Goal: Task Accomplishment & Management: Manage account settings

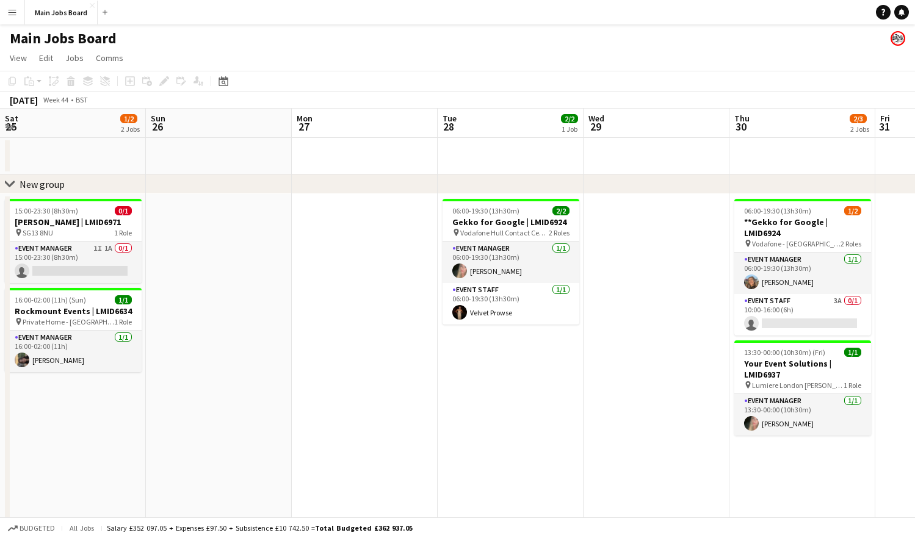
scroll to position [0, 543]
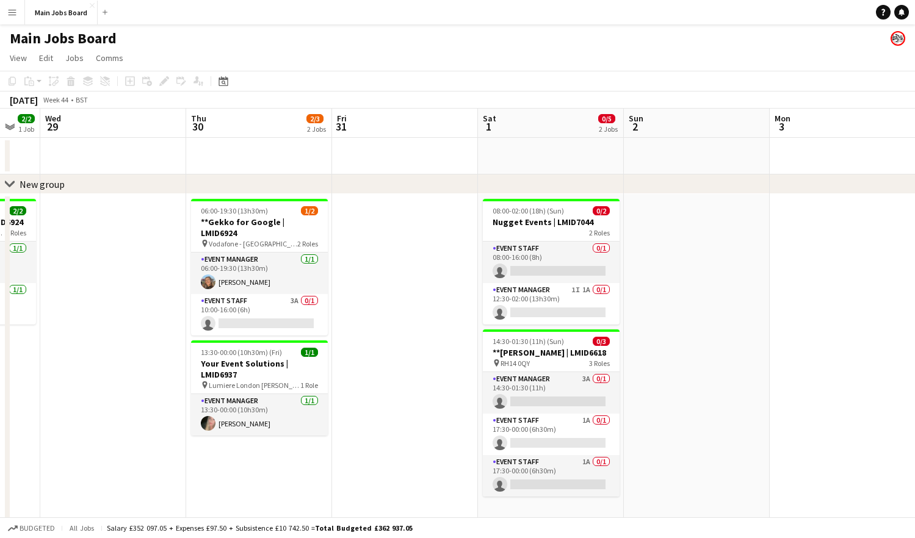
click at [12, 12] on app-icon "Menu" at bounding box center [12, 12] width 10 height 10
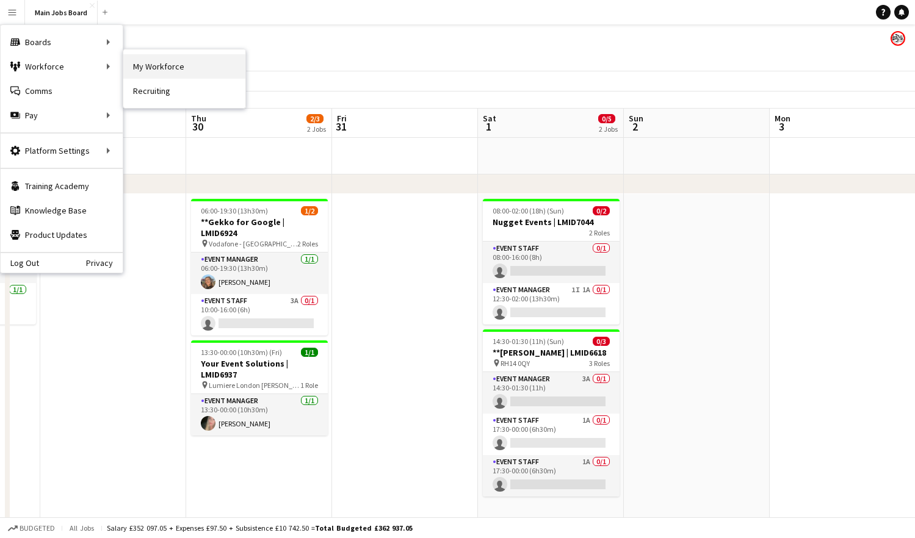
click at [128, 63] on link "My Workforce" at bounding box center [184, 66] width 122 height 24
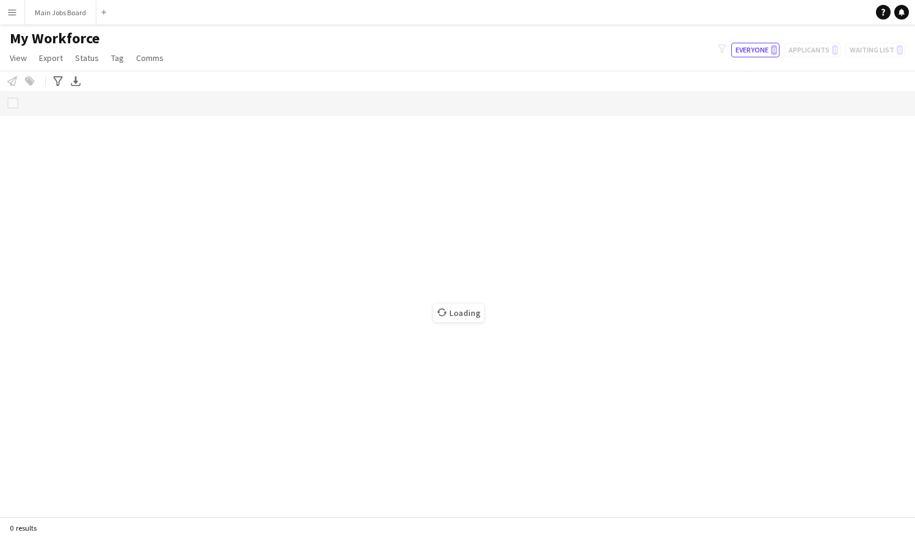
click at [21, 8] on button "Menu" at bounding box center [12, 12] width 24 height 24
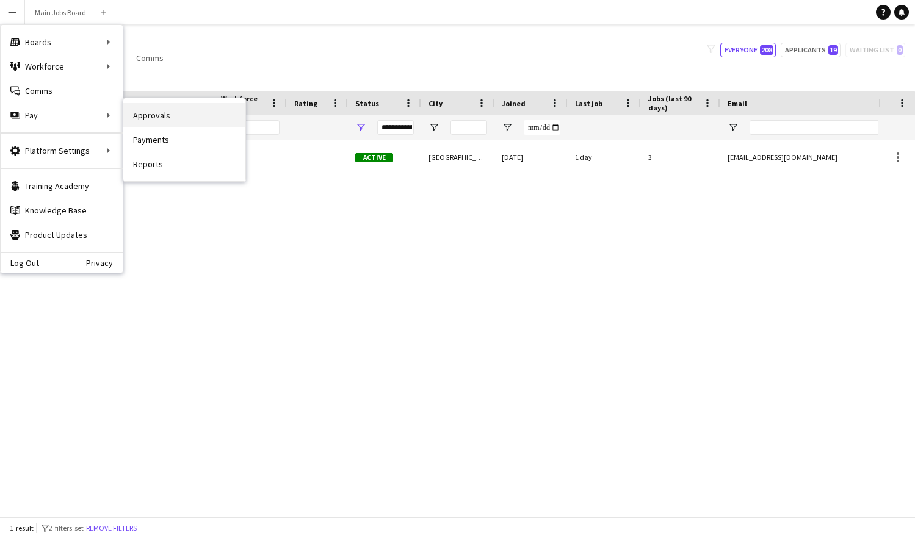
click at [149, 123] on link "Approvals" at bounding box center [184, 115] width 122 height 24
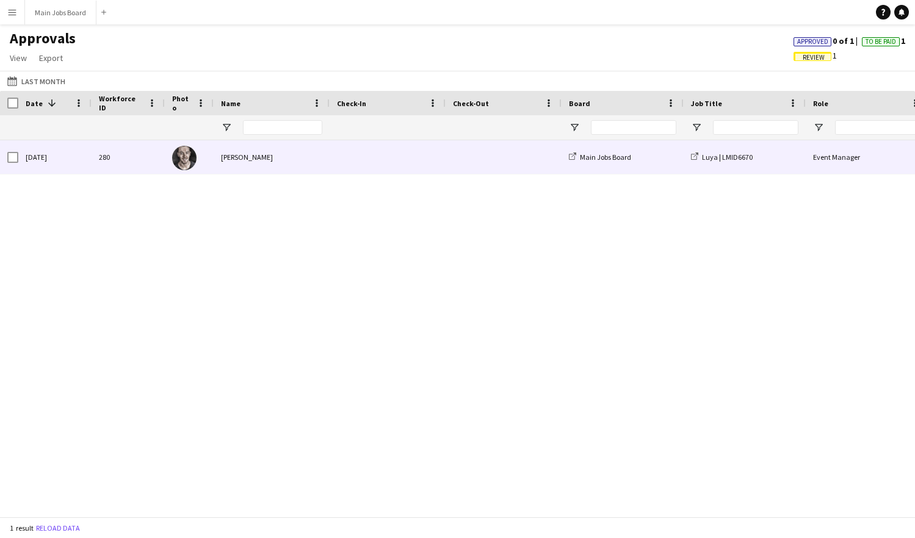
click at [105, 159] on div "280" at bounding box center [128, 157] width 73 height 34
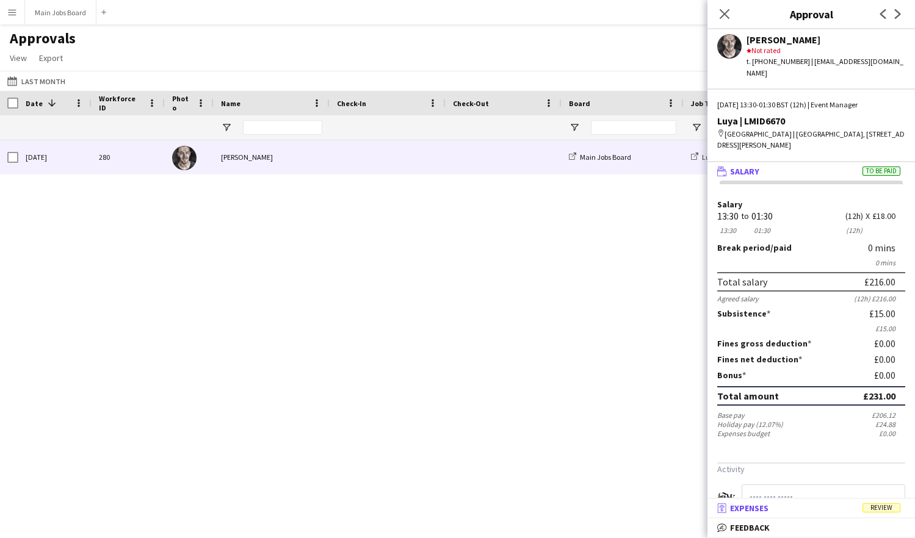
click at [772, 515] on mat-expansion-panel-header "receipt Expenses Review" at bounding box center [810, 508] width 207 height 18
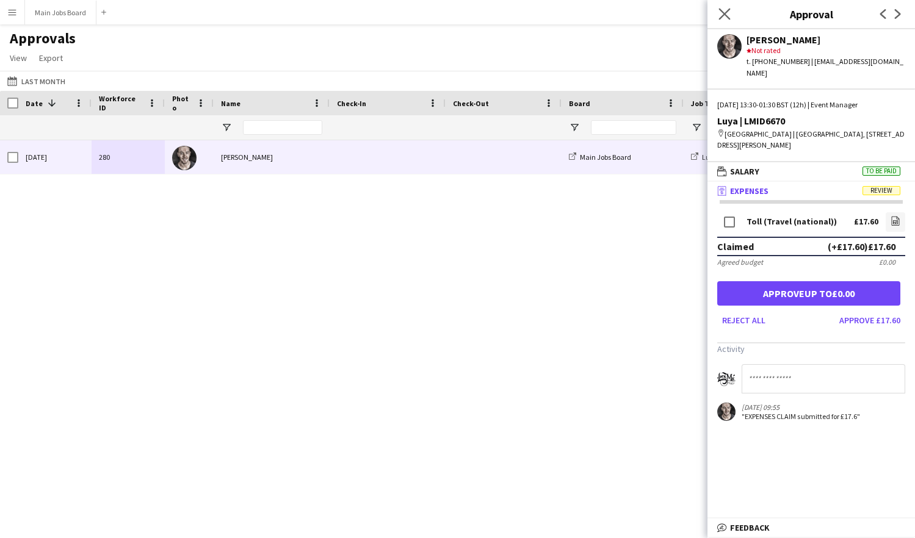
click at [719, 10] on icon "Close pop-in" at bounding box center [724, 14] width 12 height 12
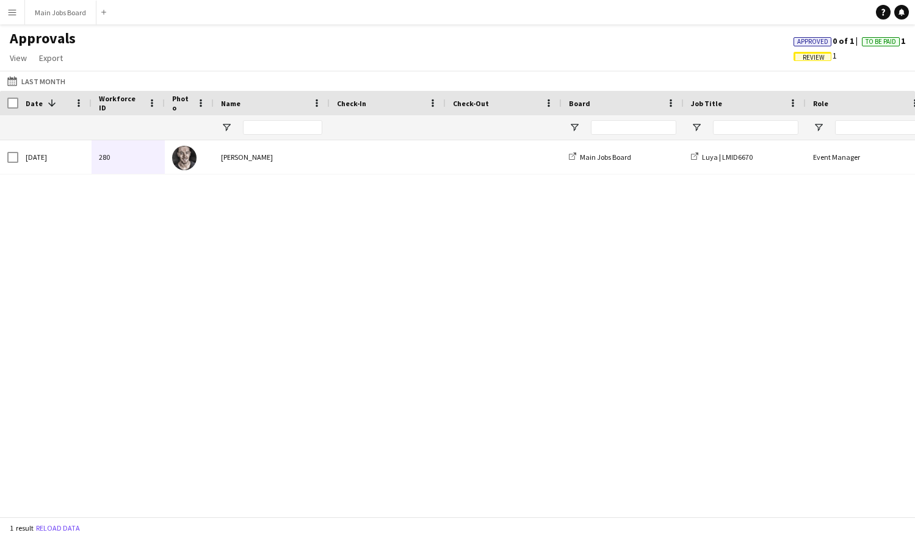
click at [20, 17] on button "Menu" at bounding box center [12, 12] width 24 height 24
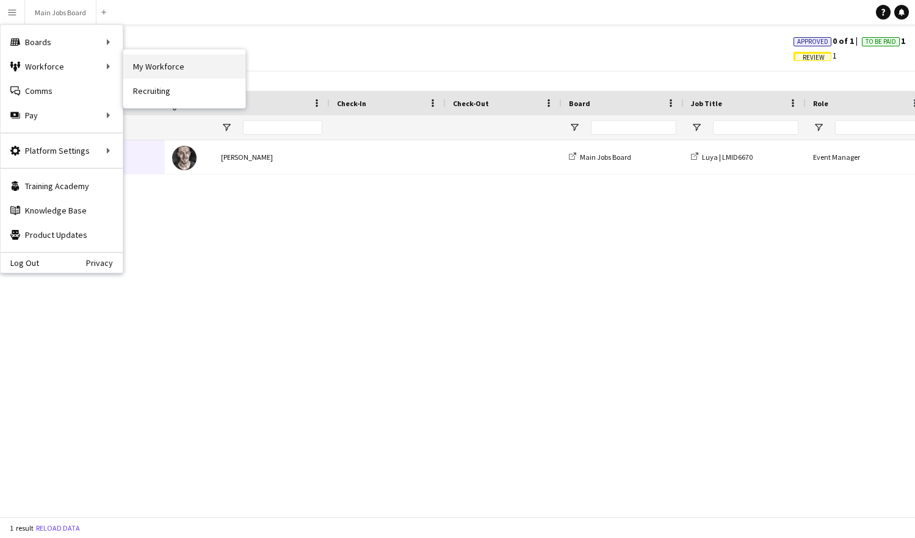
click at [154, 67] on link "My Workforce" at bounding box center [184, 66] width 122 height 24
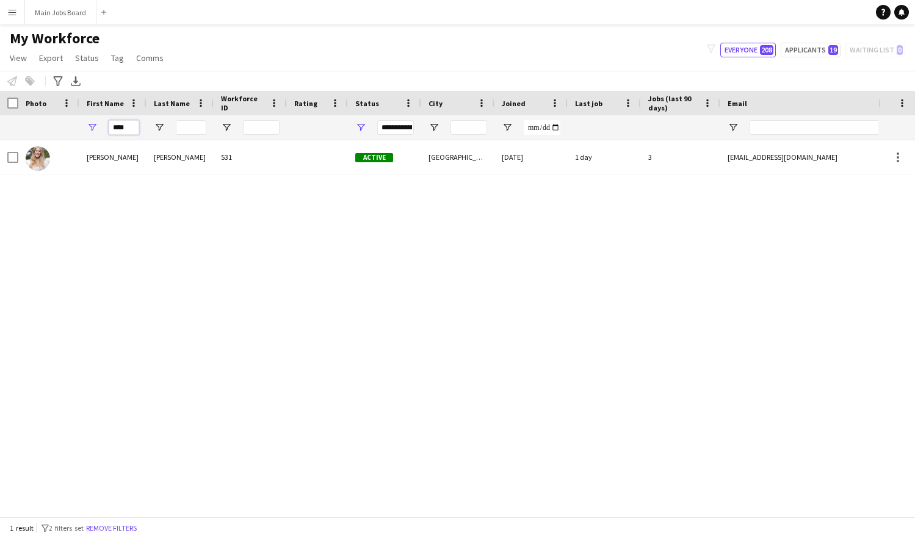
click at [131, 128] on input "****" at bounding box center [124, 127] width 31 height 15
type input "*"
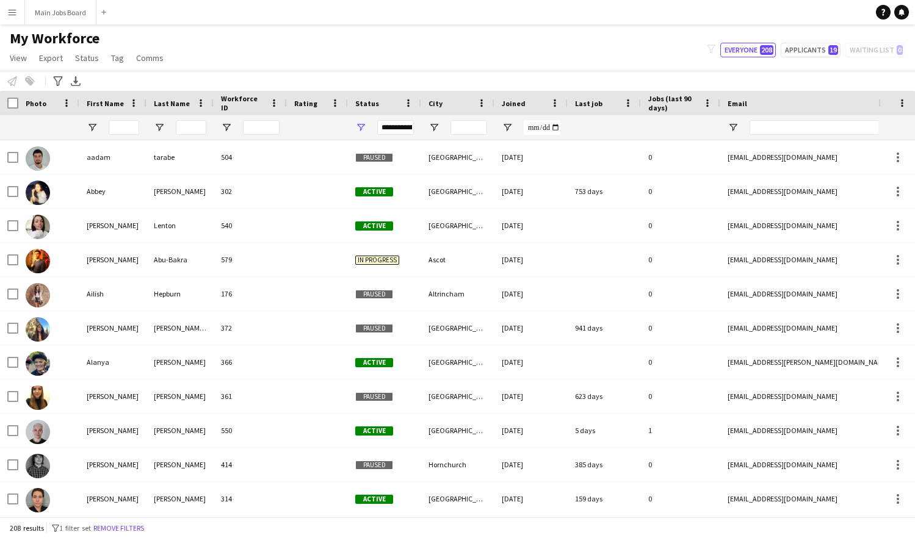
click at [12, 16] on app-icon "Menu" at bounding box center [12, 12] width 10 height 10
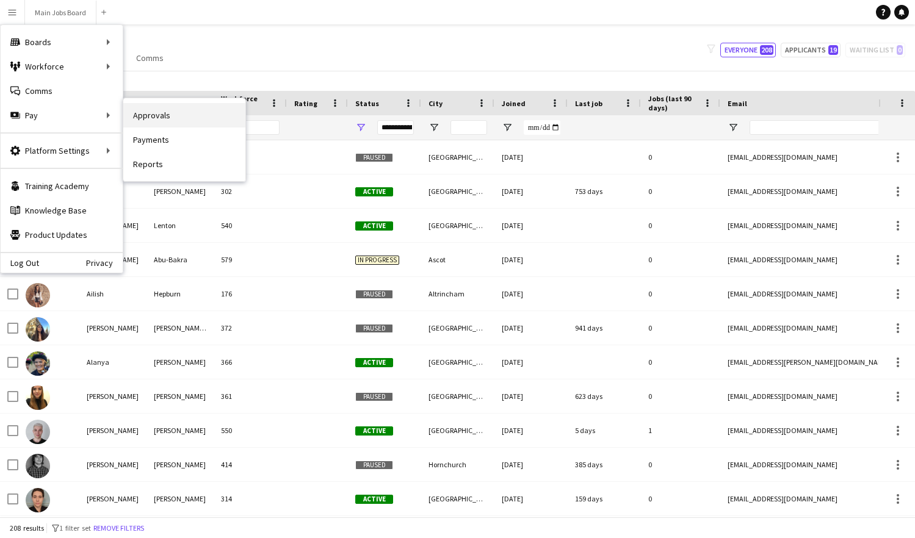
click at [149, 123] on link "Approvals" at bounding box center [184, 115] width 122 height 24
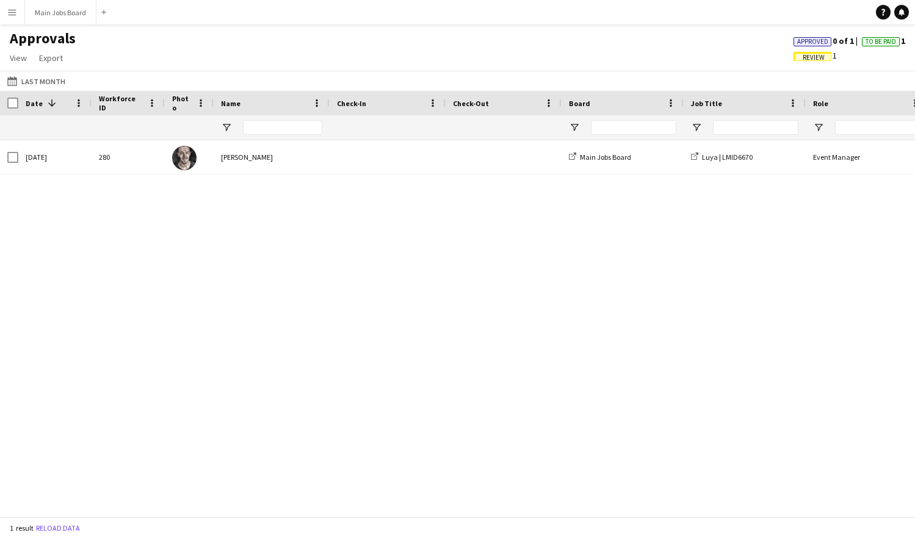
click at [11, 10] on app-icon "Menu" at bounding box center [12, 12] width 10 height 10
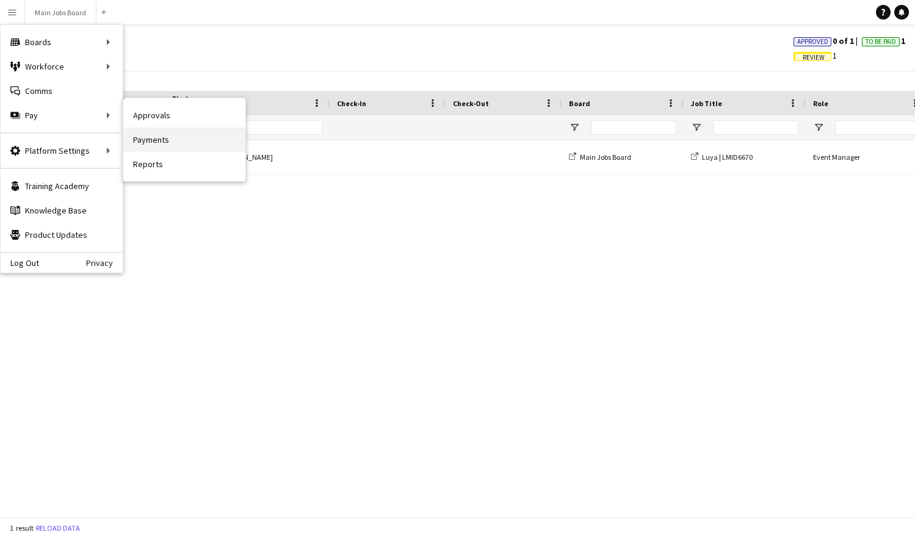
click at [165, 142] on link "Payments" at bounding box center [184, 140] width 122 height 24
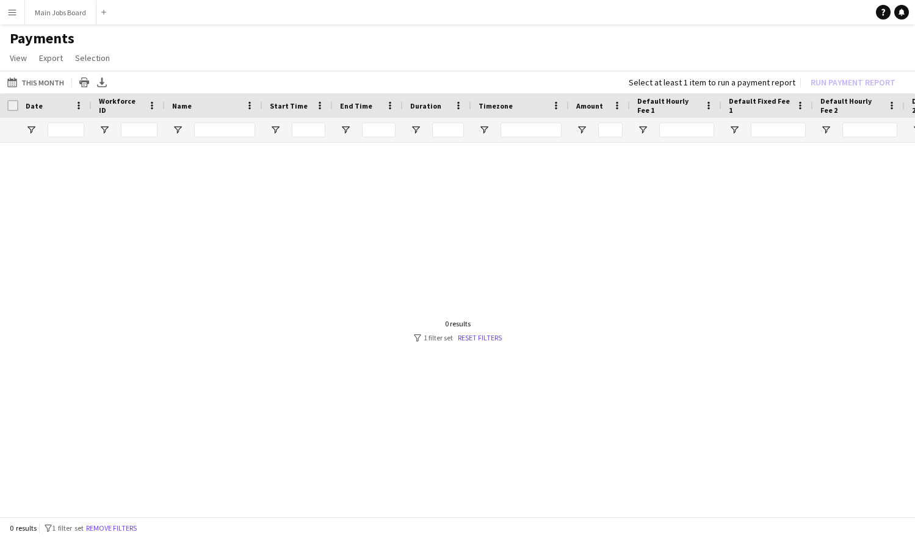
click at [12, 17] on button "Menu" at bounding box center [12, 12] width 24 height 24
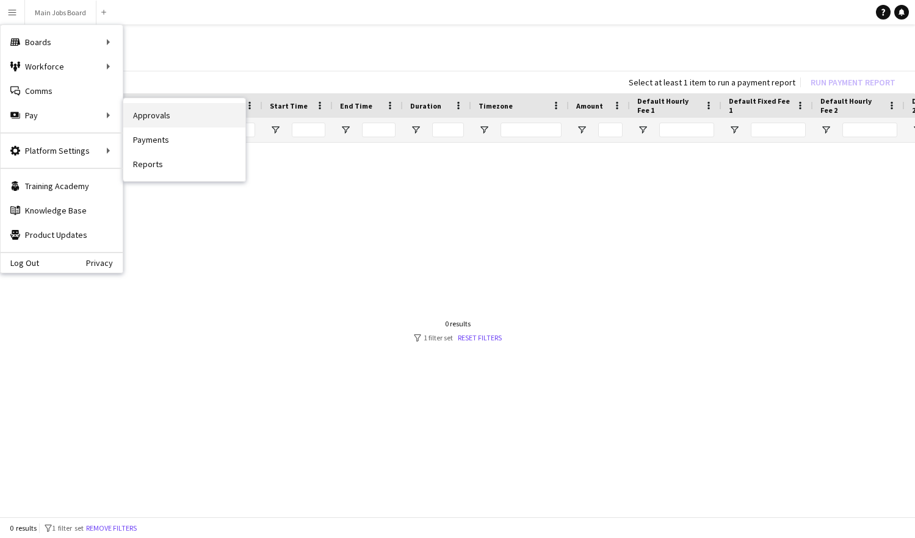
click at [148, 118] on link "Approvals" at bounding box center [184, 115] width 122 height 24
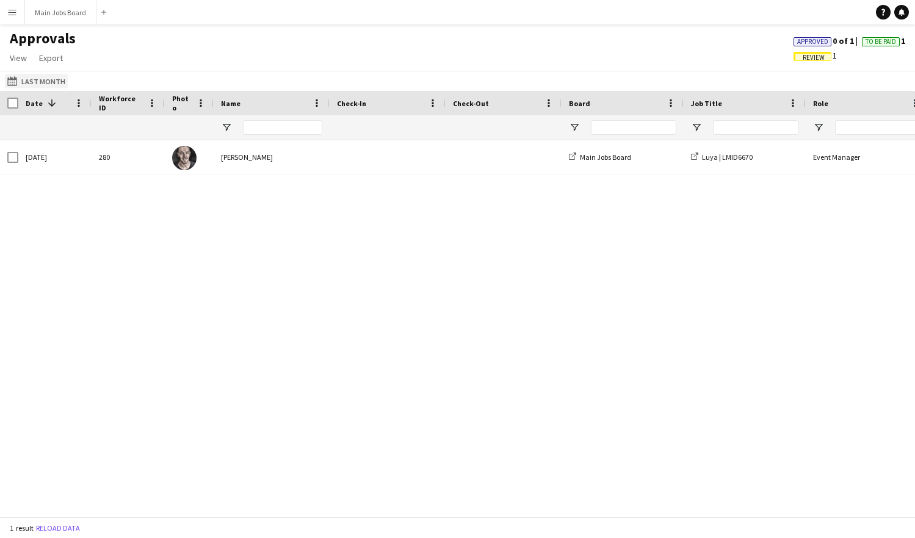
click at [40, 84] on button "Last Month Last Month" at bounding box center [36, 81] width 63 height 15
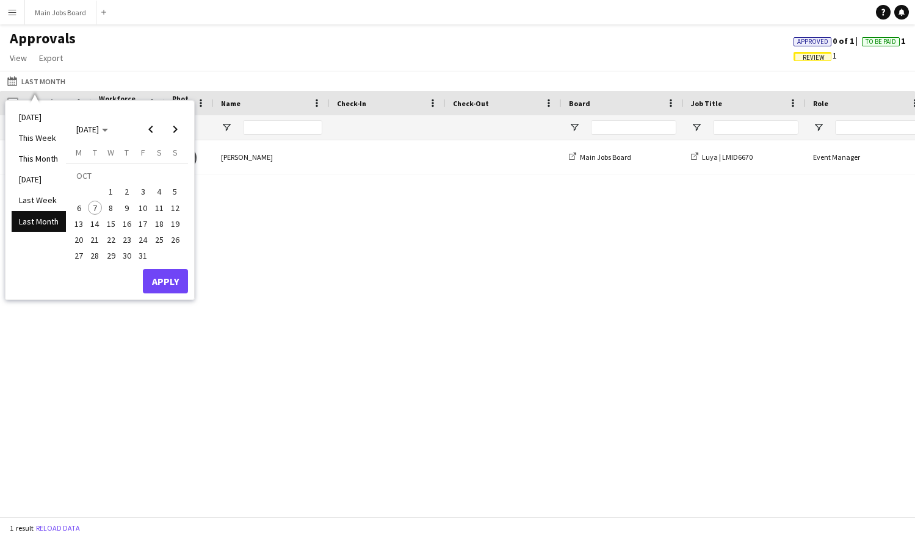
click at [813, 57] on span "Review" at bounding box center [813, 58] width 22 height 8
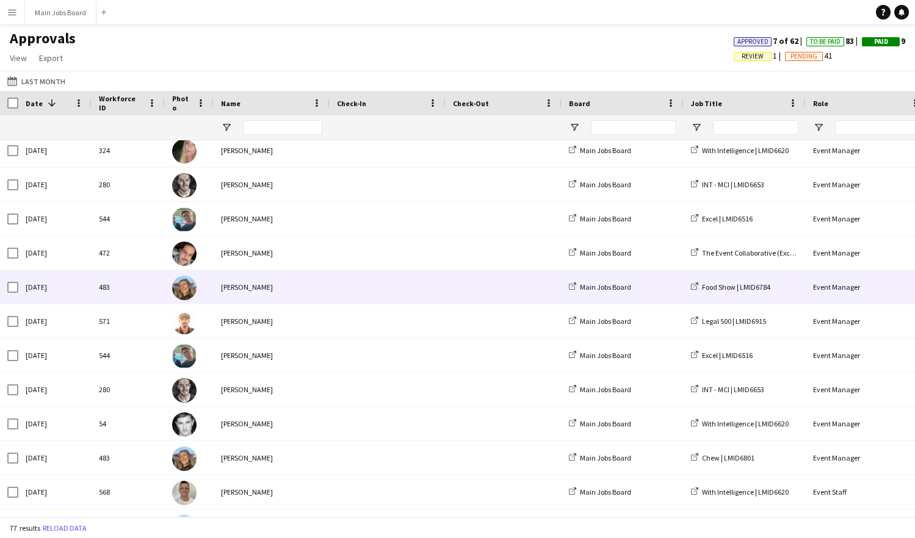
scroll to position [558, 0]
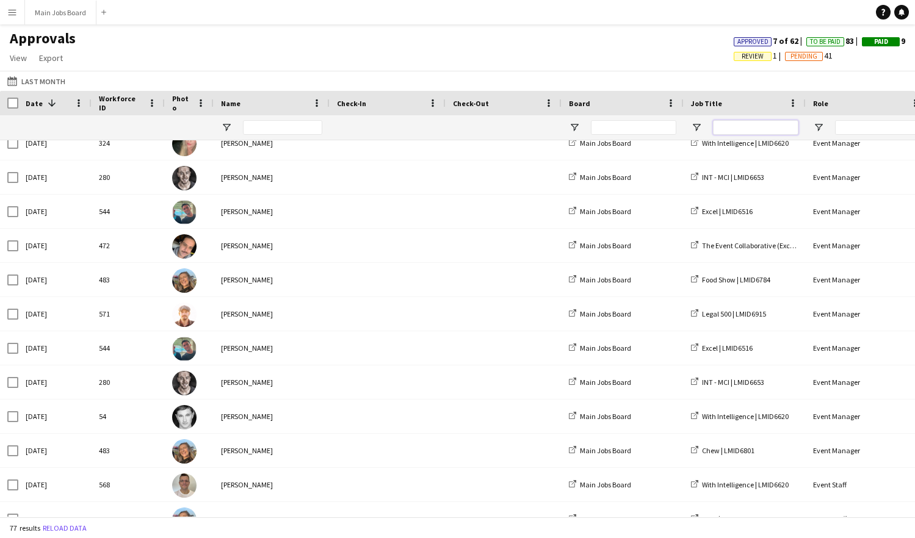
click at [739, 124] on input "Job Title Filter Input" at bounding box center [755, 127] width 85 height 15
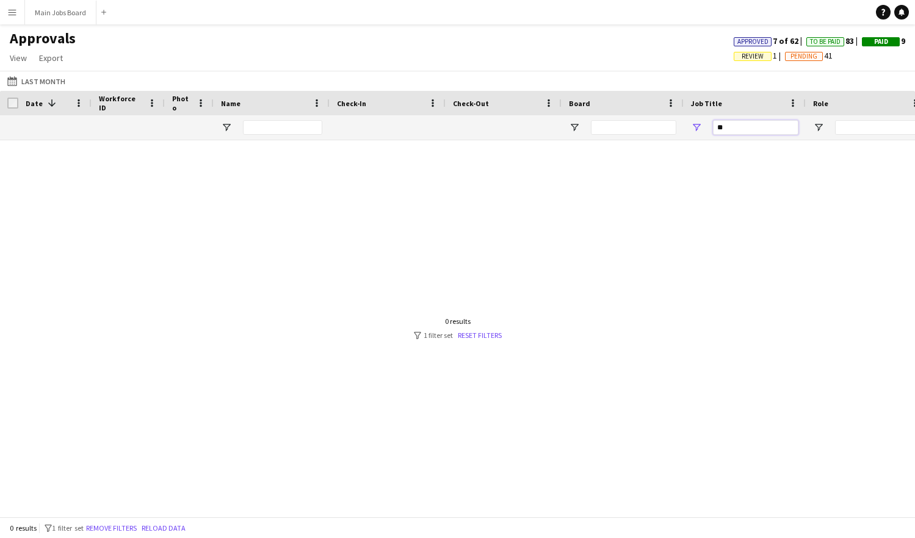
type input "*"
type input "****"
click at [61, 16] on button "Main Jobs Board Close" at bounding box center [60, 13] width 71 height 24
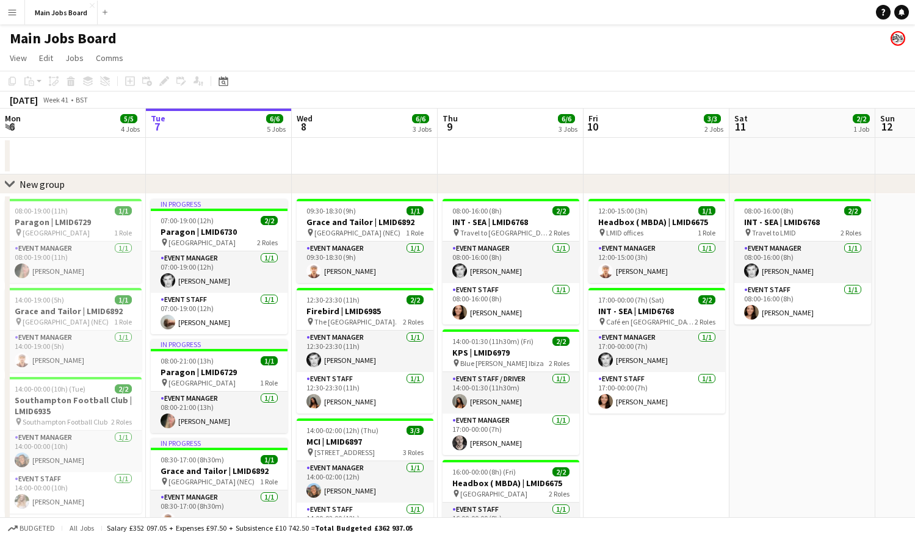
click at [9, 11] on app-icon "Menu" at bounding box center [12, 12] width 10 height 10
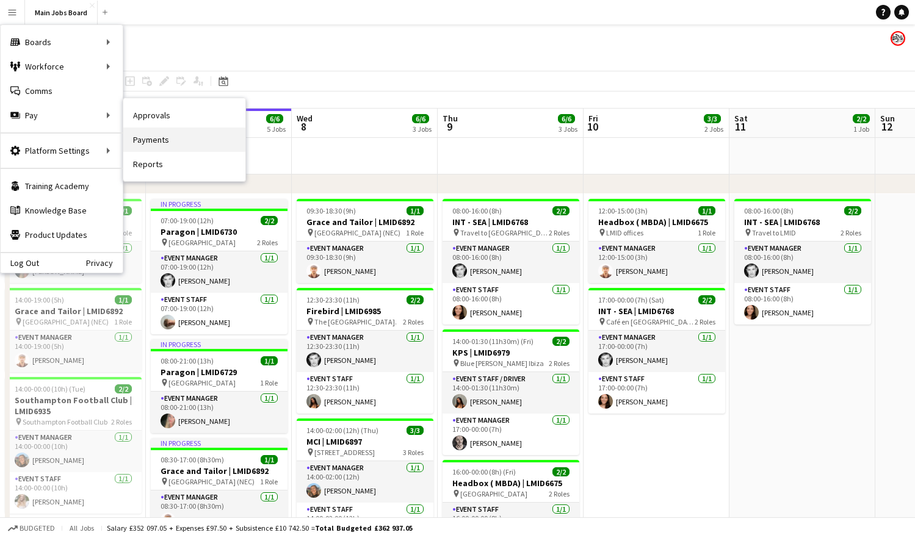
click at [156, 139] on link "Payments" at bounding box center [184, 140] width 122 height 24
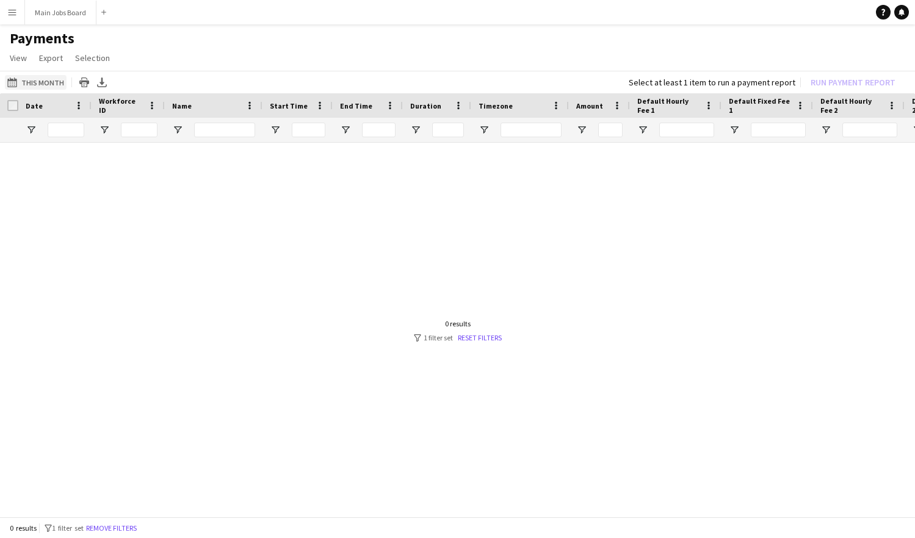
click at [29, 84] on button "This Month This Month" at bounding box center [36, 82] width 62 height 15
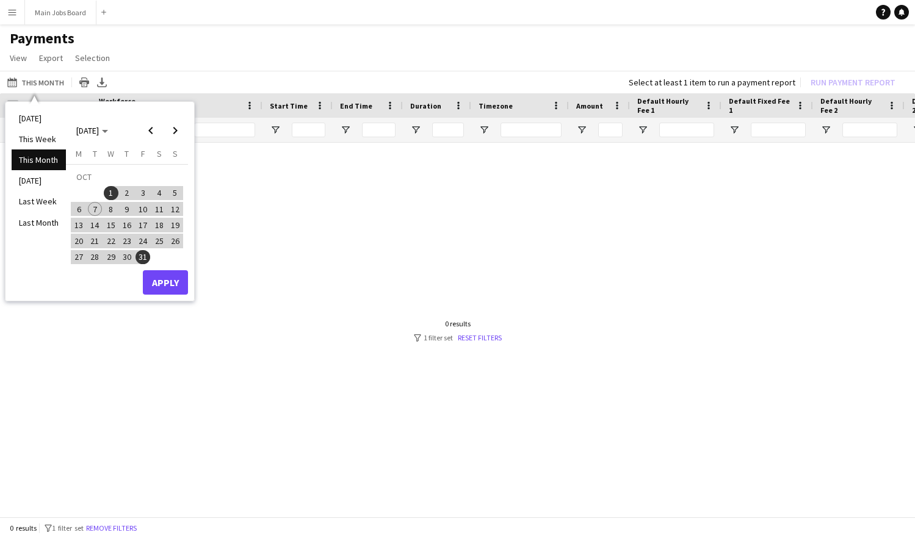
click at [16, 15] on app-icon "Menu" at bounding box center [12, 12] width 10 height 10
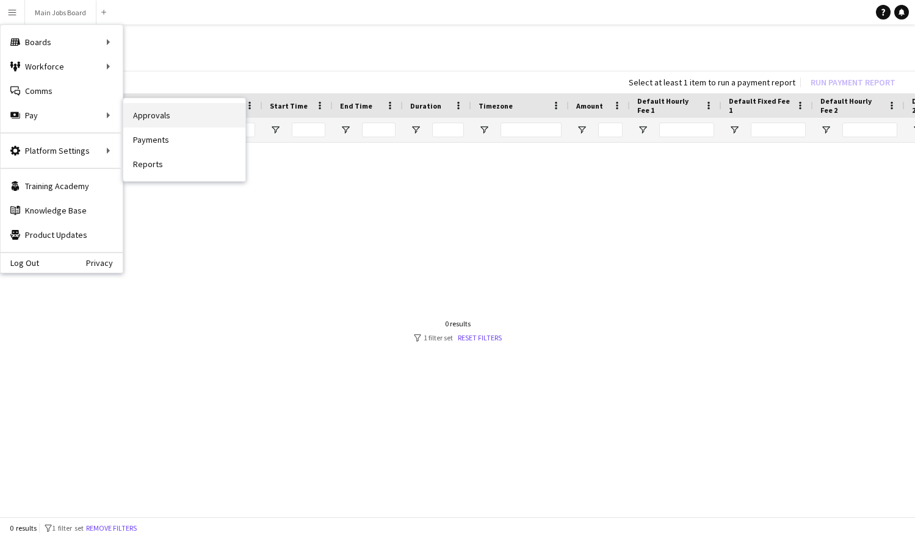
click at [146, 117] on link "Approvals" at bounding box center [184, 115] width 122 height 24
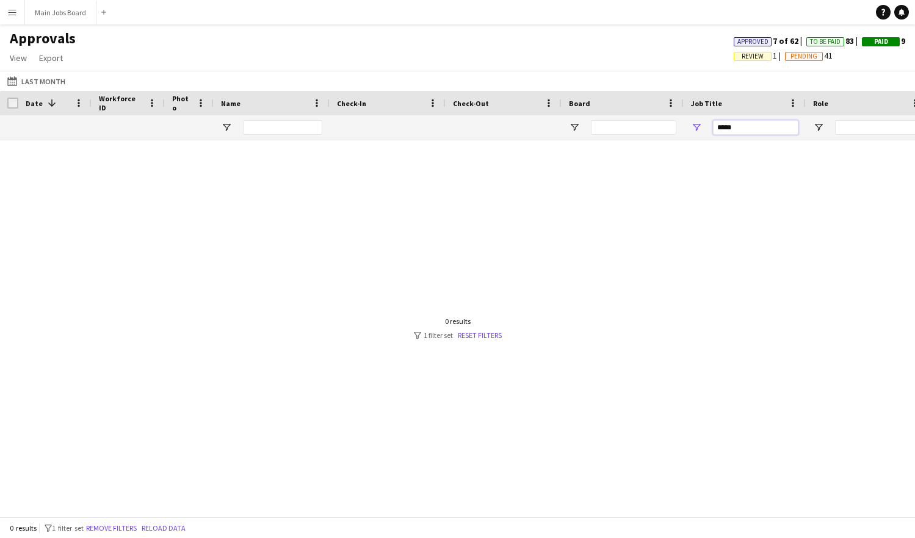
click at [750, 131] on input "****" at bounding box center [755, 127] width 85 height 15
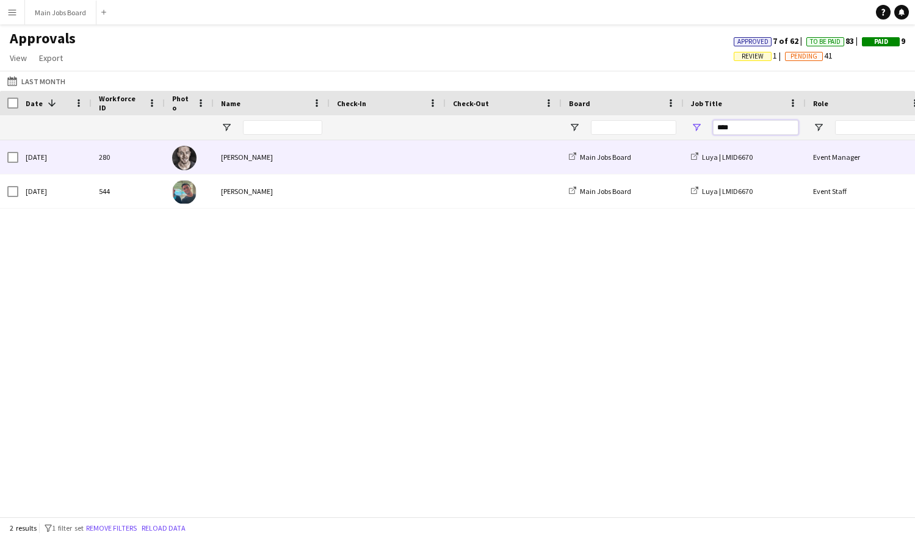
type input "****"
click at [547, 160] on span at bounding box center [503, 157] width 101 height 34
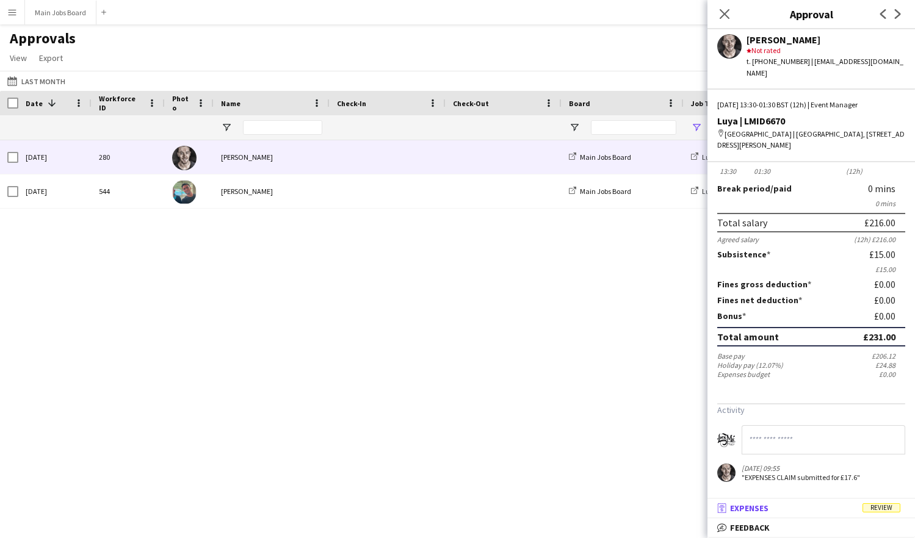
click at [785, 502] on mat-expansion-panel-header "receipt Expenses Review" at bounding box center [810, 508] width 207 height 18
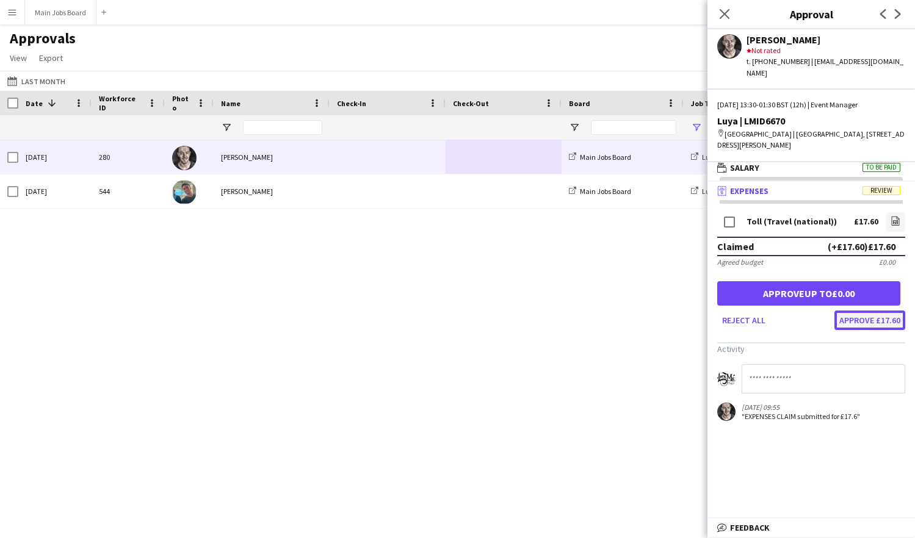
click at [868, 319] on button "Approve £17.60" at bounding box center [869, 321] width 71 height 20
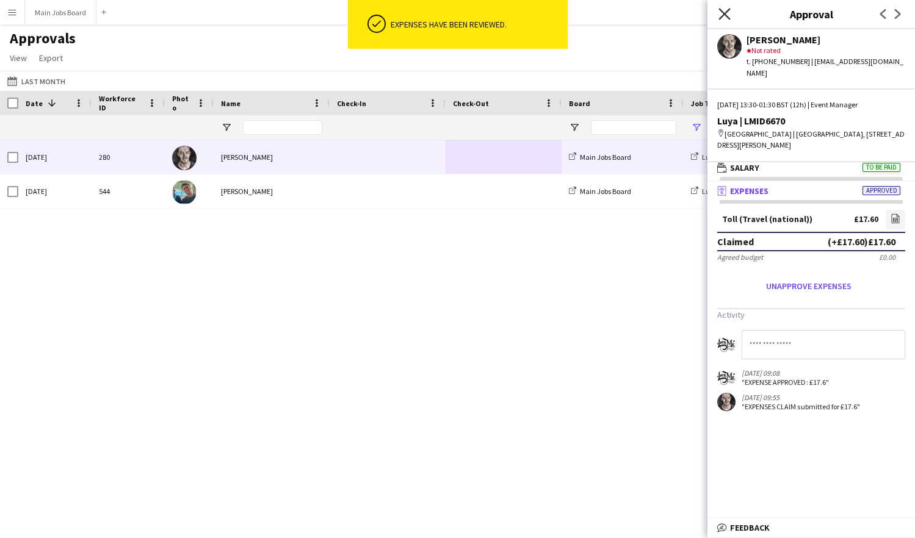
click at [719, 13] on icon "Close pop-in" at bounding box center [724, 14] width 12 height 12
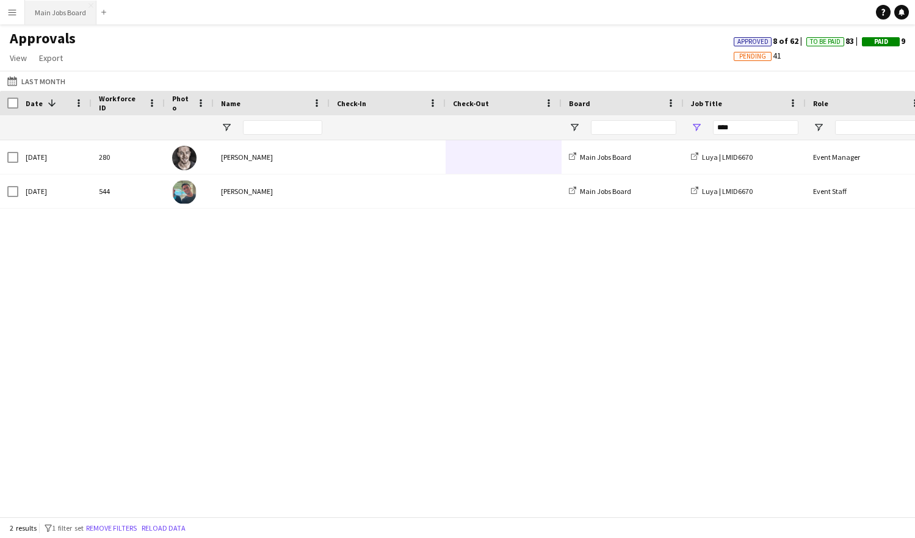
click at [57, 7] on button "Main Jobs Board Close" at bounding box center [60, 13] width 71 height 24
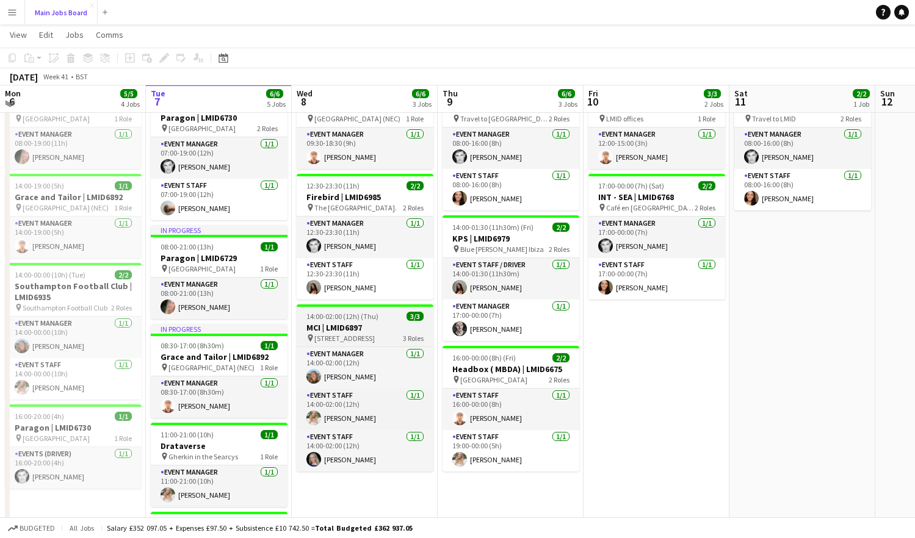
scroll to position [115, 0]
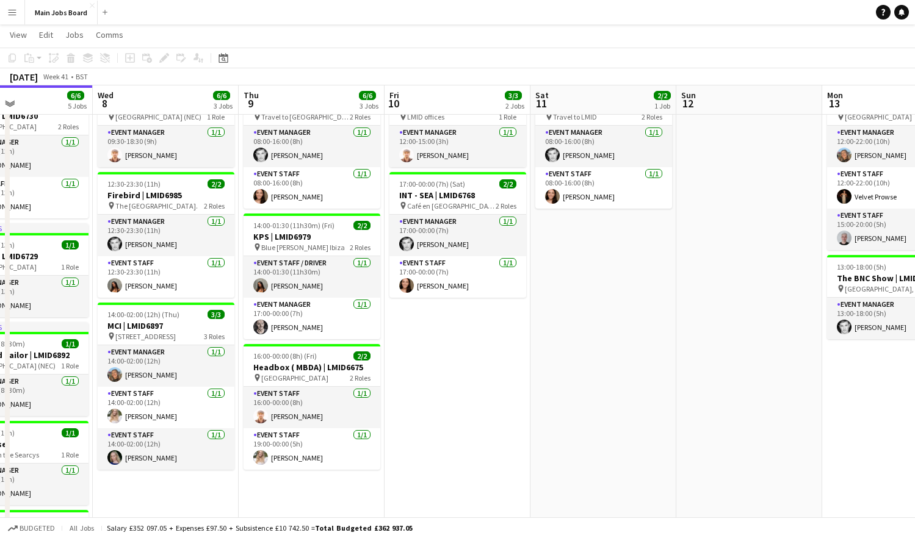
drag, startPoint x: 579, startPoint y: 384, endPoint x: 380, endPoint y: 406, distance: 200.7
click at [380, 406] on app-calendar-viewport "Sat 4 Sun 5 1/1 1 Job Mon 6 5/5 4 Jobs Tue 7 6/6 5 Jobs Wed 8 6/6 3 Jobs Thu 9 …" at bounding box center [457, 289] width 915 height 713
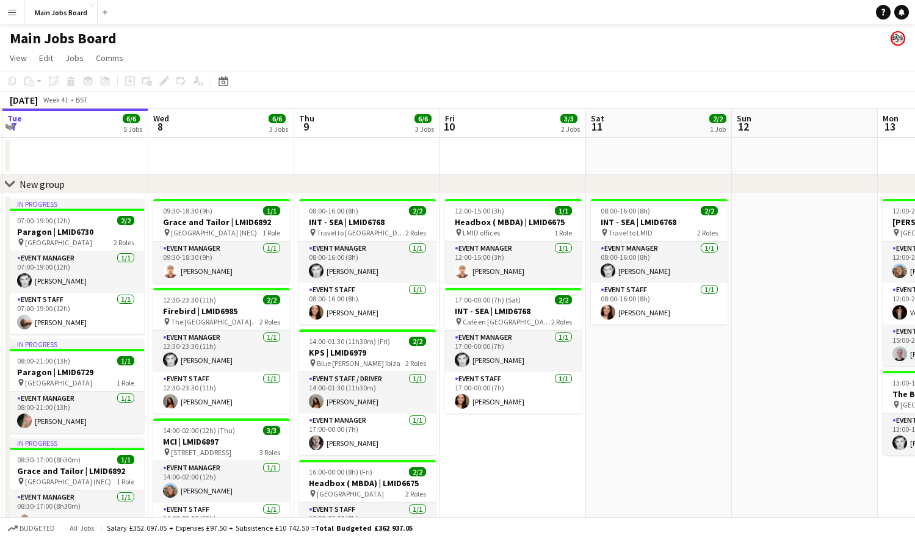
scroll to position [0, 351]
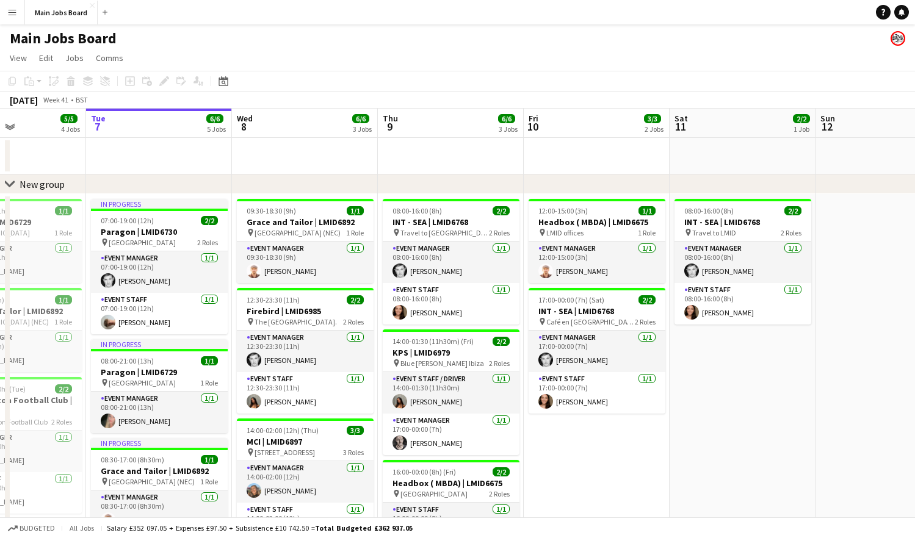
drag, startPoint x: 557, startPoint y: 382, endPoint x: 697, endPoint y: 382, distance: 139.7
click at [697, 382] on app-calendar-viewport "Sat 4 Sun 5 1/1 1 Job Mon 6 5/5 4 Jobs Tue 7 6/6 5 Jobs Wed 8 6/6 3 Jobs Thu 9 …" at bounding box center [457, 435] width 915 height 653
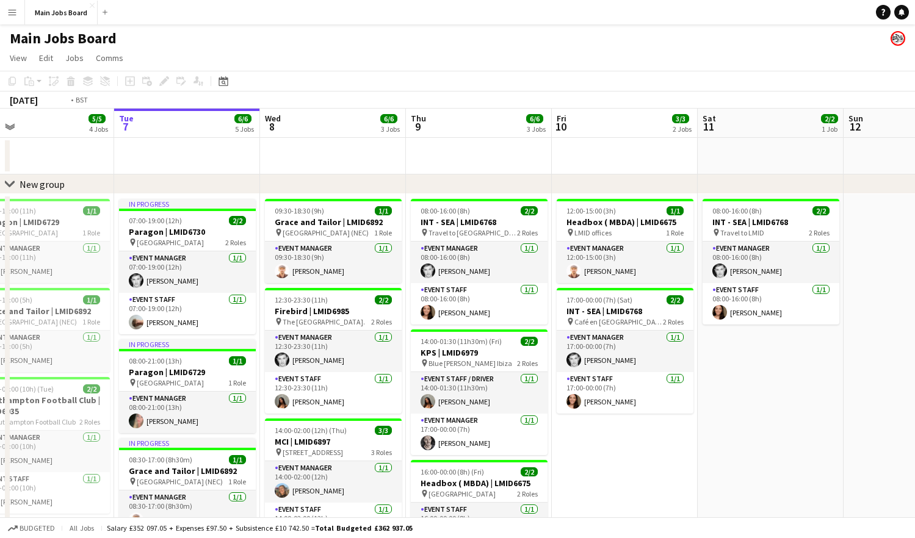
scroll to position [0, 331]
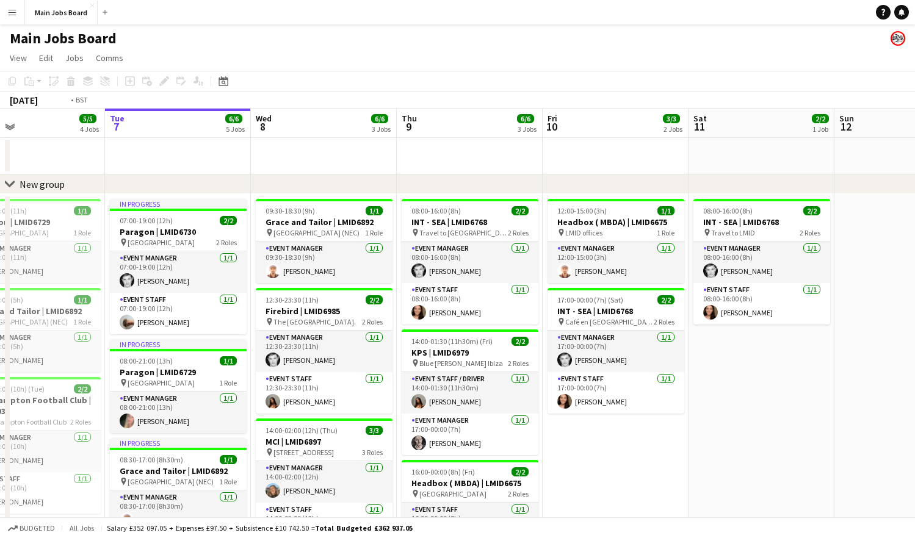
drag, startPoint x: 551, startPoint y: 420, endPoint x: 714, endPoint y: 420, distance: 162.9
click at [716, 420] on app-calendar-viewport "Sat 4 Sun 5 1/1 1 Job Mon 6 5/5 4 Jobs Tue 7 6/6 5 Jobs Wed 8 6/6 3 Jobs Thu 9 …" at bounding box center [457, 435] width 915 height 653
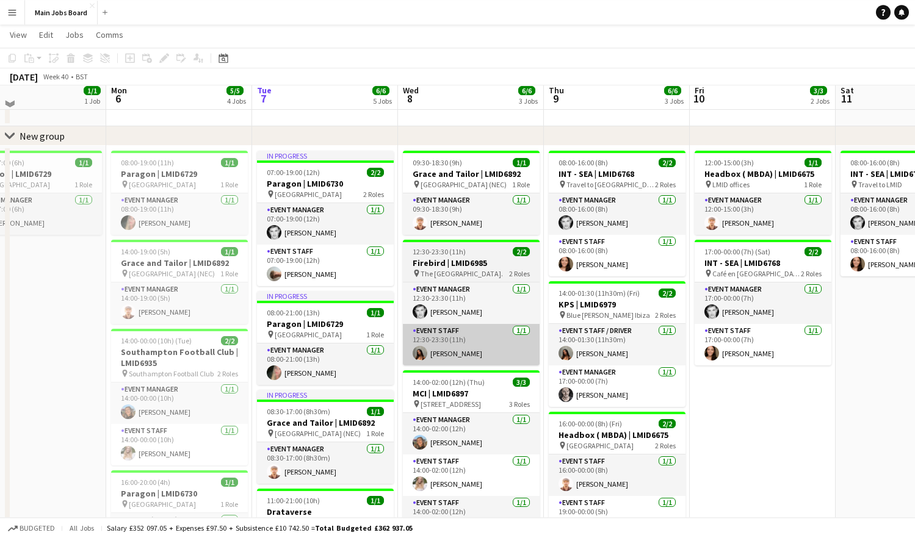
scroll to position [33, 0]
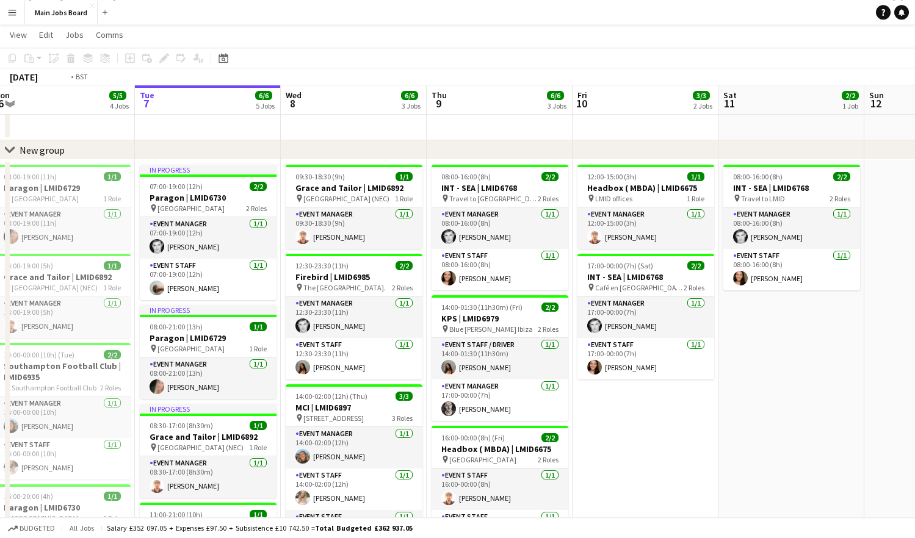
drag, startPoint x: 651, startPoint y: 384, endPoint x: 533, endPoint y: 385, distance: 117.8
click at [533, 385] on app-calendar-viewport "Fri 3 Sat 4 Sun 5 1/1 1 Job Mon 6 5/5 4 Jobs Tue 7 6/6 5 Jobs Wed 8 6/6 3 Jobs …" at bounding box center [457, 371] width 915 height 713
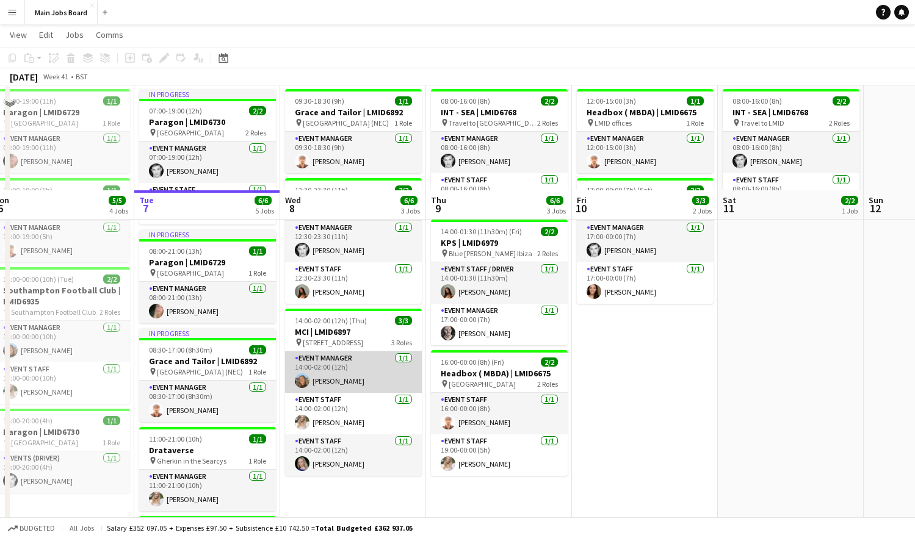
scroll to position [4, 0]
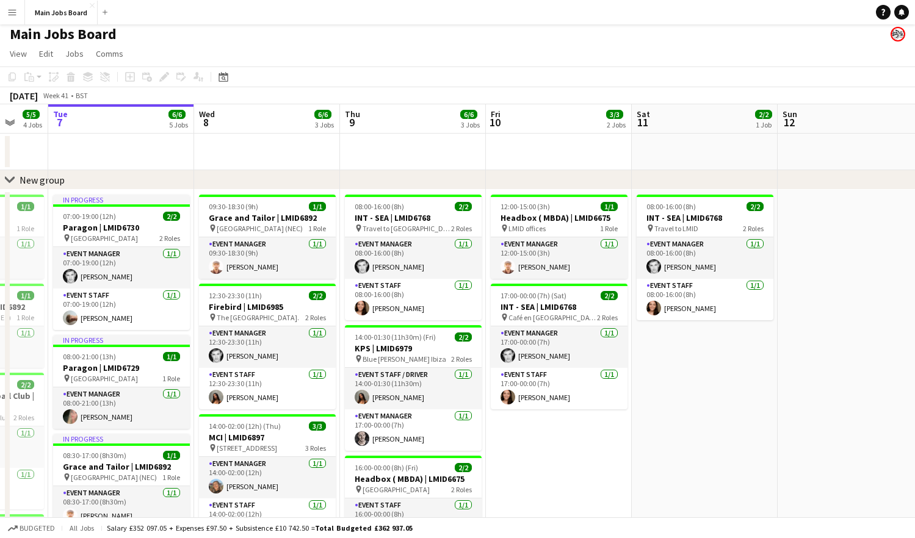
drag, startPoint x: 818, startPoint y: 391, endPoint x: 427, endPoint y: 399, distance: 391.2
click at [428, 399] on app-calendar-viewport "Fri 3 Sat 4 Sun 5 1/1 1 Job Mon 6 5/5 4 Jobs Tue 7 6/6 5 Jobs Wed 8 6/6 3 Jobs …" at bounding box center [457, 430] width 915 height 653
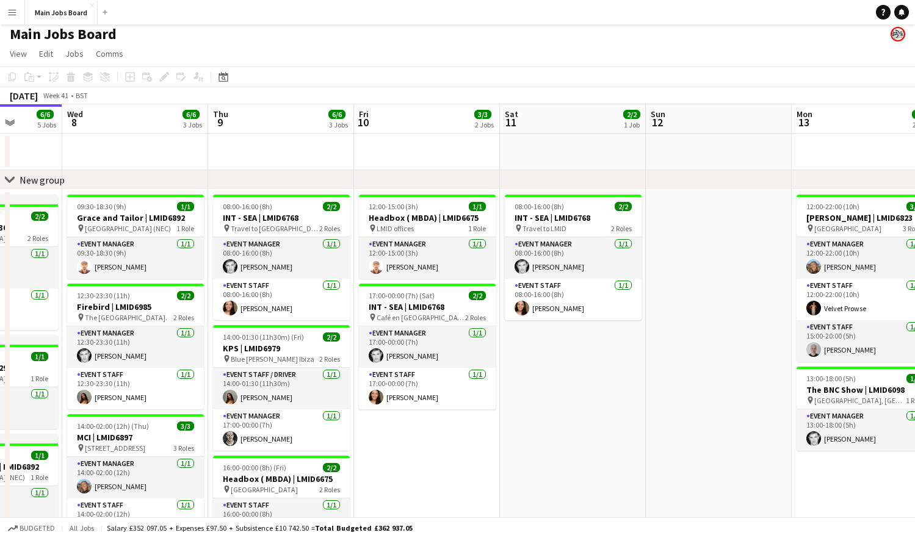
scroll to position [0, 491]
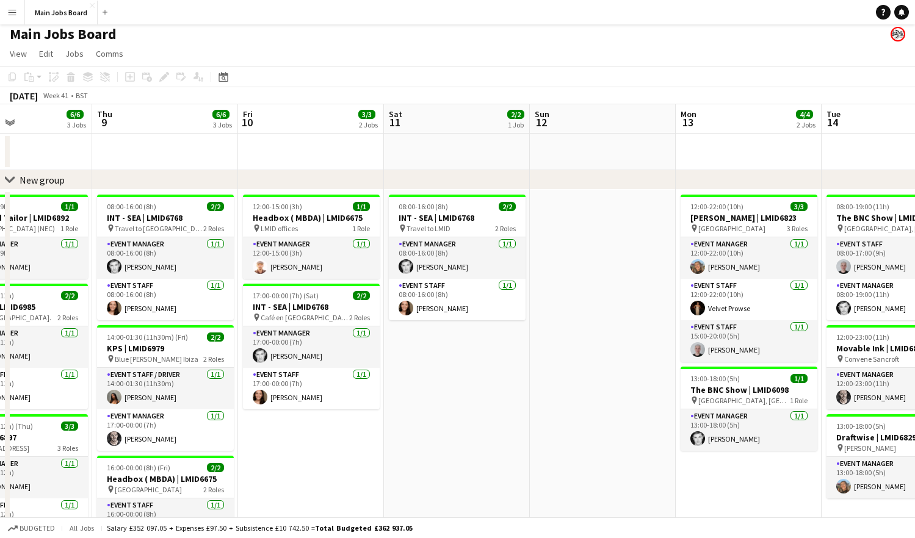
drag, startPoint x: 589, startPoint y: 413, endPoint x: 354, endPoint y: 413, distance: 235.5
click at [355, 413] on app-calendar-viewport "Sun 5 1/1 1 Job Mon 6 5/5 4 Jobs Tue 7 6/6 5 Jobs Wed 8 6/6 3 Jobs Thu 9 6/6 3 …" at bounding box center [457, 430] width 915 height 653
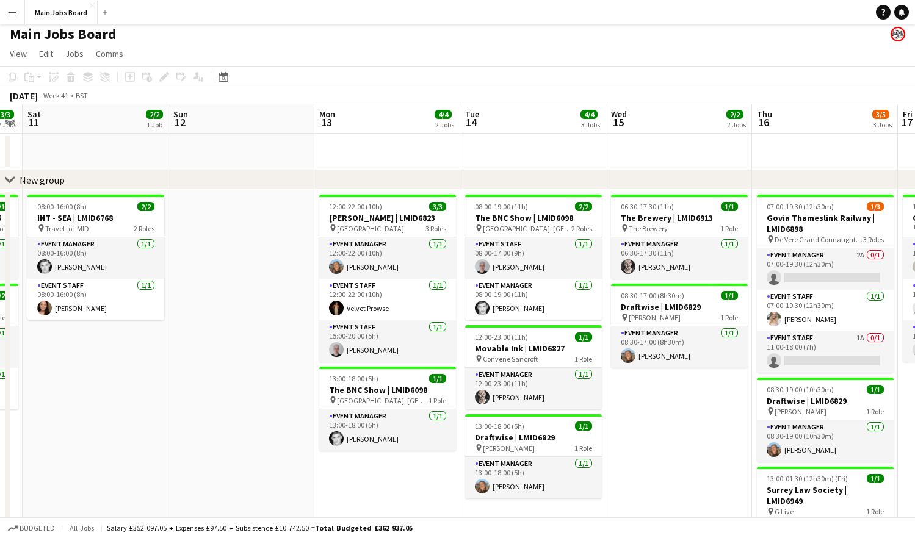
scroll to position [0, 513]
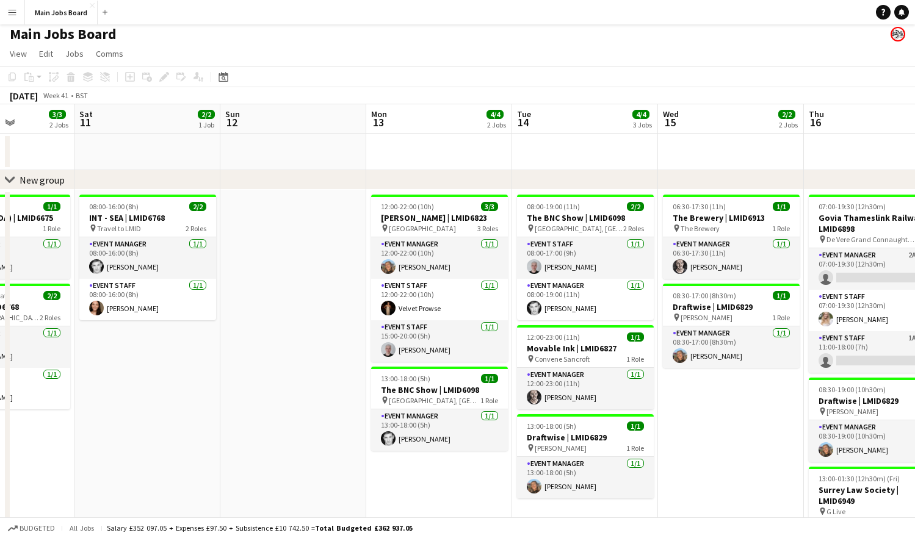
drag, startPoint x: 719, startPoint y: 358, endPoint x: 406, endPoint y: 324, distance: 315.5
click at [406, 325] on app-calendar-viewport "Tue 7 6/6 5 Jobs Wed 8 6/6 3 Jobs Thu 9 6/6 3 Jobs Fri 10 3/3 2 Jobs Sat 11 2/2…" at bounding box center [457, 430] width 915 height 653
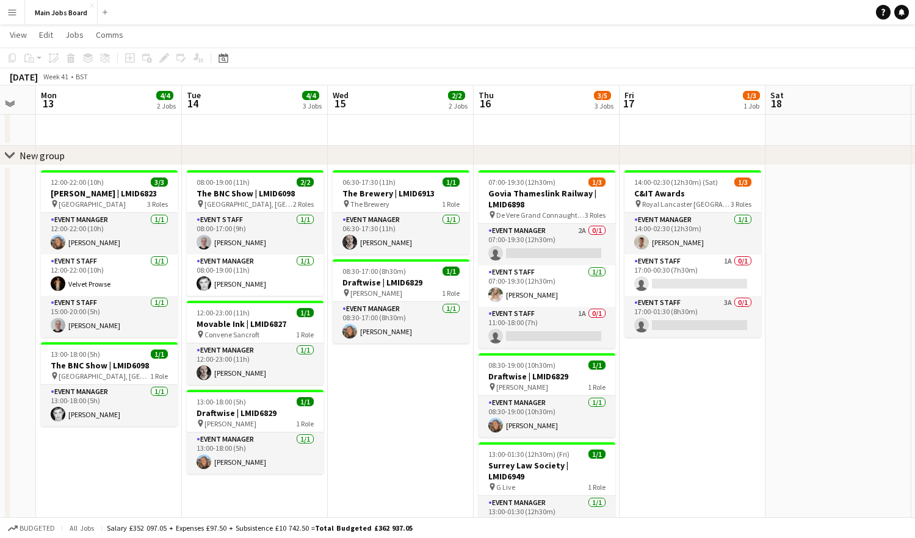
scroll to position [0, 577]
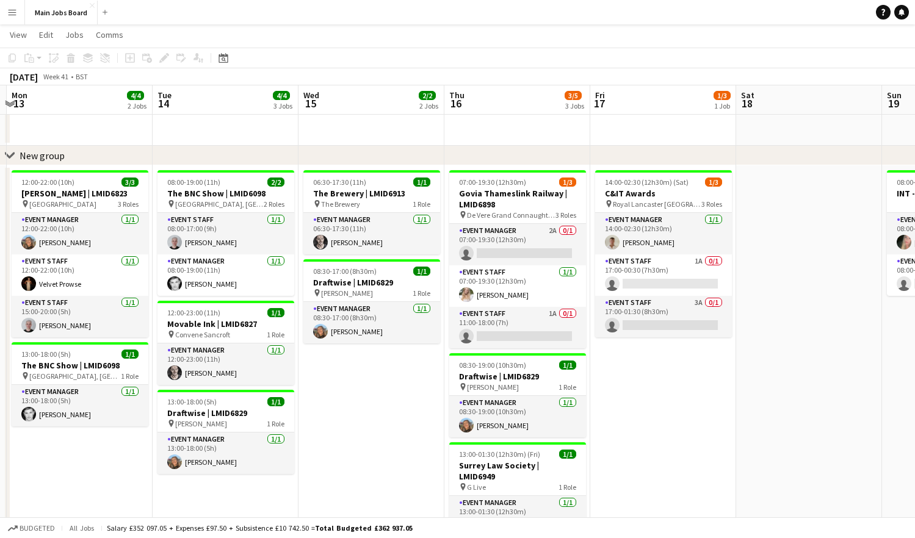
drag, startPoint x: 445, startPoint y: 406, endPoint x: 381, endPoint y: 405, distance: 64.1
click at [381, 405] on app-calendar-viewport "Thu 9 6/6 3 Jobs Fri 10 3/3 2 Jobs Sat 11 2/2 1 Job Sun 12 Mon 13 4/4 2 Jobs Tu…" at bounding box center [457, 376] width 915 height 713
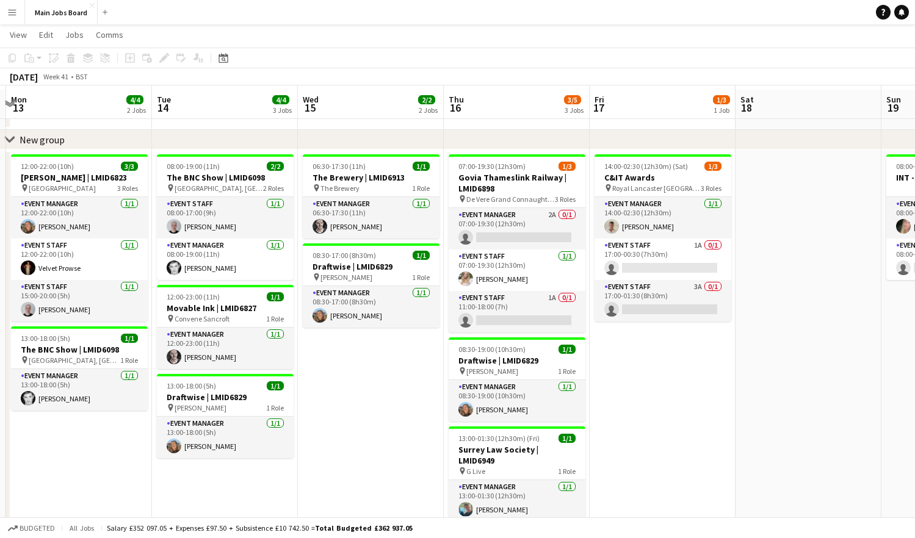
scroll to position [40, 0]
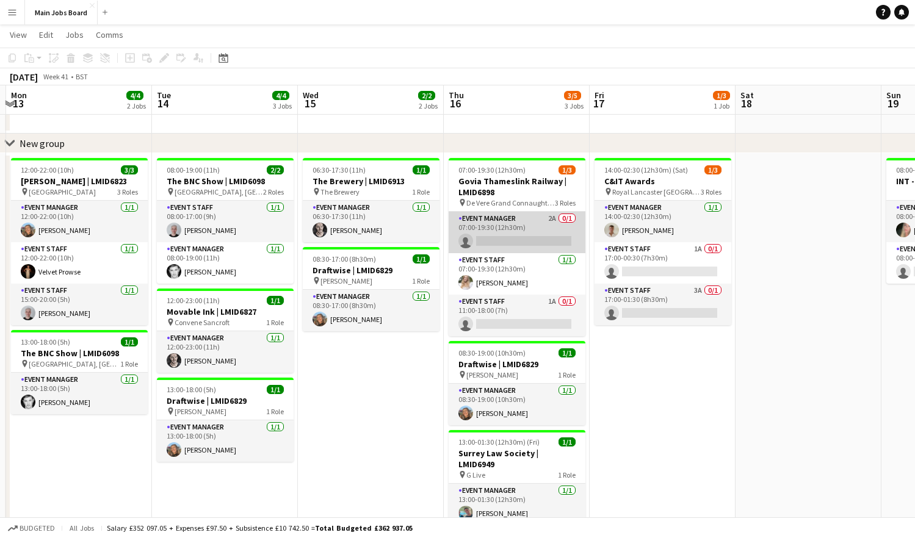
click at [550, 218] on app-card-role "Event Manager 2A 0/1 07:00-19:30 (12h30m) single-neutral-actions" at bounding box center [516, 232] width 137 height 41
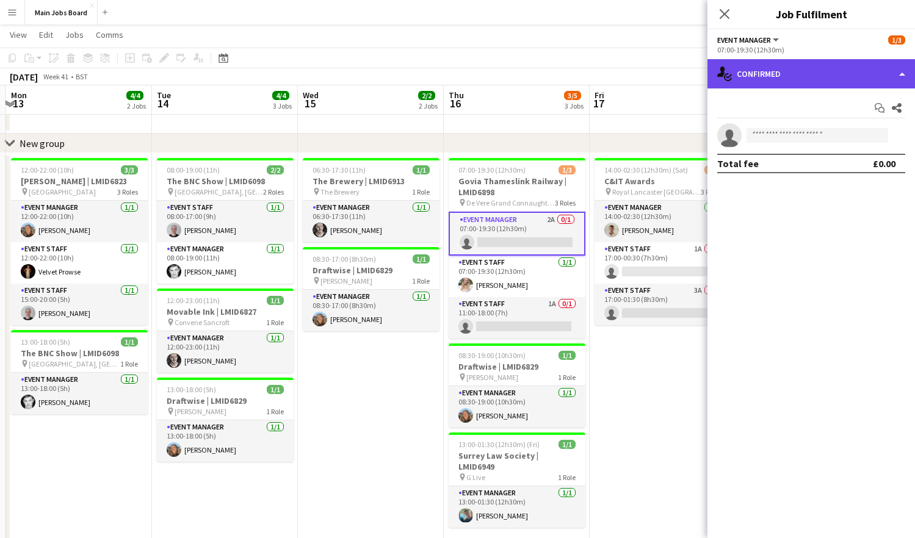
click at [776, 80] on div "single-neutral-actions-check-2 Confirmed" at bounding box center [810, 73] width 207 height 29
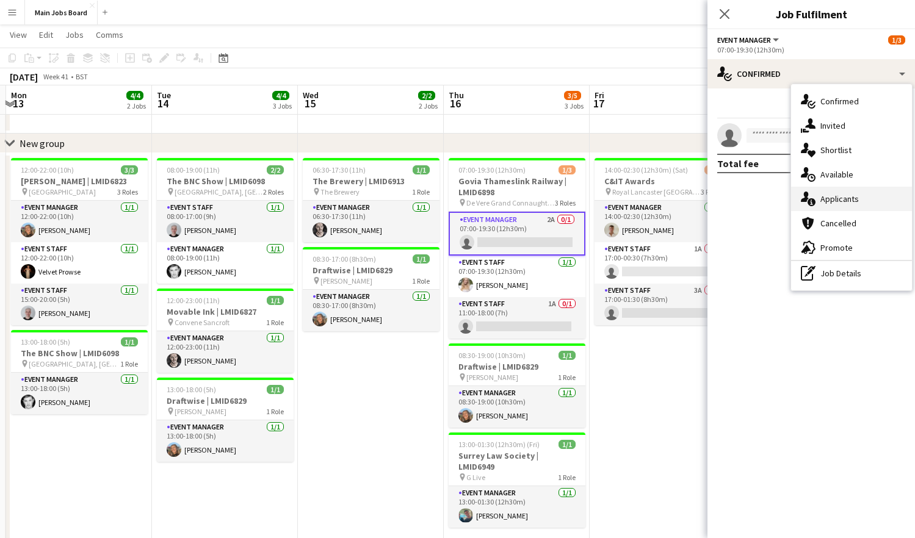
click at [849, 203] on span "Applicants" at bounding box center [839, 198] width 38 height 11
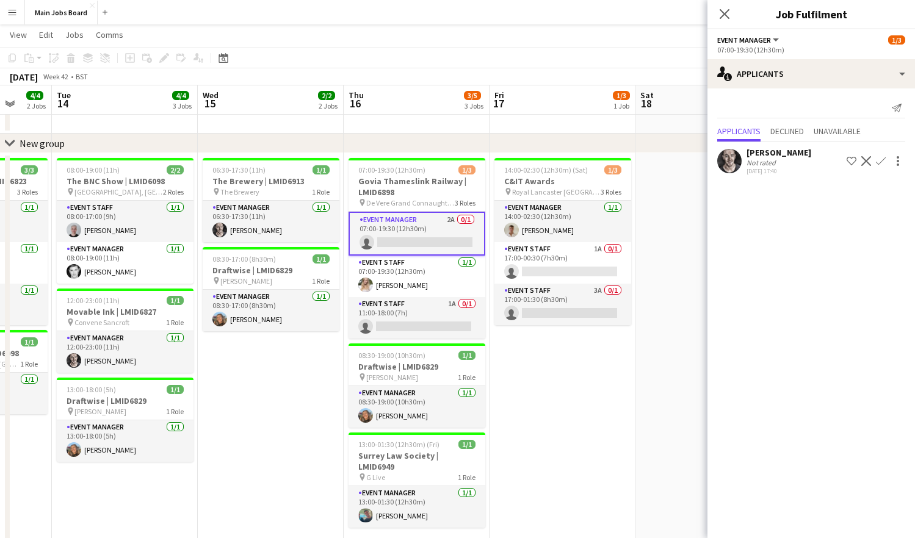
scroll to position [0, 388]
drag, startPoint x: 389, startPoint y: 365, endPoint x: 287, endPoint y: 365, distance: 102.5
click at [287, 365] on app-calendar-viewport "Sat 11 2/2 1 Job Sun 12 Mon 13 4/4 2 Jobs Tue 14 4/4 3 Jobs Wed 15 2/2 2 Jobs T…" at bounding box center [457, 364] width 915 height 713
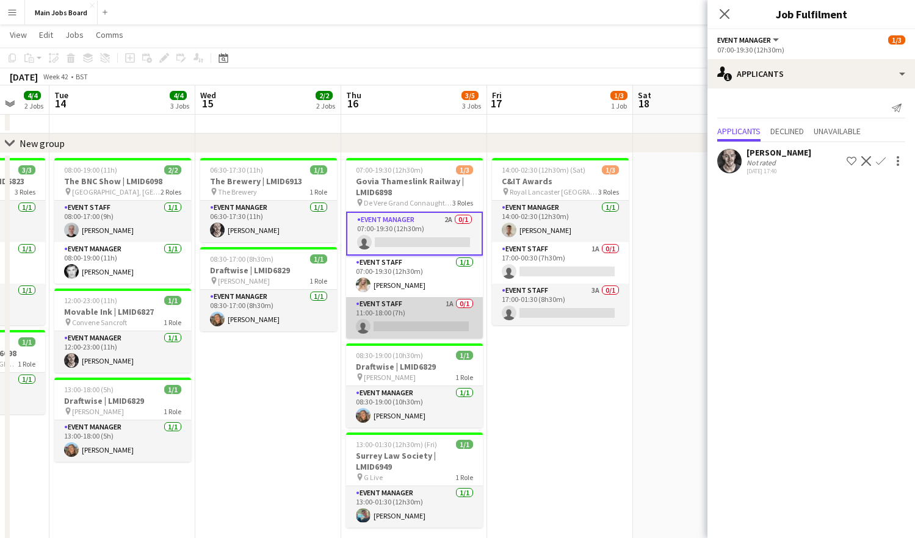
click at [454, 304] on app-card-role "Event Staff 1A 0/1 11:00-18:00 (7h) single-neutral-actions" at bounding box center [414, 317] width 137 height 41
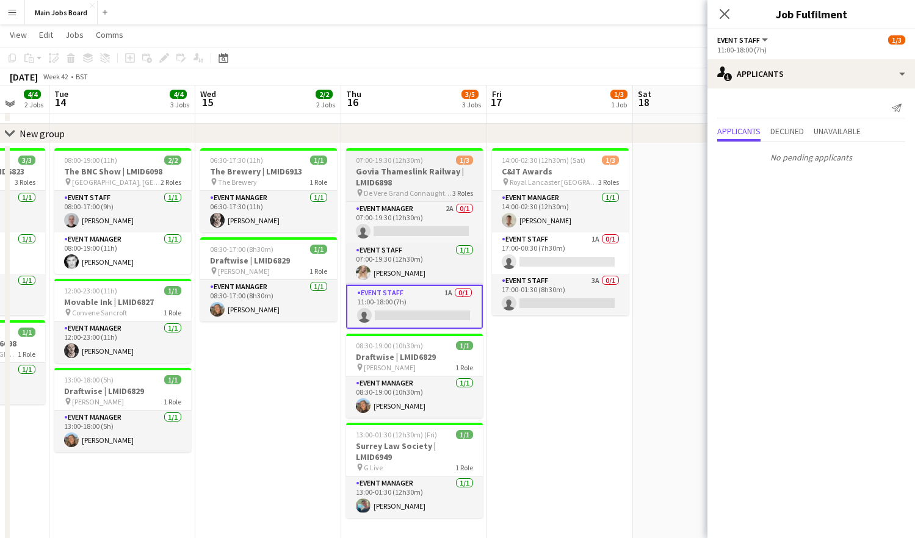
scroll to position [48, 0]
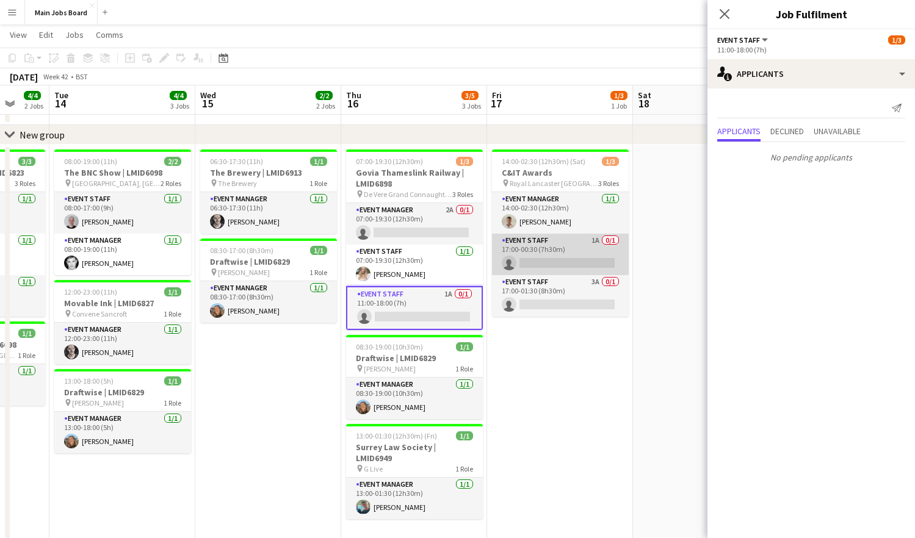
click at [597, 240] on app-card-role "Event Staff 1A 0/1 17:00-00:30 (7h30m) single-neutral-actions" at bounding box center [560, 254] width 137 height 41
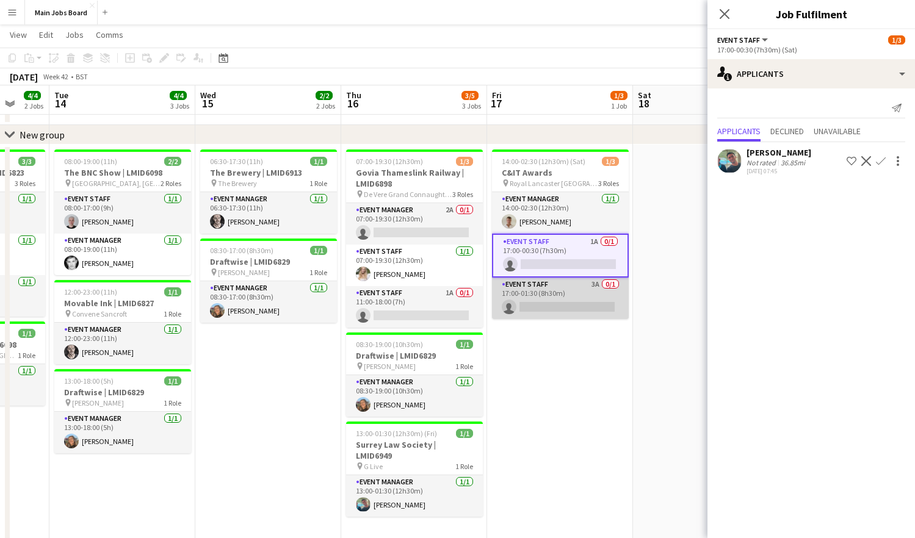
click at [597, 288] on app-card-role "Event Staff 3A 0/1 17:00-01:30 (8h30m) single-neutral-actions" at bounding box center [560, 298] width 137 height 41
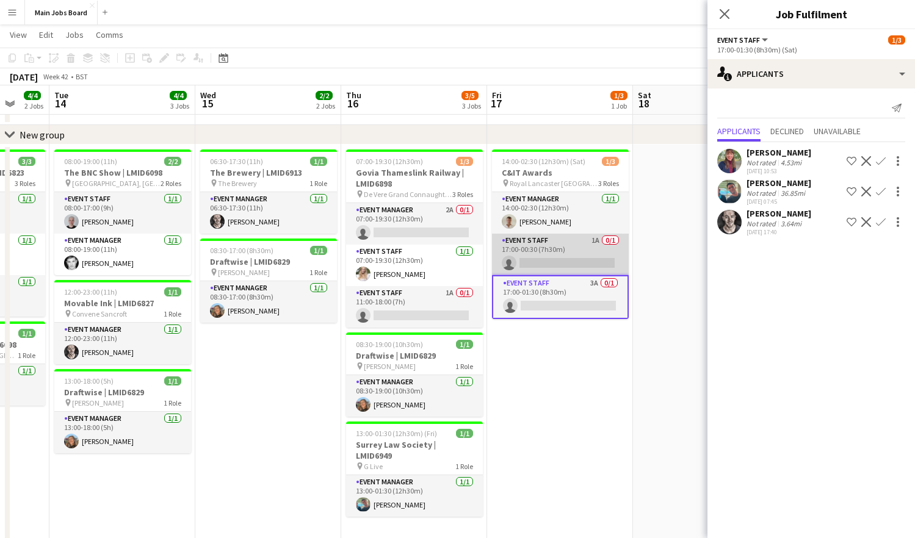
click at [593, 245] on app-card-role "Event Staff 1A 0/1 17:00-00:30 (7h30m) single-neutral-actions" at bounding box center [560, 254] width 137 height 41
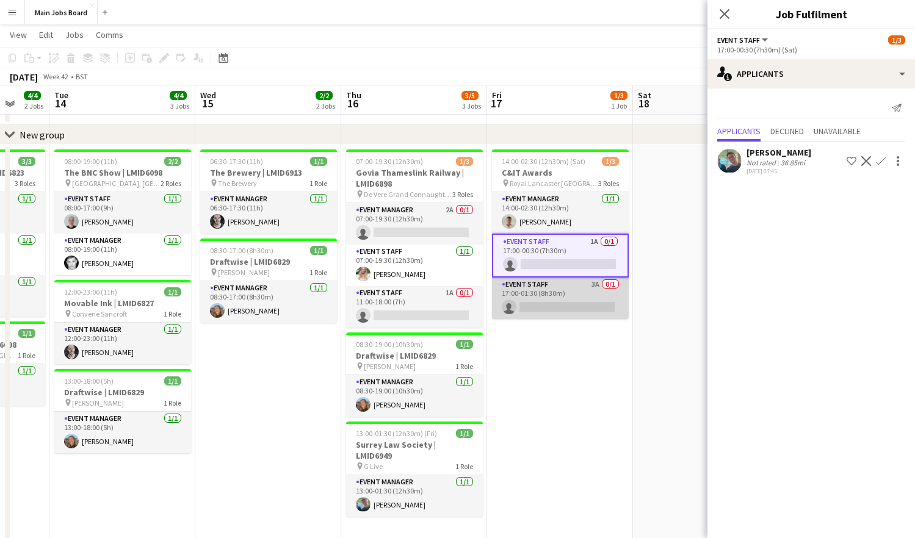
click at [595, 287] on app-card-role "Event Staff 3A 0/1 17:00-01:30 (8h30m) single-neutral-actions" at bounding box center [560, 298] width 137 height 41
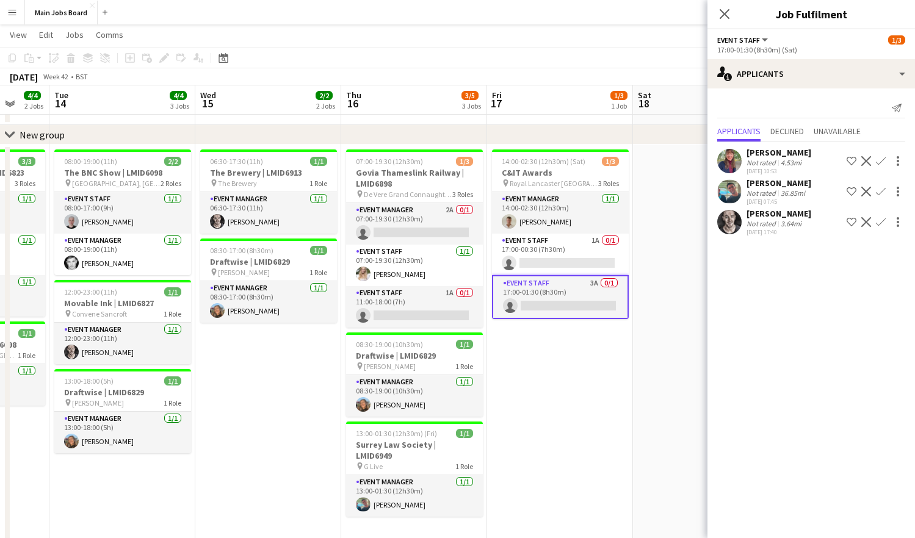
click at [884, 222] on app-icon "Confirm" at bounding box center [881, 222] width 10 height 10
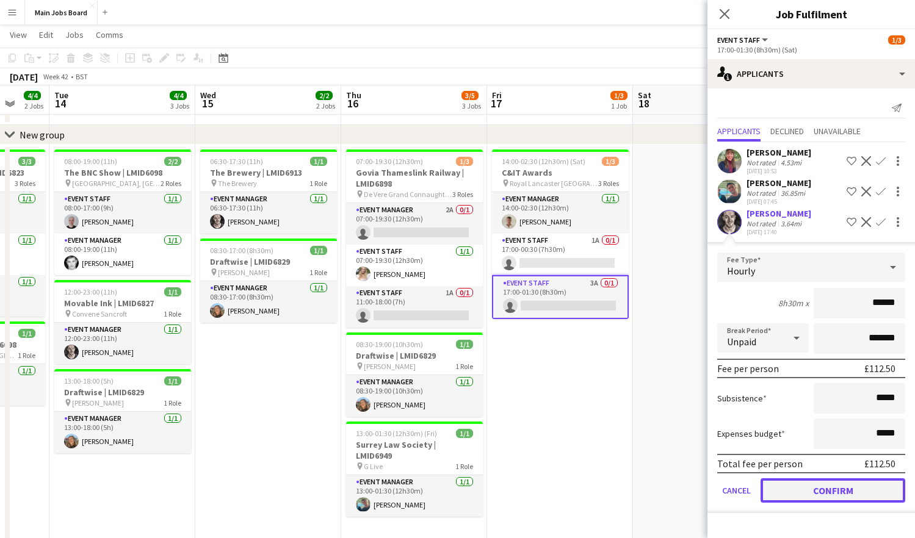
click at [789, 500] on button "Confirm" at bounding box center [832, 490] width 145 height 24
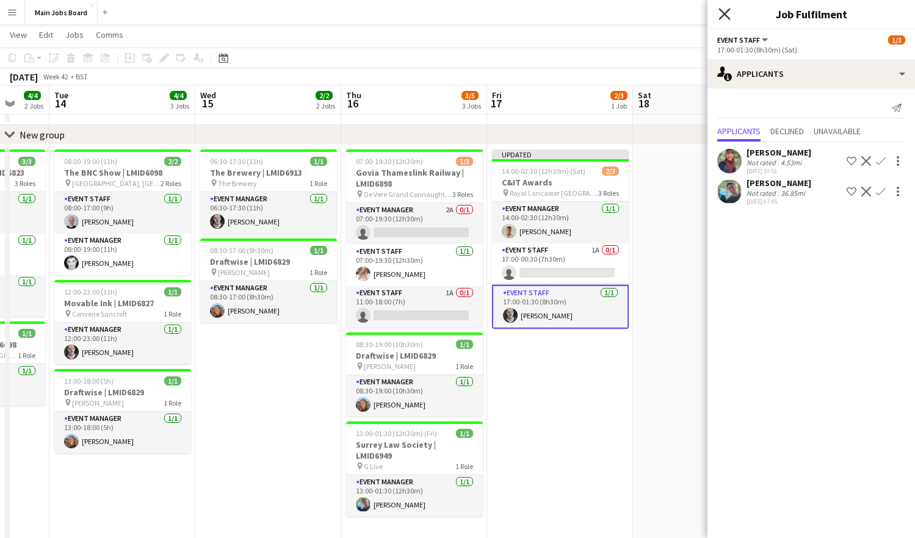
click at [722, 17] on icon "Close pop-in" at bounding box center [724, 14] width 12 height 12
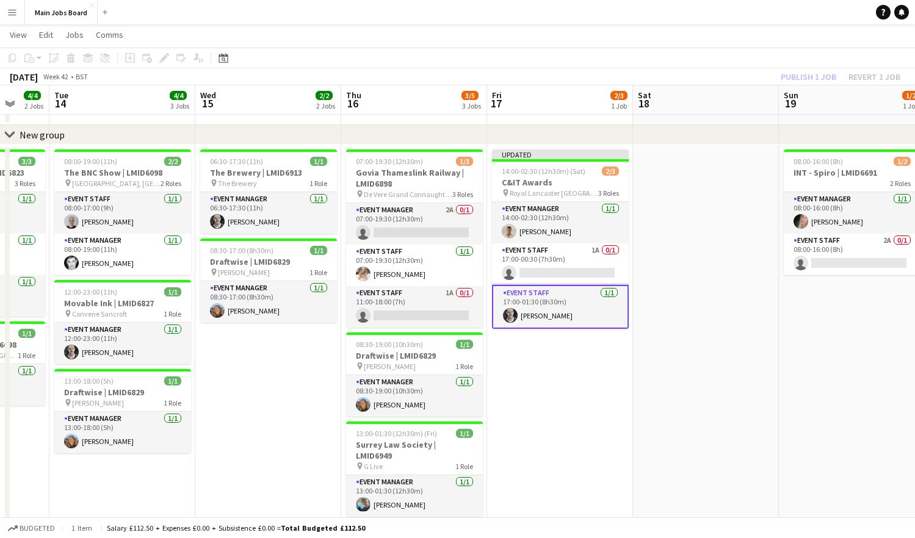
click at [794, 73] on div "Publish 1 job Revert 1 job" at bounding box center [840, 77] width 149 height 16
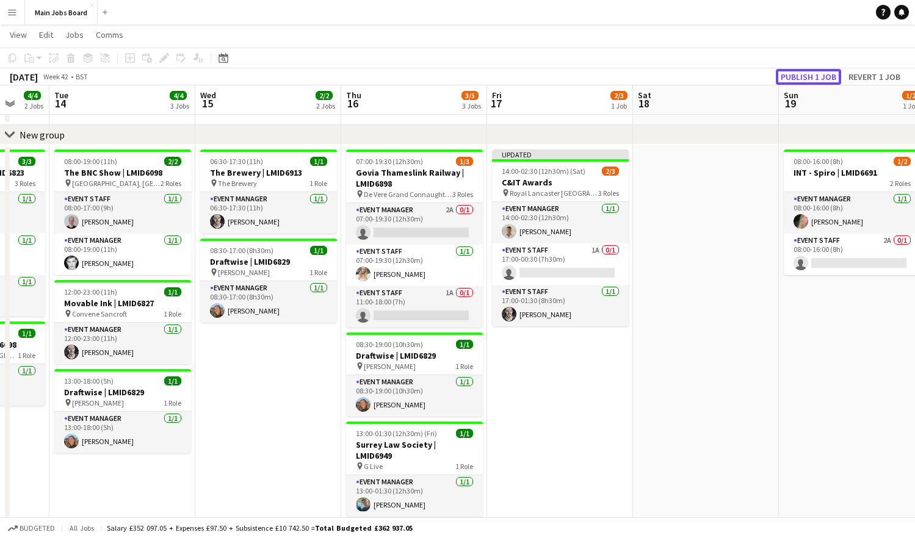
click at [794, 73] on button "Publish 1 job" at bounding box center [808, 77] width 65 height 16
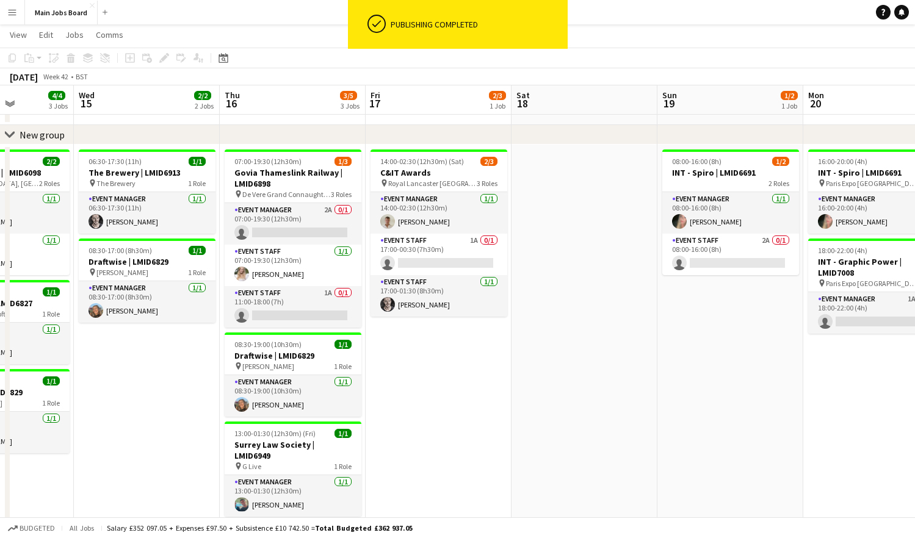
drag, startPoint x: 638, startPoint y: 356, endPoint x: 513, endPoint y: 356, distance: 125.1
click at [513, 356] on app-calendar-viewport "Sat 11 2/2 1 Job Sun 12 Mon 13 4/4 2 Jobs Tue 14 4/4 3 Jobs Wed 15 2/2 2 Jobs T…" at bounding box center [457, 355] width 915 height 713
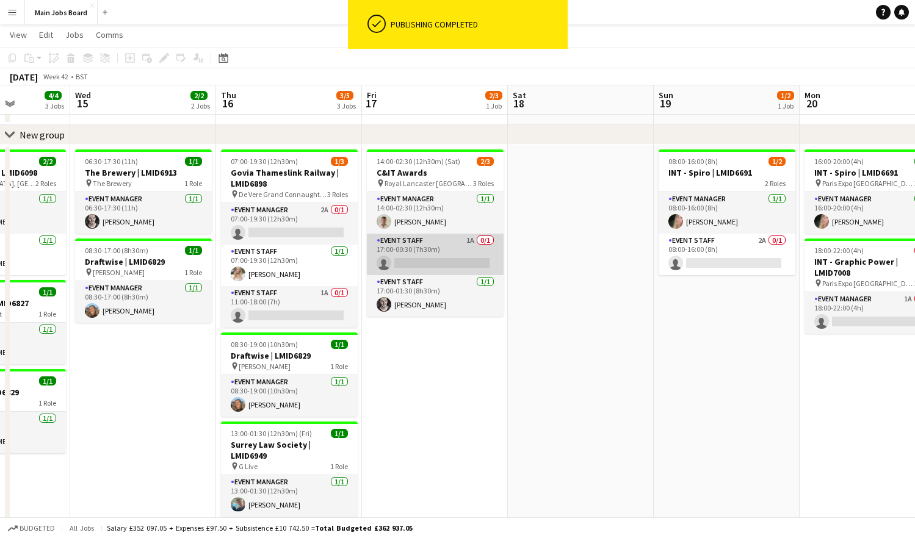
click at [459, 256] on app-card-role "Event Staff 1A 0/1 17:00-00:30 (7h30m) single-neutral-actions" at bounding box center [435, 254] width 137 height 41
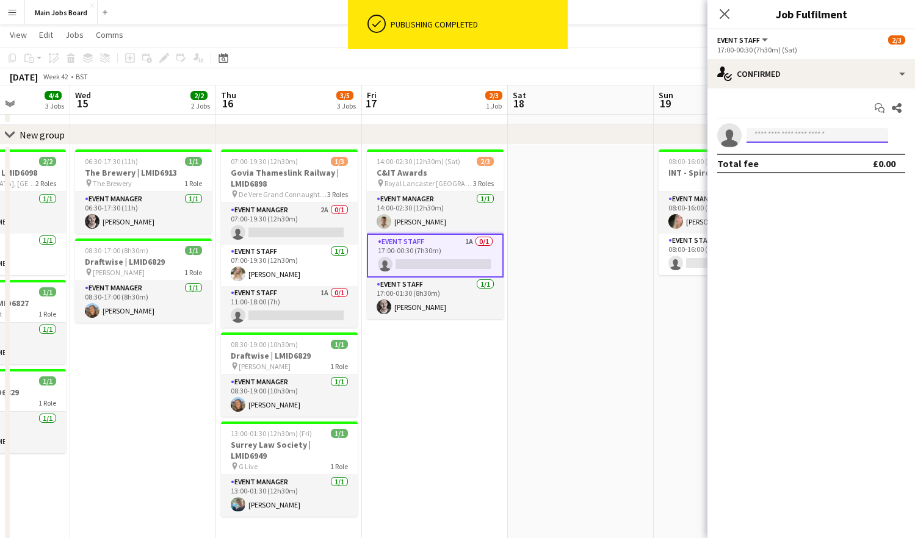
click at [785, 130] on input at bounding box center [817, 135] width 142 height 15
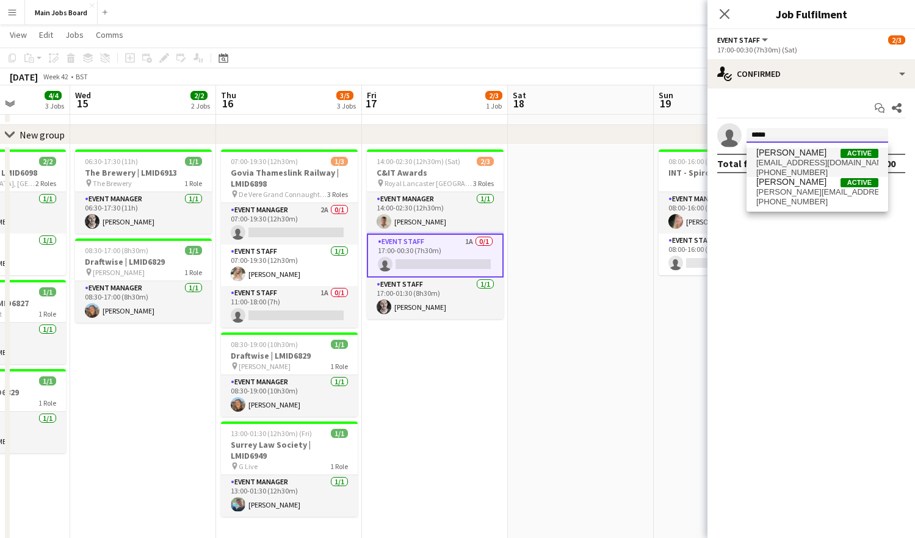
type input "*****"
click at [843, 151] on span "Active" at bounding box center [859, 153] width 38 height 9
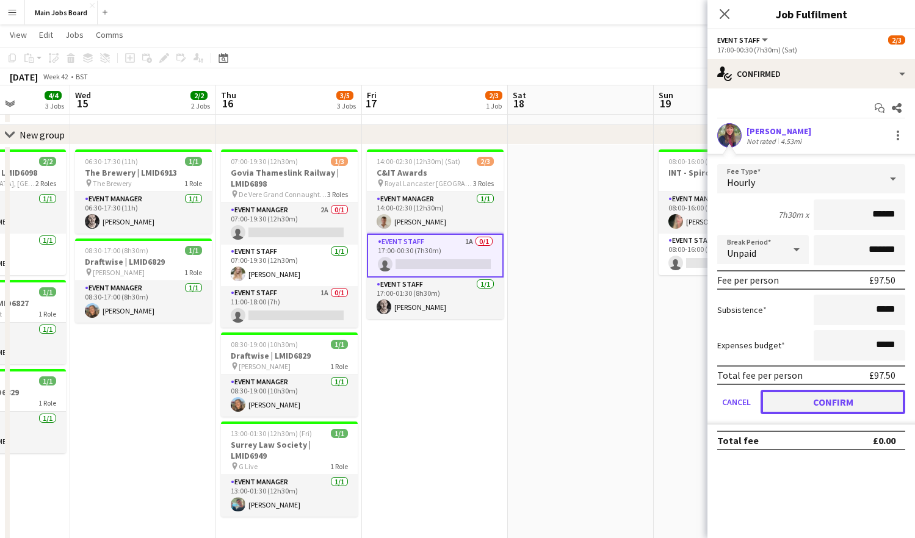
click at [790, 403] on button "Confirm" at bounding box center [832, 402] width 145 height 24
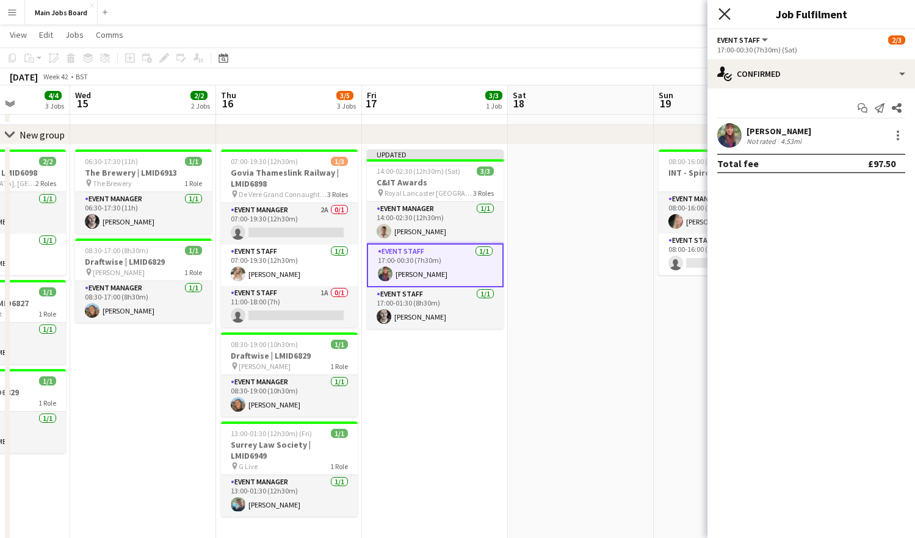
click at [723, 9] on icon "Close pop-in" at bounding box center [724, 14] width 12 height 12
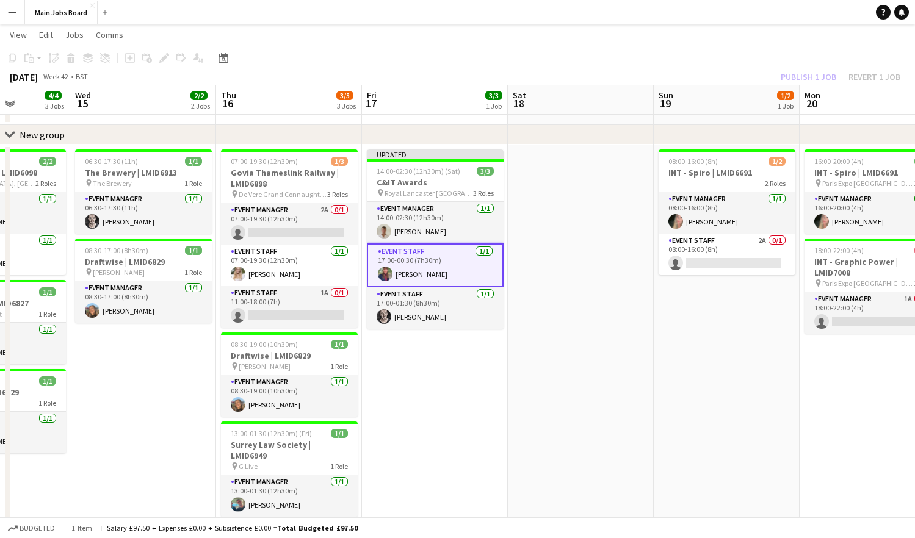
click at [793, 81] on div "Publish 1 job Revert 1 job" at bounding box center [840, 77] width 149 height 16
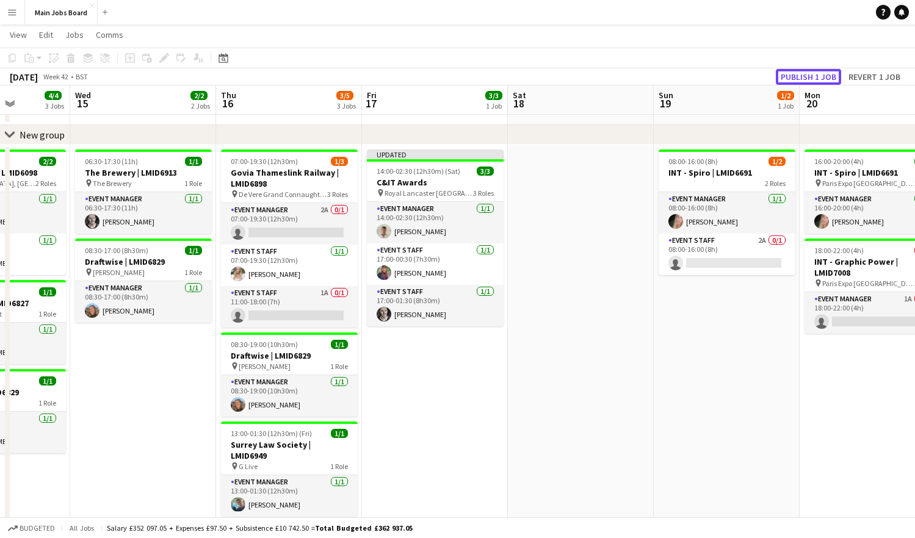
click at [793, 81] on button "Publish 1 job" at bounding box center [808, 77] width 65 height 16
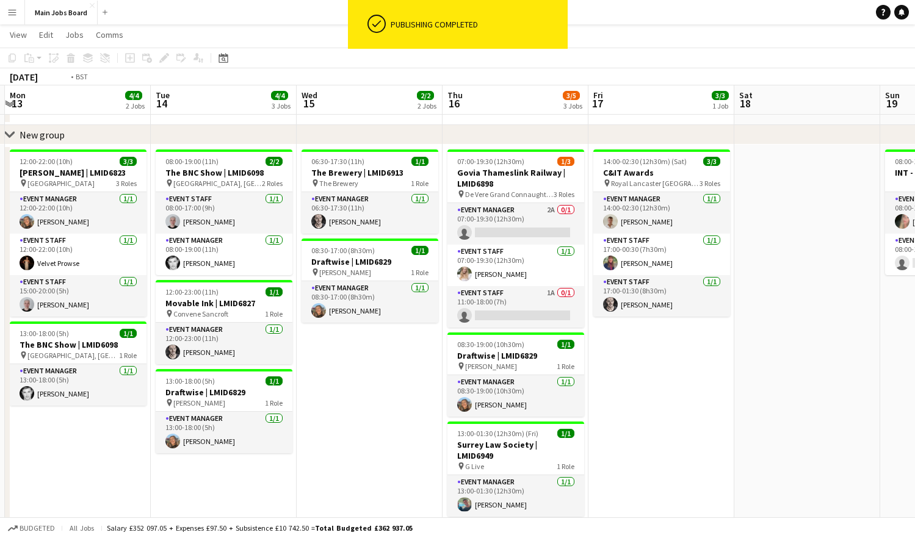
drag, startPoint x: 450, startPoint y: 405, endPoint x: 684, endPoint y: 405, distance: 233.7
click at [684, 405] on app-calendar-viewport "Sat 11 2/2 1 Job Sun 12 Mon 13 4/4 2 Jobs Tue 14 4/4 3 Jobs Wed 15 2/2 2 Jobs T…" at bounding box center [457, 355] width 915 height 713
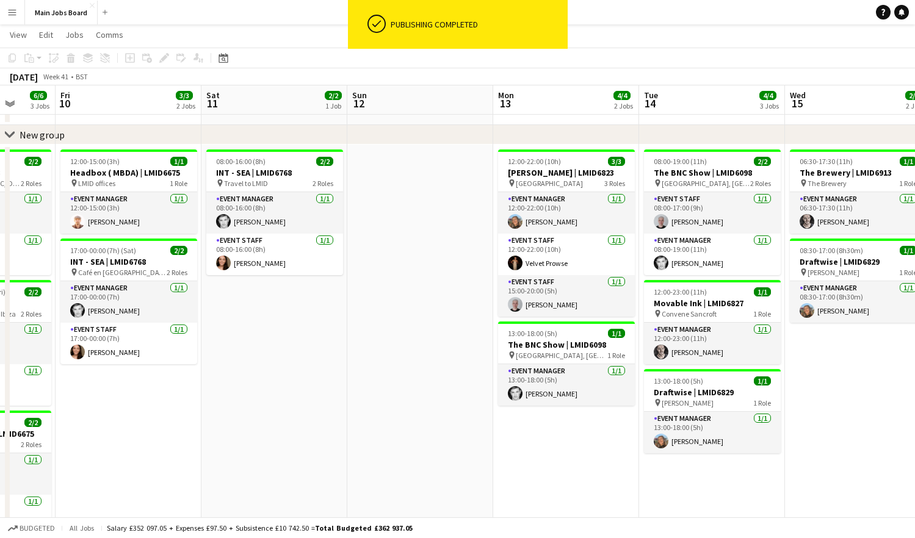
drag, startPoint x: 274, startPoint y: 405, endPoint x: 757, endPoint y: 404, distance: 482.6
click at [755, 405] on app-calendar-viewport "Tue 7 6/6 5 Jobs Wed 8 6/6 3 Jobs Thu 9 6/6 3 Jobs Fri 10 3/3 2 Jobs Sat 11 2/2…" at bounding box center [457, 355] width 915 height 713
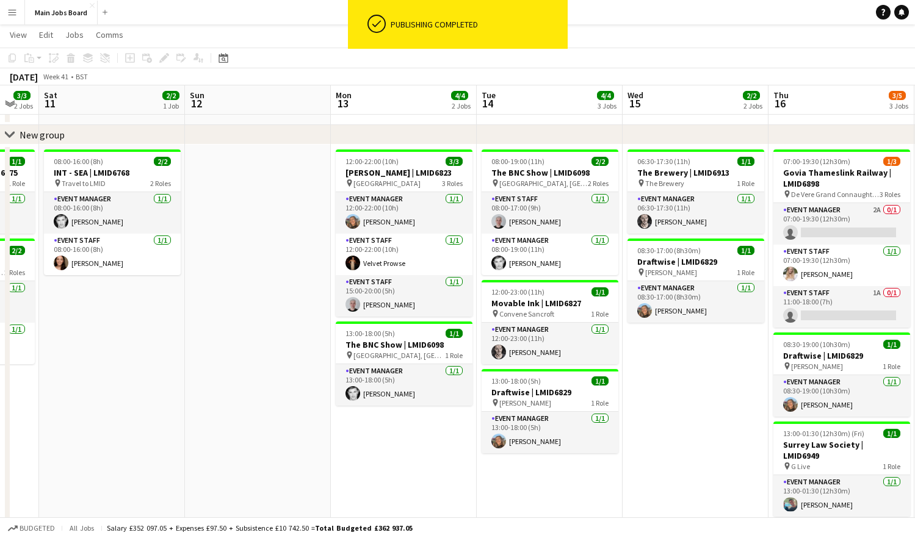
scroll to position [0, 420]
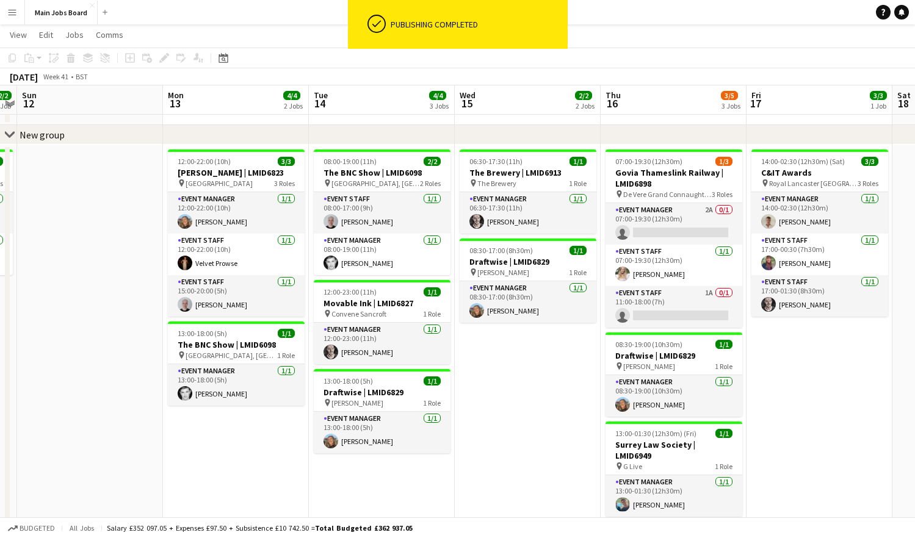
drag, startPoint x: 596, startPoint y: 432, endPoint x: 265, endPoint y: 436, distance: 330.7
click at [265, 436] on app-calendar-viewport "Thu 9 6/6 3 Jobs Fri 10 3/3 2 Jobs Sat 11 2/2 1 Job Sun 12 Mon 13 4/4 2 Jobs Tu…" at bounding box center [457, 355] width 915 height 713
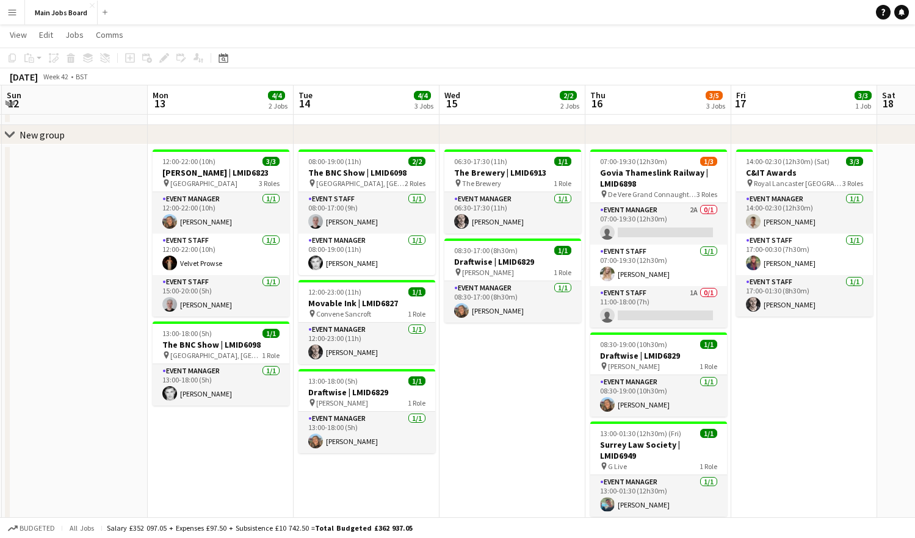
scroll to position [0, 362]
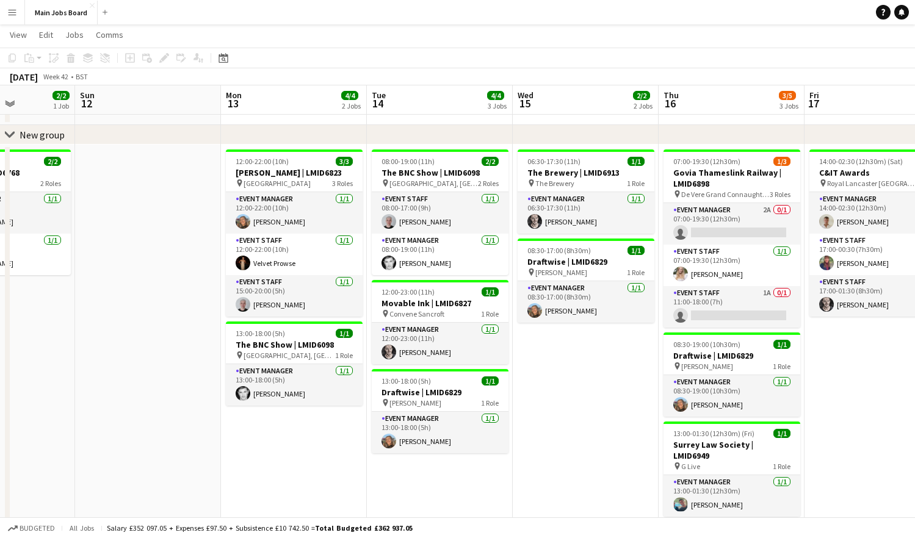
drag, startPoint x: 516, startPoint y: 425, endPoint x: 282, endPoint y: 444, distance: 234.4
click at [282, 444] on app-calendar-viewport "Thu 9 6/6 3 Jobs Fri 10 3/3 2 Jobs Sat 11 2/2 1 Job Sun 12 Mon 13 4/4 2 Jobs Tu…" at bounding box center [457, 355] width 915 height 713
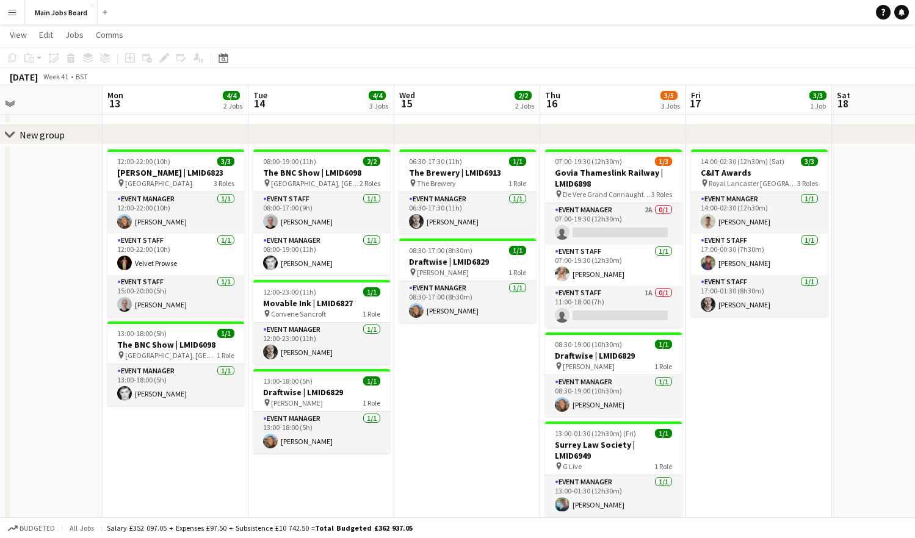
scroll to position [0, 336]
drag, startPoint x: 89, startPoint y: 461, endPoint x: 250, endPoint y: 459, distance: 161.1
click at [250, 459] on app-calendar-viewport "Fri 10 3/3 2 Jobs Sat 11 2/2 1 Job Sun 12 Mon 13 4/4 2 Jobs Tue 14 4/4 3 Jobs W…" at bounding box center [457, 355] width 915 height 713
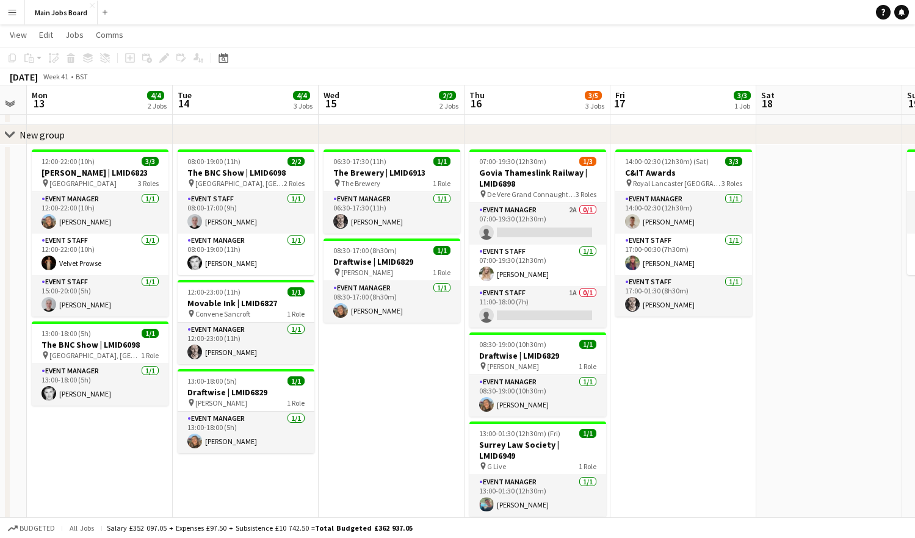
scroll to position [0, 419]
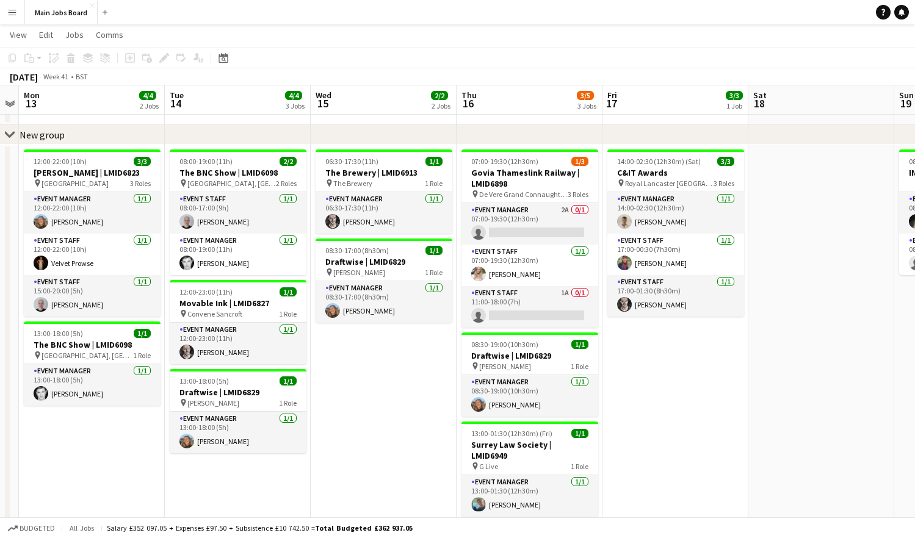
drag, startPoint x: 429, startPoint y: 418, endPoint x: 346, endPoint y: 421, distance: 83.0
click at [346, 421] on app-calendar-viewport "Fri 10 3/3 2 Jobs Sat 11 2/2 1 Job Sun 12 Mon 13 4/4 2 Jobs Tue 14 4/4 3 Jobs W…" at bounding box center [457, 355] width 915 height 713
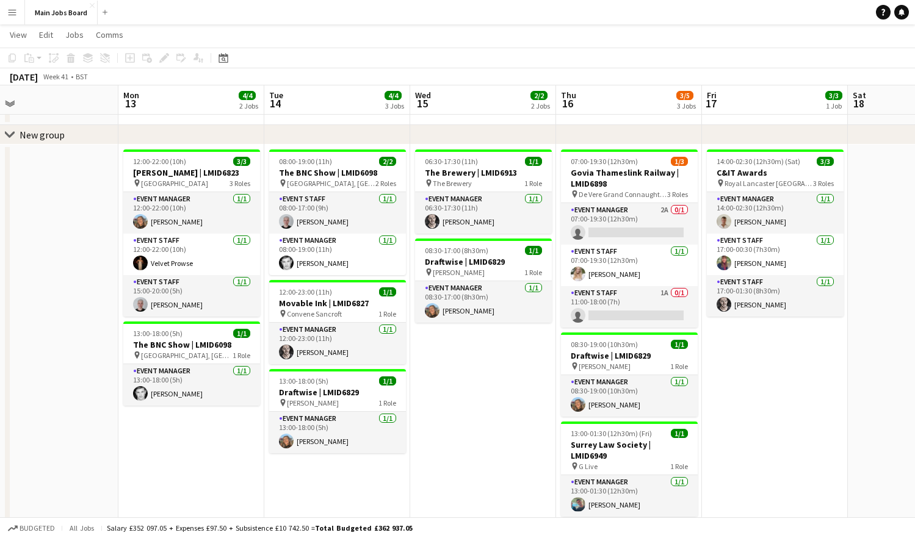
scroll to position [0, 312]
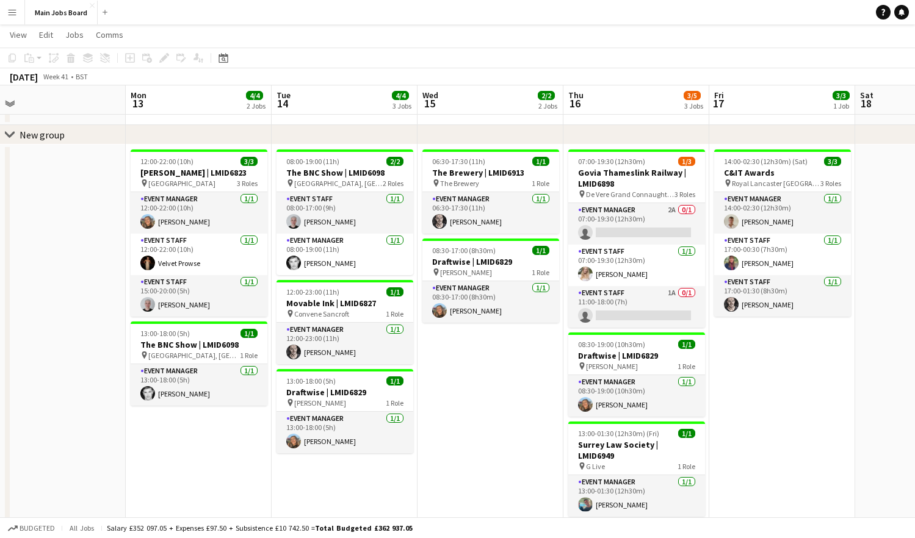
drag, startPoint x: 368, startPoint y: 420, endPoint x: 475, endPoint y: 420, distance: 106.8
click at [475, 420] on app-calendar-viewport "Fri 10 3/3 2 Jobs Sat 11 2/2 1 Job Sun 12 Mon 13 4/4 2 Jobs Tue 14 4/4 3 Jobs W…" at bounding box center [457, 355] width 915 height 713
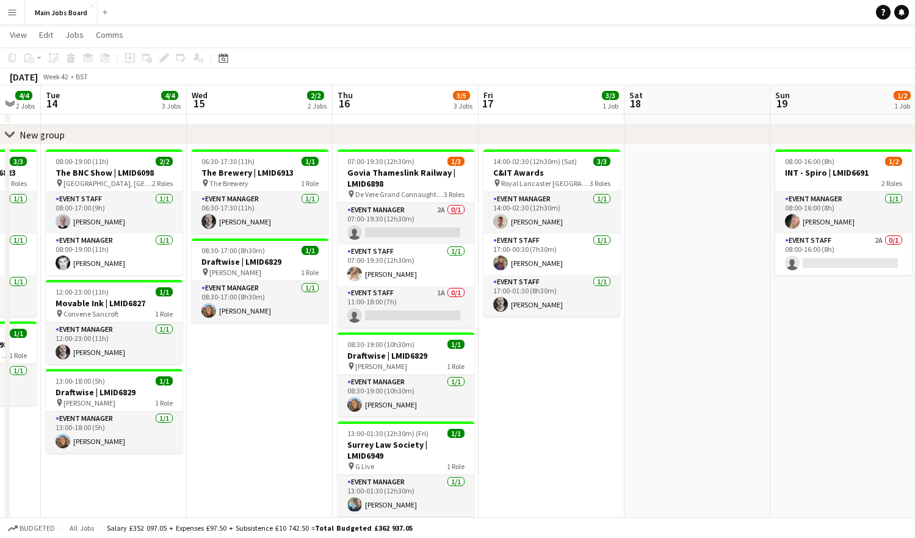
scroll to position [0, 563]
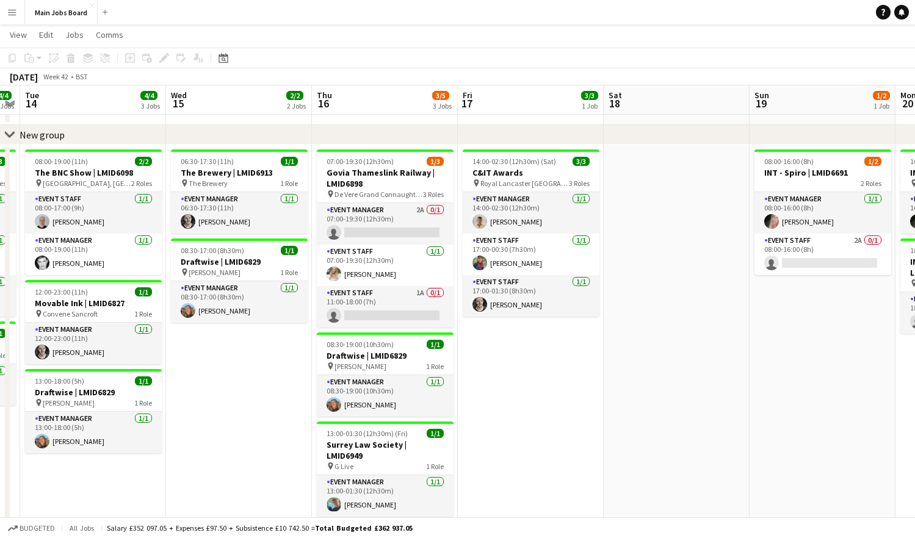
drag, startPoint x: 843, startPoint y: 417, endPoint x: 592, endPoint y: 416, distance: 251.4
click at [592, 416] on app-calendar-viewport "Fri 10 3/3 2 Jobs Sat 11 2/2 1 Job Sun 12 Mon 13 4/4 2 Jobs Tue 14 4/4 3 Jobs W…" at bounding box center [457, 355] width 915 height 713
click at [397, 239] on app-card-role "Event Manager 2A 0/1 07:00-19:30 (12h30m) single-neutral-actions" at bounding box center [385, 223] width 137 height 41
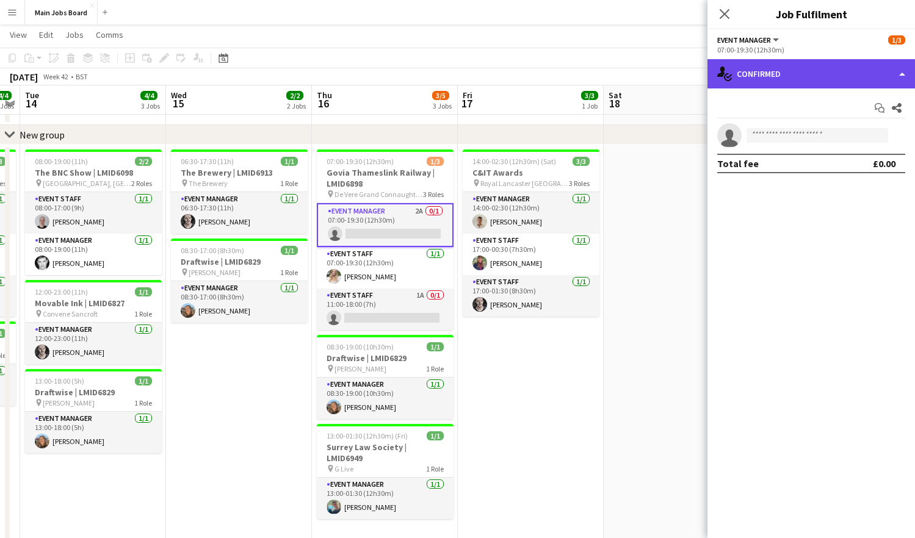
click at [826, 74] on div "single-neutral-actions-check-2 Confirmed" at bounding box center [810, 73] width 207 height 29
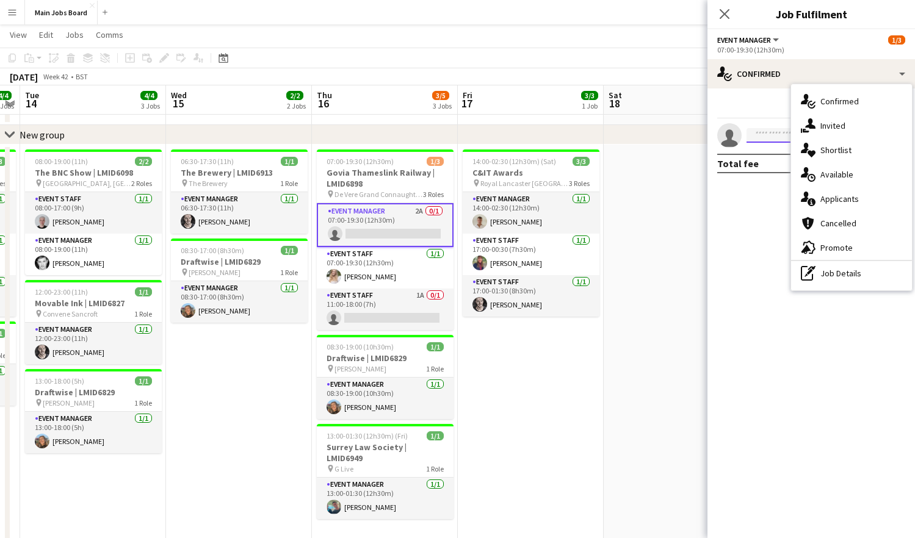
click at [774, 135] on input at bounding box center [817, 135] width 142 height 15
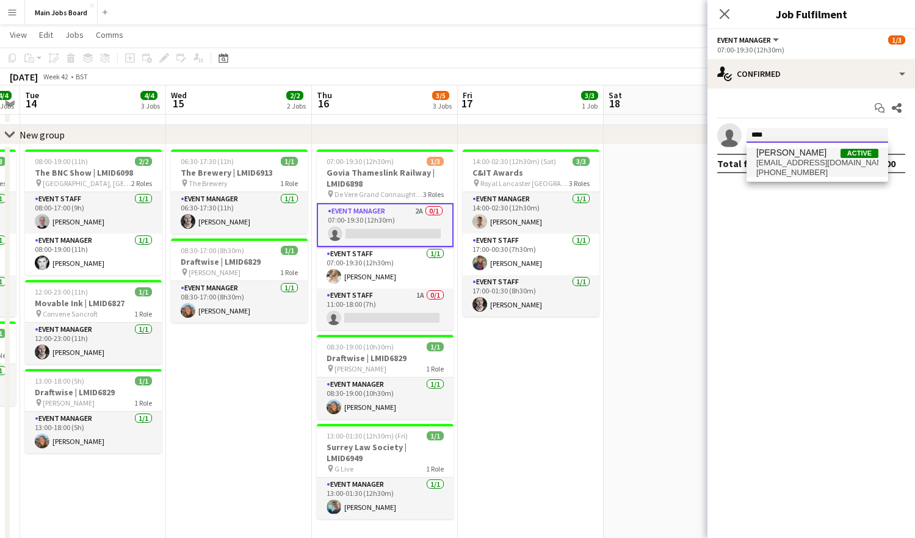
type input "****"
click at [794, 168] on span "+447885827865" at bounding box center [817, 173] width 122 height 10
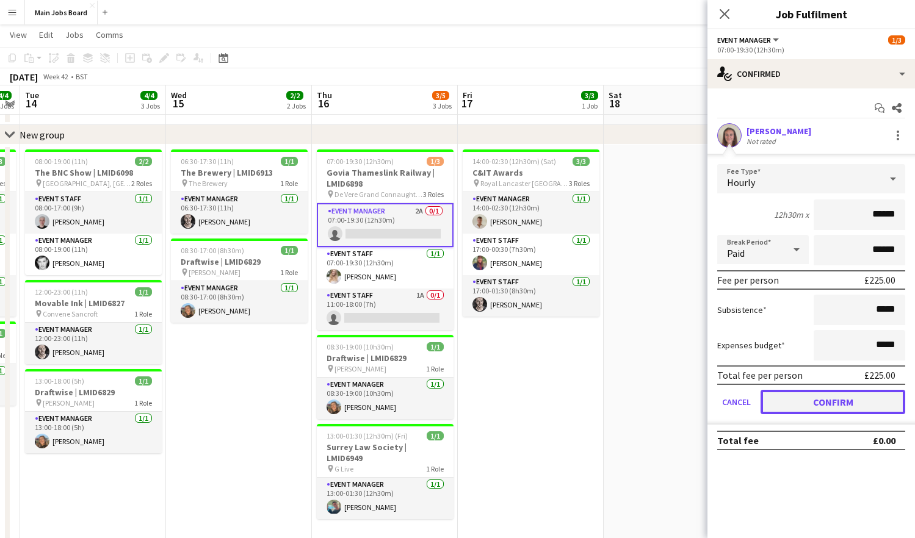
click at [799, 400] on button "Confirm" at bounding box center [832, 402] width 145 height 24
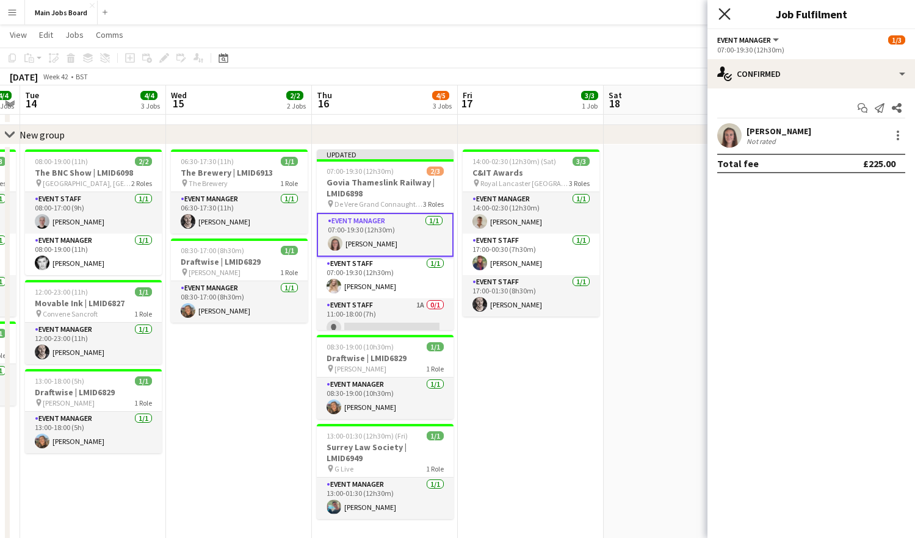
click at [725, 14] on icon at bounding box center [724, 14] width 12 height 12
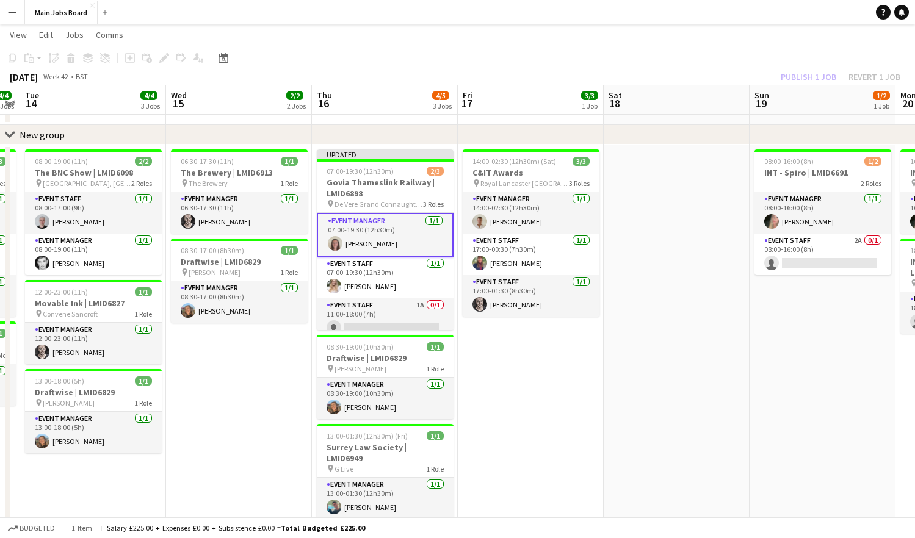
click at [791, 74] on div "Publish 1 job Revert 1 job" at bounding box center [840, 77] width 149 height 16
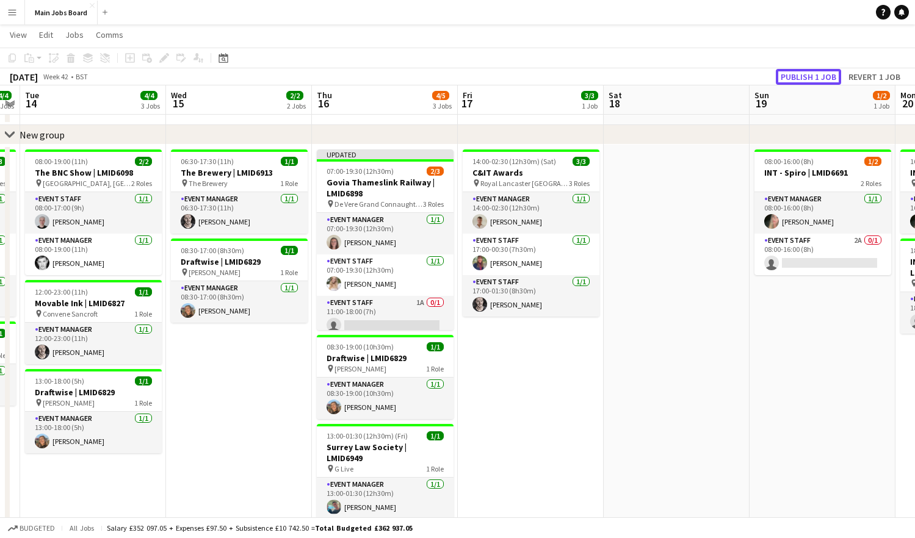
click at [791, 74] on button "Publish 1 job" at bounding box center [808, 77] width 65 height 16
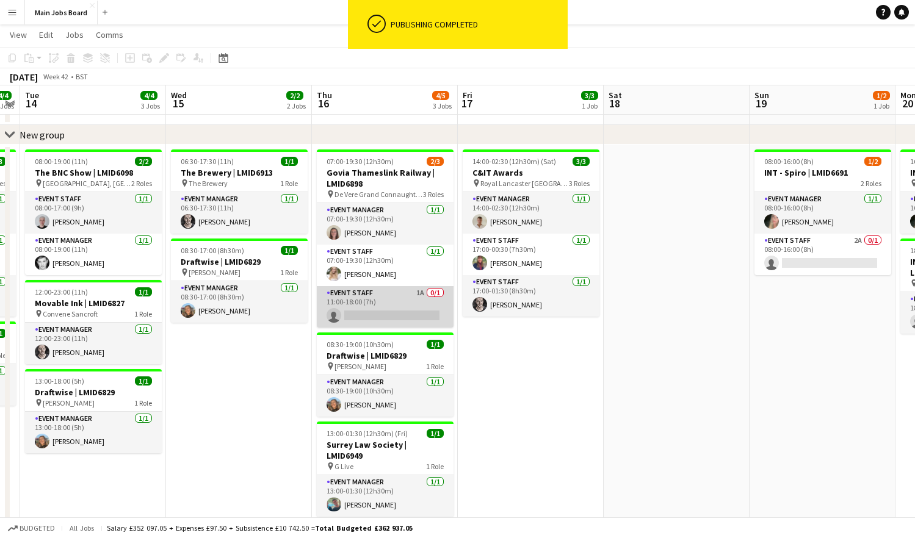
click at [389, 310] on app-card-role "Event Staff 1A 0/1 11:00-18:00 (7h) single-neutral-actions" at bounding box center [385, 306] width 137 height 41
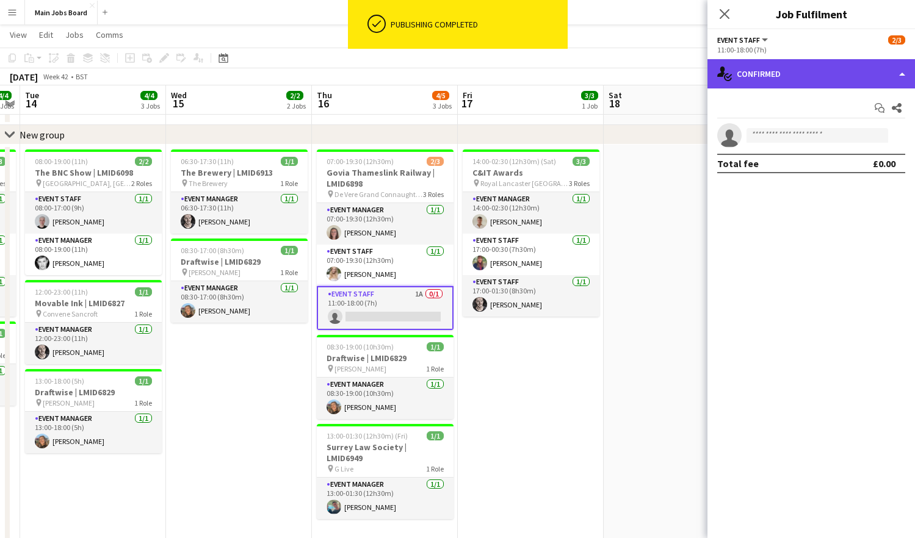
click at [756, 78] on div "single-neutral-actions-check-2 Confirmed" at bounding box center [810, 73] width 207 height 29
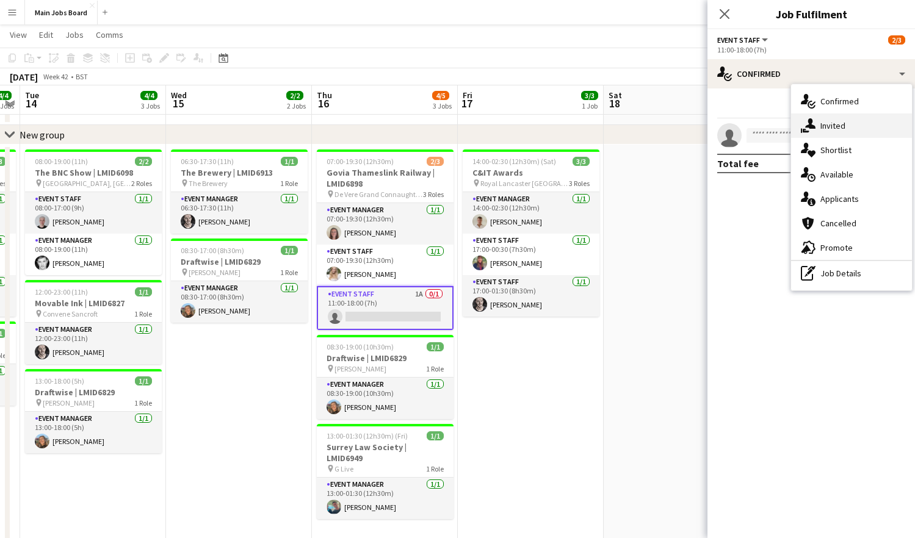
click at [844, 129] on span "Invited" at bounding box center [832, 125] width 25 height 11
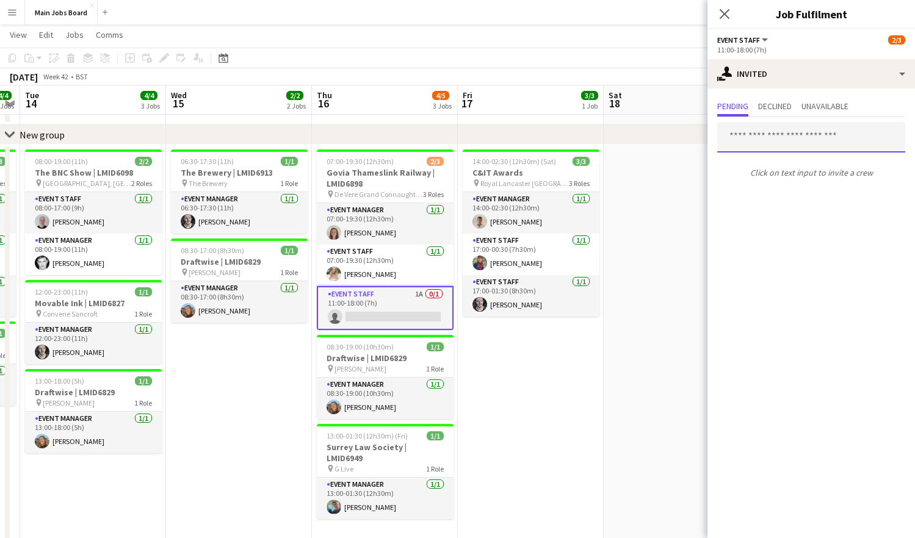
click at [788, 139] on input "text" at bounding box center [811, 137] width 188 height 31
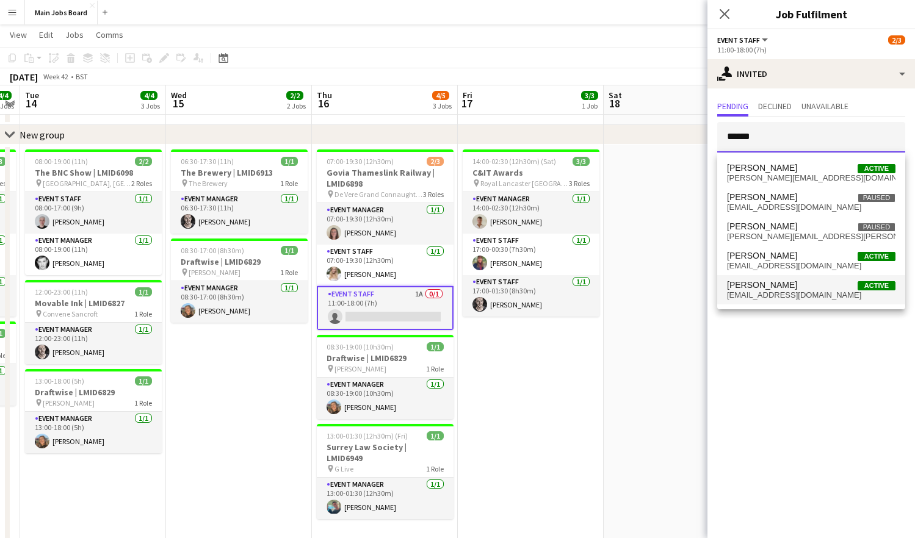
type input "******"
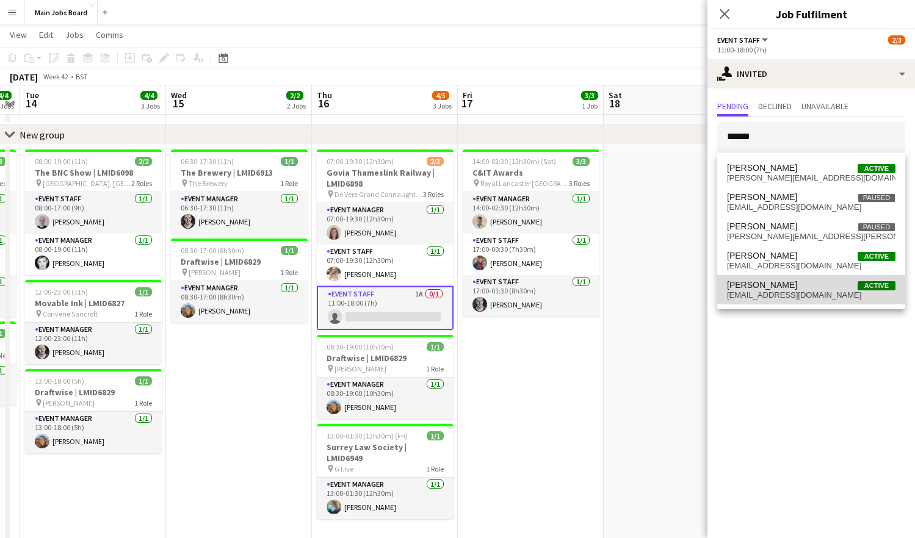
click at [784, 287] on span "Arthur Thomas Active" at bounding box center [811, 285] width 168 height 10
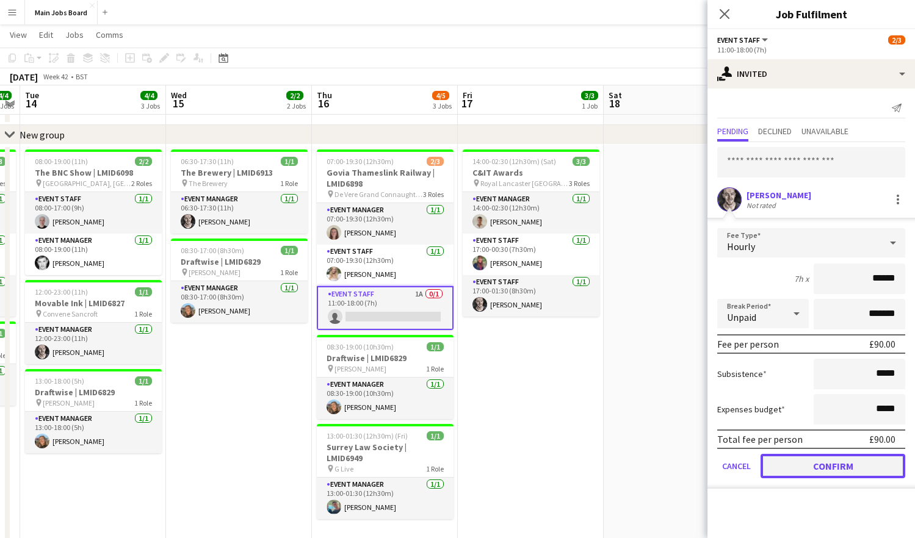
click at [793, 476] on button "Confirm" at bounding box center [832, 466] width 145 height 24
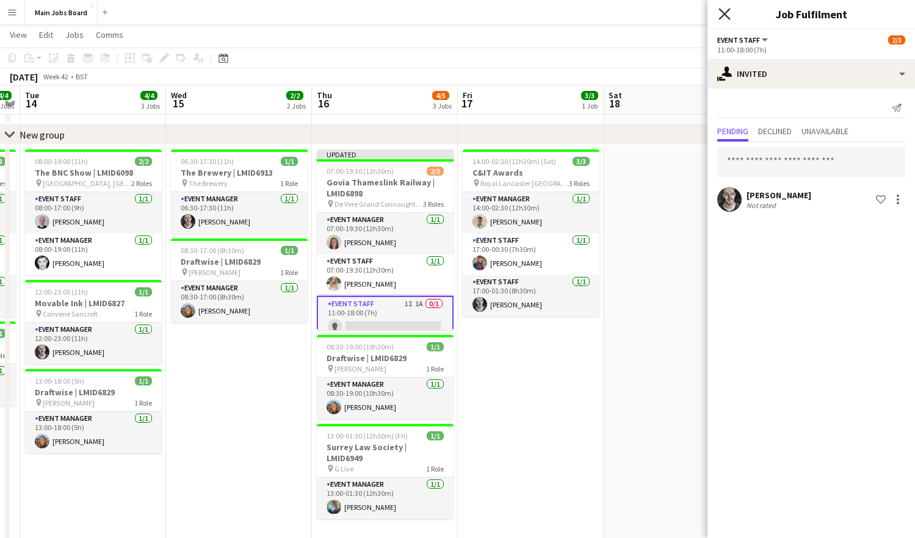
click at [722, 12] on icon at bounding box center [724, 14] width 12 height 12
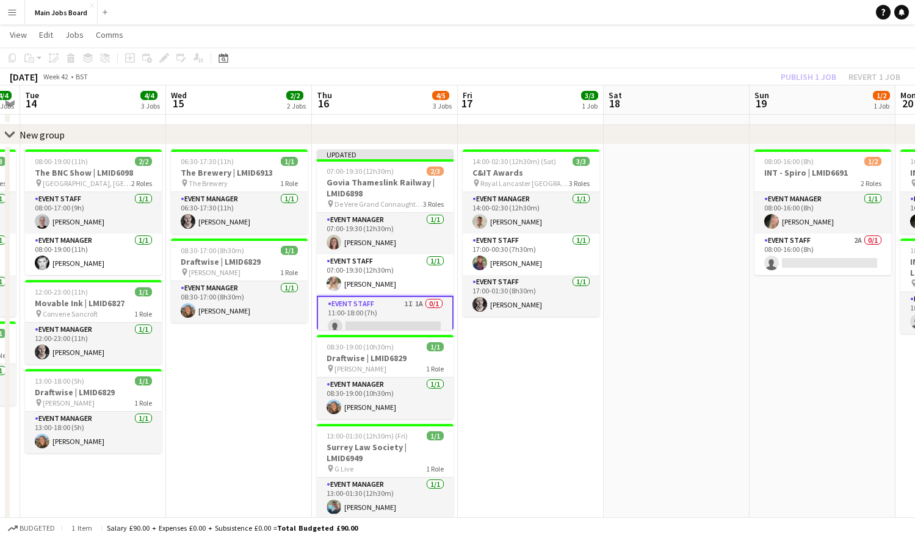
click at [805, 70] on div "Publish 1 job Revert 1 job" at bounding box center [840, 77] width 149 height 16
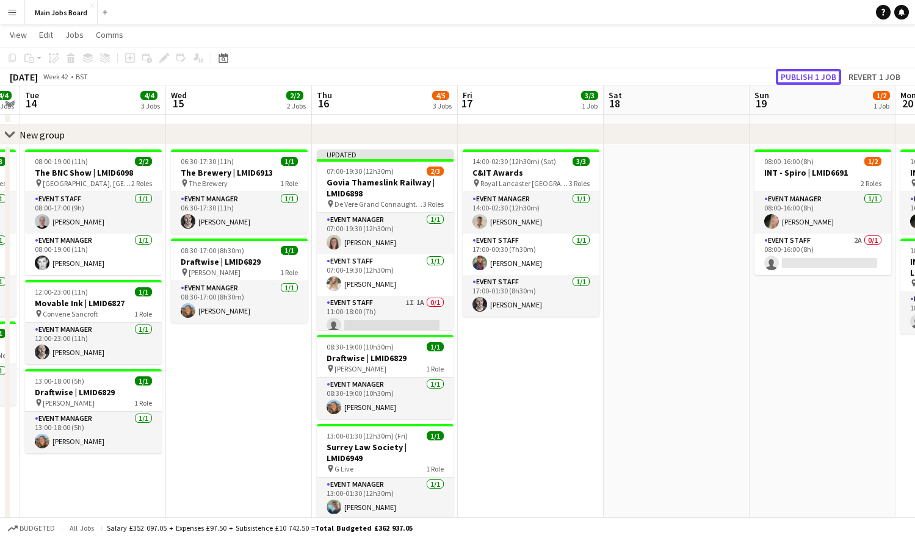
click at [805, 70] on button "Publish 1 job" at bounding box center [808, 77] width 65 height 16
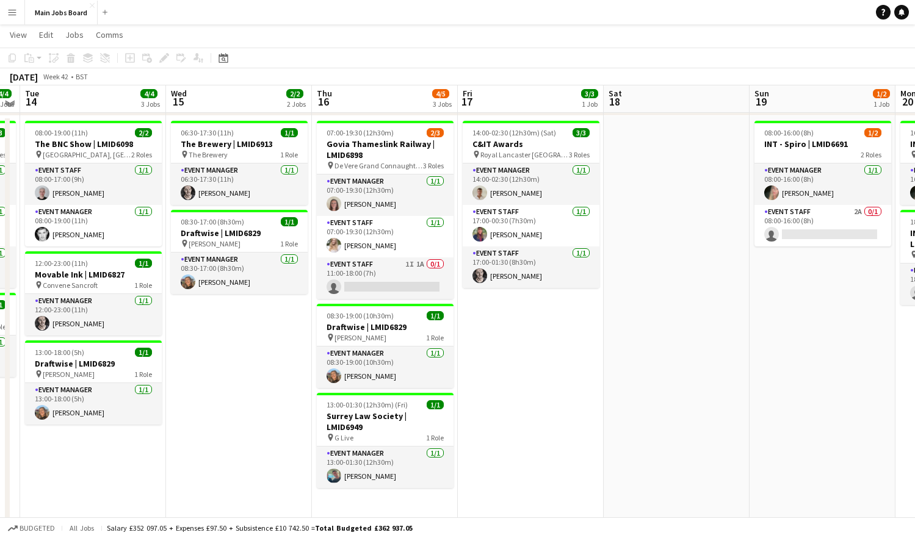
scroll to position [77, 0]
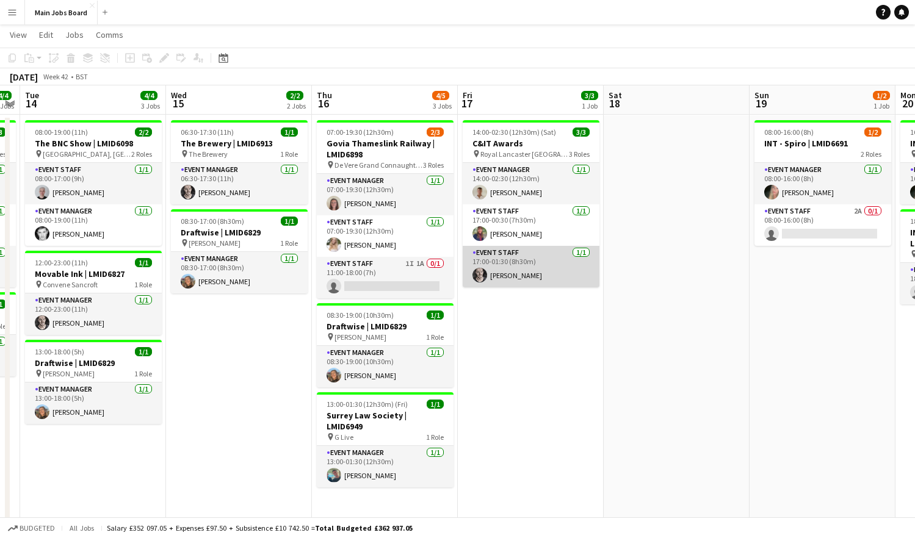
click at [537, 272] on app-card-role "Event Staff 1/1 17:00-01:30 (8h30m) Arthur Thomas" at bounding box center [531, 266] width 137 height 41
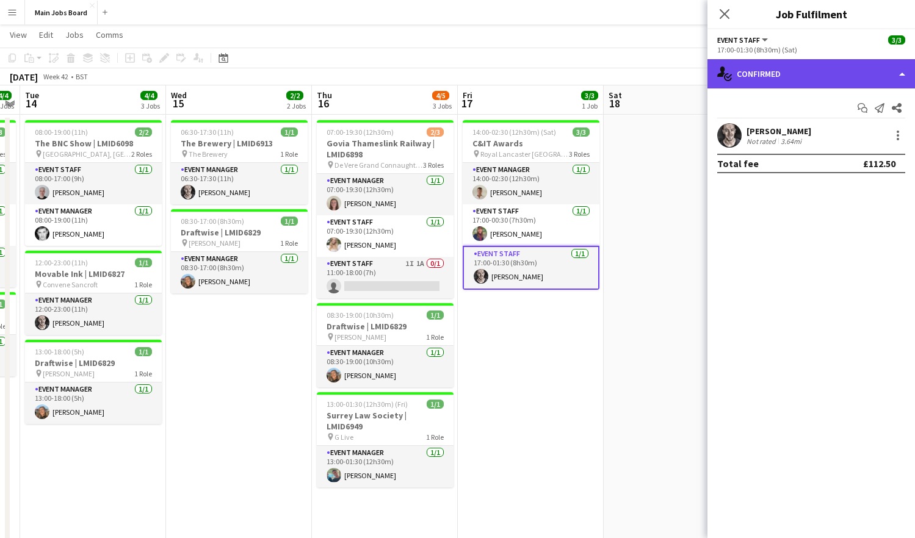
click at [779, 75] on div "single-neutral-actions-check-2 Confirmed" at bounding box center [810, 73] width 207 height 29
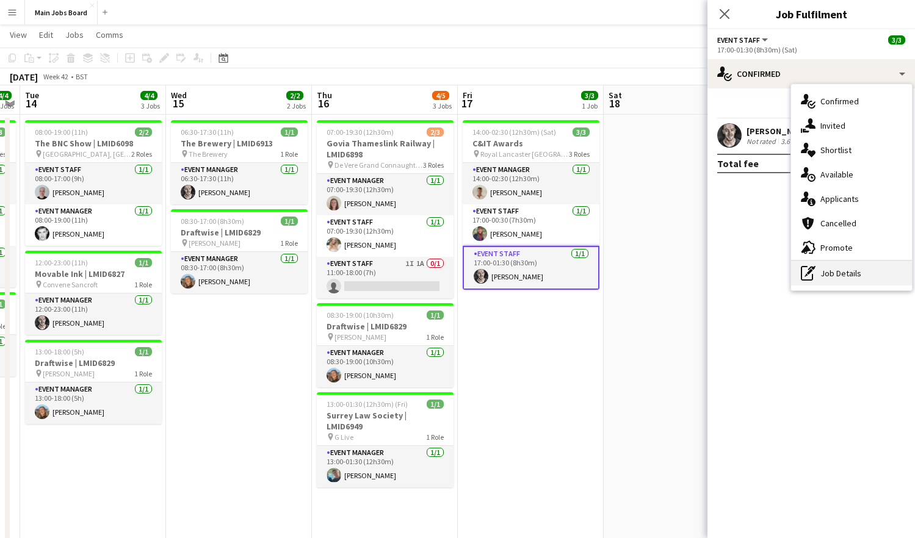
click at [817, 278] on div "pen-write Job Details" at bounding box center [851, 273] width 121 height 24
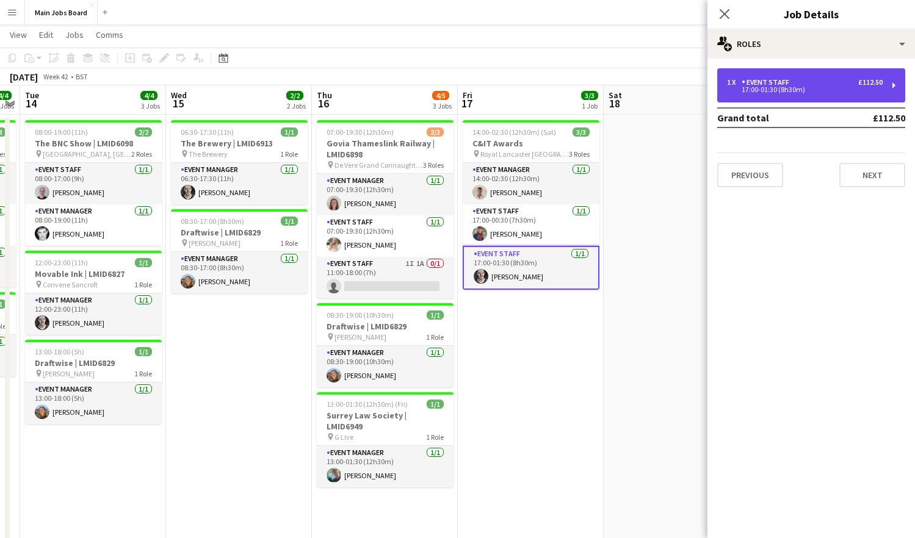
click at [781, 80] on div "Event Staff" at bounding box center [767, 82] width 52 height 9
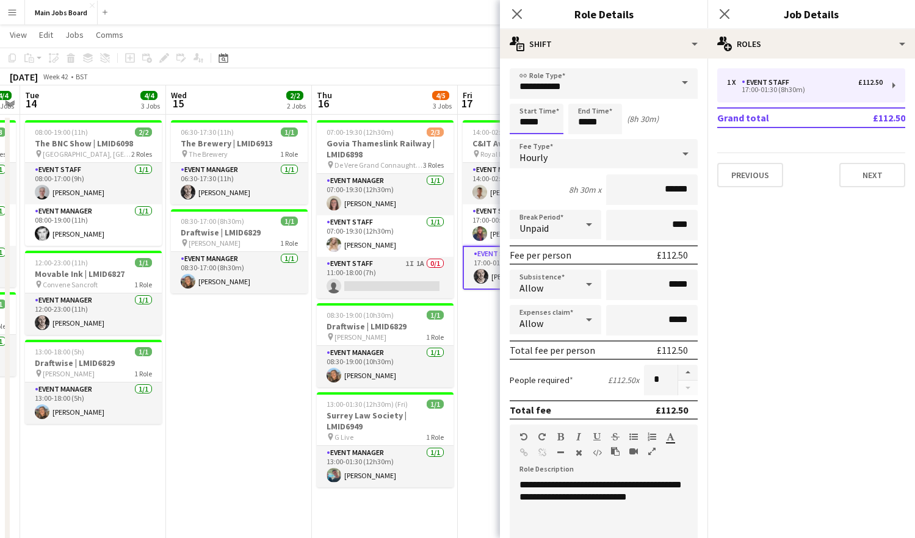
click at [549, 117] on input "*****" at bounding box center [536, 119] width 54 height 31
type input "*****"
click at [783, 234] on mat-expansion-panel "pencil3 General details 1 x Event Staff £112.50 17:00-01:30 (8h30m) Grand total…" at bounding box center [810, 299] width 207 height 480
click at [726, 18] on icon "Close pop-in" at bounding box center [724, 14] width 12 height 12
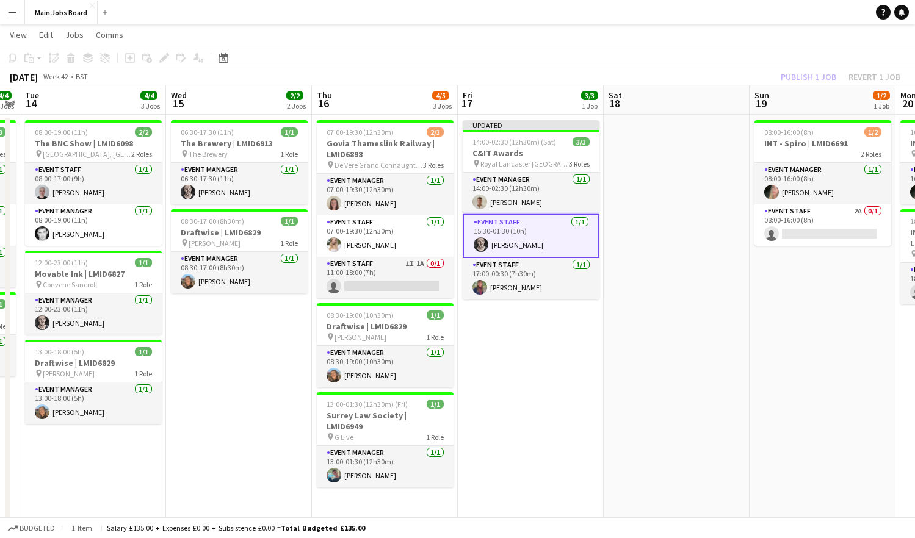
click at [816, 76] on div "Publish 1 job Revert 1 job" at bounding box center [840, 77] width 149 height 16
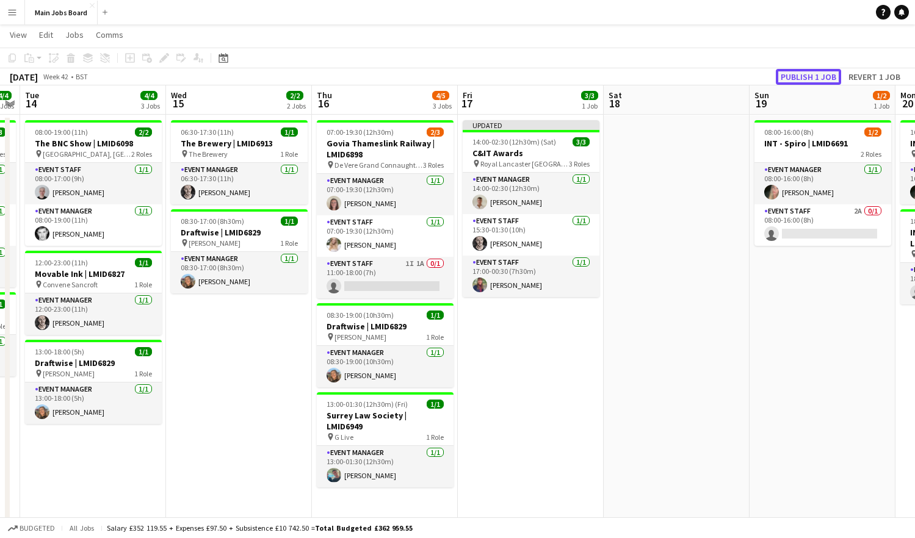
click at [809, 73] on button "Publish 1 job" at bounding box center [808, 77] width 65 height 16
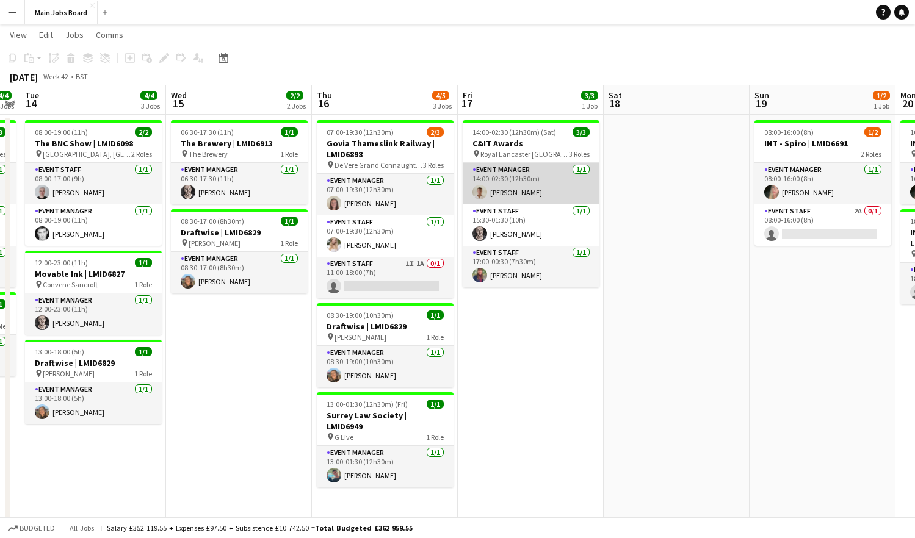
click at [547, 194] on app-card-role "Event Manager 1/1 14:00-02:30 (12h30m) William Wakeford" at bounding box center [531, 183] width 137 height 41
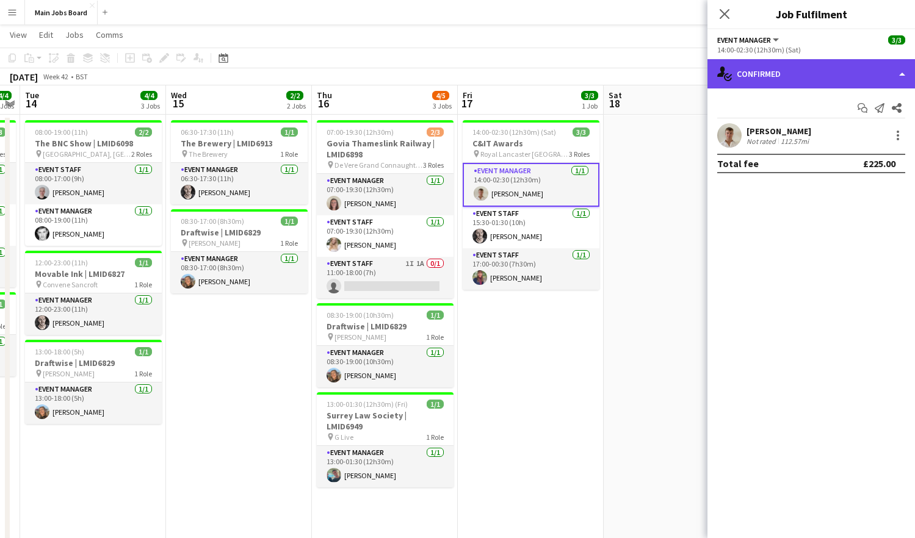
click at [782, 77] on div "single-neutral-actions-check-2 Confirmed" at bounding box center [810, 73] width 207 height 29
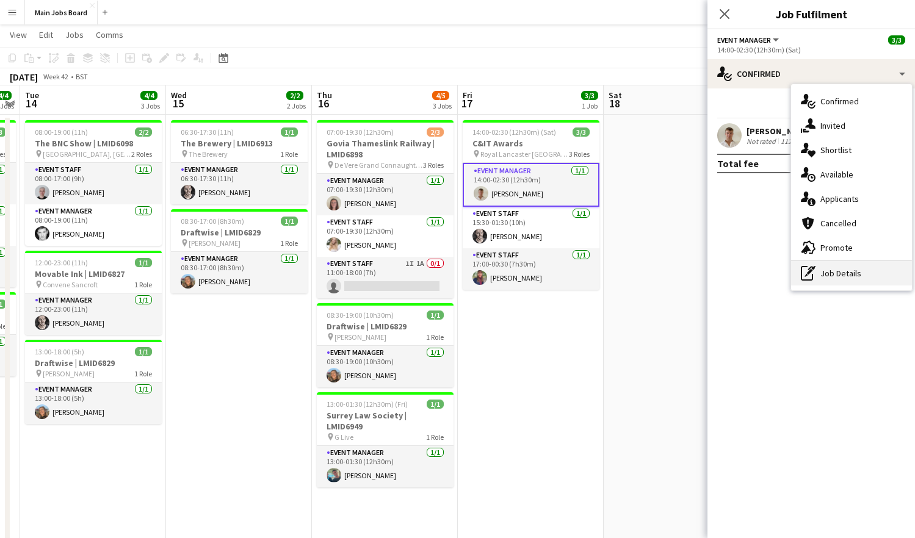
click at [827, 275] on div "pen-write Job Details" at bounding box center [851, 273] width 121 height 24
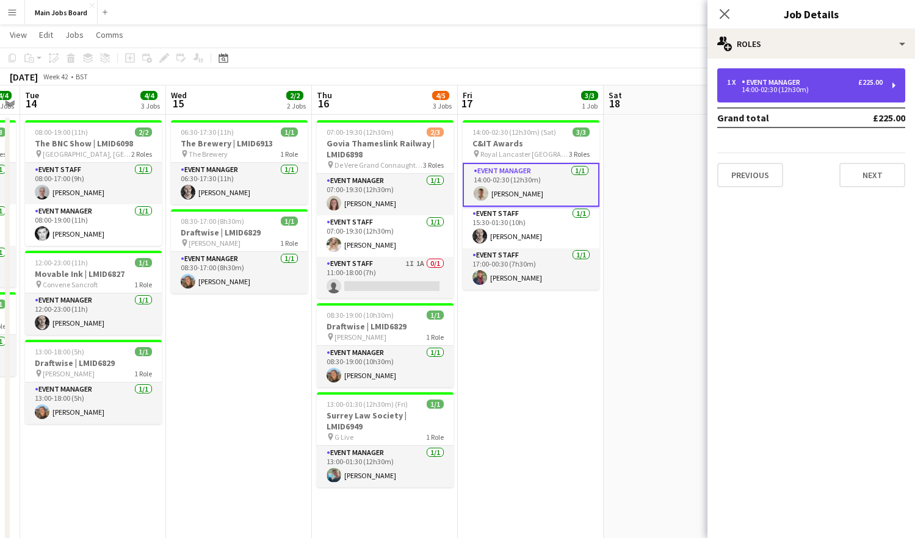
click at [772, 88] on div "14:00-02:30 (12h30m)" at bounding box center [805, 90] width 156 height 6
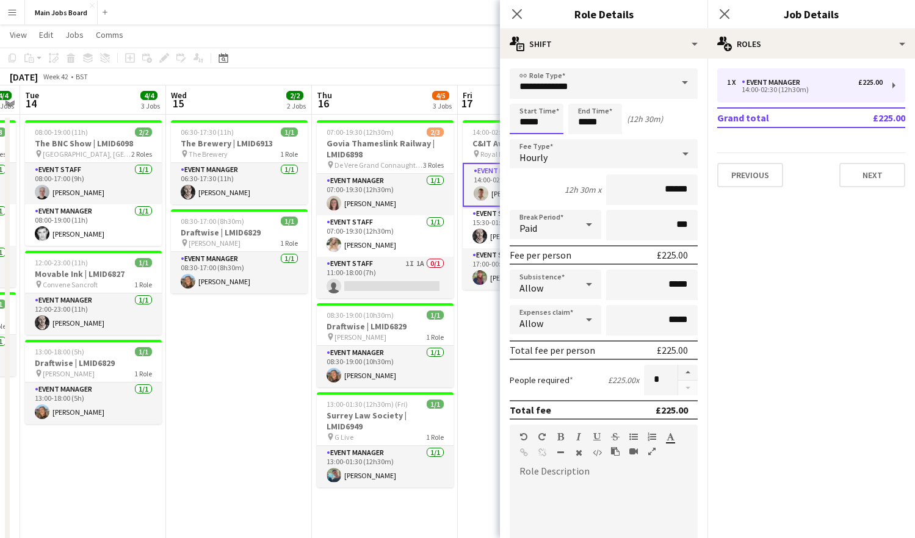
click at [528, 120] on input "*****" at bounding box center [536, 119] width 54 height 31
type input "*****"
click at [727, 12] on icon at bounding box center [724, 14] width 12 height 12
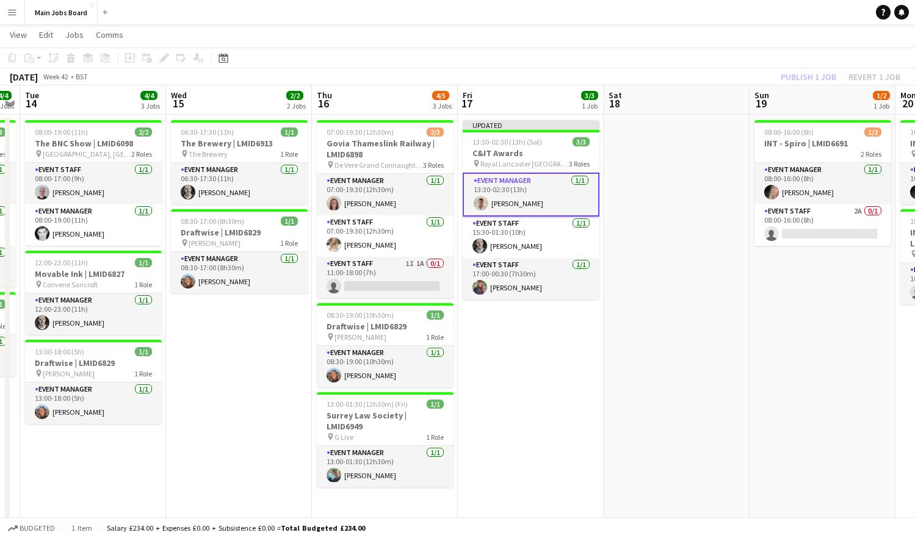
click at [812, 79] on div "Publish 1 job Revert 1 job" at bounding box center [840, 77] width 149 height 16
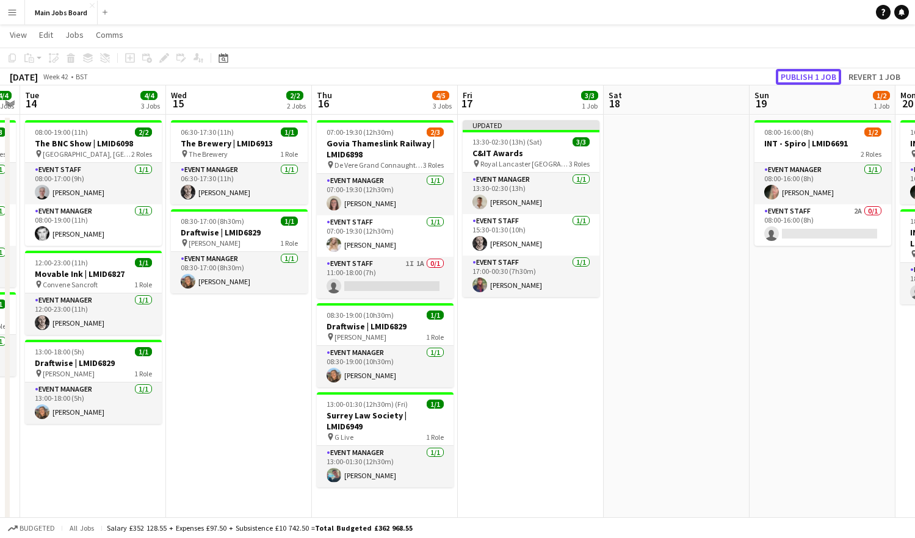
click at [812, 79] on button "Publish 1 job" at bounding box center [808, 77] width 65 height 16
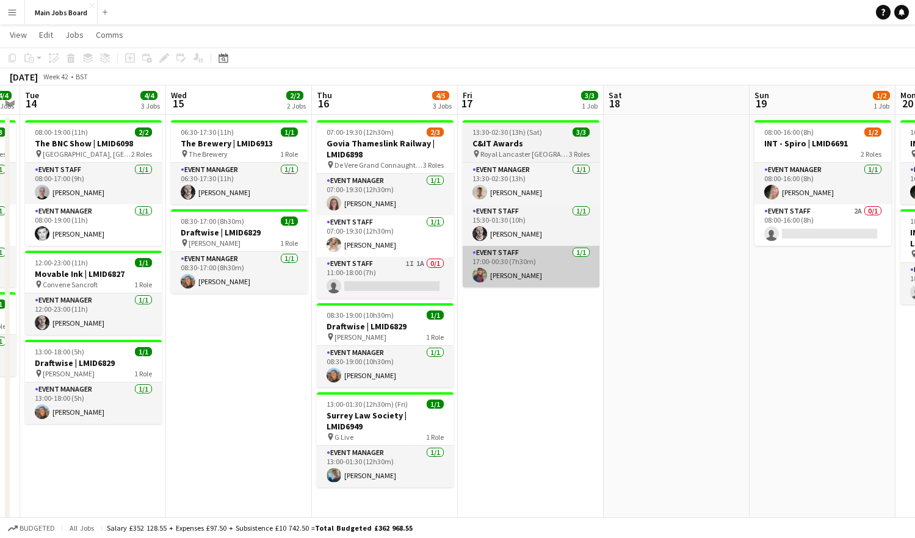
click at [559, 273] on app-card-role "Event Staff 1/1 17:00-00:30 (7h30m) Monica Dado" at bounding box center [531, 266] width 137 height 41
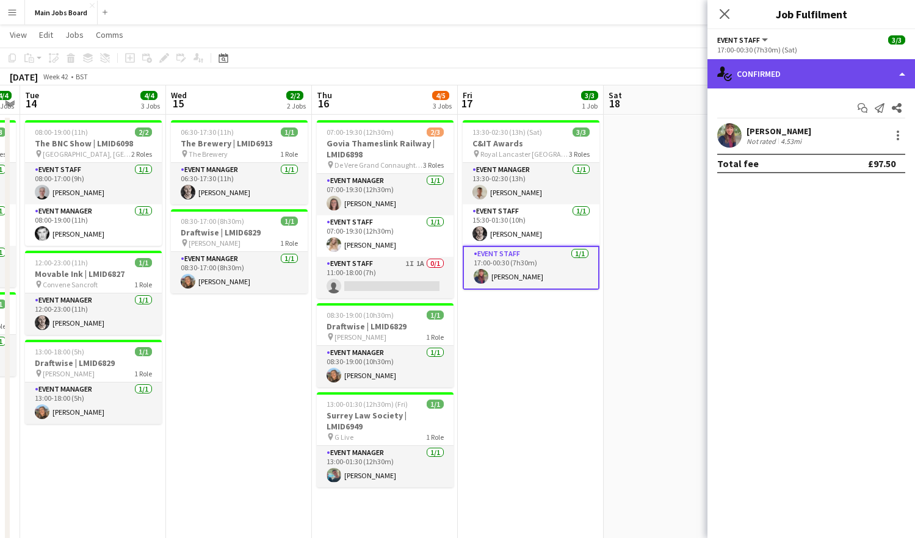
click at [804, 82] on div "single-neutral-actions-check-2 Confirmed" at bounding box center [810, 73] width 207 height 29
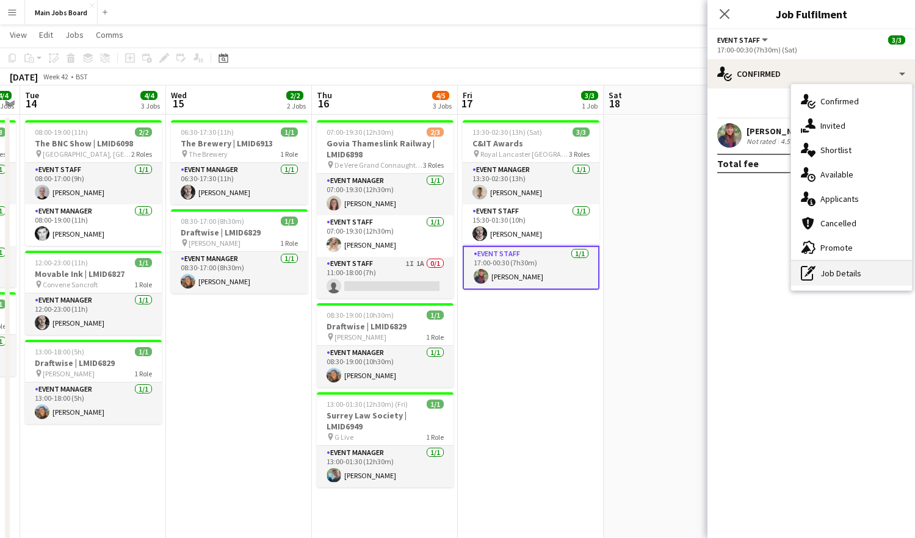
click at [835, 278] on div "pen-write Job Details" at bounding box center [851, 273] width 121 height 24
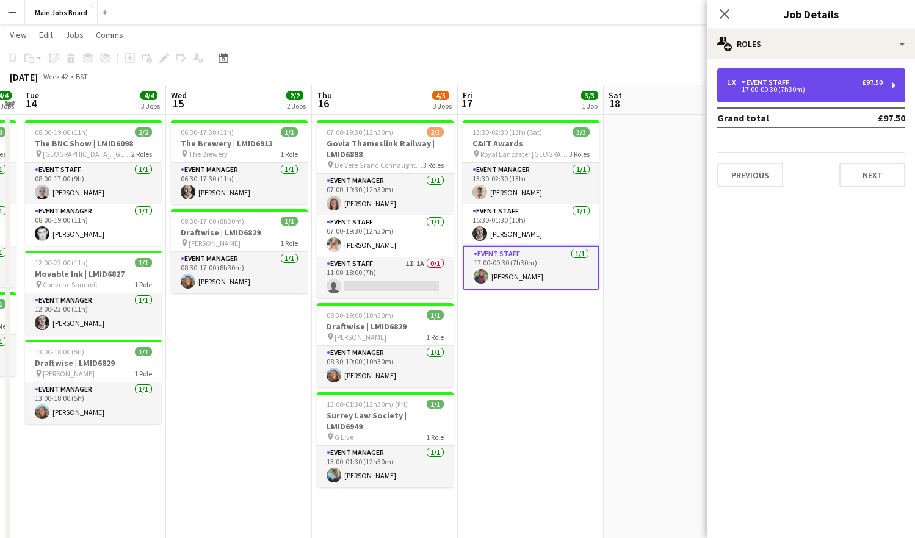
click at [785, 86] on div "Event Staff" at bounding box center [767, 82] width 52 height 9
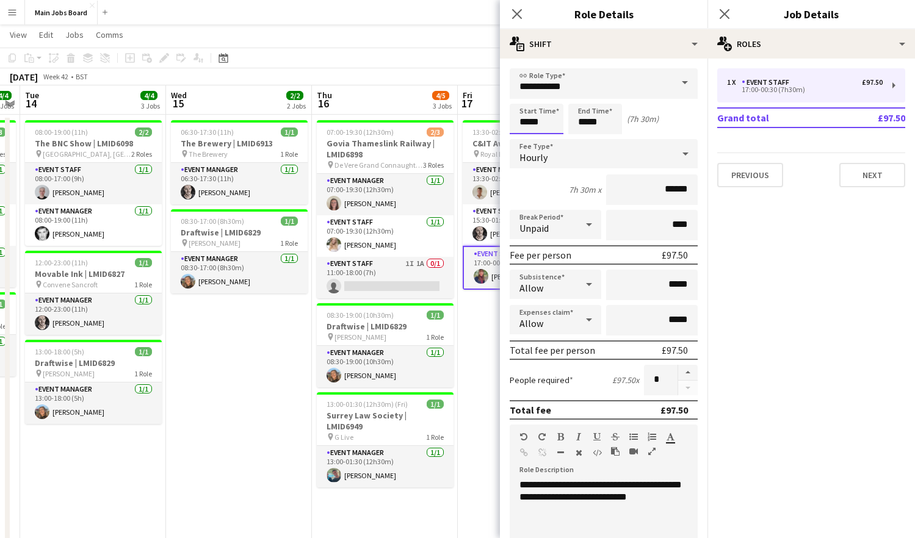
click at [558, 122] on input "*****" at bounding box center [536, 119] width 54 height 31
type input "*****"
click at [725, 12] on icon "Close pop-in" at bounding box center [724, 14] width 12 height 12
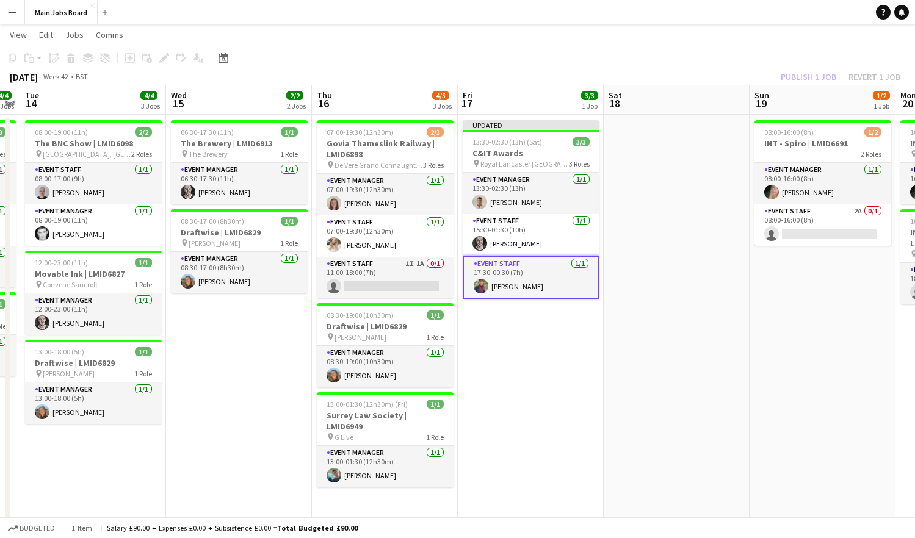
click at [803, 77] on div "Publish 1 job Revert 1 job" at bounding box center [840, 77] width 149 height 16
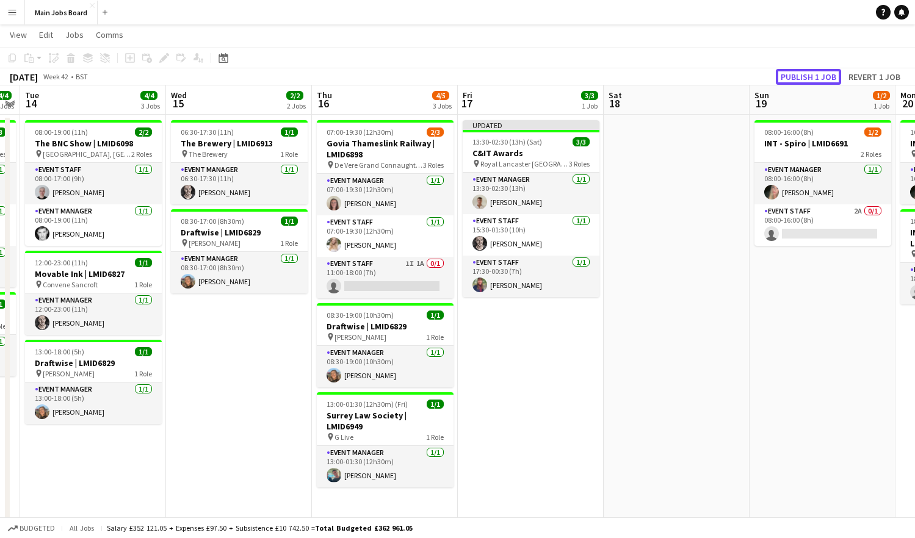
click at [803, 77] on button "Publish 1 job" at bounding box center [808, 77] width 65 height 16
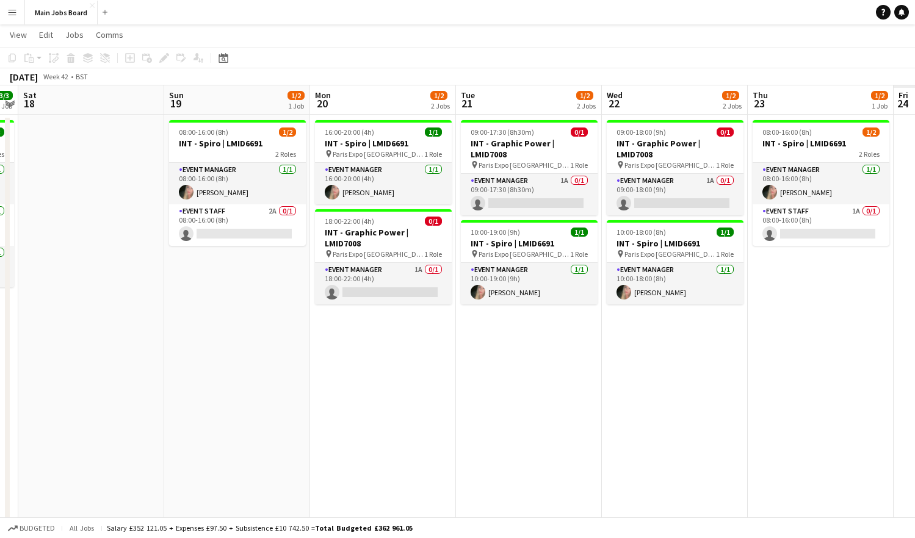
drag, startPoint x: 779, startPoint y: 342, endPoint x: 148, endPoint y: 344, distance: 630.3
click at [154, 344] on app-calendar-viewport "Tue 14 4/4 3 Jobs Wed 15 2/2 2 Jobs Thu 16 4/5 3 Jobs Fri 17 3/3 1 Job Sat 18 S…" at bounding box center [457, 326] width 915 height 713
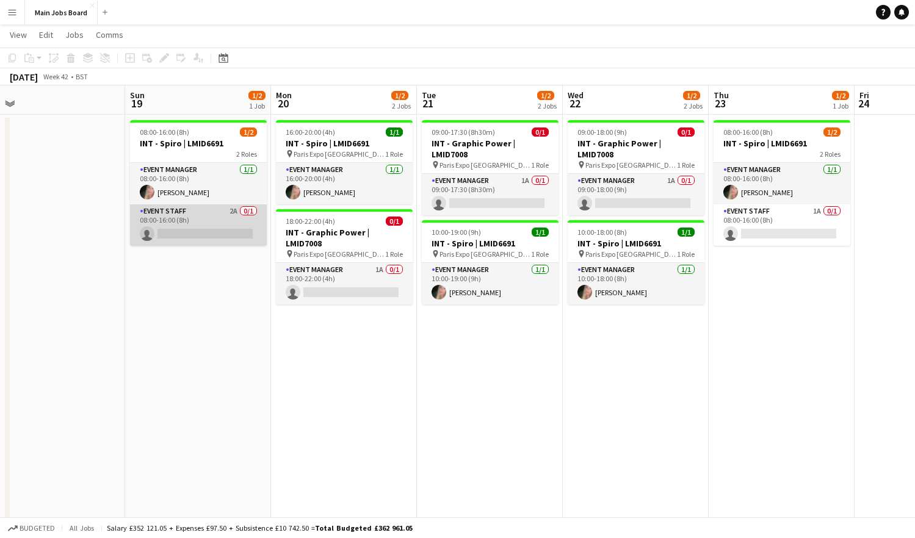
click at [234, 212] on app-card-role "Event Staff 2A 0/1 08:00-16:00 (8h) single-neutral-actions" at bounding box center [198, 224] width 137 height 41
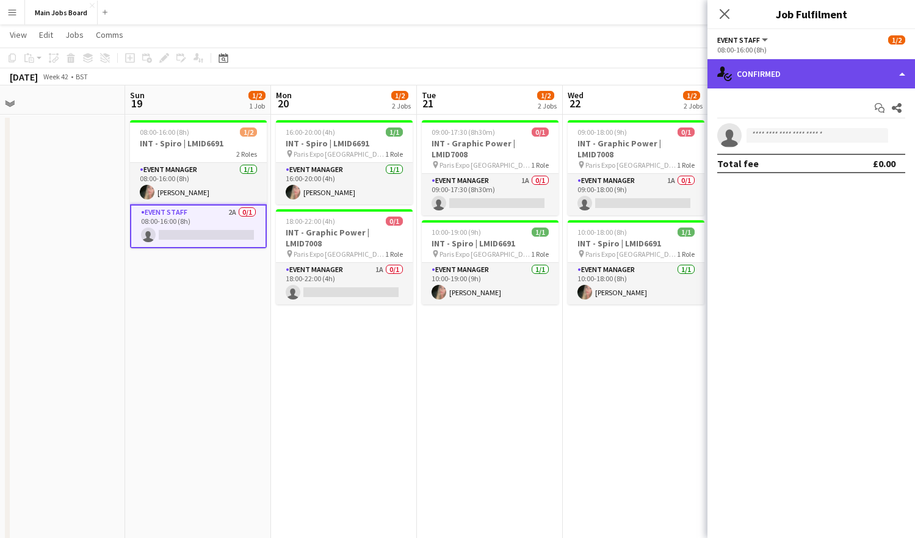
click at [775, 69] on div "single-neutral-actions-check-2 Confirmed" at bounding box center [810, 73] width 207 height 29
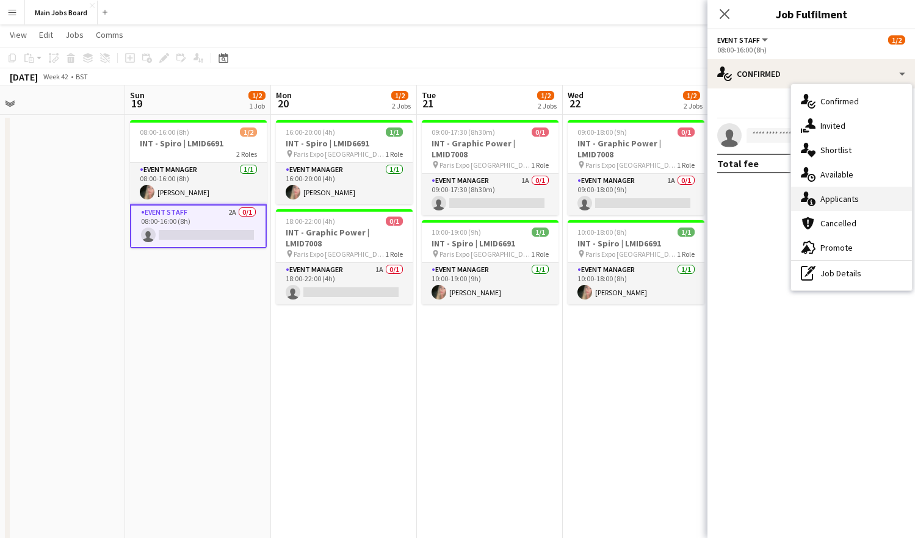
click at [836, 200] on span "Applicants" at bounding box center [839, 198] width 38 height 11
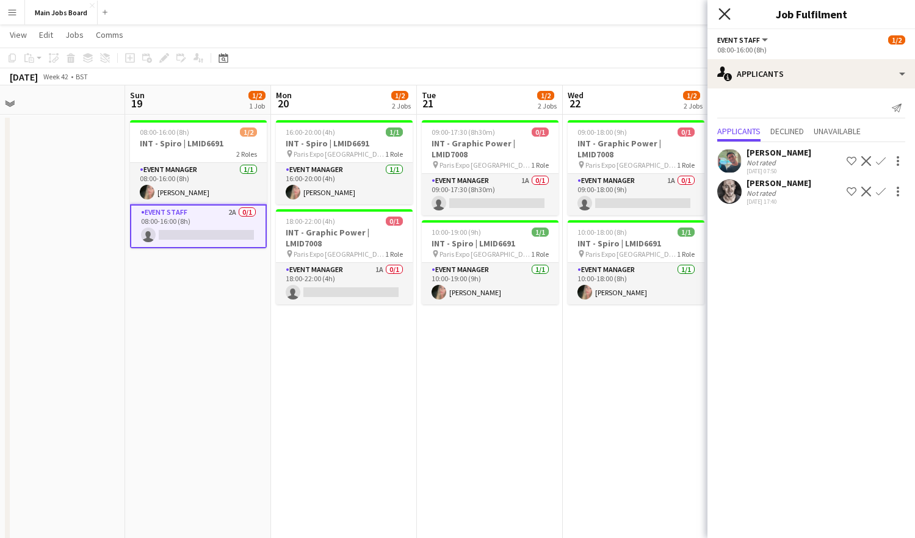
click at [725, 14] on icon at bounding box center [724, 14] width 12 height 12
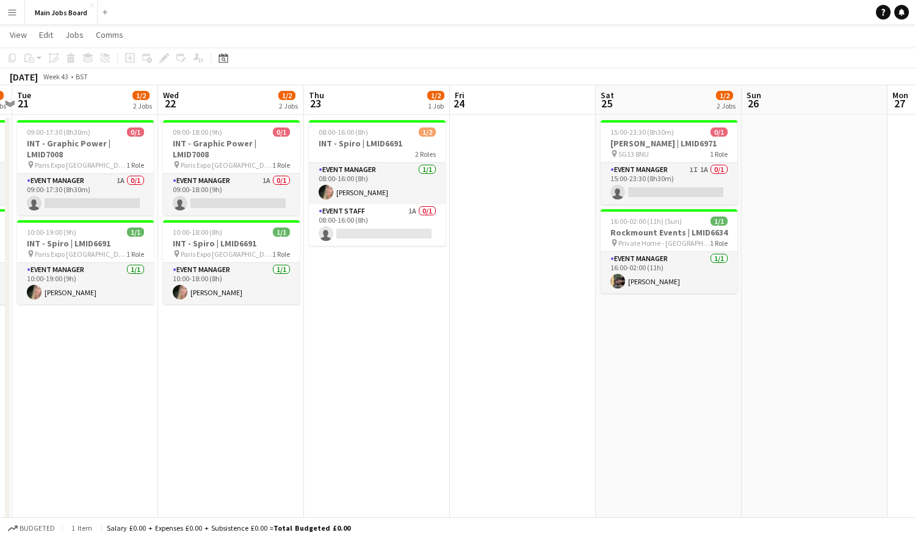
scroll to position [0, 467]
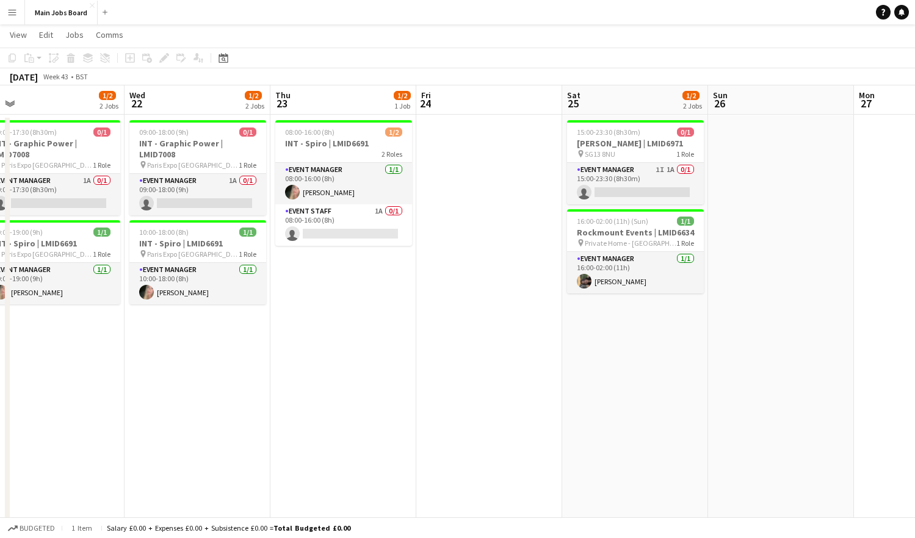
drag, startPoint x: 684, startPoint y: 341, endPoint x: 239, endPoint y: 356, distance: 445.7
click at [238, 356] on app-calendar-viewport "Sat 18 Sun 19 1/2 1 Job Mon 20 1/2 2 Jobs Tue 21 1/2 2 Jobs Wed 22 1/2 2 Jobs T…" at bounding box center [457, 326] width 915 height 713
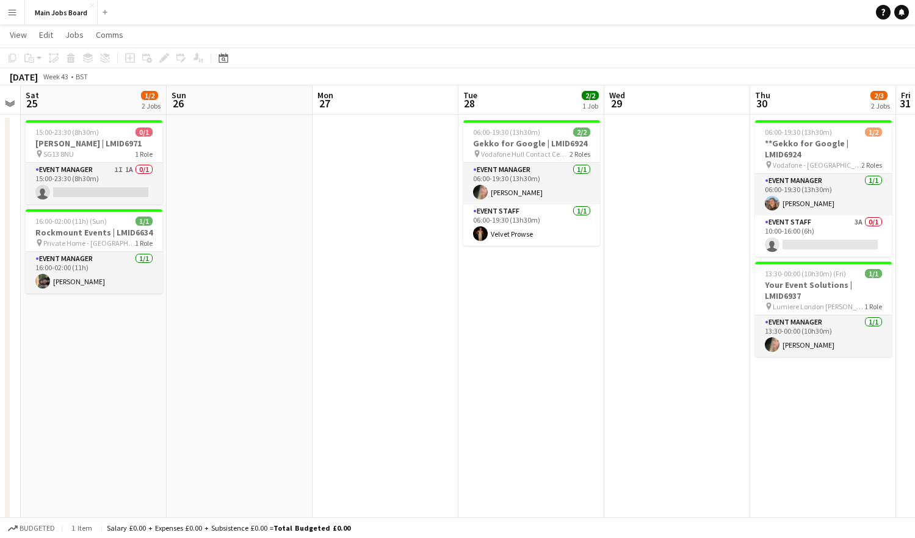
drag, startPoint x: 588, startPoint y: 344, endPoint x: 52, endPoint y: 401, distance: 538.2
click at [52, 401] on app-calendar-viewport "Wed 22 1/2 2 Jobs Thu 23 1/2 1 Job Fri 24 Sat 25 1/2 2 Jobs Sun 26 Mon 27 Tue 2…" at bounding box center [457, 326] width 915 height 713
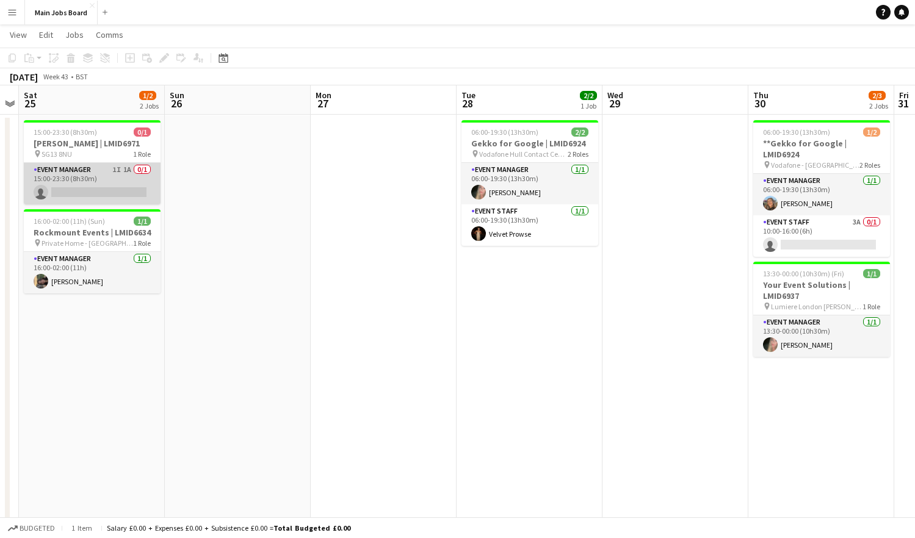
click at [126, 170] on app-card-role "Event Manager 1I 1A 0/1 15:00-23:30 (8h30m) single-neutral-actions" at bounding box center [92, 183] width 137 height 41
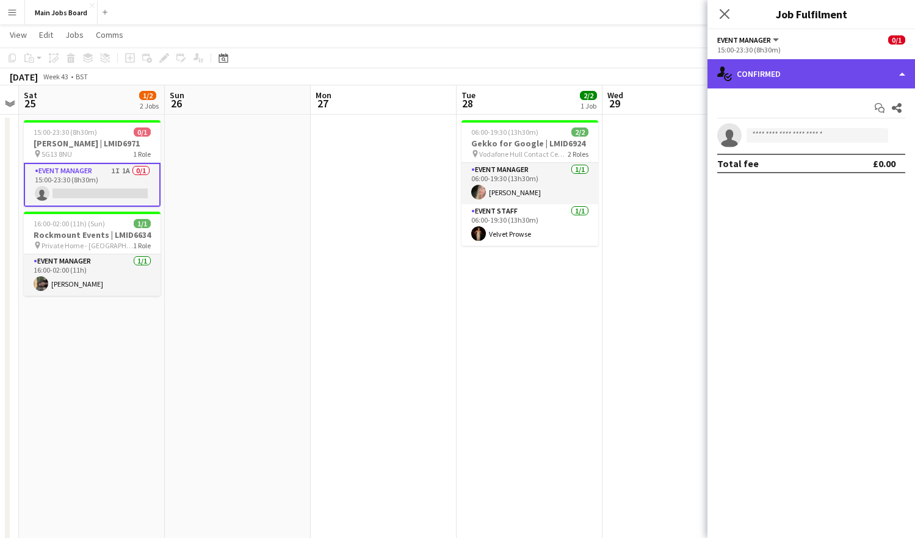
click at [781, 73] on div "single-neutral-actions-check-2 Confirmed" at bounding box center [810, 73] width 207 height 29
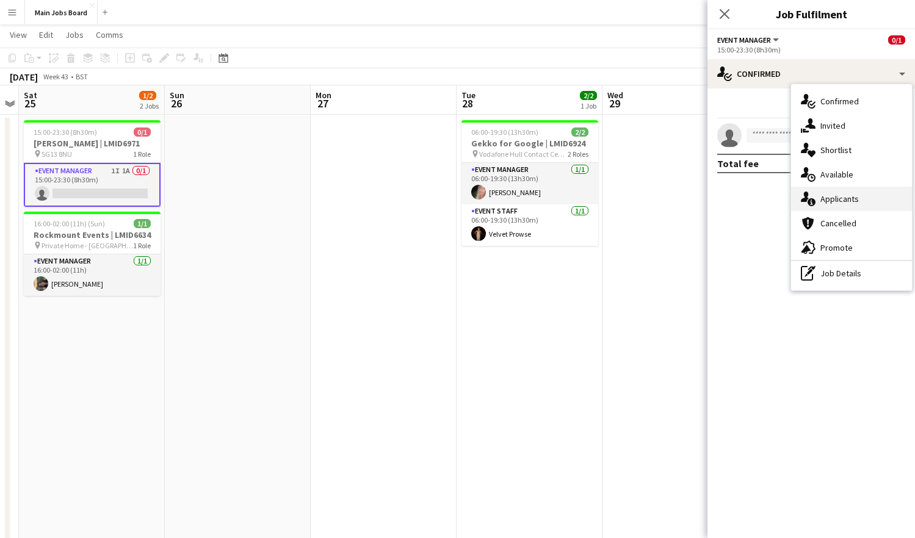
click at [848, 198] on span "Applicants" at bounding box center [839, 198] width 38 height 11
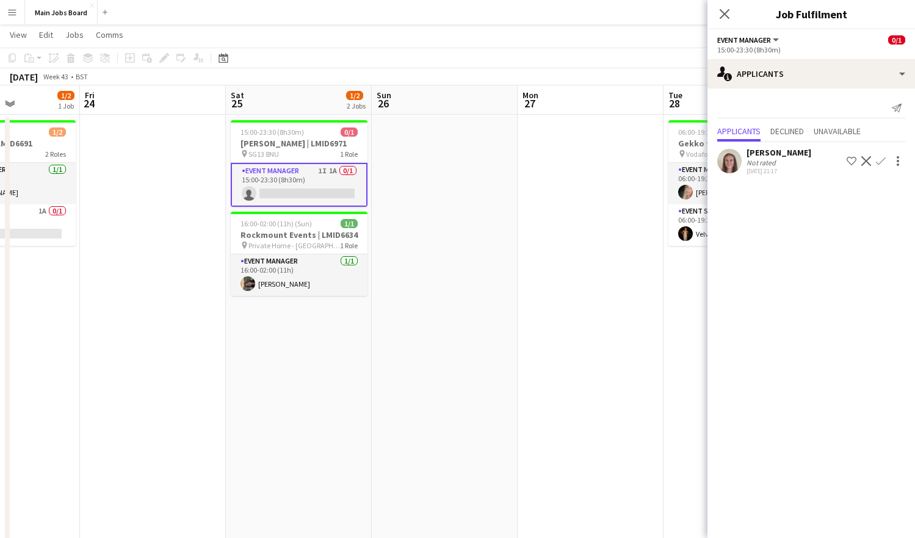
scroll to position [0, 343]
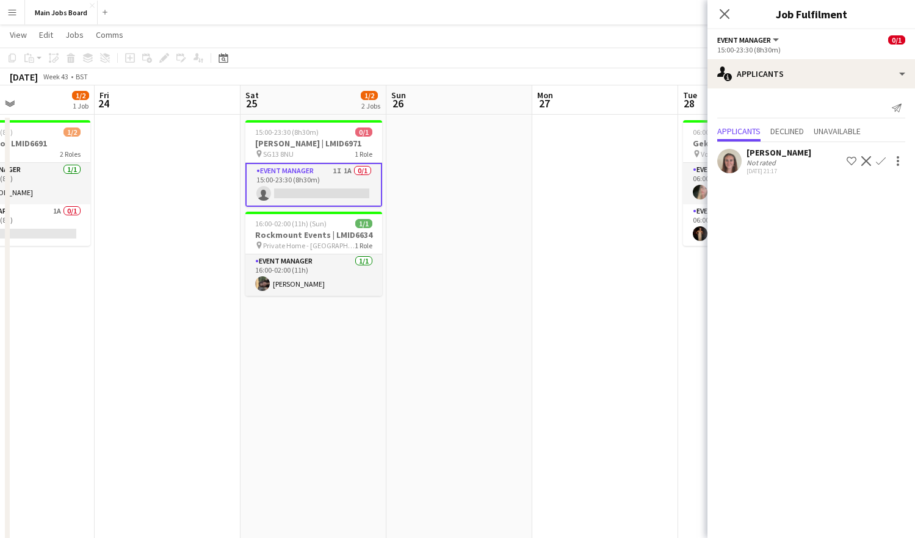
drag, startPoint x: 328, startPoint y: 357, endPoint x: 549, endPoint y: 358, distance: 221.5
click at [549, 358] on app-calendar-viewport "Tue 21 1/2 2 Jobs Wed 22 1/2 2 Jobs Thu 23 1/2 1 Job Fri 24 Sat 25 1/2 2 Jobs S…" at bounding box center [457, 326] width 915 height 713
click at [880, 167] on button "Confirm" at bounding box center [880, 161] width 15 height 15
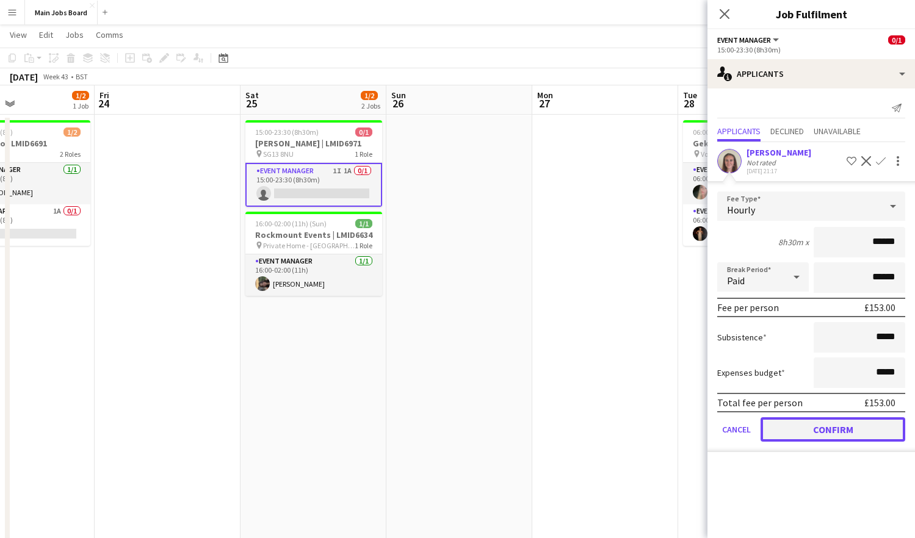
click at [835, 431] on button "Confirm" at bounding box center [832, 429] width 145 height 24
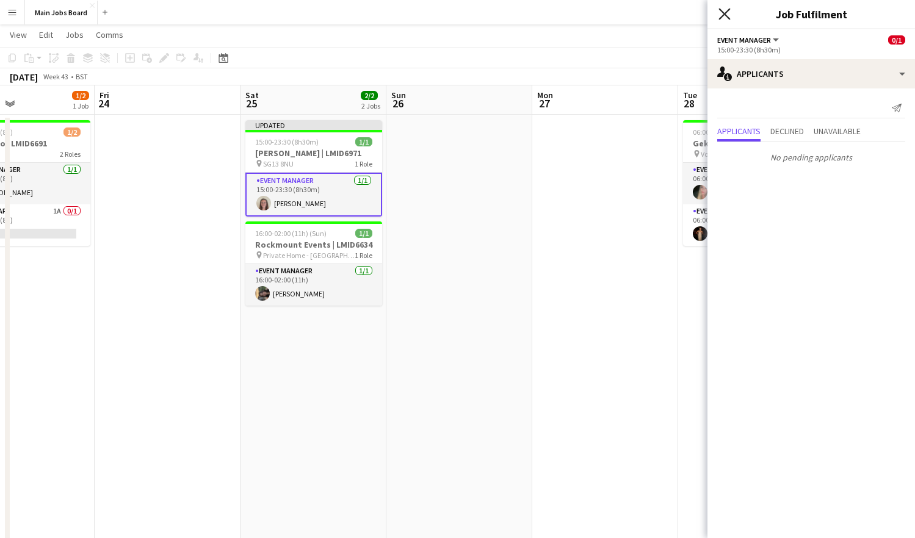
click at [726, 18] on icon "Close pop-in" at bounding box center [724, 14] width 12 height 12
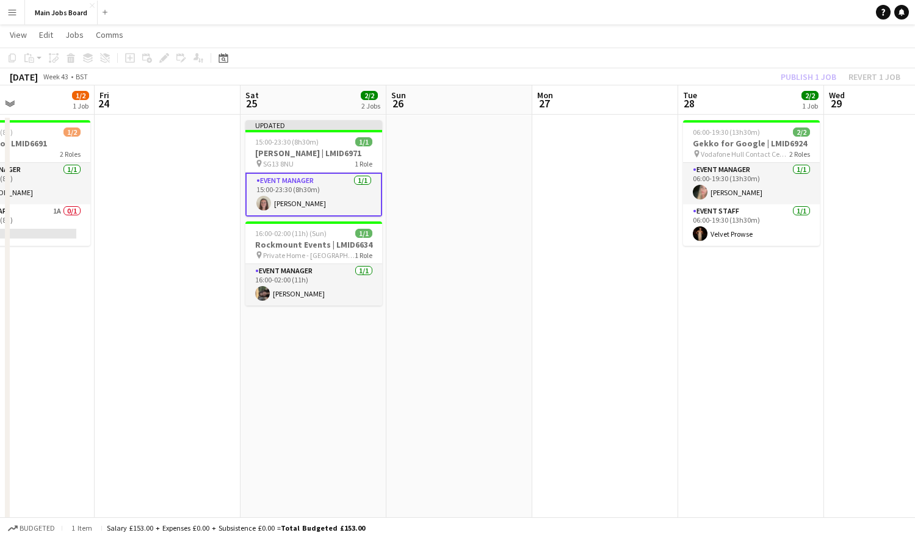
click at [802, 70] on div "Publish 1 job Revert 1 job" at bounding box center [840, 77] width 149 height 16
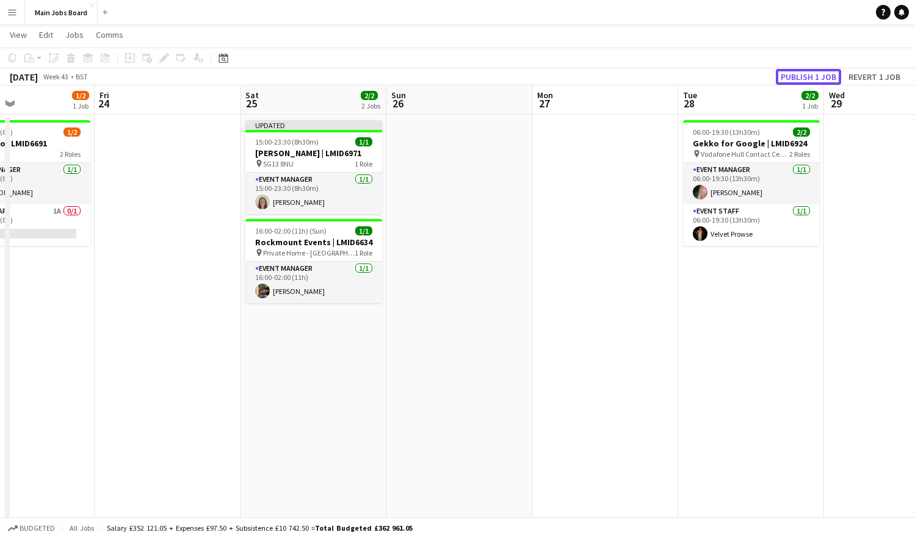
click at [802, 70] on button "Publish 1 job" at bounding box center [808, 77] width 65 height 16
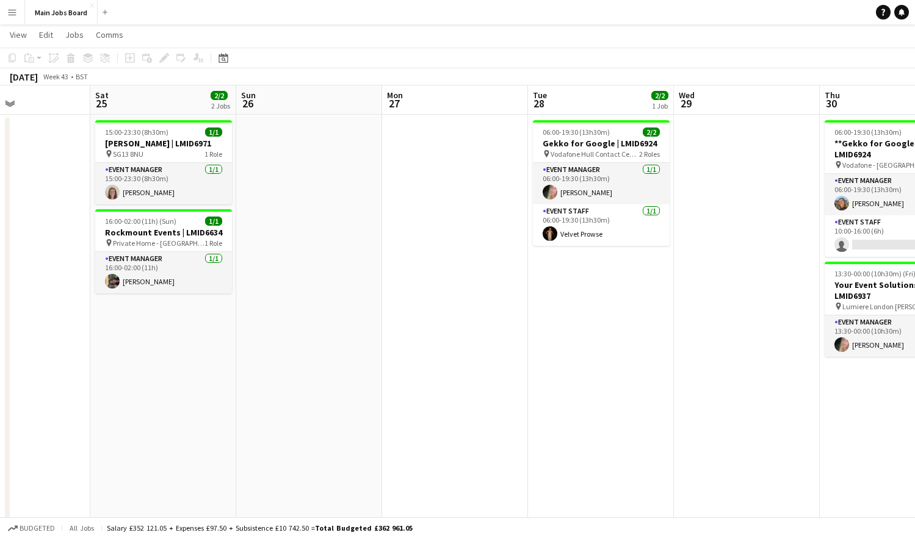
drag, startPoint x: 410, startPoint y: 322, endPoint x: 258, endPoint y: 322, distance: 151.9
click at [258, 322] on app-calendar-viewport "Tue 21 1/2 2 Jobs Wed 22 1/2 2 Jobs Thu 23 1/2 1 Job Fri 24 Sat 25 2/2 2 Jobs S…" at bounding box center [457, 326] width 915 height 713
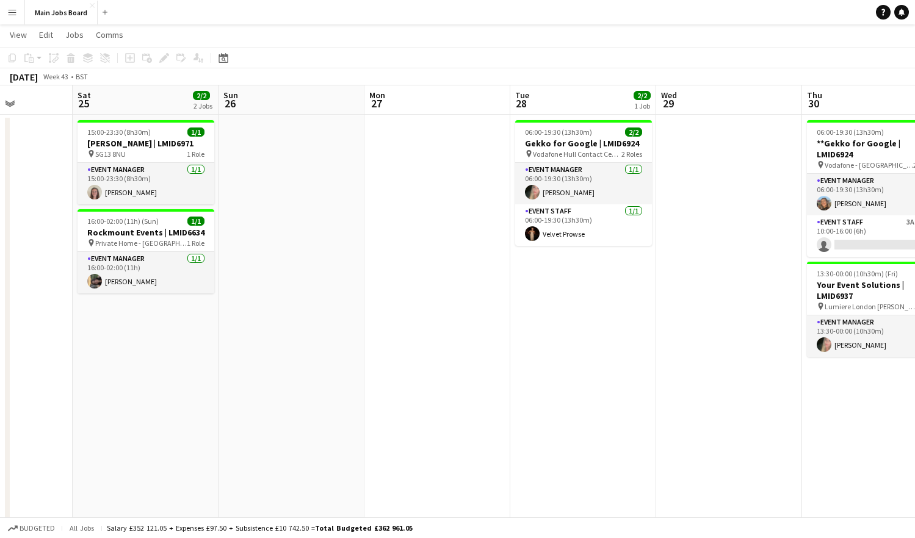
drag, startPoint x: 520, startPoint y: 393, endPoint x: 211, endPoint y: 400, distance: 310.0
click at [212, 400] on app-calendar-viewport "Tue 21 1/2 2 Jobs Wed 22 1/2 2 Jobs Thu 23 1/2 1 Job Fri 24 Sat 25 2/2 2 Jobs S…" at bounding box center [457, 326] width 915 height 713
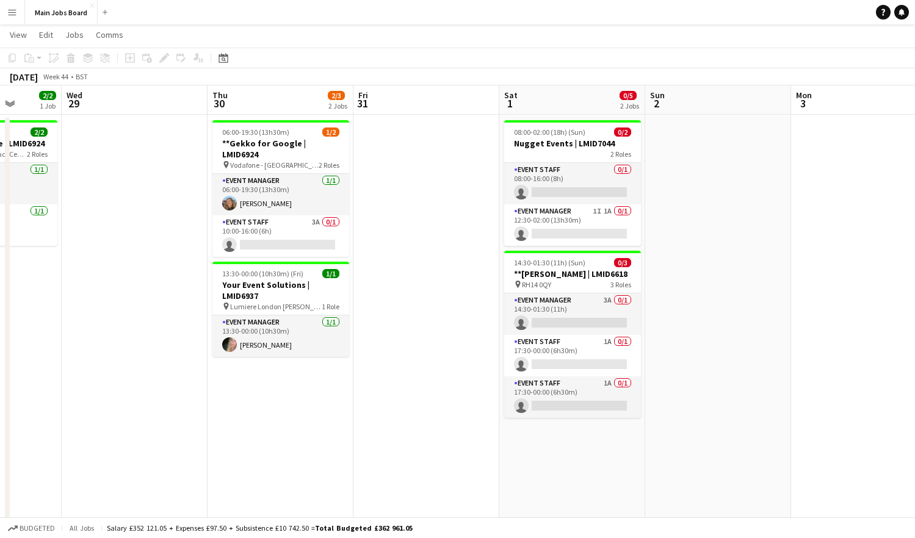
drag, startPoint x: 499, startPoint y: 401, endPoint x: 196, endPoint y: 401, distance: 302.0
click at [196, 401] on app-calendar-viewport "Sat 25 2/2 2 Jobs Sun 26 Mon 27 Tue 28 2/2 1 Job Wed 29 Thu 30 2/3 2 Jobs Fri 3…" at bounding box center [457, 326] width 915 height 713
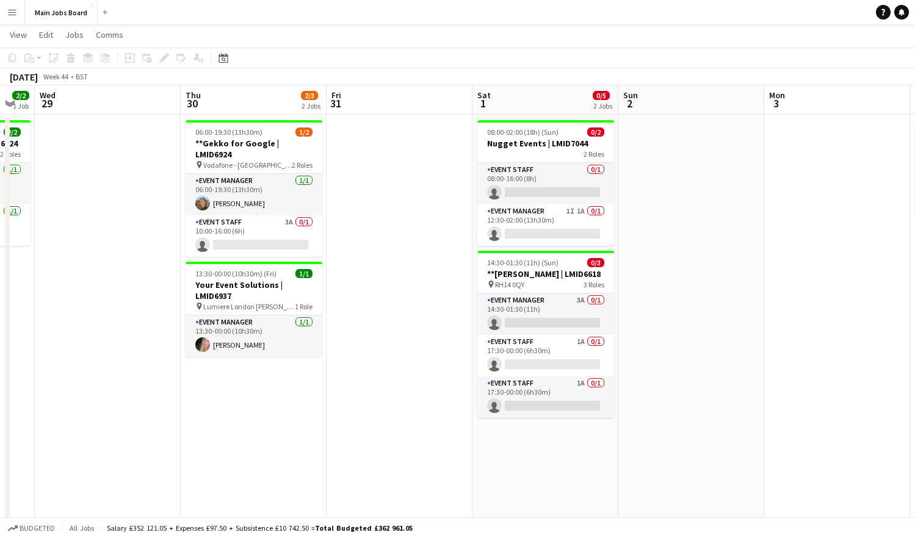
scroll to position [0, 561]
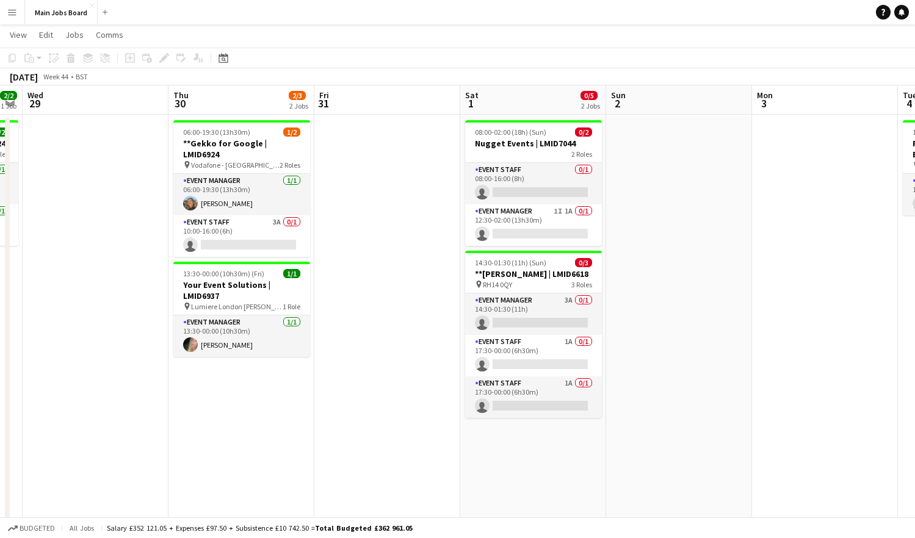
drag, startPoint x: 380, startPoint y: 347, endPoint x: 341, endPoint y: 347, distance: 39.1
click at [342, 347] on app-calendar-viewport "Sat 25 2/2 2 Jobs Sun 26 Mon 27 Tue 28 2/2 1 Job Wed 29 Thu 30 2/3 2 Jobs Fri 3…" at bounding box center [457, 326] width 915 height 713
click at [568, 211] on app-card-role "Event Manager 1I 1A 0/1 12:30-02:00 (13h30m) single-neutral-actions" at bounding box center [533, 224] width 137 height 41
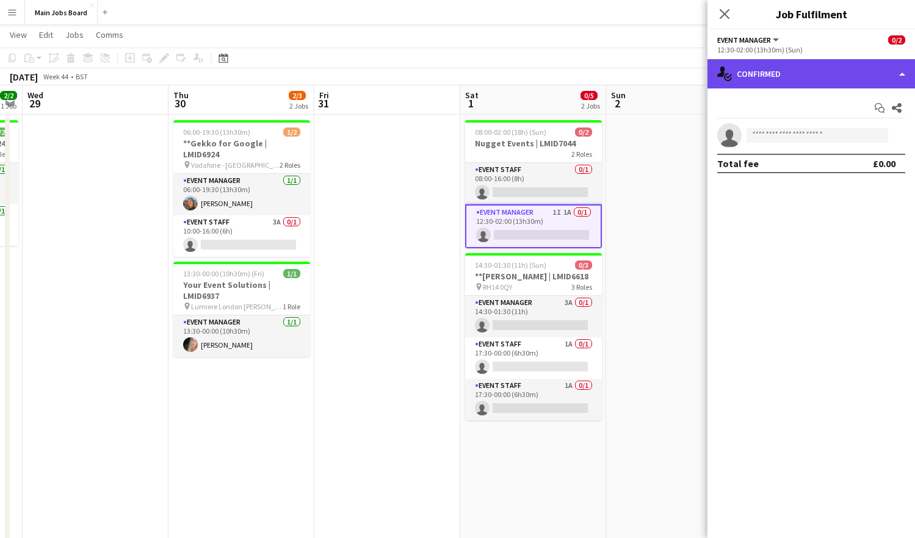
click at [780, 70] on div "single-neutral-actions-check-2 Confirmed" at bounding box center [810, 73] width 207 height 29
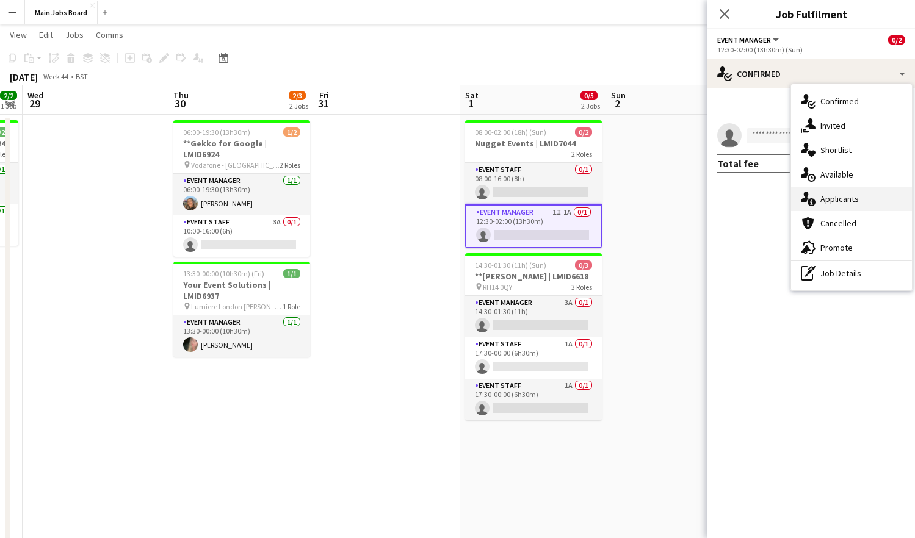
click at [851, 203] on span "Applicants" at bounding box center [839, 198] width 38 height 11
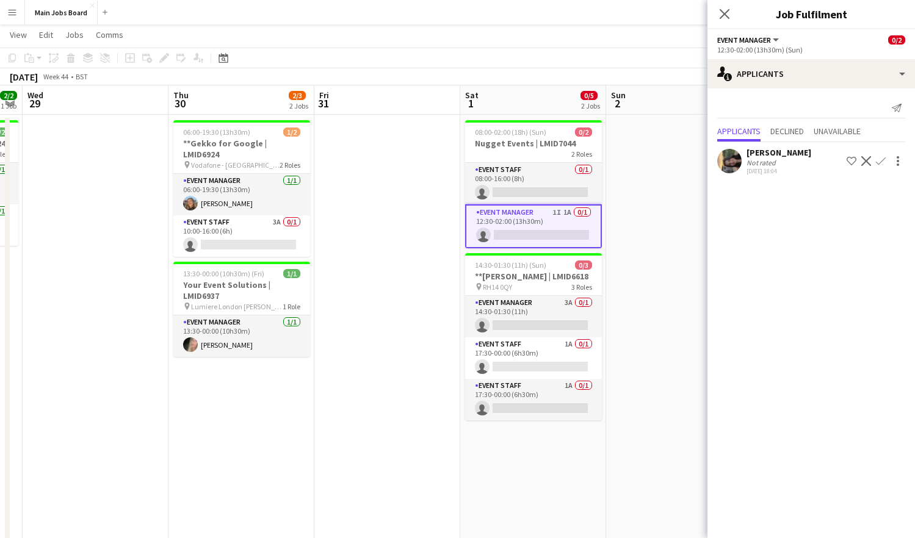
click at [420, 339] on app-date-cell at bounding box center [387, 398] width 146 height 567
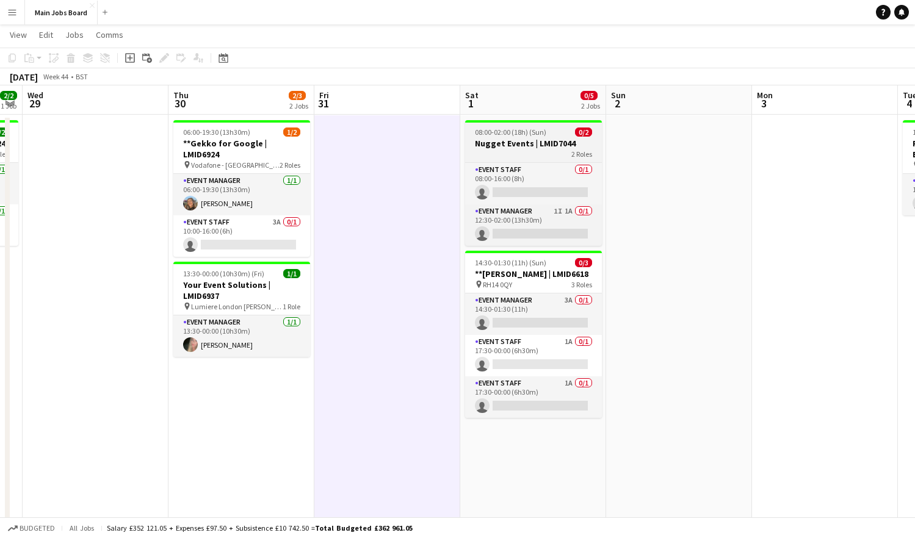
click at [525, 137] on app-job-card "08:00-02:00 (18h) (Sun) 0/2 Nugget Events | LMID7044 2 Roles Event Staff 0/1 08…" at bounding box center [533, 183] width 137 height 126
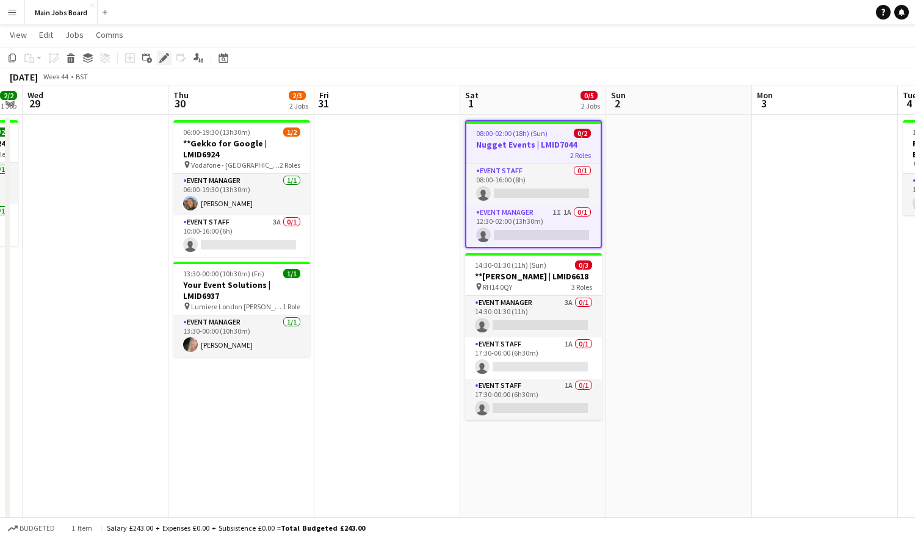
click at [160, 60] on icon "Edit" at bounding box center [164, 58] width 10 height 10
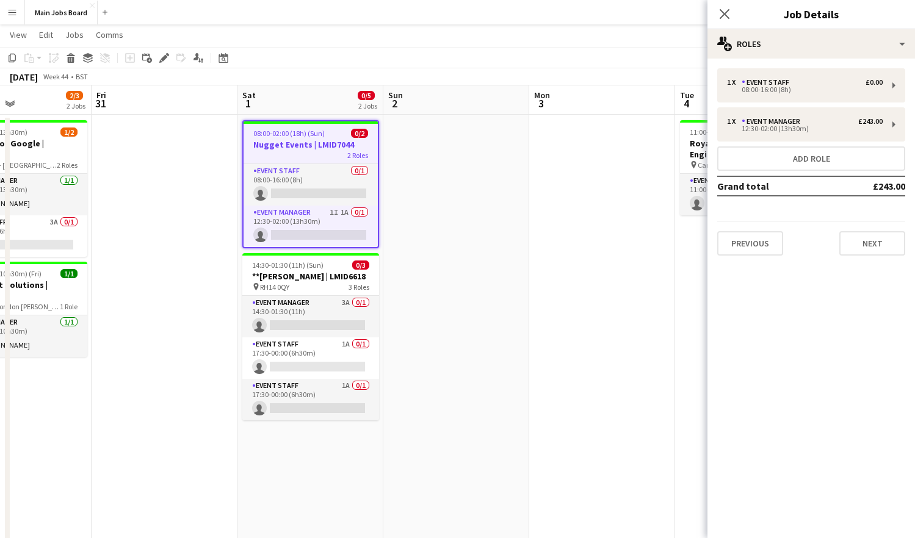
drag, startPoint x: 339, startPoint y: 315, endPoint x: 86, endPoint y: 317, distance: 253.2
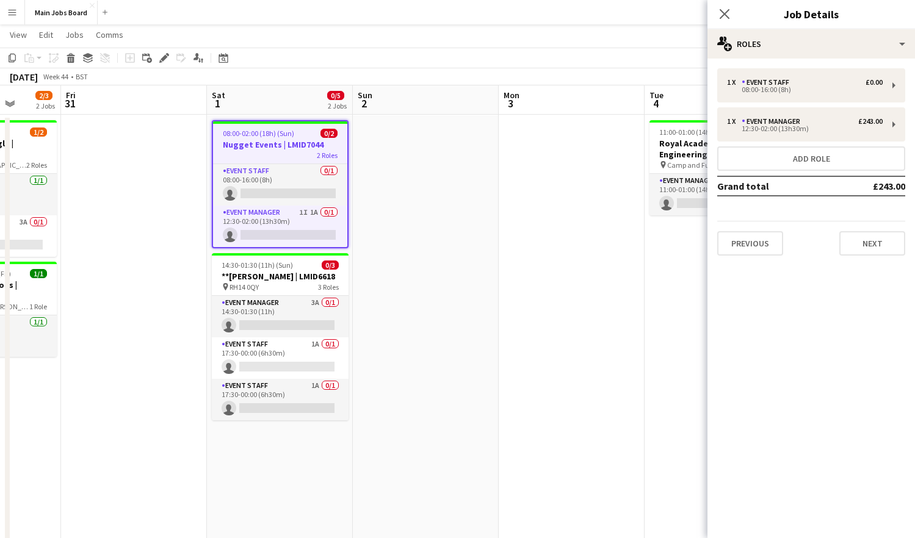
click at [86, 317] on app-calendar-viewport "Mon 27 Tue 28 2/2 1 Job Wed 29 Thu 30 2/3 2 Jobs Fri 31 Sat 1 0/5 2 Jobs Sun 2 …" at bounding box center [457, 326] width 915 height 713
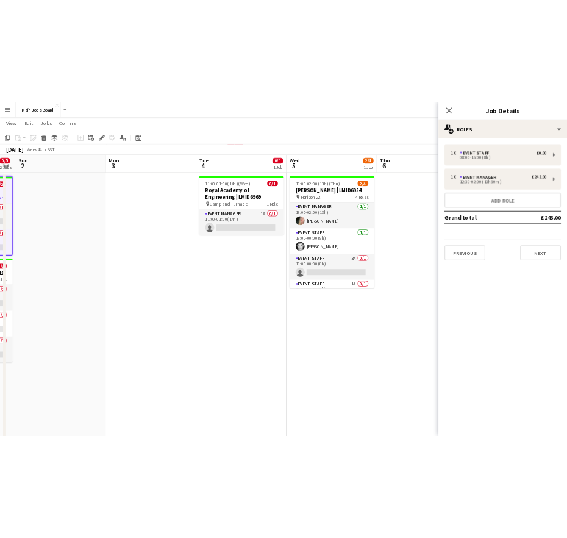
scroll to position [0, 308]
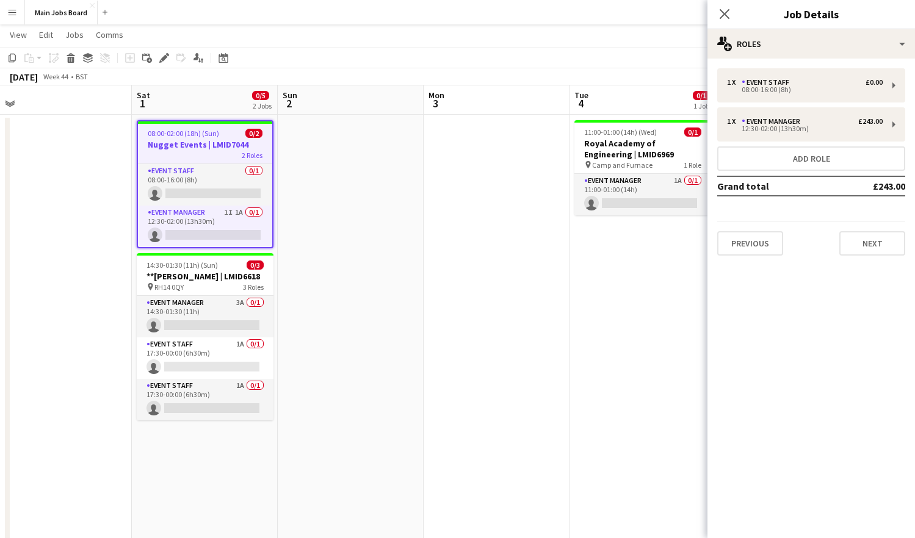
drag, startPoint x: 567, startPoint y: 276, endPoint x: 490, endPoint y: 276, distance: 76.9
click at [490, 276] on app-calendar-viewport "Wed 29 Thu 30 2/3 2 Jobs Fri 31 Sat 1 0/5 2 Jobs Sun 2 Mon 3 Tue 4 0/1 1 Job We…" at bounding box center [457, 326] width 915 height 713
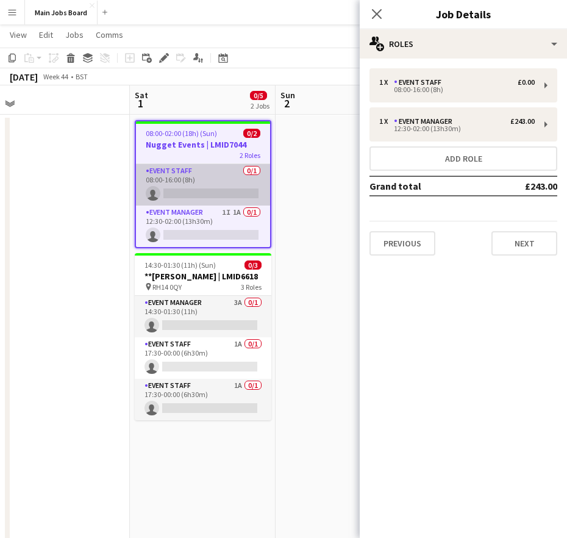
click at [198, 181] on app-card-role "Event Staff 0/1 08:00-16:00 (8h) single-neutral-actions" at bounding box center [203, 184] width 134 height 41
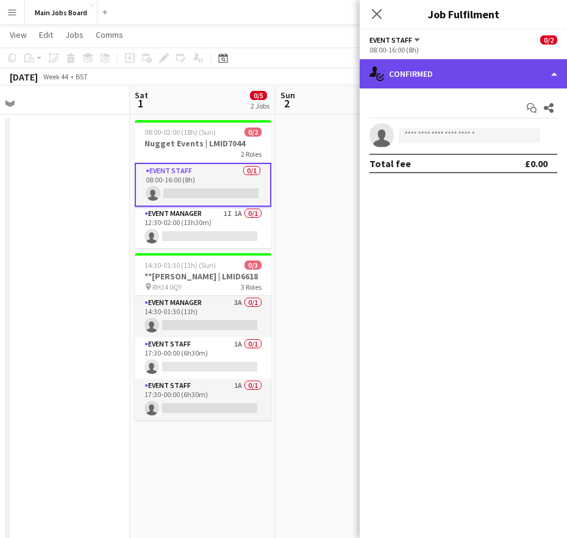
click at [399, 87] on div "single-neutral-actions-check-2 Confirmed" at bounding box center [463, 73] width 207 height 29
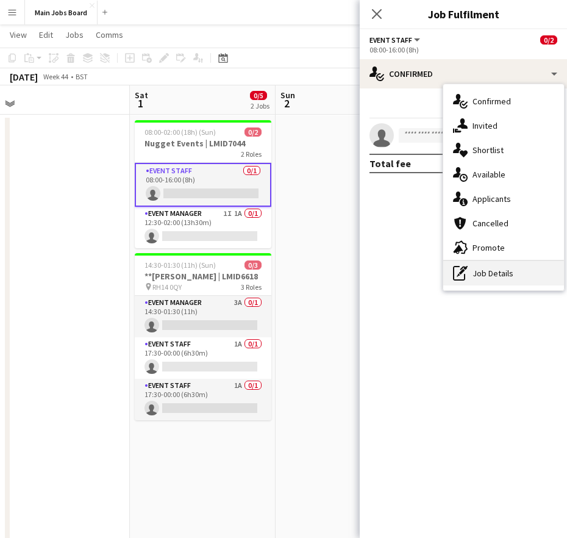
click at [457, 273] on icon "pen-write" at bounding box center [460, 273] width 15 height 15
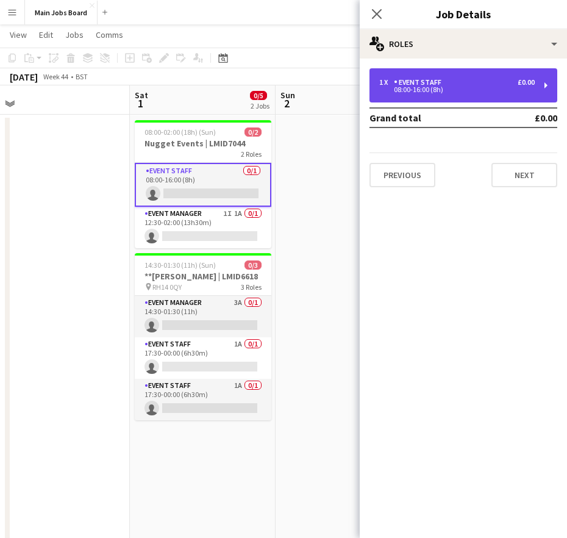
click at [398, 93] on div "08:00-16:00 (8h)" at bounding box center [458, 90] width 156 height 6
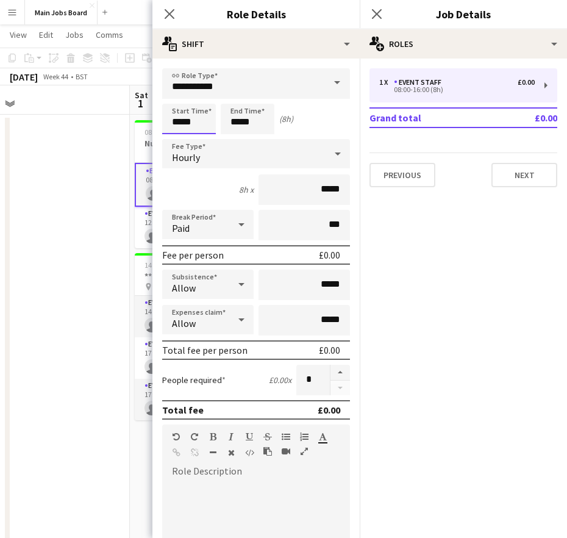
click at [181, 118] on input "*****" at bounding box center [189, 119] width 54 height 31
type input "*****"
click at [267, 121] on input "*****" at bounding box center [248, 119] width 54 height 31
type input "*****"
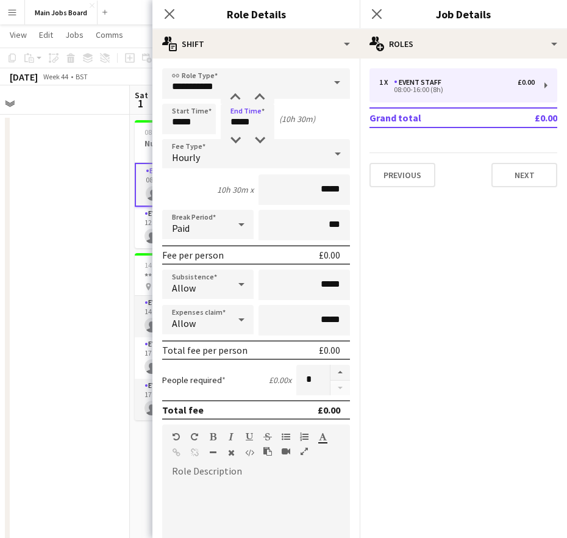
click at [439, 280] on mat-expansion-panel "pencil3 General details 1 x Event Staff £0.00 08:00-16:00 (8h) Grand total £0.0…" at bounding box center [463, 299] width 207 height 480
click at [264, 123] on input "*****" at bounding box center [248, 119] width 54 height 31
click at [336, 194] on input "*****" at bounding box center [305, 190] width 92 height 31
type input "**"
type input "******"
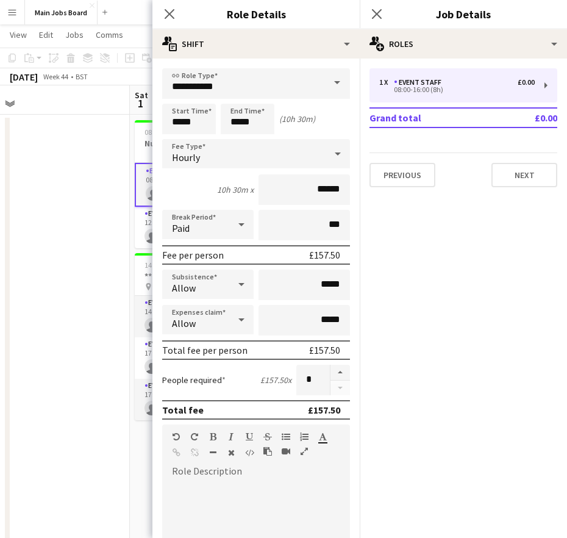
click at [411, 300] on mat-expansion-panel "pencil3 General details 1 x Event Staff £0.00 08:00-16:00 (8h) Grand total £0.0…" at bounding box center [463, 299] width 207 height 480
click at [380, 21] on app-icon "Close pop-in" at bounding box center [378, 14] width 18 height 18
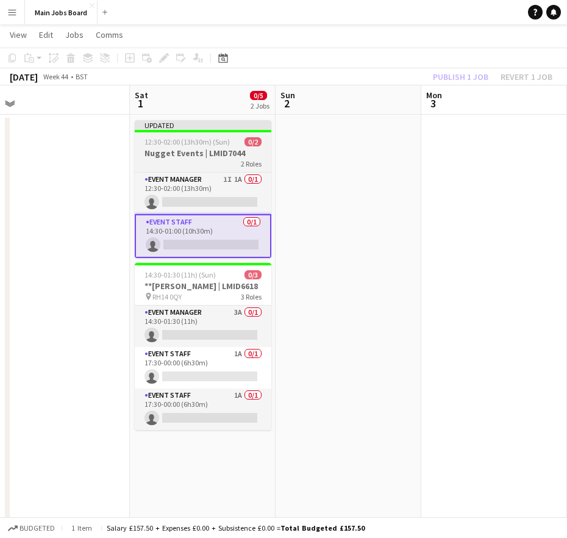
click at [188, 148] on h3 "Nugget Events | LMID7044" at bounding box center [203, 153] width 137 height 11
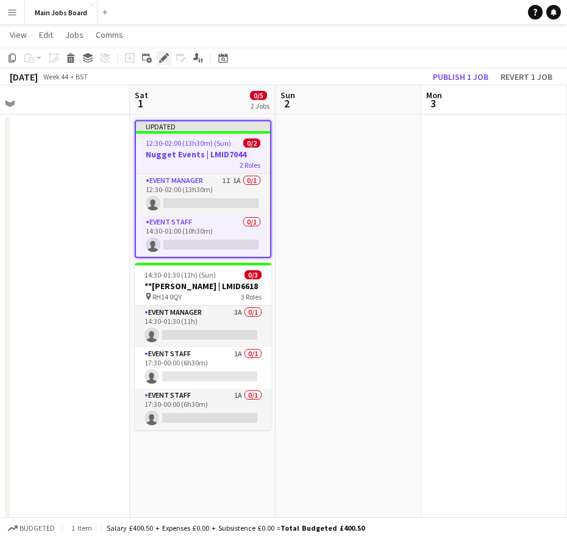
click at [164, 57] on icon at bounding box center [163, 58] width 7 height 7
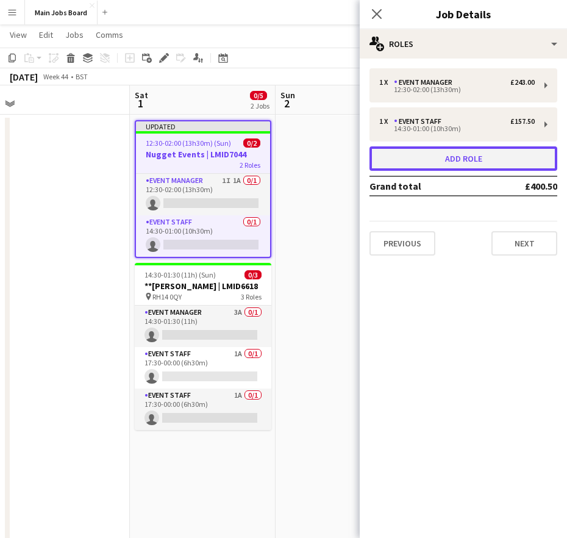
click at [444, 161] on button "Add role" at bounding box center [464, 158] width 188 height 24
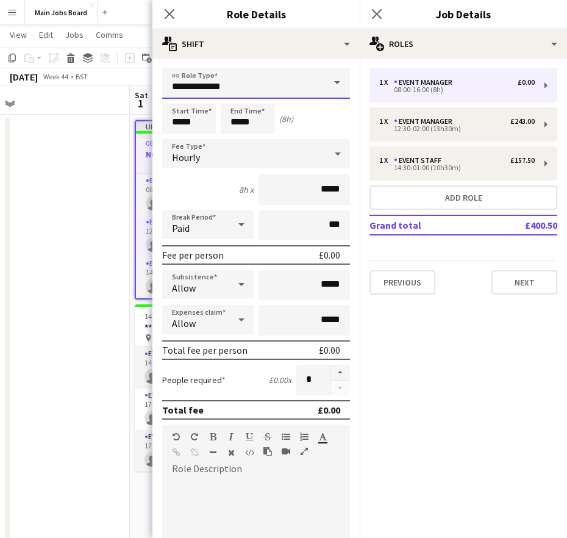
click at [323, 83] on input "**********" at bounding box center [256, 83] width 188 height 31
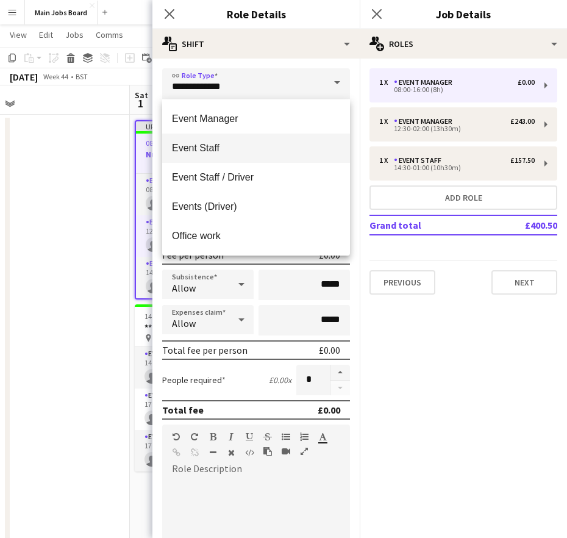
click at [231, 145] on span "Event Staff" at bounding box center [256, 148] width 168 height 12
type input "**********"
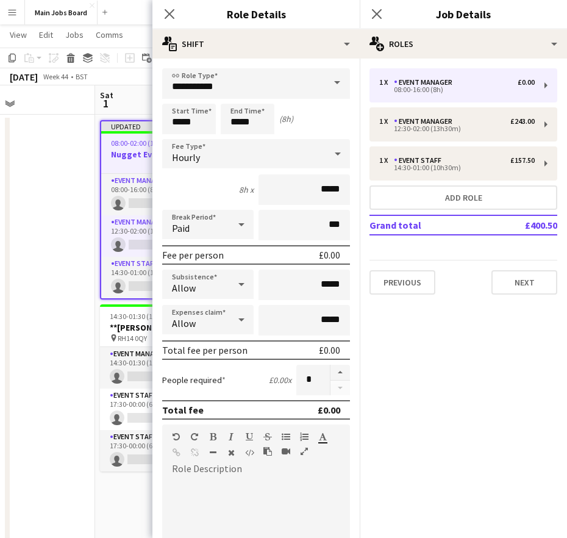
scroll to position [0, 343]
drag, startPoint x: 62, startPoint y: 223, endPoint x: 29, endPoint y: 220, distance: 33.7
click at [27, 221] on app-calendar-viewport "Wed 29 Thu 30 2/3 2 Jobs Fri 31 Sat 1 0/6 2 Jobs Sun 2 Mon 3 Tue 4 0/1 1 Job We…" at bounding box center [283, 326] width 567 height 713
click at [195, 129] on input "*****" at bounding box center [189, 119] width 54 height 31
type input "*****"
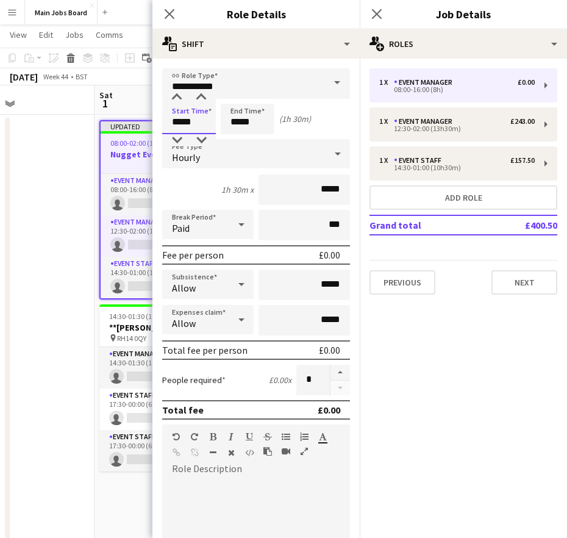
type input "*****"
click at [262, 125] on input "*****" at bounding box center [248, 119] width 54 height 31
type input "*****"
click at [340, 193] on input "*****" at bounding box center [305, 190] width 92 height 31
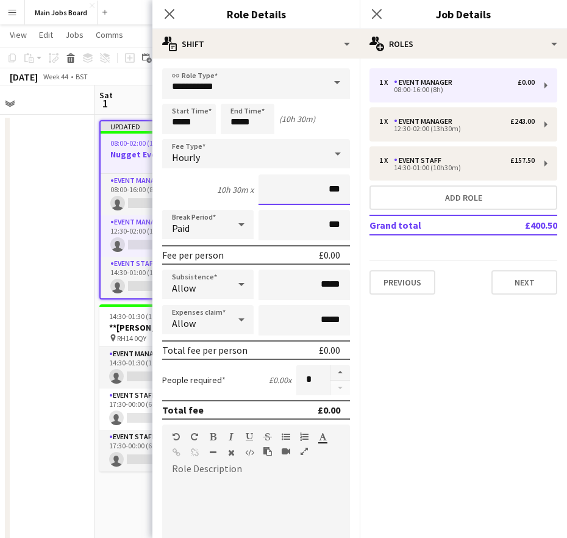
type input "**"
type input "******"
click at [449, 365] on mat-expansion-panel "pencil3 General details 1 x Event Manager £0.00 08:00-16:00 (8h) 1 x Event Mana…" at bounding box center [463, 299] width 207 height 480
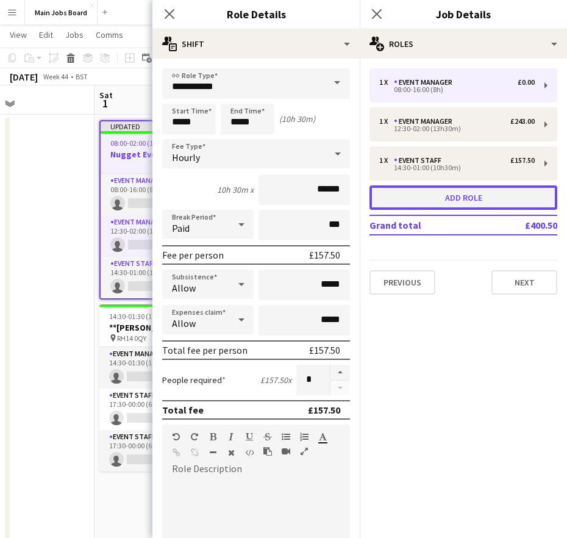
click at [453, 200] on button "Add role" at bounding box center [464, 197] width 188 height 24
type input "**********"
type input "*****"
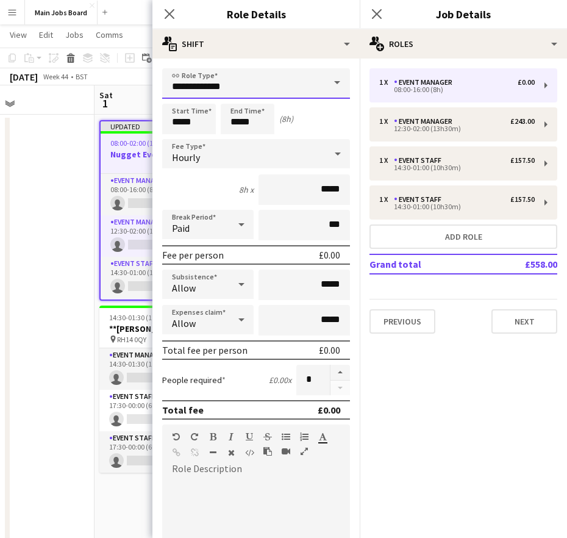
click at [246, 87] on input "**********" at bounding box center [256, 83] width 188 height 31
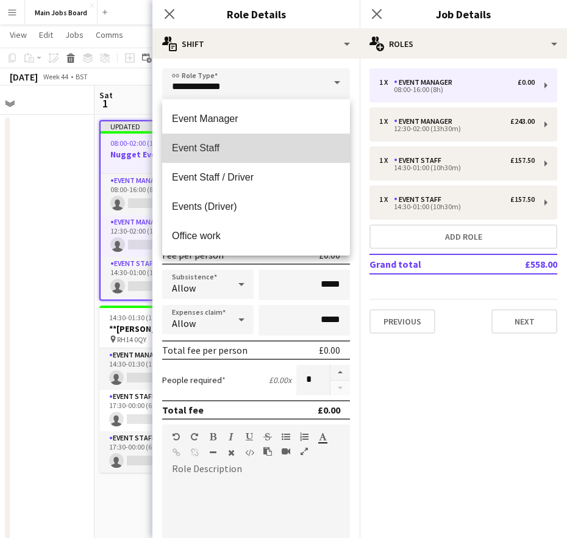
click at [237, 144] on span "Event Staff" at bounding box center [256, 148] width 168 height 12
type input "**********"
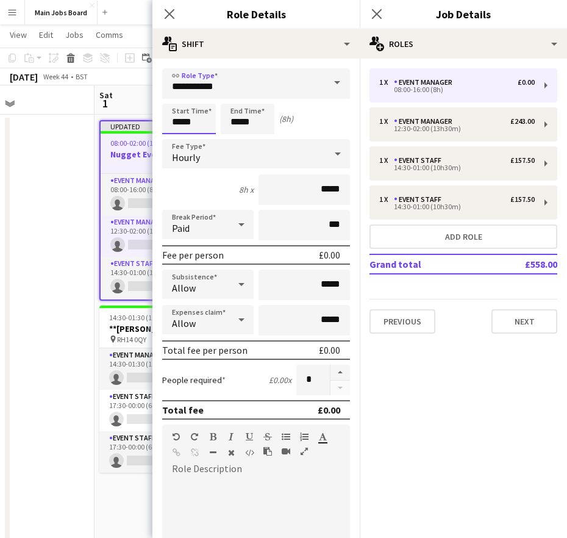
click at [199, 124] on input "*****" at bounding box center [189, 119] width 54 height 31
type input "*****"
click at [272, 123] on input "*****" at bounding box center [248, 119] width 54 height 31
type input "*****"
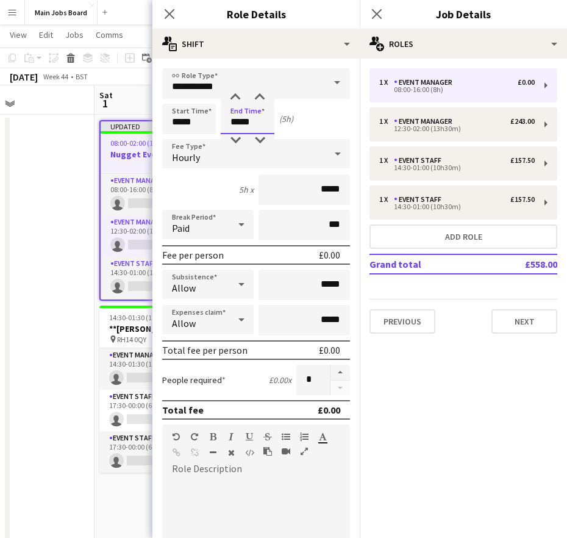
type input "*****"
click at [344, 192] on input "*****" at bounding box center [305, 190] width 92 height 31
type input "**"
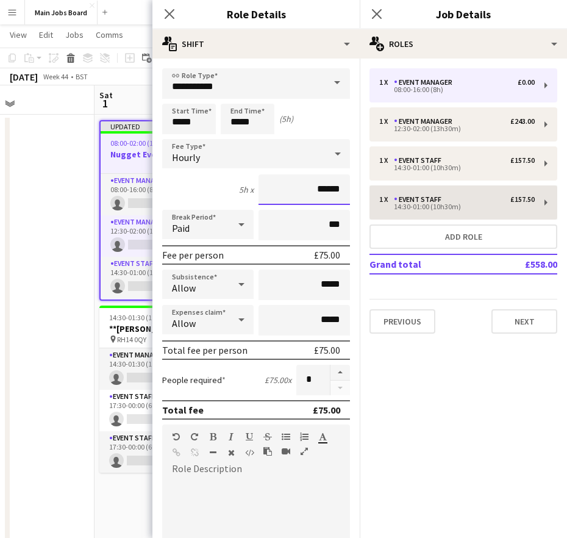
type input "******"
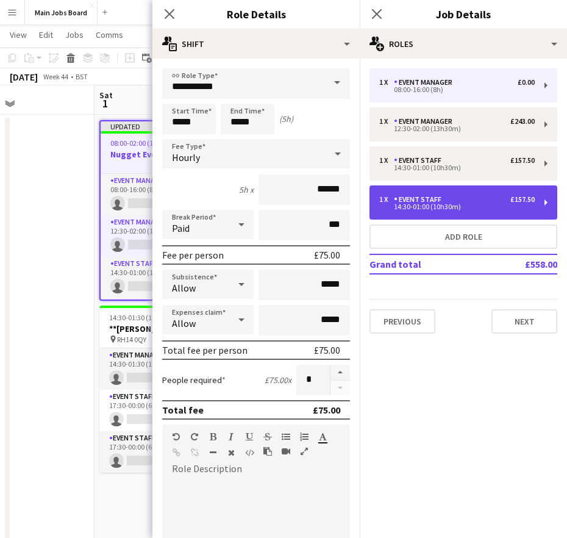
click at [430, 209] on div "14:30-01:00 (10h30m)" at bounding box center [458, 207] width 156 height 6
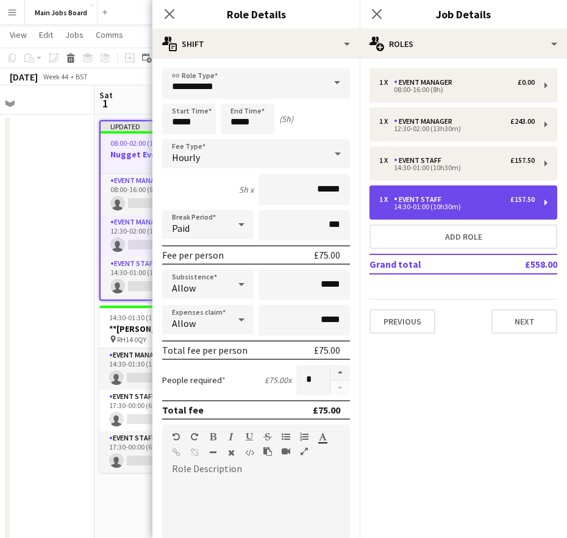
type input "*****"
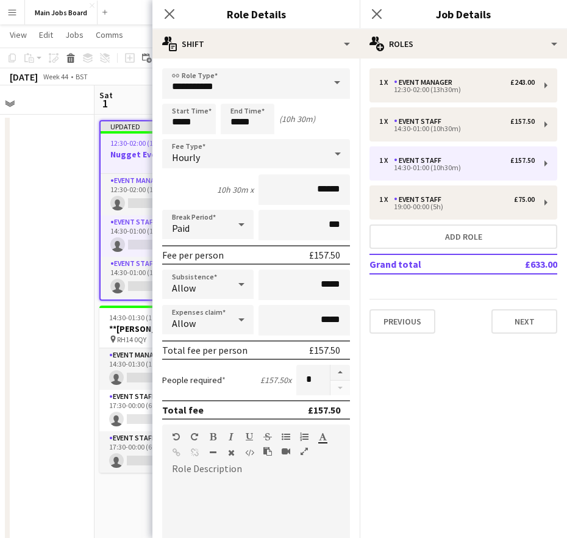
click at [384, 10] on div "Close pop-in" at bounding box center [377, 14] width 34 height 28
click at [378, 12] on icon at bounding box center [377, 14] width 12 height 12
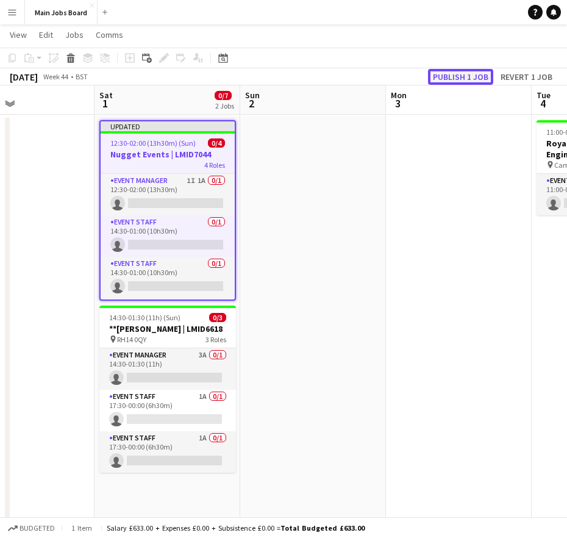
click at [453, 77] on button "Publish 1 job" at bounding box center [460, 77] width 65 height 16
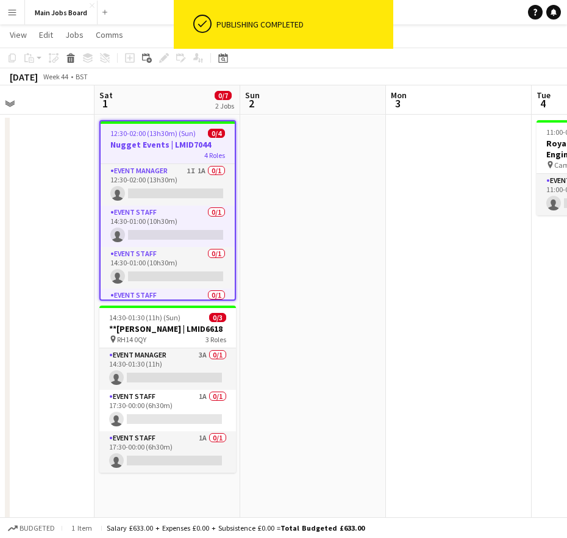
click at [156, 129] on span "12:30-02:00 (13h30m) (Sun)" at bounding box center [152, 133] width 85 height 9
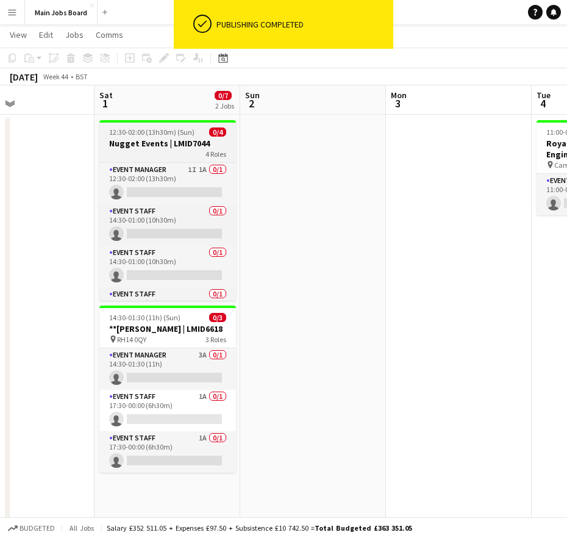
click at [156, 129] on span "12:30-02:00 (13h30m) (Sun)" at bounding box center [151, 132] width 85 height 9
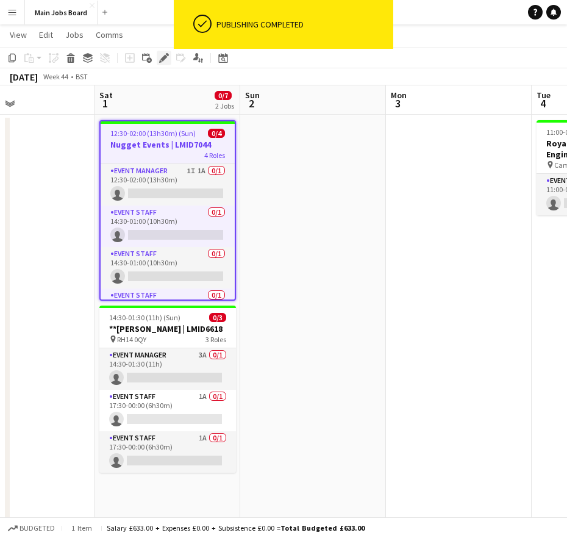
click at [160, 62] on icon at bounding box center [160, 61] width 3 height 3
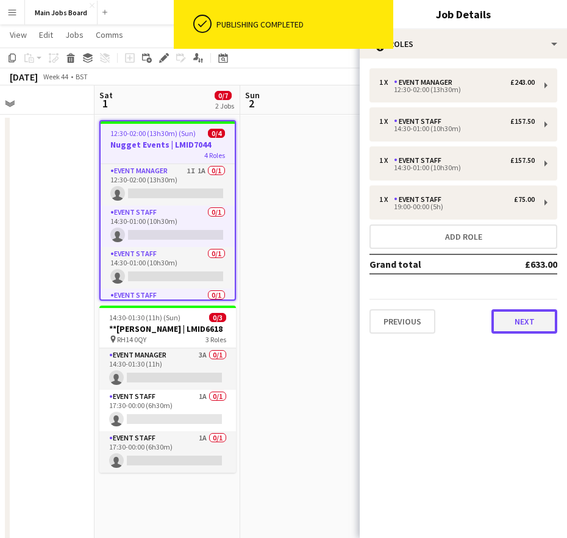
click at [509, 320] on button "Next" at bounding box center [525, 321] width 66 height 24
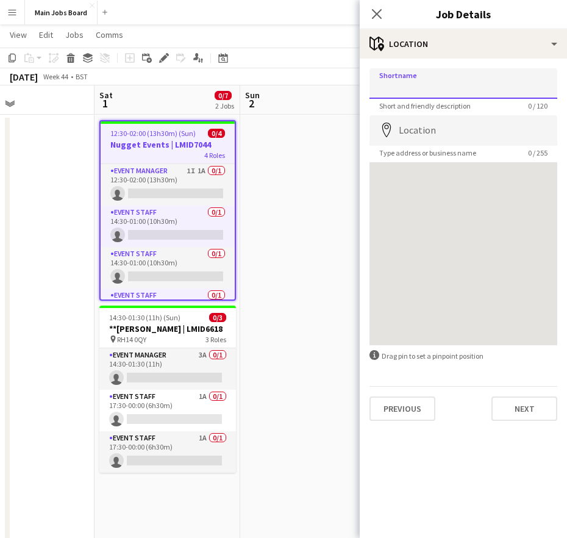
click at [480, 85] on input "Shortname" at bounding box center [464, 83] width 188 height 31
type input "**********"
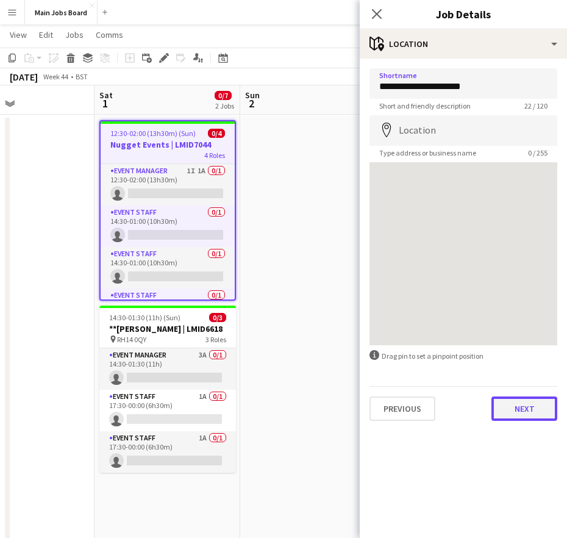
click at [516, 401] on button "Next" at bounding box center [525, 409] width 66 height 24
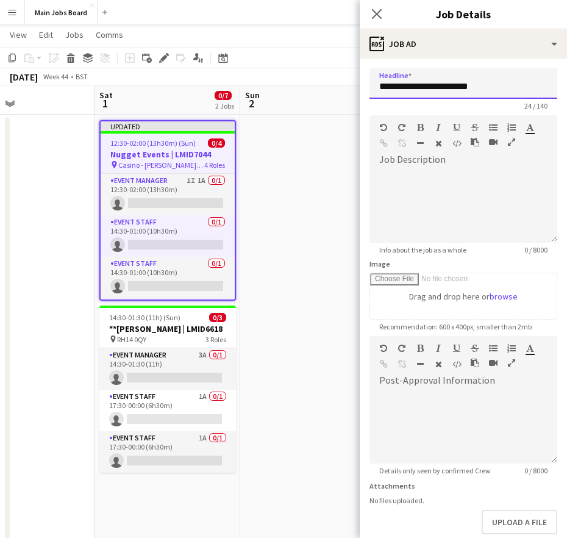
drag, startPoint x: 513, startPoint y: 89, endPoint x: 398, endPoint y: 89, distance: 114.7
click at [398, 89] on input "**********" at bounding box center [464, 83] width 188 height 31
type input "*"
type input "**********"
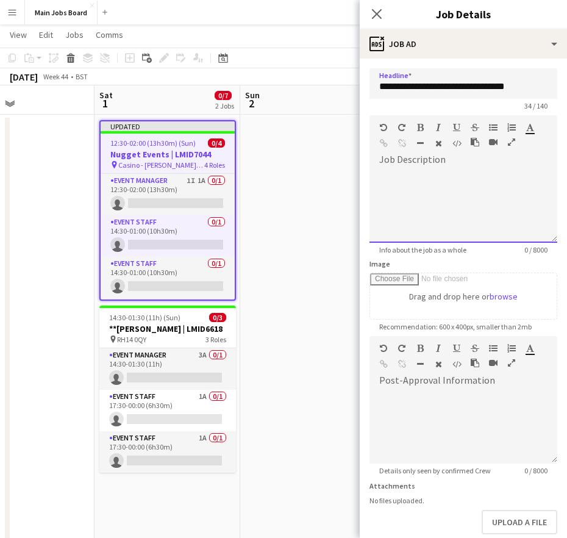
click at [451, 172] on div at bounding box center [464, 206] width 188 height 73
click at [421, 179] on div at bounding box center [464, 206] width 188 height 73
paste div
click at [483, 196] on div "**********" at bounding box center [464, 206] width 188 height 73
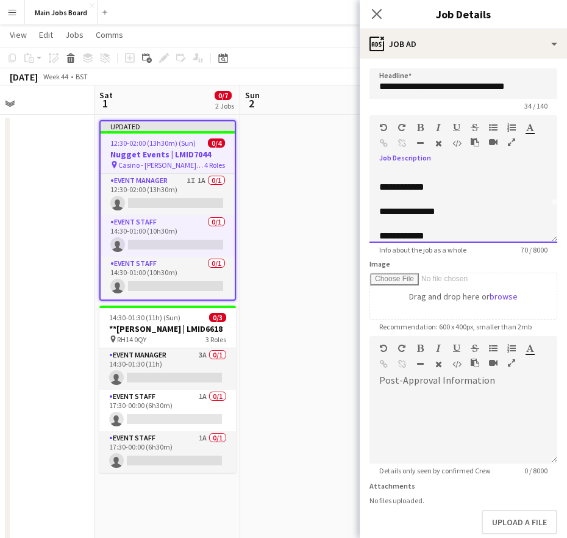
scroll to position [40, 0]
click at [475, 191] on div "**********" at bounding box center [464, 206] width 188 height 73
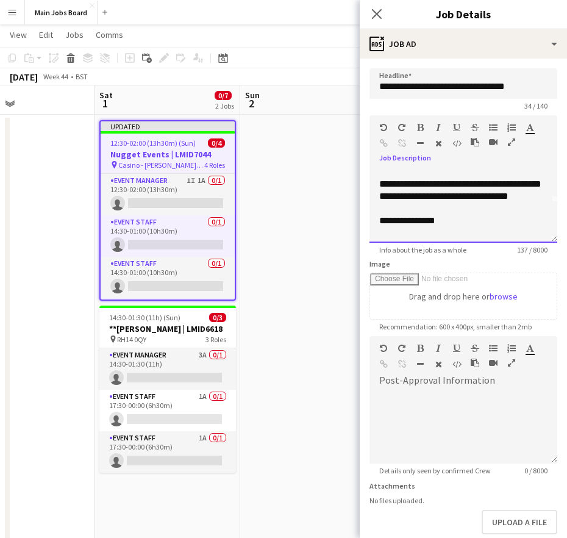
click at [468, 220] on div "**********" at bounding box center [464, 206] width 188 height 73
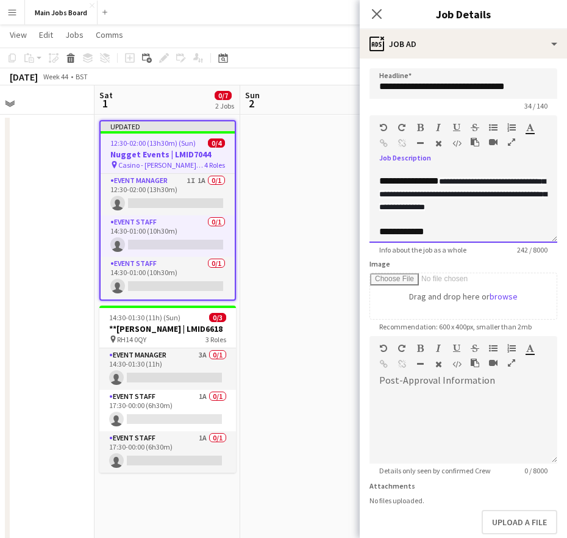
scroll to position [84, 0]
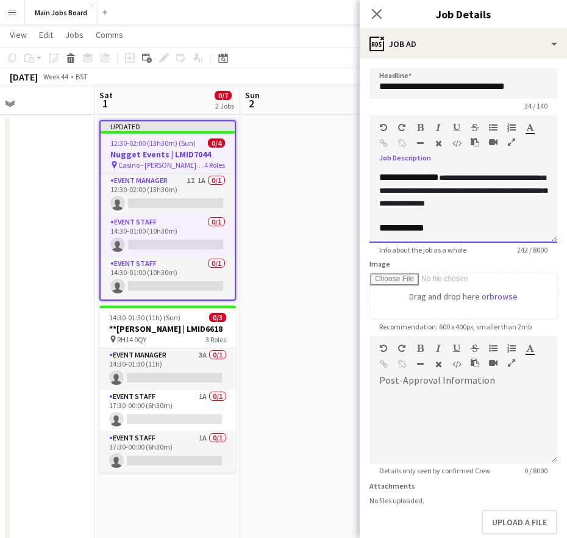
click at [475, 230] on div "**********" at bounding box center [464, 206] width 188 height 73
click at [375, 16] on icon at bounding box center [377, 14] width 12 height 12
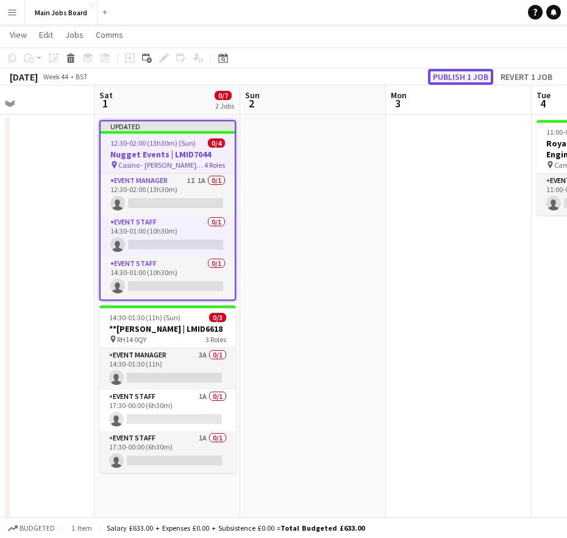
click at [481, 77] on button "Publish 1 job" at bounding box center [460, 77] width 65 height 16
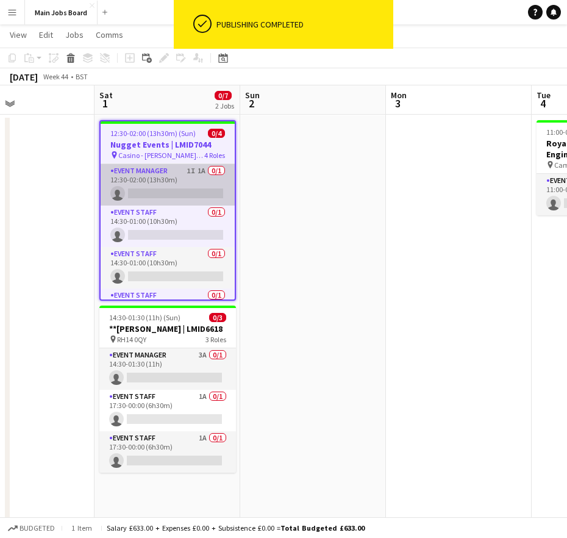
click at [184, 186] on app-card-role "Event Manager 1I 1A 0/1 12:30-02:00 (13h30m) single-neutral-actions" at bounding box center [168, 184] width 134 height 41
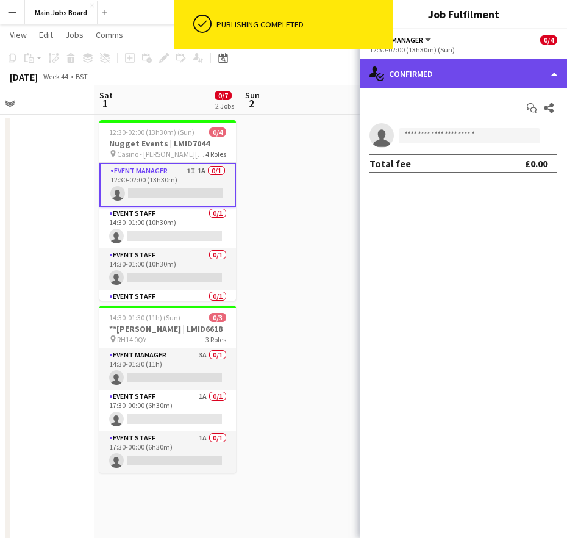
click at [428, 81] on div "single-neutral-actions-check-2 Confirmed" at bounding box center [463, 73] width 207 height 29
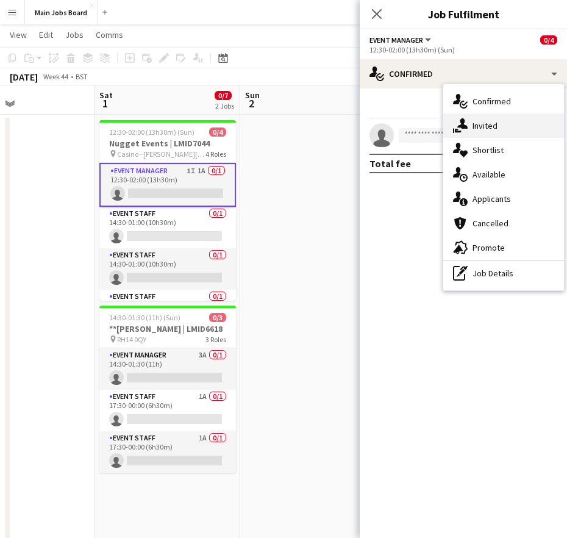
click at [505, 131] on div "single-neutral-actions-share-1 Invited" at bounding box center [504, 125] width 121 height 24
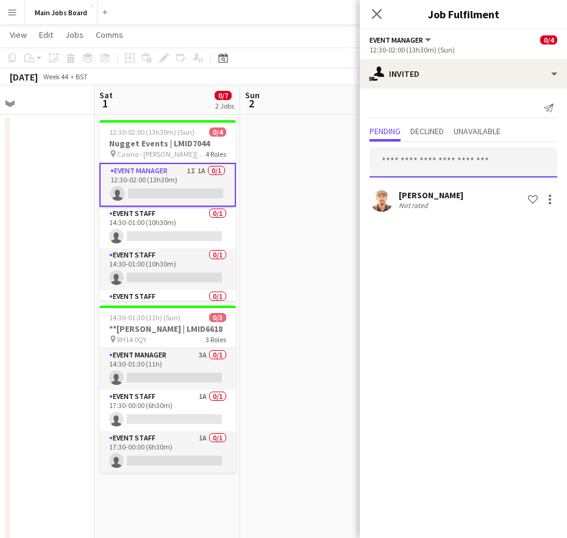
click at [448, 156] on input "text" at bounding box center [464, 162] width 188 height 31
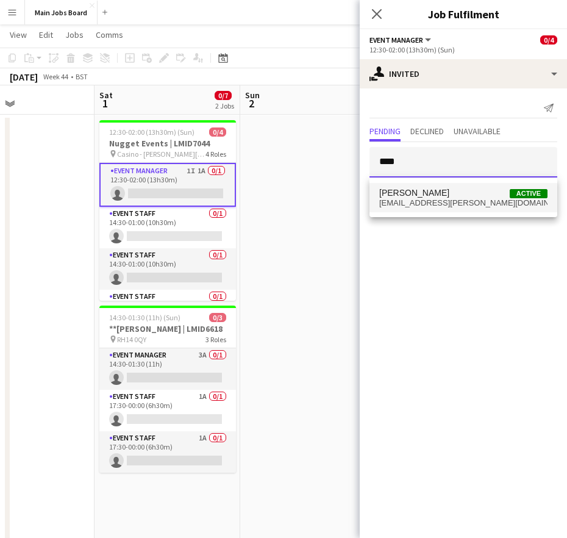
type input "****"
click at [441, 194] on span "Emma Kelly Active" at bounding box center [464, 193] width 168 height 10
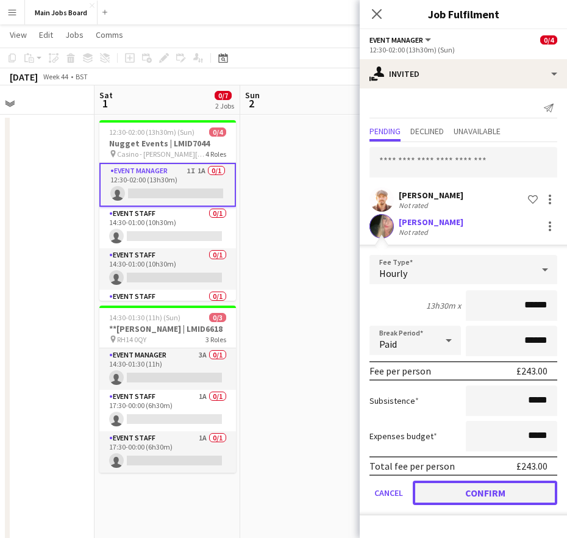
click at [453, 498] on button "Confirm" at bounding box center [485, 493] width 145 height 24
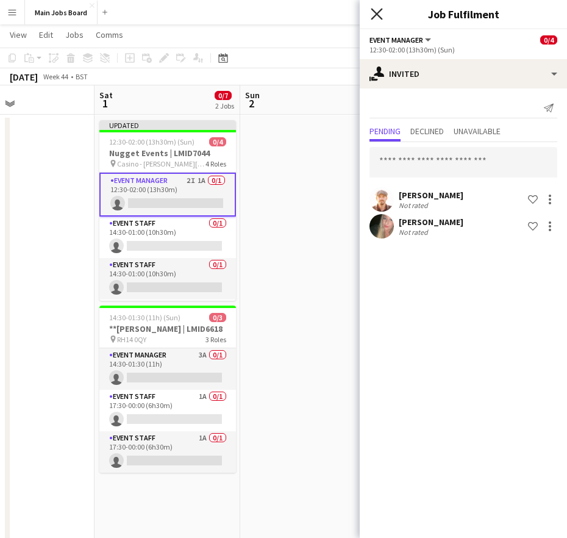
click at [374, 12] on icon "Close pop-in" at bounding box center [377, 14] width 12 height 12
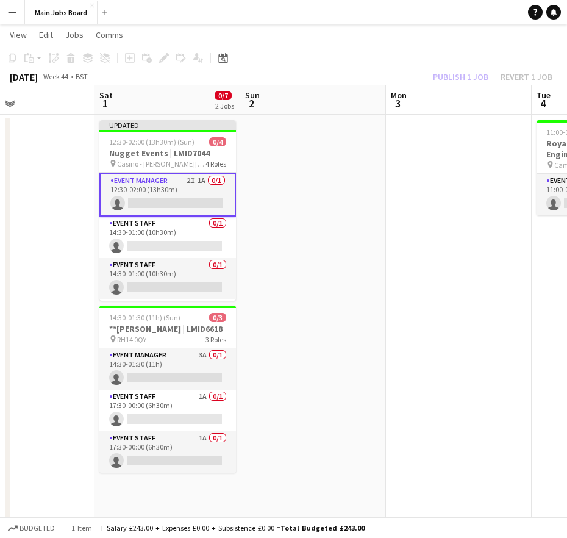
click at [452, 70] on div "Publish 1 job Revert 1 job" at bounding box center [493, 77] width 149 height 16
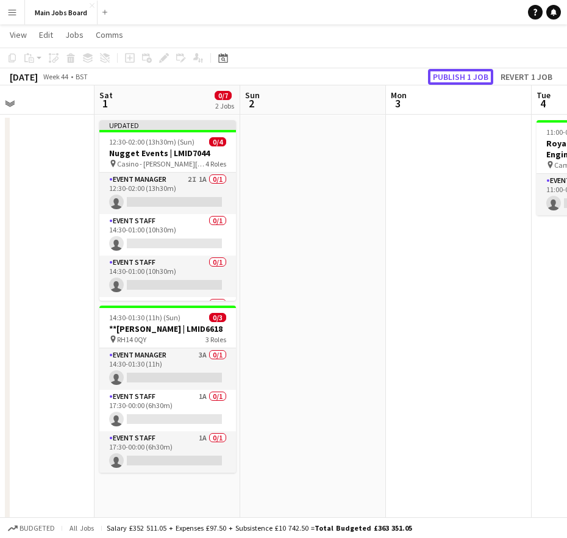
click at [452, 70] on button "Publish 1 job" at bounding box center [460, 77] width 65 height 16
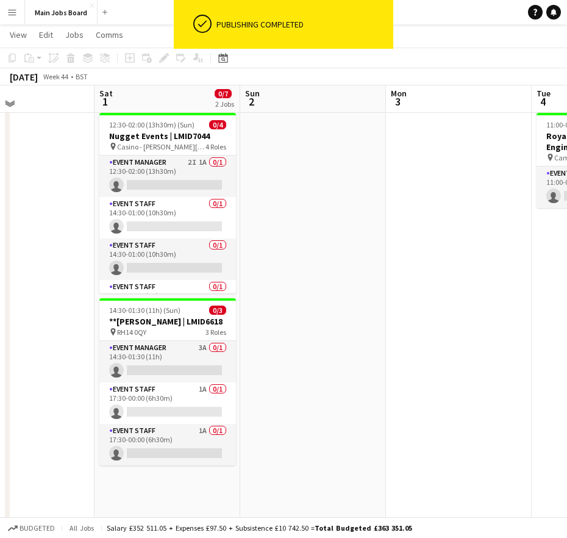
scroll to position [88, 0]
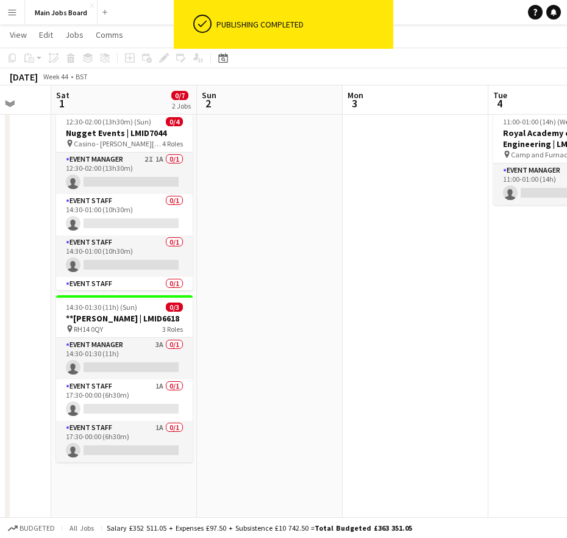
drag, startPoint x: 298, startPoint y: 295, endPoint x: 402, endPoint y: 296, distance: 103.7
click at [402, 296] on app-calendar-viewport "Wed 29 Thu 30 2/3 2 Jobs Fri 31 Sat 1 0/7 2 Jobs Sun 2 Mon 3 Tue 4 0/1 1 Job We…" at bounding box center [283, 316] width 567 height 713
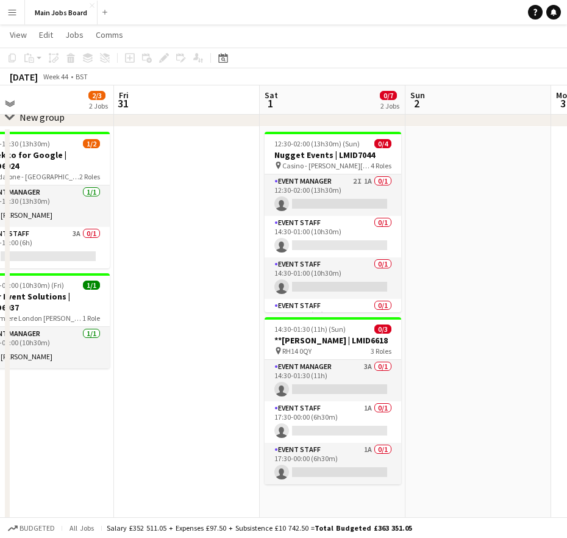
scroll to position [0, 317]
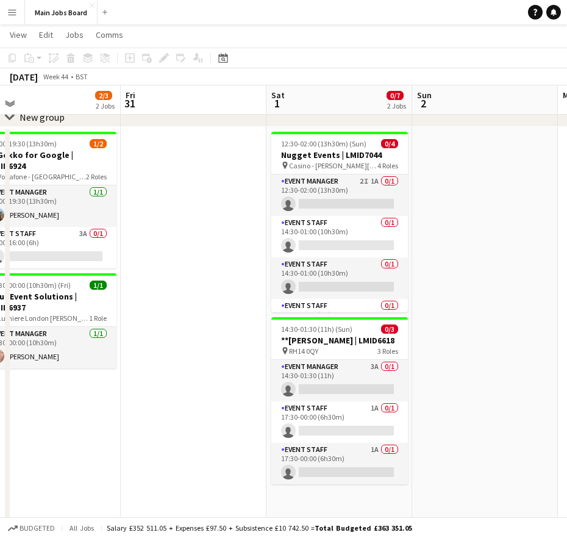
drag, startPoint x: 419, startPoint y: 276, endPoint x: 488, endPoint y: 276, distance: 68.3
click at [488, 276] on app-calendar-viewport "Tue 28 2/2 1 Job Wed 29 Thu 30 2/3 2 Jobs Fri 31 Sat 1 0/7 2 Jobs Sun 2 Mon 3 T…" at bounding box center [283, 338] width 567 height 713
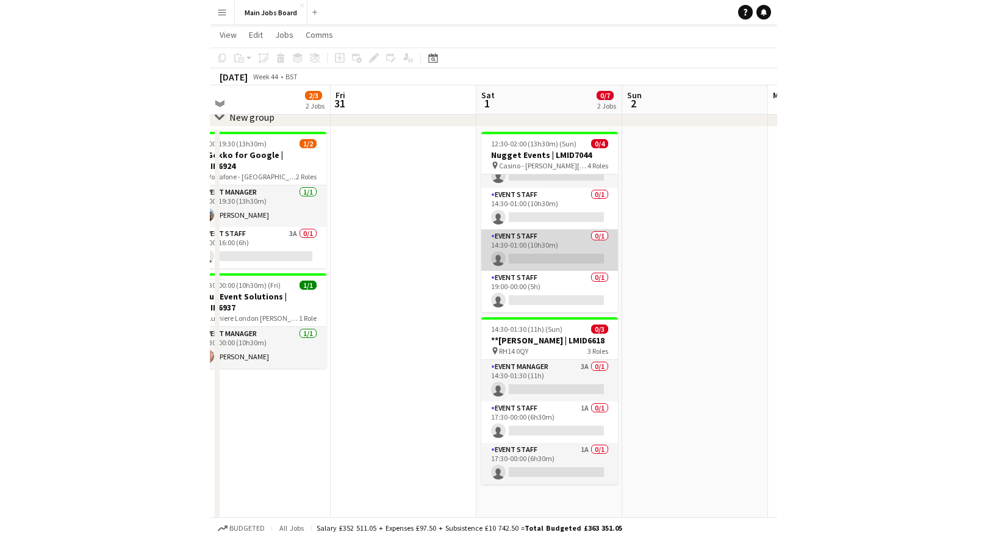
scroll to position [0, 0]
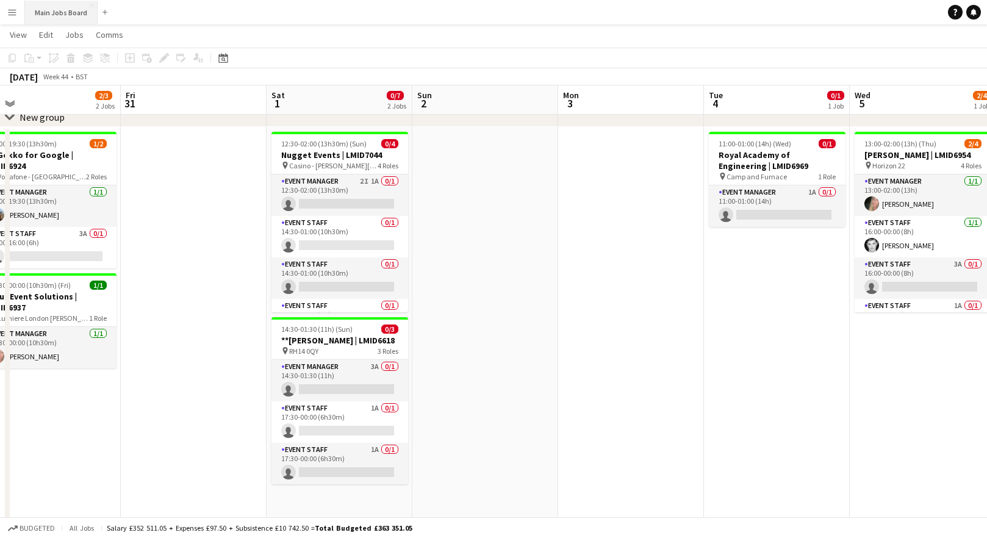
click at [46, 13] on button "Main Jobs Board Close" at bounding box center [61, 13] width 73 height 24
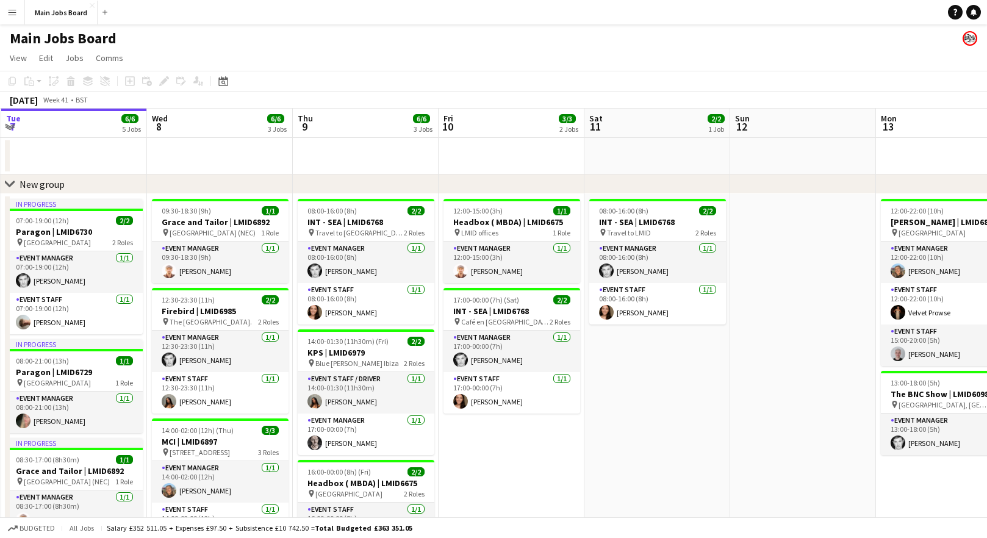
drag, startPoint x: 678, startPoint y: 404, endPoint x: 145, endPoint y: 389, distance: 534.1
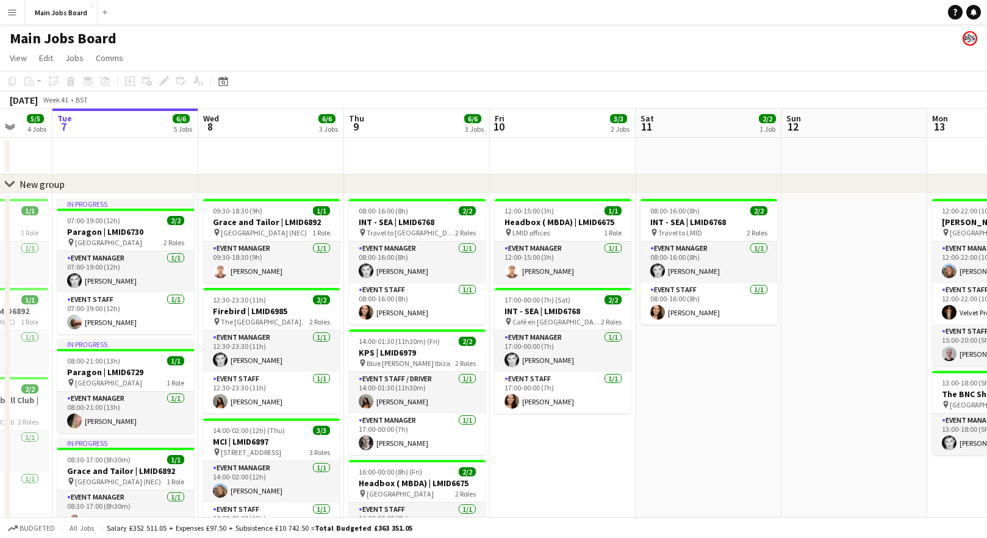
click at [148, 389] on app-calendar-viewport "Sat 4 Sun 5 1/1 1 Job Mon 6 5/5 4 Jobs Tue 7 6/6 5 Jobs Wed 8 6/6 3 Jobs Thu 9 …" at bounding box center [493, 435] width 987 height 653
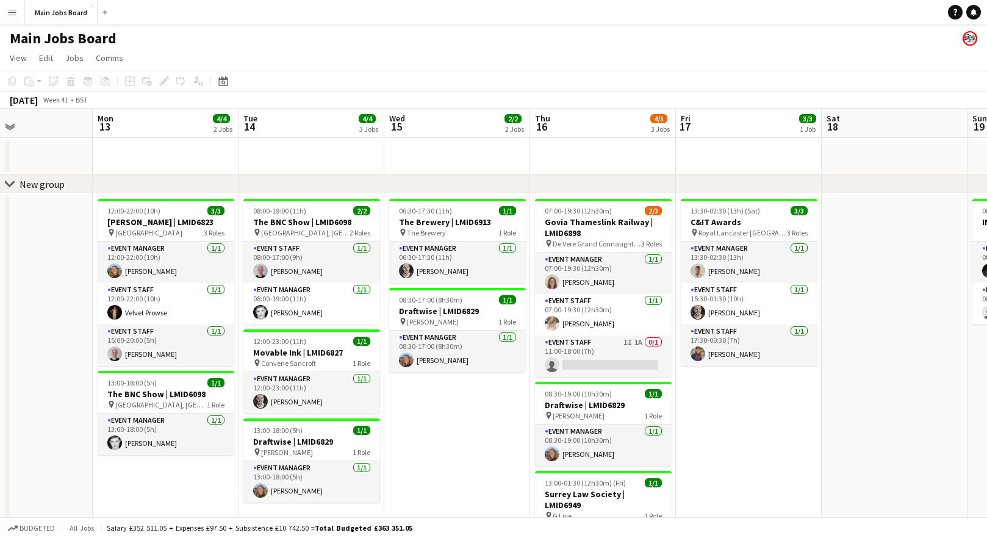
scroll to position [0, 406]
drag, startPoint x: 581, startPoint y: 389, endPoint x: 268, endPoint y: 389, distance: 312.4
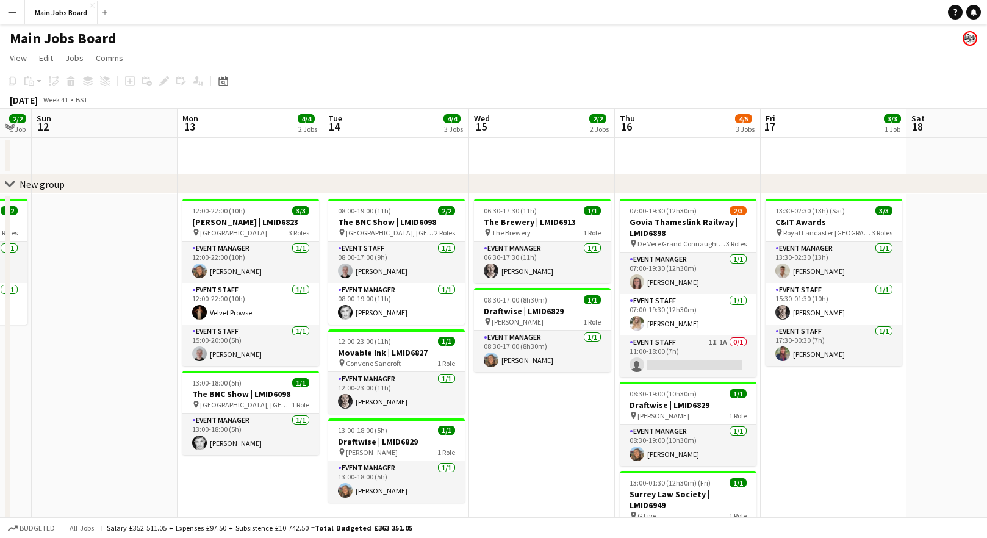
click at [268, 389] on app-calendar-viewport "Thu 9 6/6 3 Jobs Fri 10 3/3 2 Jobs Sat 11 2/2 1 Job Sun 12 Mon 13 4/4 2 Jobs Tu…" at bounding box center [493, 435] width 987 height 653
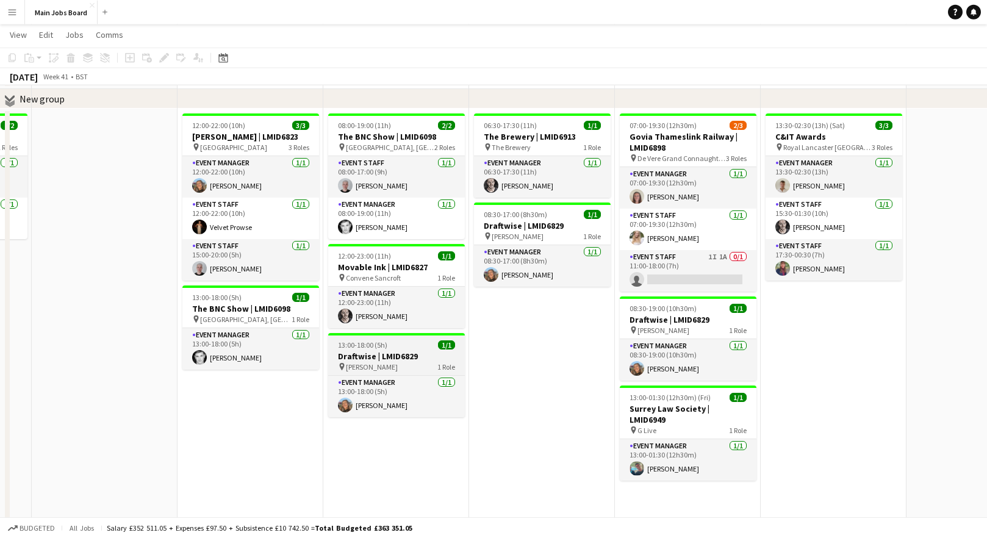
scroll to position [0, 0]
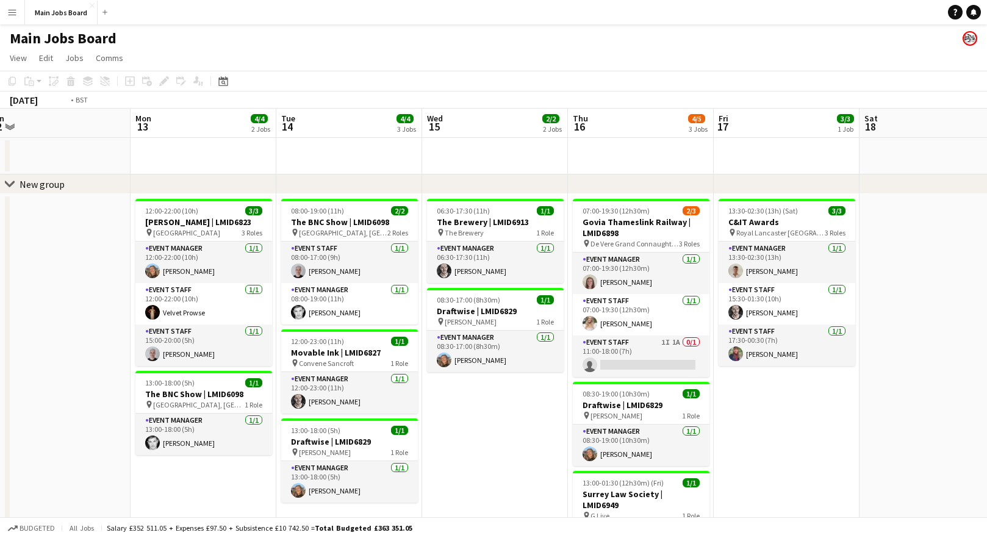
drag, startPoint x: 750, startPoint y: 412, endPoint x: 410, endPoint y: 414, distance: 339.9
click at [411, 413] on app-calendar-viewport "Thu 9 6/6 3 Jobs Fri 10 3/3 2 Jobs Sat 11 2/2 1 Job Sun 12 Mon 13 4/4 2 Jobs Tu…" at bounding box center [493, 435] width 987 height 653
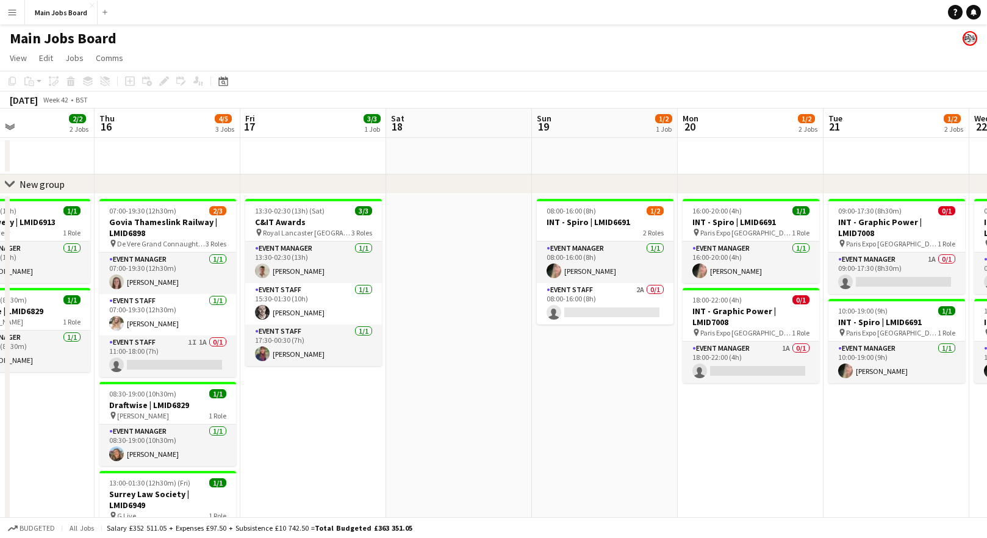
scroll to position [0, 325]
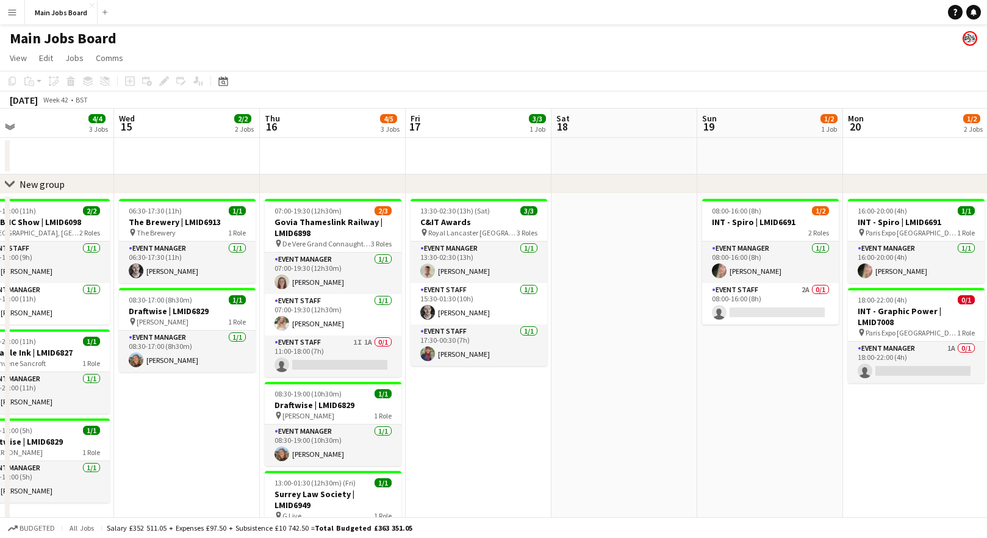
drag, startPoint x: 756, startPoint y: 403, endPoint x: 447, endPoint y: 409, distance: 308.8
click at [447, 409] on app-calendar-viewport "Sun 12 Mon 13 4/4 2 Jobs Tue 14 4/4 3 Jobs Wed 15 2/2 2 Jobs Thu 16 4/5 3 Jobs …" at bounding box center [493, 435] width 987 height 653
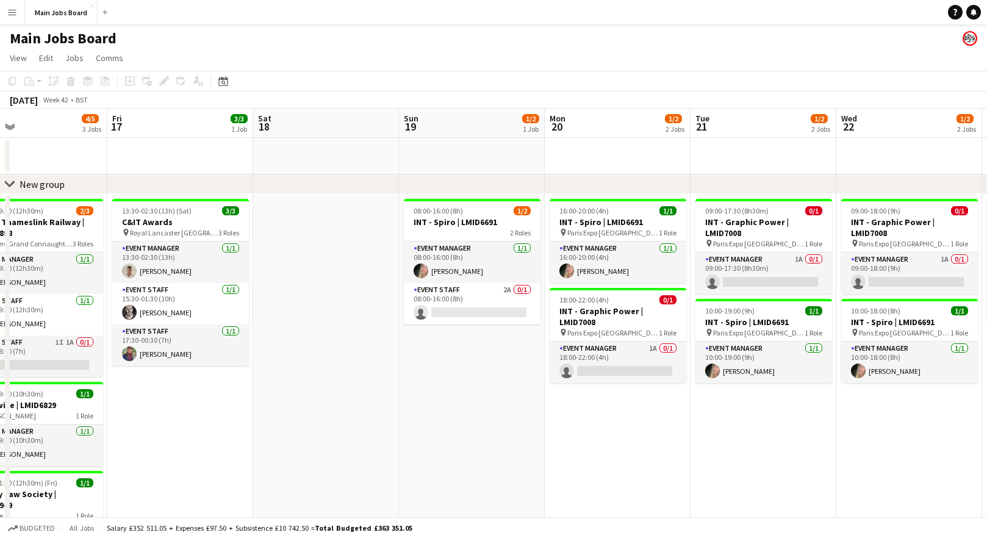
drag, startPoint x: 267, startPoint y: 413, endPoint x: 555, endPoint y: 389, distance: 288.4
click at [554, 390] on app-calendar-viewport "Tue 14 4/4 3 Jobs Wed 15 2/2 2 Jobs Thu 16 4/5 3 Jobs Fri 17 3/3 1 Job Sat 18 S…" at bounding box center [493, 435] width 987 height 653
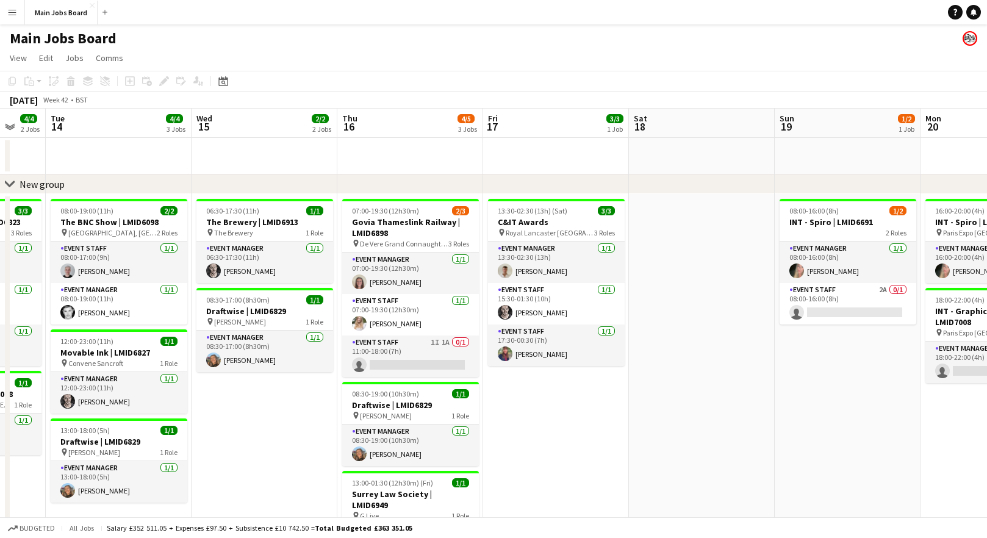
scroll to position [0, 328]
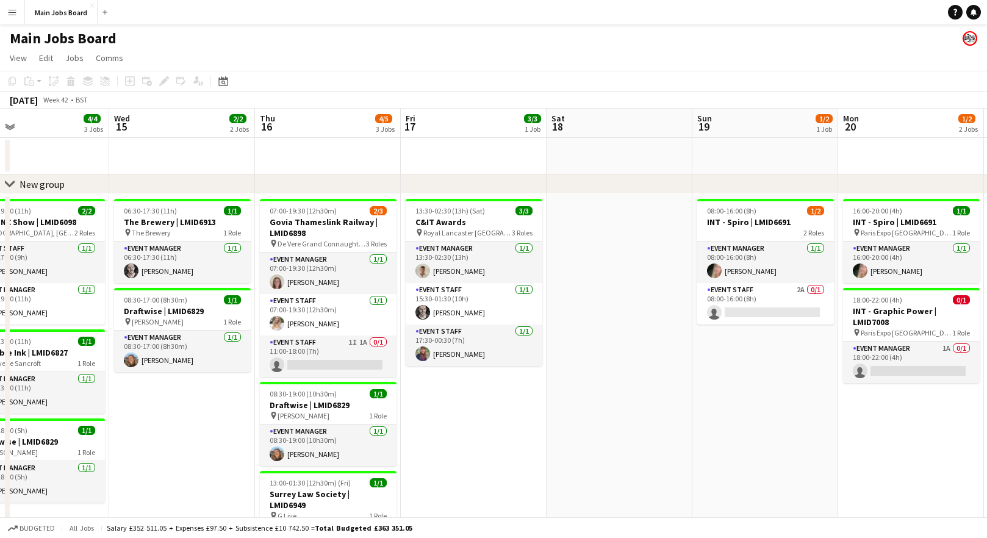
drag, startPoint x: 458, startPoint y: 403, endPoint x: 608, endPoint y: 396, distance: 149.6
click at [606, 398] on app-calendar-viewport "Sun 12 Mon 13 4/4 2 Jobs Tue 14 4/4 3 Jobs Wed 15 2/2 2 Jobs Thu 16 4/5 3 Jobs …" at bounding box center [493, 435] width 987 height 653
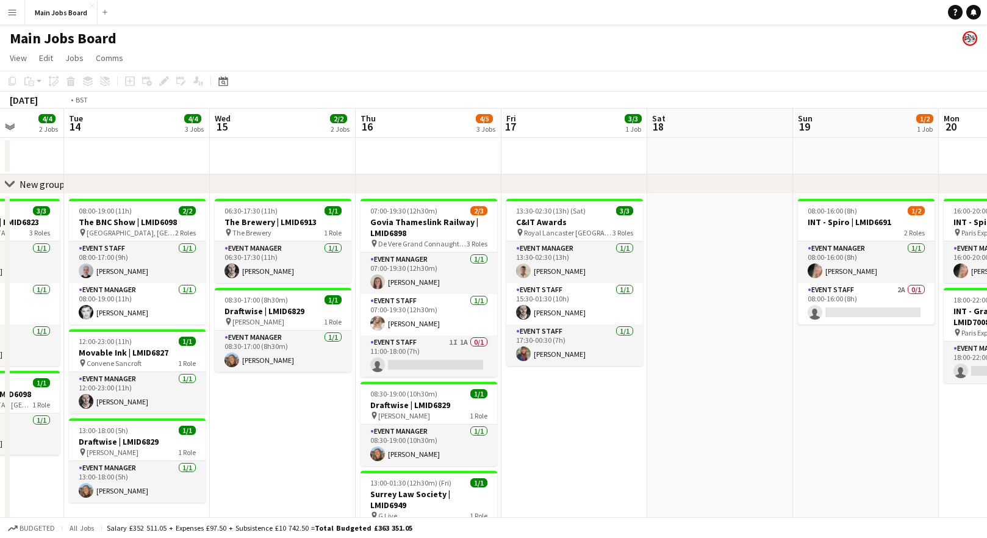
drag, startPoint x: 225, startPoint y: 378, endPoint x: 345, endPoint y: 378, distance: 119.6
click at [344, 378] on app-calendar-viewport "Sat 11 2/2 1 Job Sun 12 Mon 13 4/4 2 Jobs Tue 14 4/4 3 Jobs Wed 15 2/2 2 Jobs T…" at bounding box center [493, 435] width 987 height 653
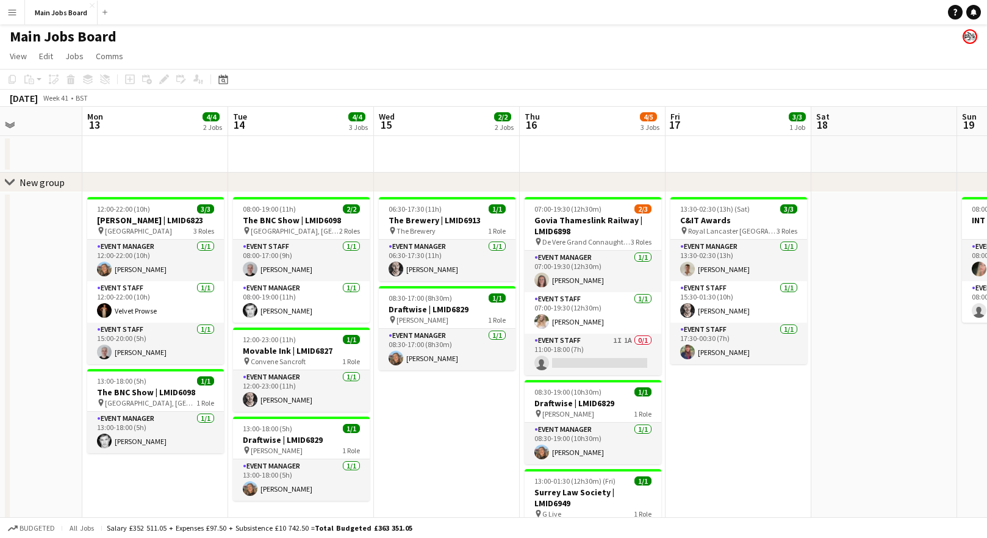
scroll to position [0, 0]
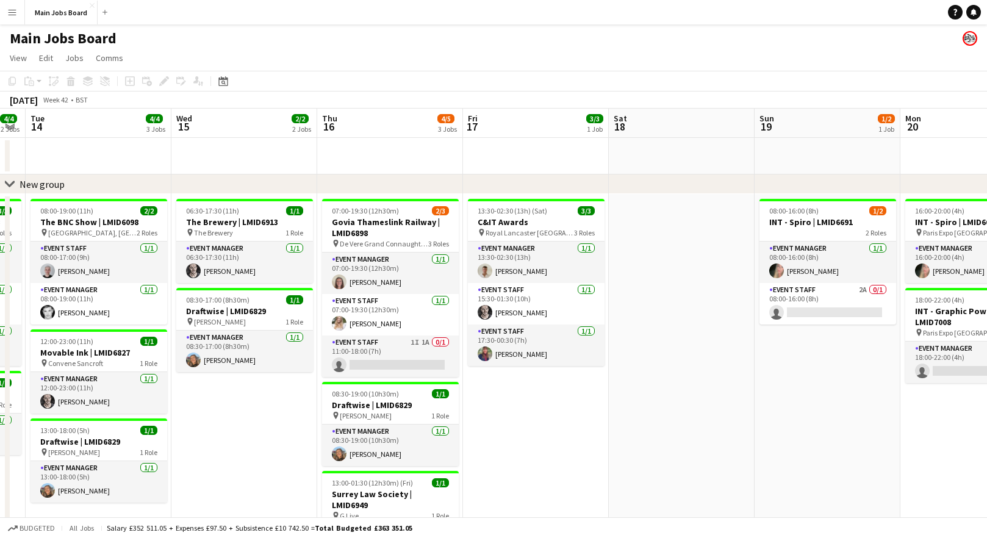
drag, startPoint x: 841, startPoint y: 394, endPoint x: 228, endPoint y: 361, distance: 614.1
click at [236, 360] on app-calendar-viewport "Sat 11 2/2 1 Job Sun 12 Mon 13 4/4 2 Jobs Tue 14 4/4 3 Jobs Wed 15 2/2 2 Jobs T…" at bounding box center [493, 435] width 987 height 653
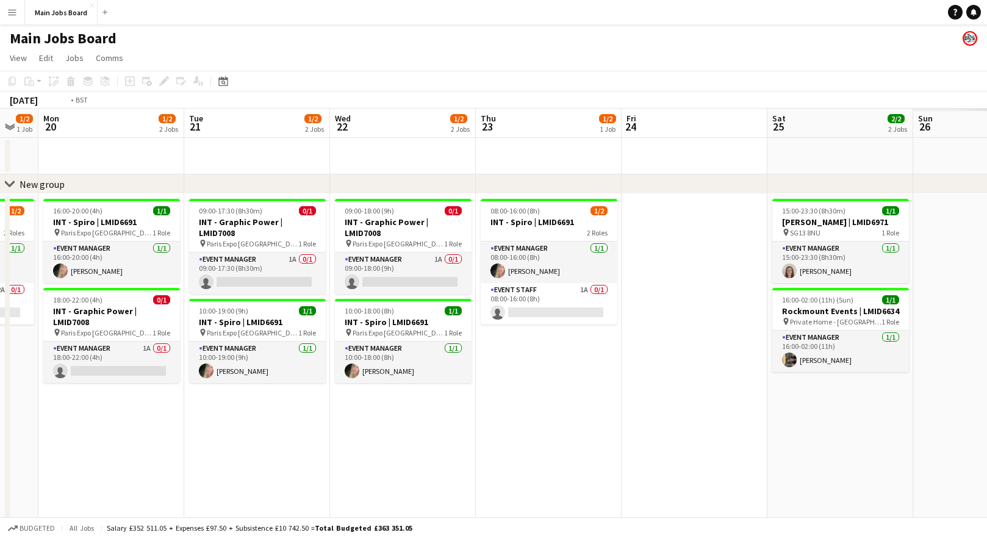
drag, startPoint x: 652, startPoint y: 341, endPoint x: 59, endPoint y: 375, distance: 593.4
click at [59, 375] on app-calendar-viewport "Fri 17 3/3 1 Job Sat 18 Sun 19 1/2 1 Job Mon 20 1/2 2 Jobs Tue 21 1/2 2 Jobs We…" at bounding box center [493, 435] width 987 height 653
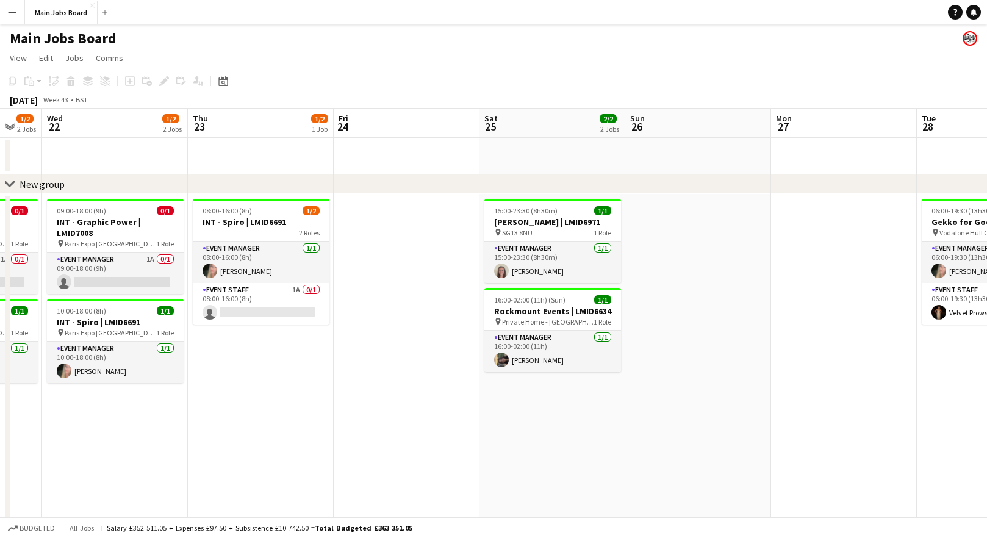
drag, startPoint x: 710, startPoint y: 388, endPoint x: 165, endPoint y: 392, distance: 544.9
click at [166, 392] on app-calendar-viewport "Sat 18 Sun 19 1/2 1 Job Mon 20 1/2 2 Jobs Tue 21 1/2 2 Jobs Wed 22 1/2 2 Jobs T…" at bounding box center [493, 435] width 987 height 653
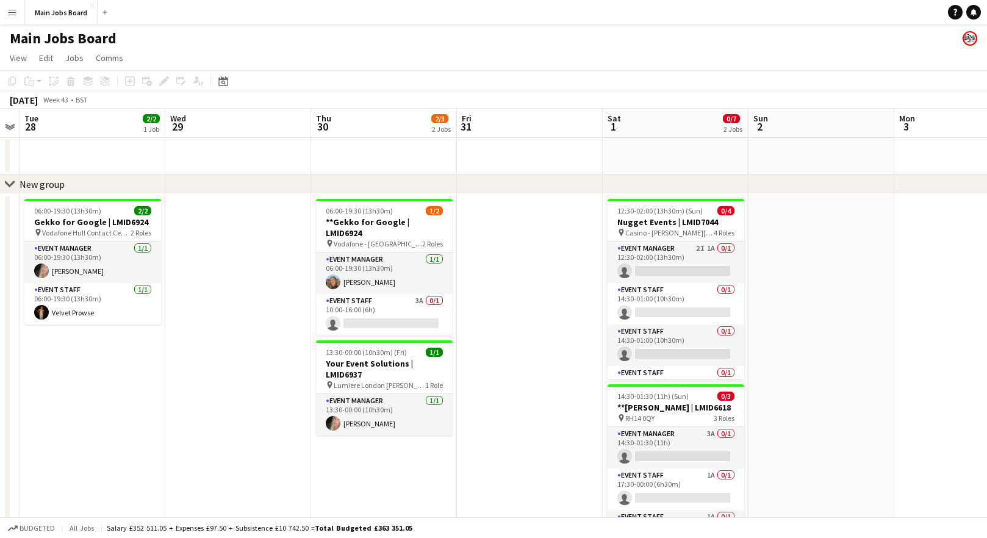
scroll to position [0, 417]
drag, startPoint x: 666, startPoint y: 390, endPoint x: 160, endPoint y: 388, distance: 505.8
click at [159, 390] on app-calendar-viewport "Sat 25 2/2 2 Jobs Sun 26 Mon 27 Tue 28 2/2 1 Job Wed 29 Thu 30 2/3 2 Jobs Fri 3…" at bounding box center [493, 435] width 987 height 653
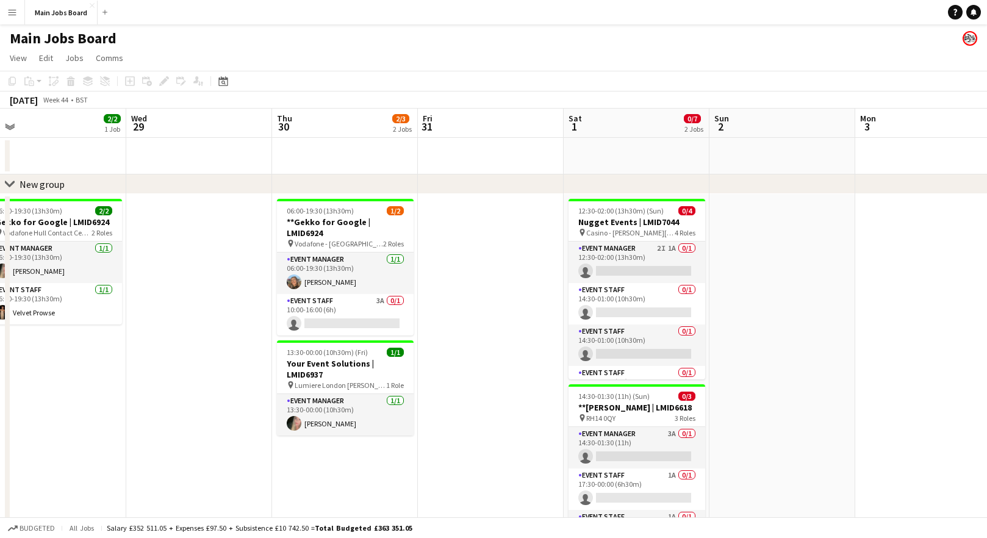
scroll to position [0, 477]
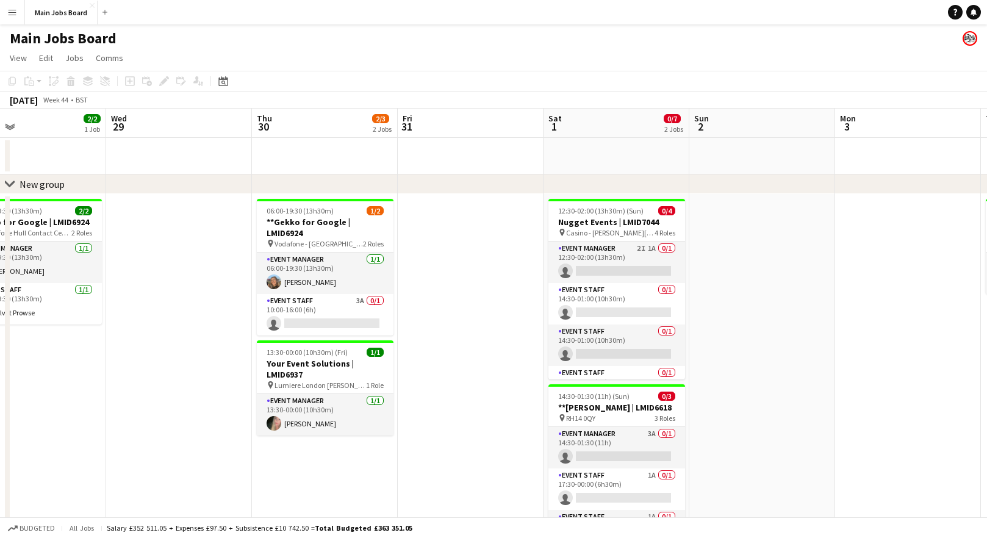
drag, startPoint x: 512, startPoint y: 328, endPoint x: 452, endPoint y: 328, distance: 60.4
click at [452, 328] on app-calendar-viewport "Sat 25 2/2 2 Jobs Sun 26 Mon 27 Tue 28 2/2 1 Job Wed 29 Thu 30 2/3 2 Jobs Fri 3…" at bounding box center [493, 435] width 987 height 653
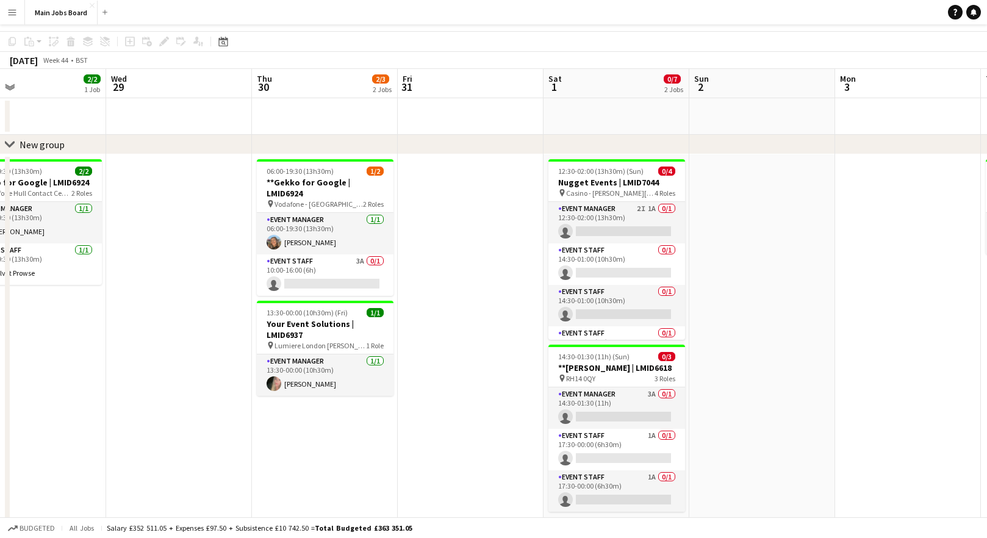
scroll to position [54, 0]
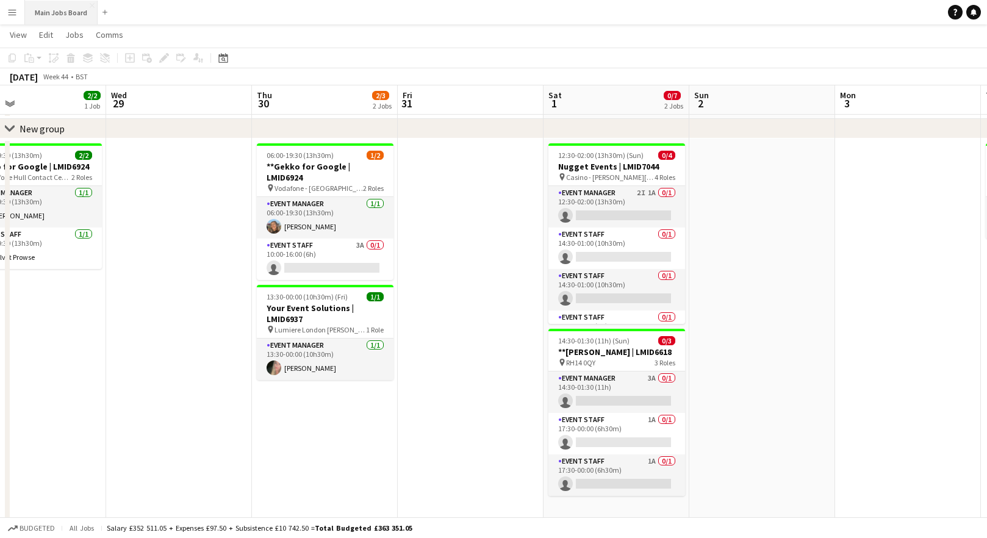
click at [62, 20] on button "Main Jobs Board Close" at bounding box center [61, 13] width 73 height 24
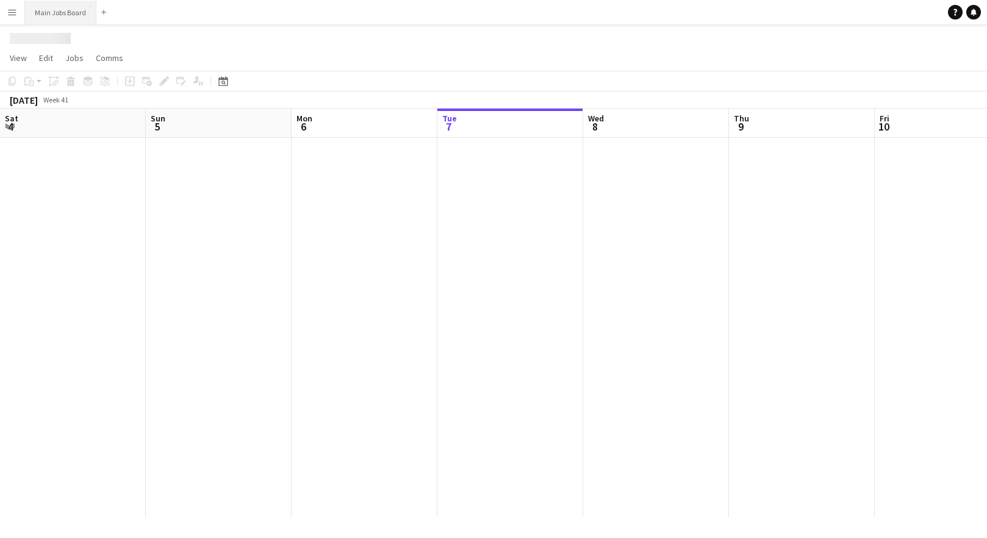
scroll to position [0, 0]
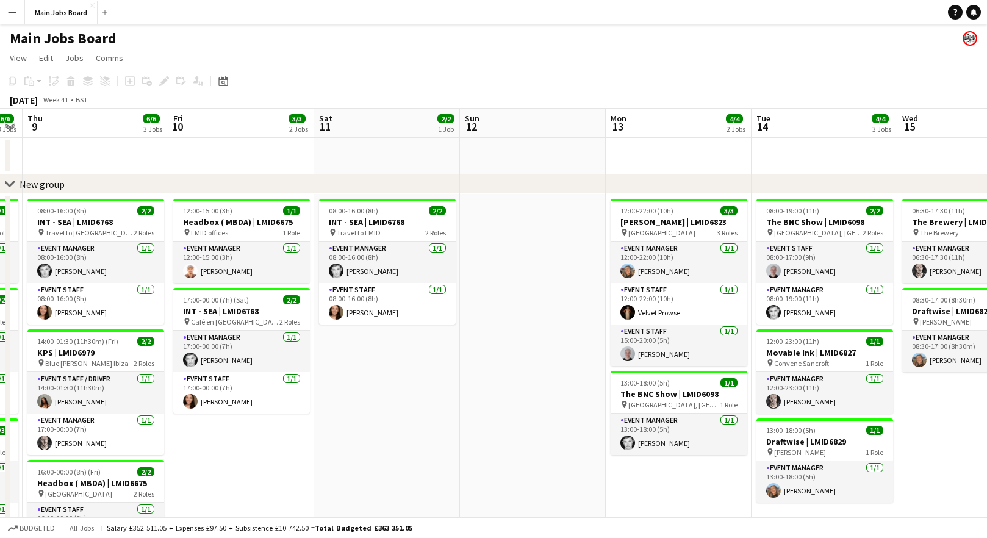
drag, startPoint x: 699, startPoint y: 298, endPoint x: 214, endPoint y: 307, distance: 485.2
click at [214, 307] on app-calendar-viewport "Mon 6 5/5 4 Jobs Tue 7 6/6 5 Jobs Wed 8 6/6 3 Jobs Thu 9 6/6 3 Jobs Fri 10 3/3 …" at bounding box center [493, 435] width 987 height 653
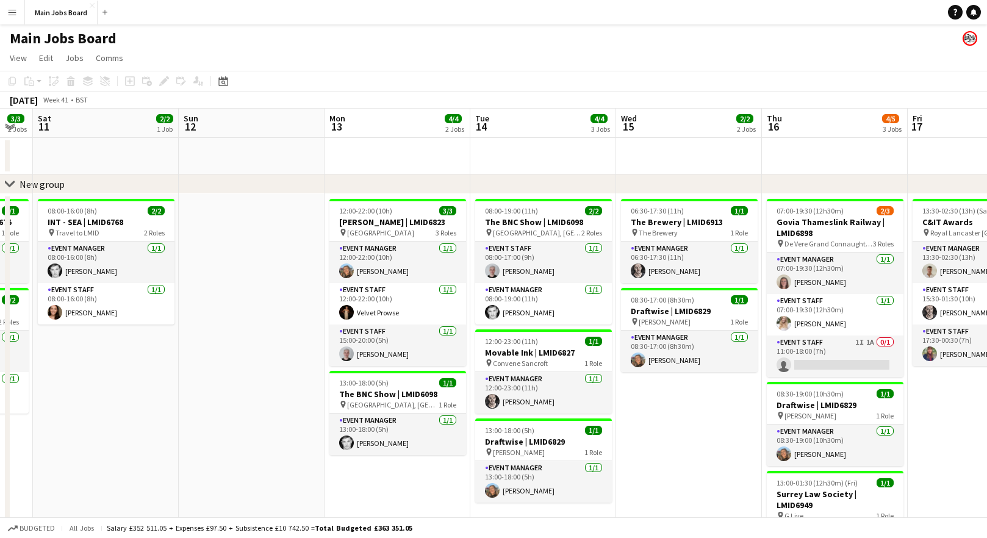
drag, startPoint x: 614, startPoint y: 331, endPoint x: 403, endPoint y: 353, distance: 212.9
click at [403, 353] on app-calendar-viewport "Wed 8 6/6 3 Jobs Thu 9 6/6 3 Jobs Fri 10 3/3 2 Jobs Sat 11 2/2 1 Job Sun 12 Mon…" at bounding box center [493, 435] width 987 height 653
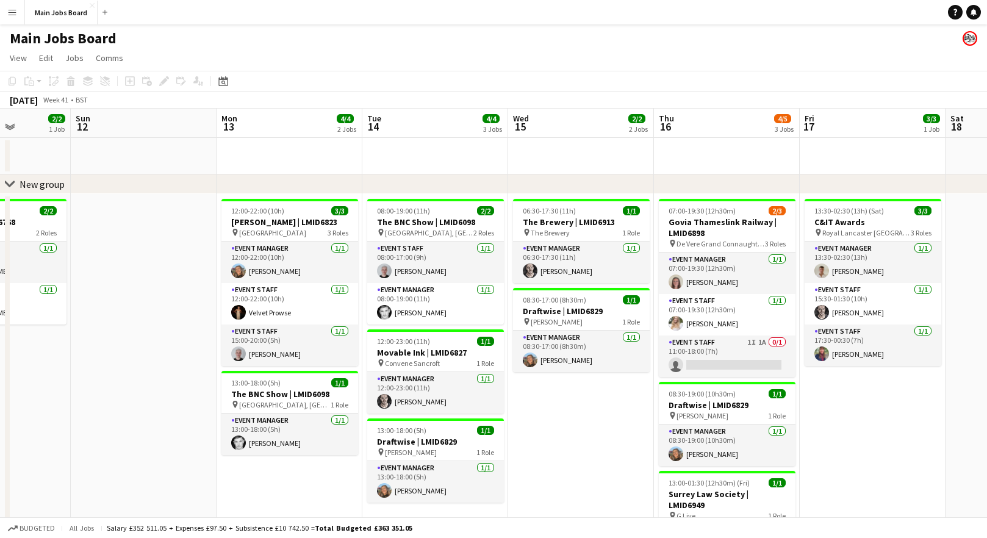
scroll to position [0, 394]
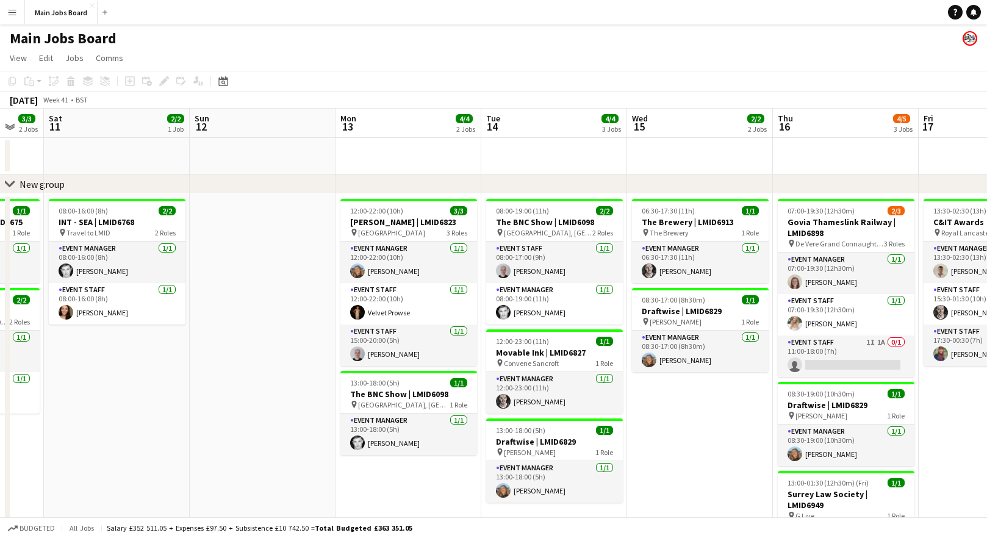
drag, startPoint x: 616, startPoint y: 425, endPoint x: 481, endPoint y: 424, distance: 134.2
click at [481, 425] on app-calendar-viewport "Wed 8 6/6 3 Jobs Thu 9 6/6 3 Jobs Fri 10 3/3 2 Jobs Sat 11 2/2 1 Job Sun 12 Mon…" at bounding box center [493, 435] width 987 height 653
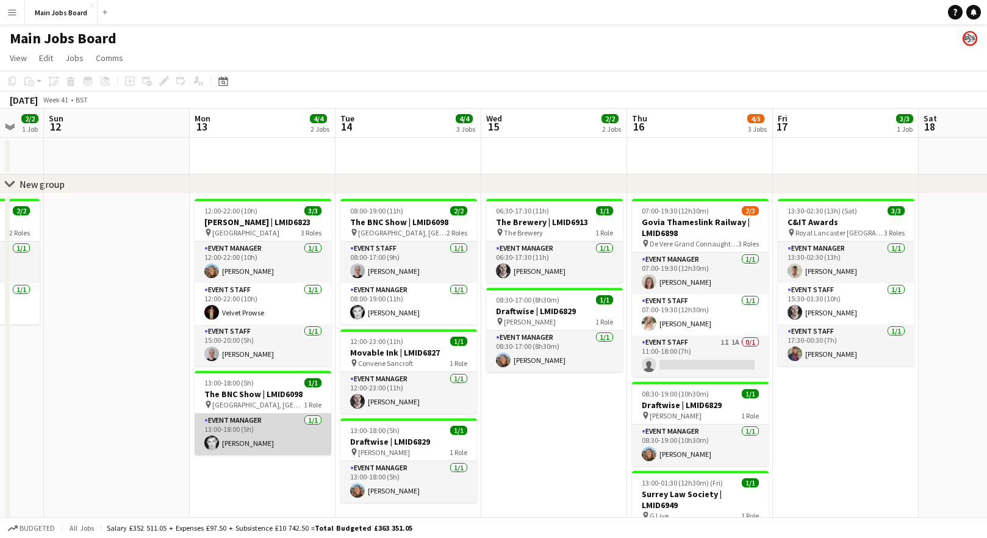
click at [294, 432] on app-card-role "Event Manager 1/1 13:00-18:00 (5h) Jay Slovick" at bounding box center [263, 434] width 137 height 41
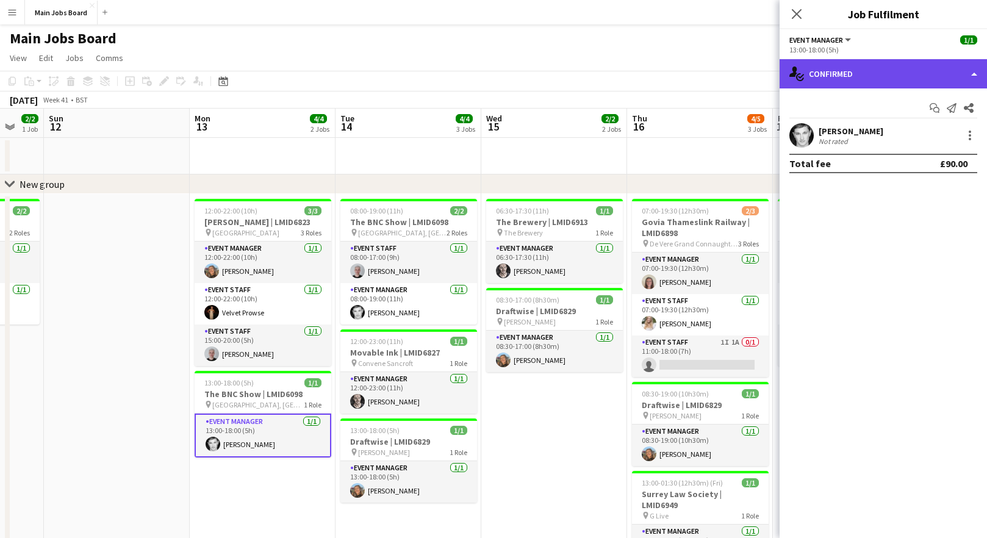
click at [840, 73] on div "single-neutral-actions-check-2 Confirmed" at bounding box center [883, 73] width 207 height 29
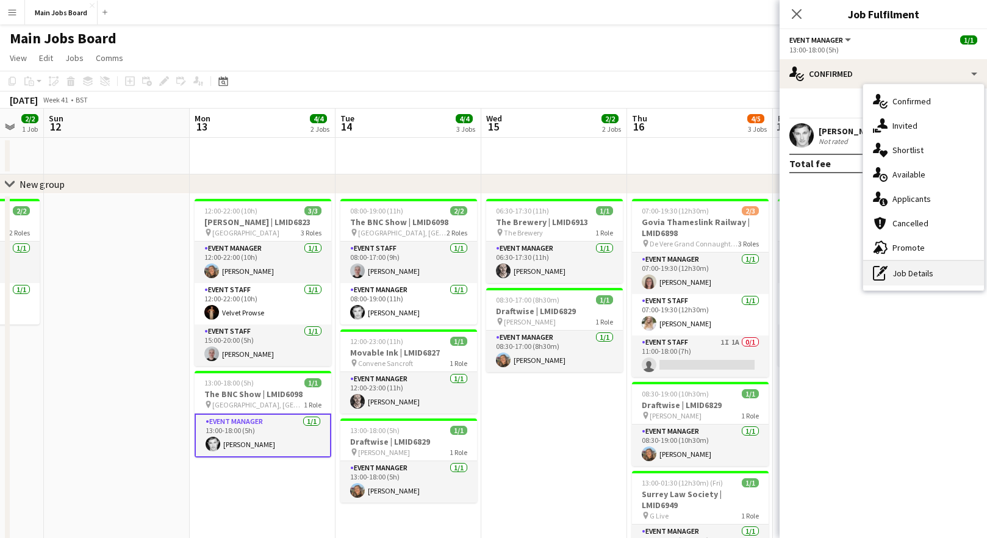
click at [914, 264] on div "pen-write Job Details" at bounding box center [923, 273] width 121 height 24
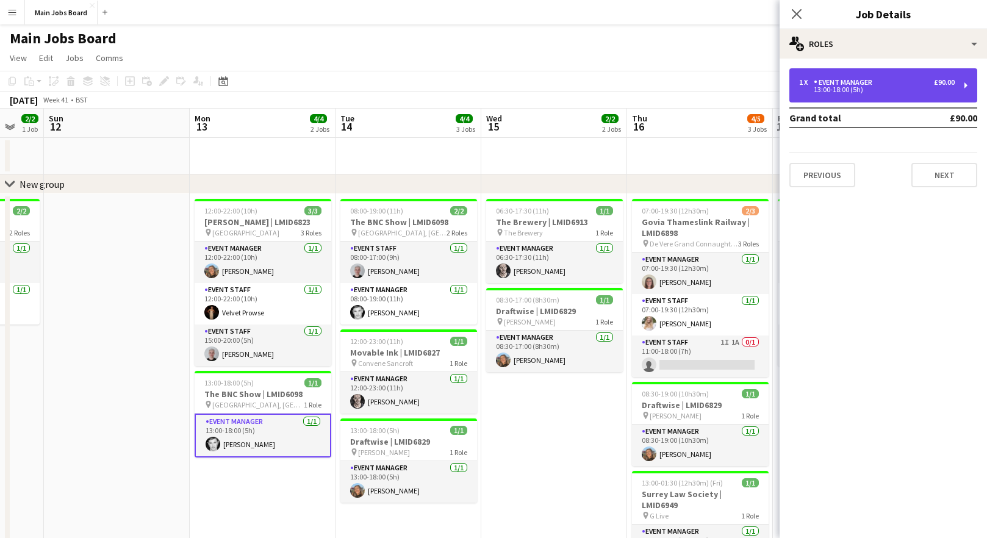
click at [893, 96] on div "1 x Event Manager £90.00 13:00-18:00 (5h)" at bounding box center [884, 85] width 188 height 34
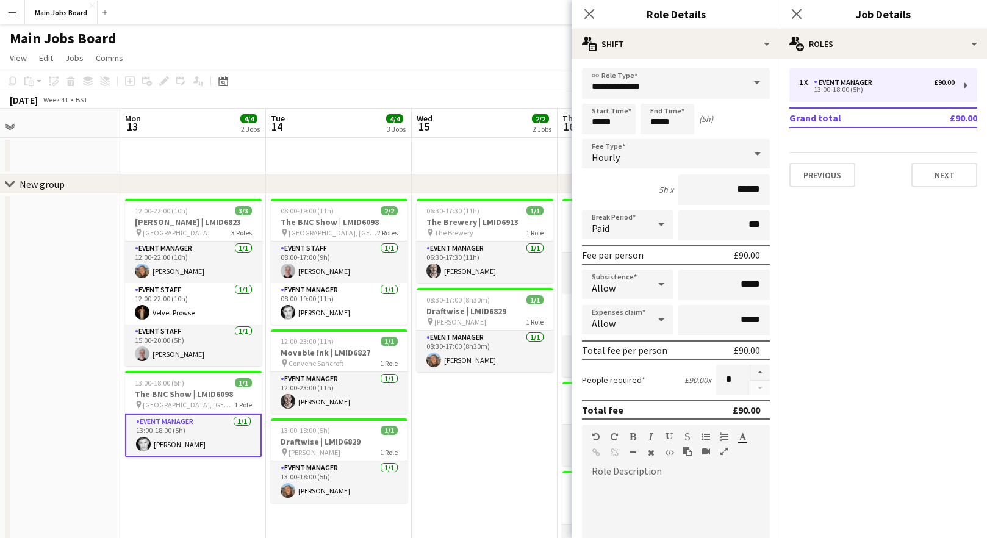
drag, startPoint x: 511, startPoint y: 397, endPoint x: 431, endPoint y: 400, distance: 79.4
click at [433, 400] on app-calendar-viewport "Thu 9 6/6 3 Jobs Fri 10 3/3 2 Jobs Sat 11 2/2 1 Job Sun 12 Mon 13 4/4 2 Jobs Tu…" at bounding box center [493, 435] width 987 height 653
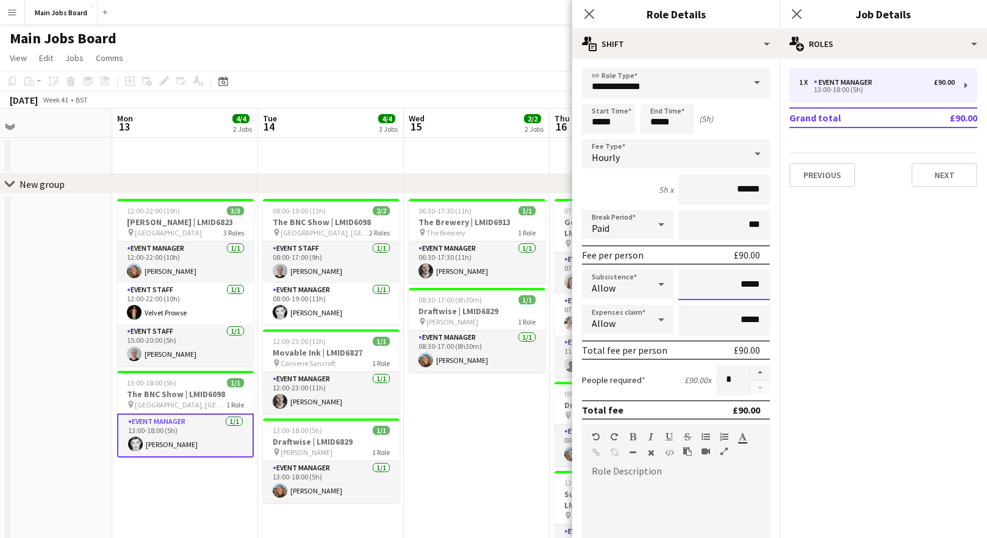
click at [760, 286] on input "*****" at bounding box center [724, 285] width 92 height 31
type input "**"
type input "******"
click at [885, 303] on mat-expansion-panel "pencil3 General details 1 x Event Manager £90.00 13:00-18:00 (5h) Grand total £…" at bounding box center [883, 299] width 207 height 480
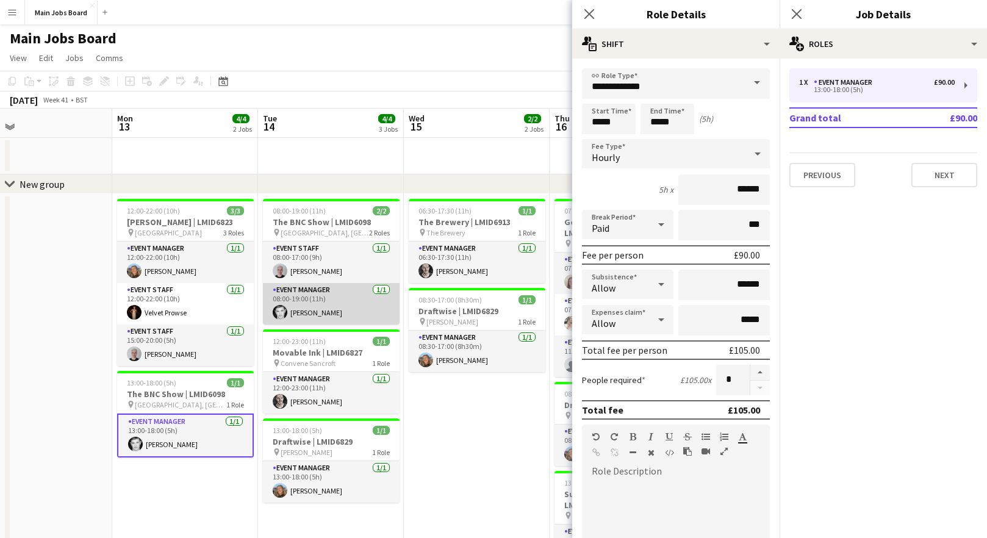
click at [330, 310] on app-card-role "Event Manager 1/1 08:00-19:00 (11h) Jay Slovick" at bounding box center [331, 303] width 137 height 41
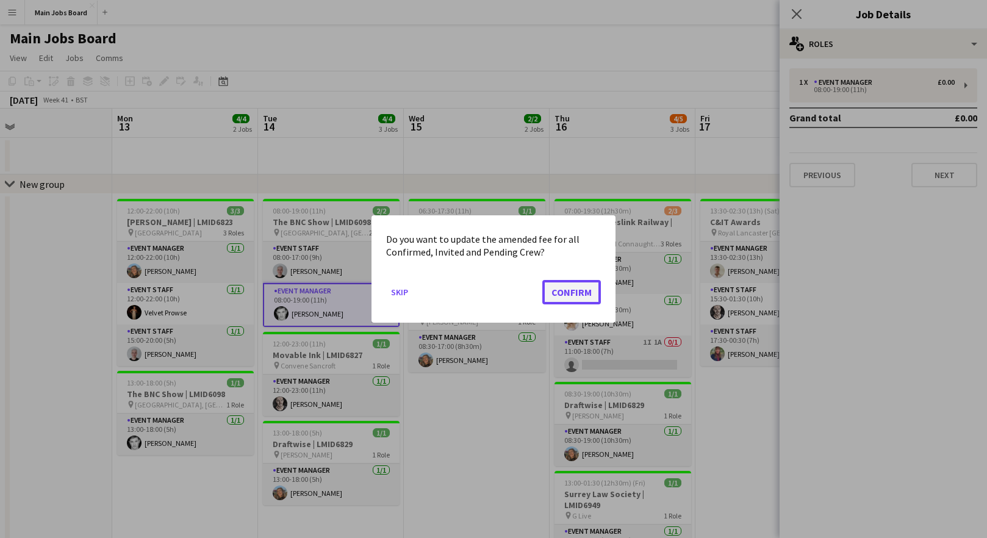
click at [569, 288] on button "Confirm" at bounding box center [571, 292] width 59 height 24
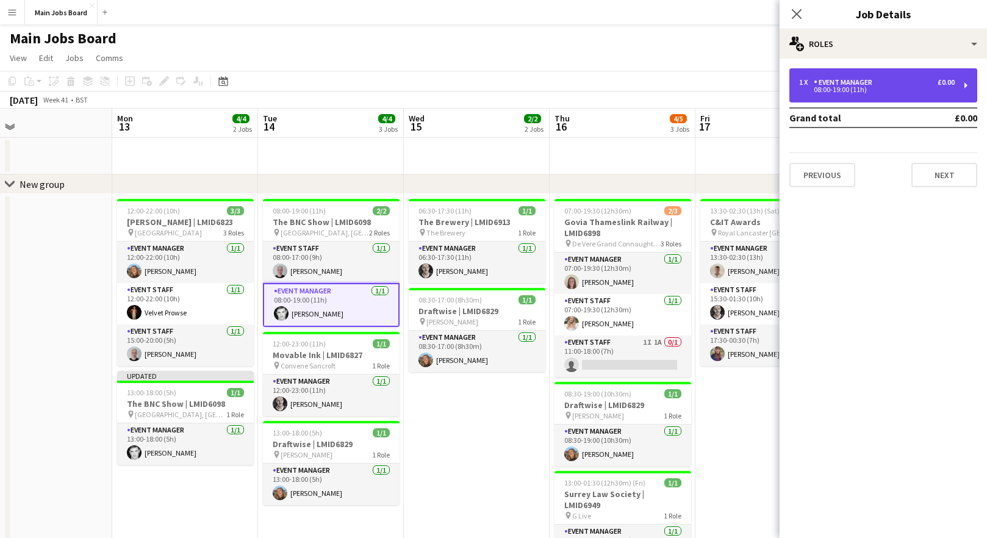
click at [857, 77] on div "1 x Event Manager £0.00 08:00-19:00 (11h)" at bounding box center [884, 85] width 188 height 34
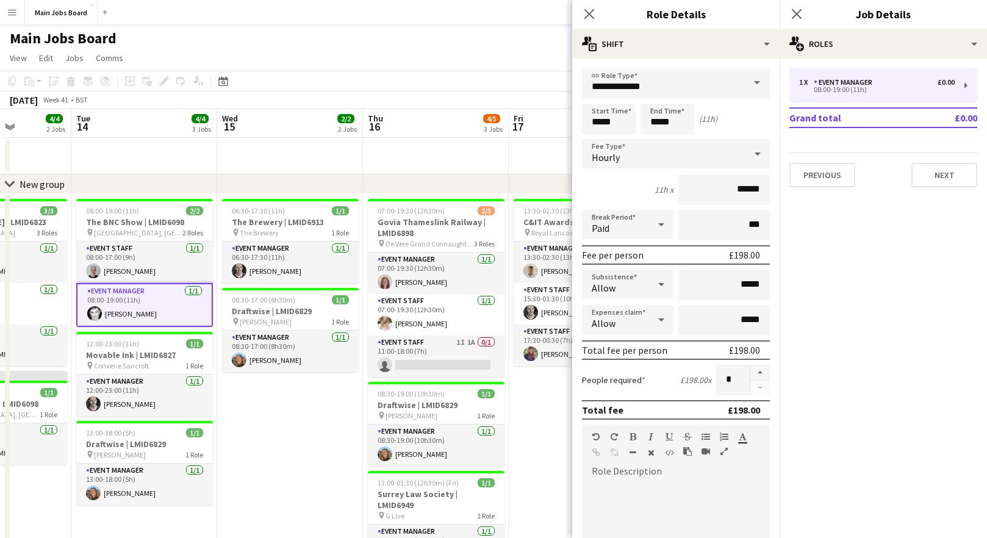
scroll to position [0, 383]
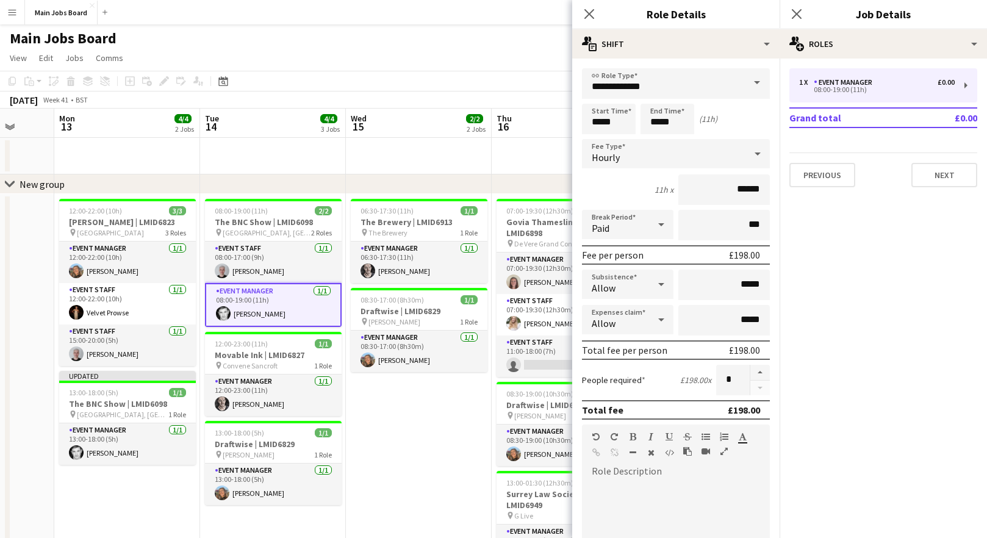
drag, startPoint x: 501, startPoint y: 447, endPoint x: 442, endPoint y: 447, distance: 59.2
click at [443, 447] on app-calendar-viewport "Fri 10 3/3 2 Jobs Sat 11 2/2 1 Job Sun 12 Mon 13 4/4 2 Jobs Tue 14 4/4 3 Jobs W…" at bounding box center [493, 435] width 987 height 653
click at [765, 285] on input "*****" at bounding box center [724, 285] width 92 height 31
type input "**"
click at [899, 297] on mat-expansion-panel "pencil3 General details 1 x Event Manager £0.00 08:00-19:00 (11h) Grand total £…" at bounding box center [883, 299] width 207 height 480
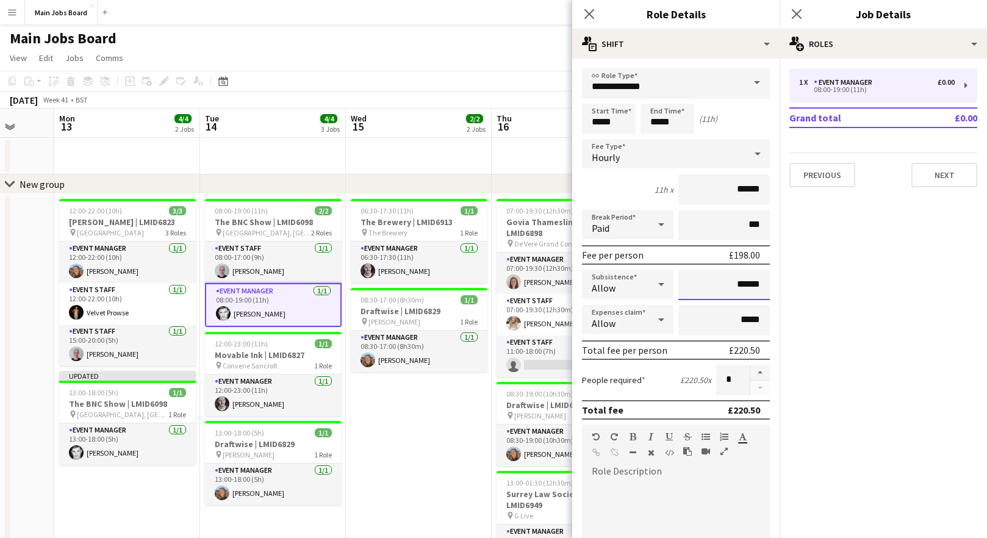
click at [768, 292] on input "******" at bounding box center [724, 285] width 92 height 31
type input "**"
type input "*****"
click at [882, 321] on mat-expansion-panel "pencil3 General details 1 x Event Manager £0.00 08:00-19:00 (11h) Grand total £…" at bounding box center [883, 299] width 207 height 480
click at [797, 13] on icon at bounding box center [797, 14] width 12 height 12
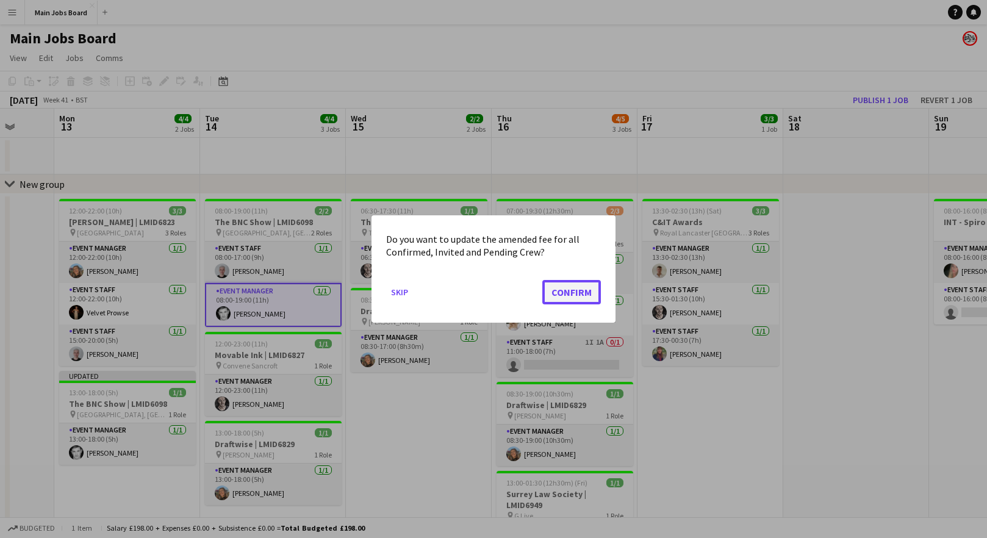
click at [578, 294] on button "Confirm" at bounding box center [571, 292] width 59 height 24
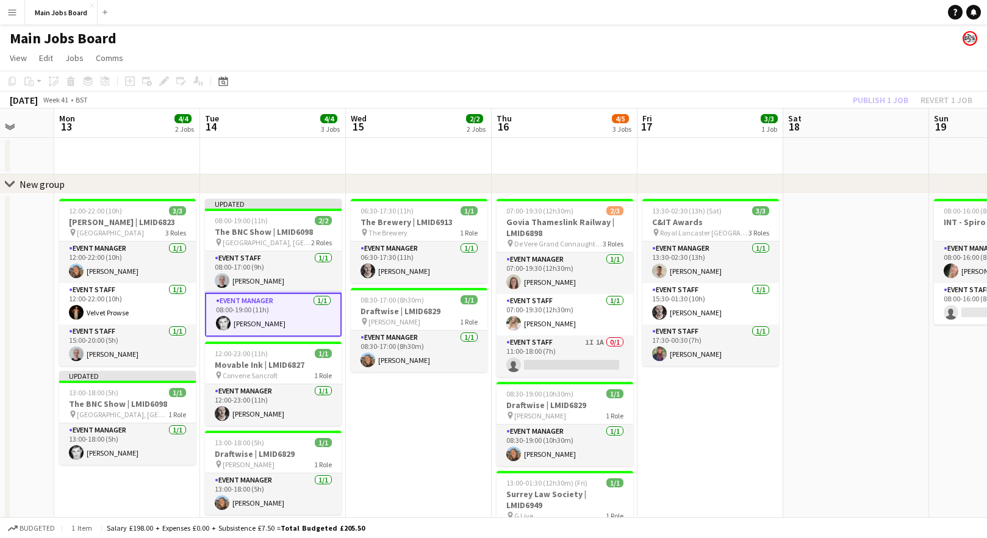
click at [858, 93] on div "Publish 1 job Revert 1 job" at bounding box center [912, 100] width 149 height 16
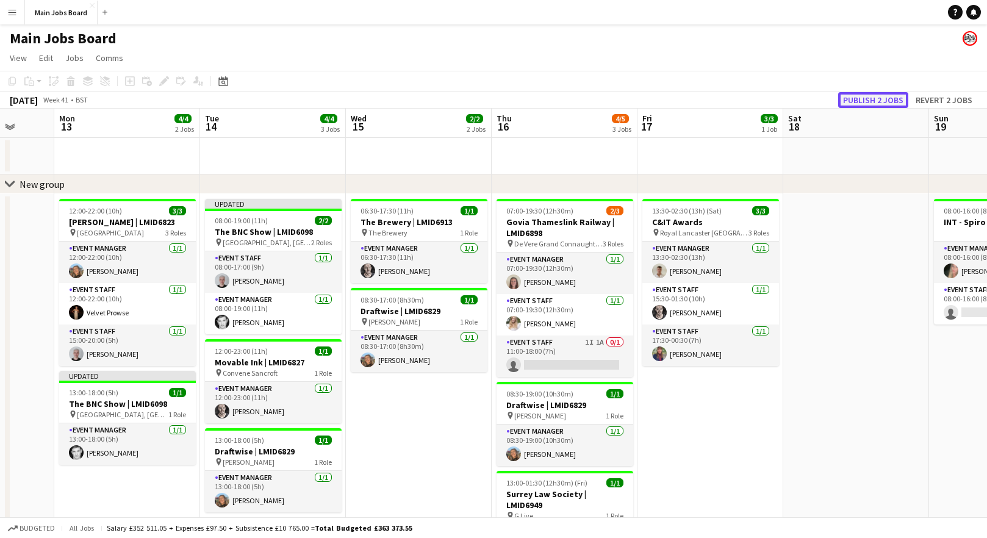
click at [881, 99] on button "Publish 2 jobs" at bounding box center [873, 100] width 70 height 16
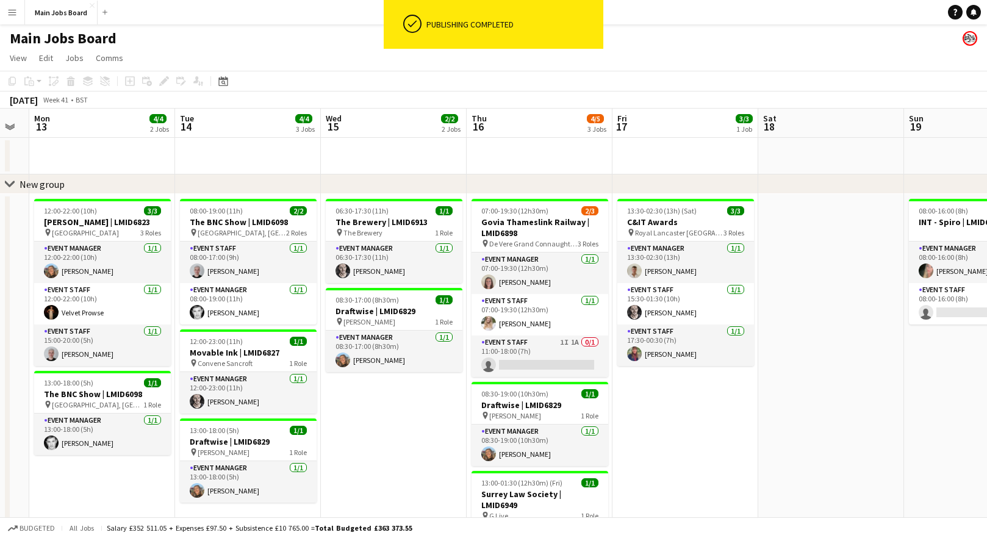
scroll to position [0, 409]
drag, startPoint x: 414, startPoint y: 439, endPoint x: 387, endPoint y: 439, distance: 26.2
click at [387, 439] on app-calendar-viewport "Fri 10 3/3 2 Jobs Sat 11 2/2 1 Job Sun 12 Mon 13 4/4 2 Jobs Tue 14 4/4 3 Jobs W…" at bounding box center [493, 435] width 987 height 653
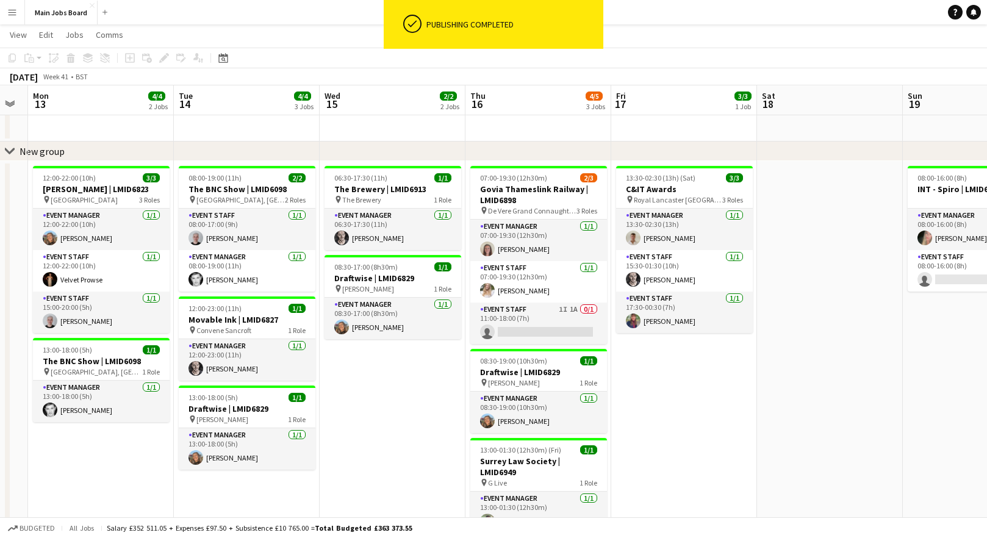
scroll to position [32, 0]
click at [250, 441] on app-card-role "Event Manager 1/1 13:00-18:00 (5h) Rebecca Kitto" at bounding box center [247, 448] width 137 height 41
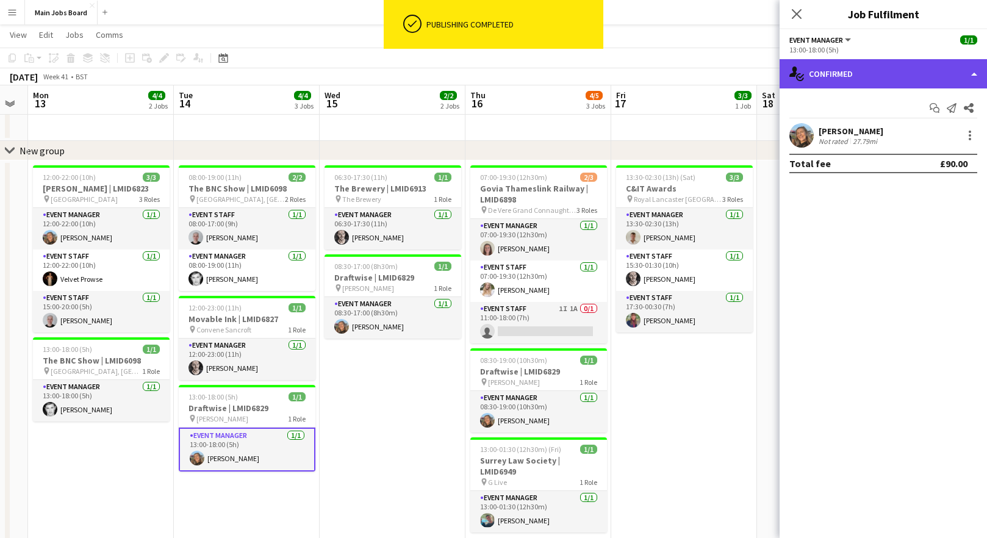
click at [884, 62] on div "single-neutral-actions-check-2 Confirmed" at bounding box center [883, 73] width 207 height 29
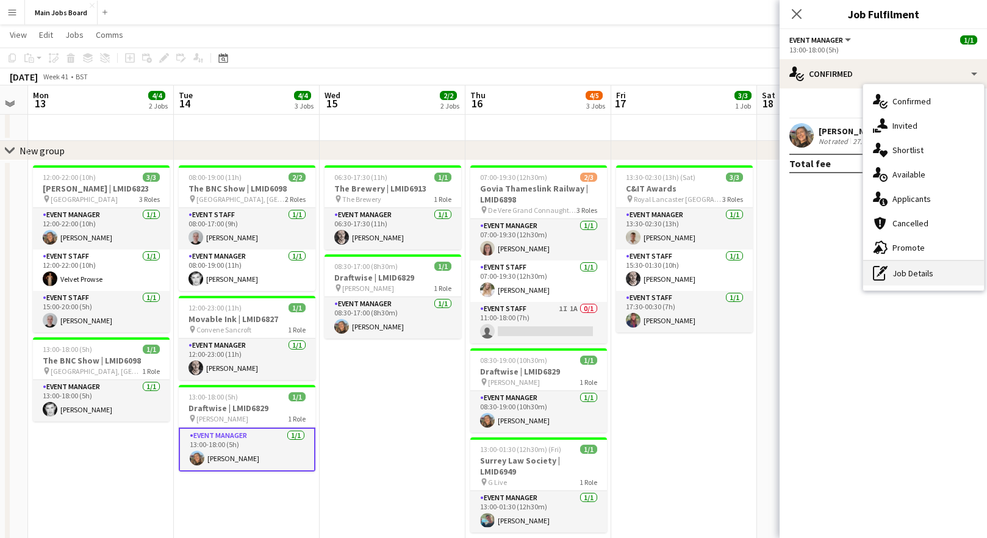
click at [914, 283] on div "pen-write Job Details" at bounding box center [923, 273] width 121 height 24
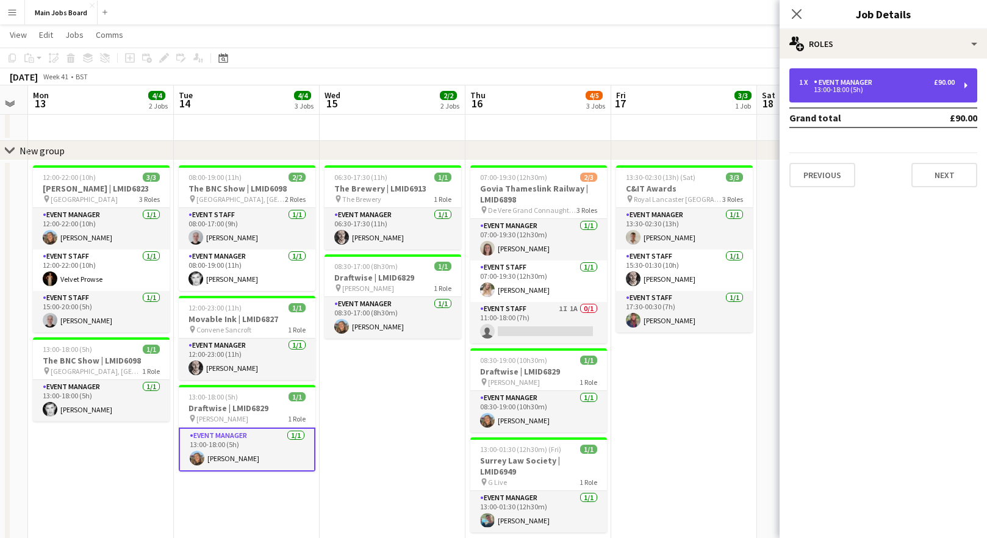
click at [830, 82] on div "Event Manager" at bounding box center [845, 82] width 63 height 9
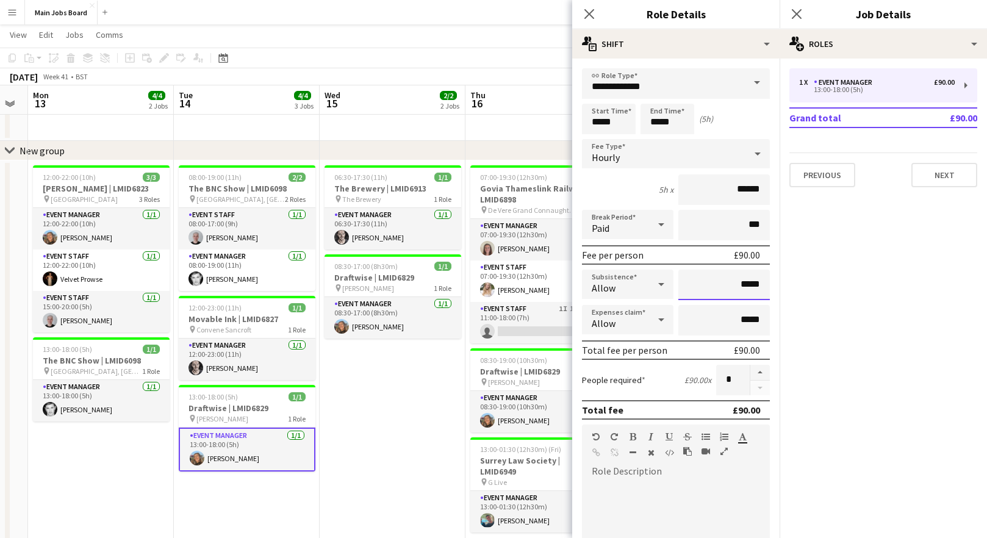
click at [766, 285] on input "*****" at bounding box center [724, 285] width 92 height 31
type input "**"
type input "******"
click at [797, 18] on icon "Close pop-in" at bounding box center [797, 14] width 12 height 12
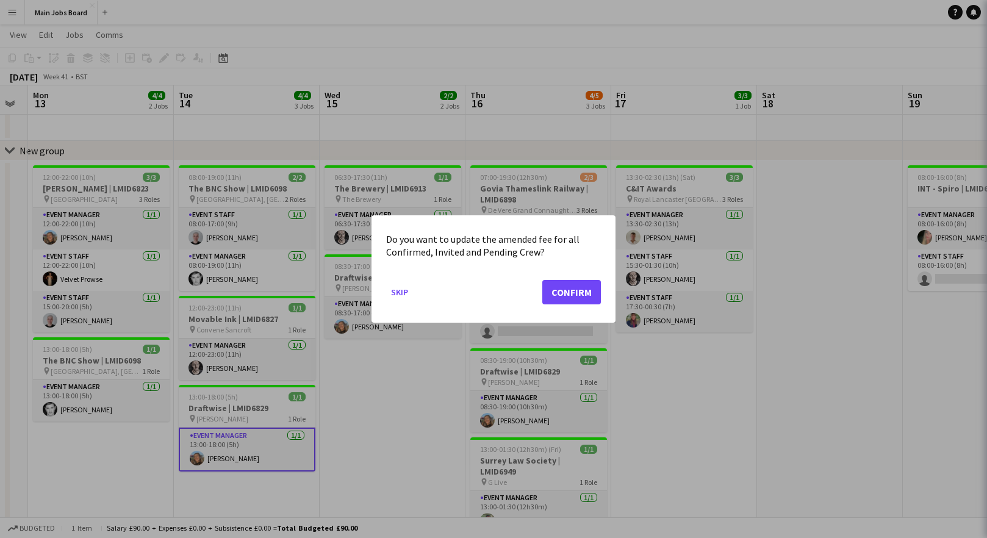
scroll to position [0, 409]
click at [575, 303] on button "Confirm" at bounding box center [571, 292] width 59 height 24
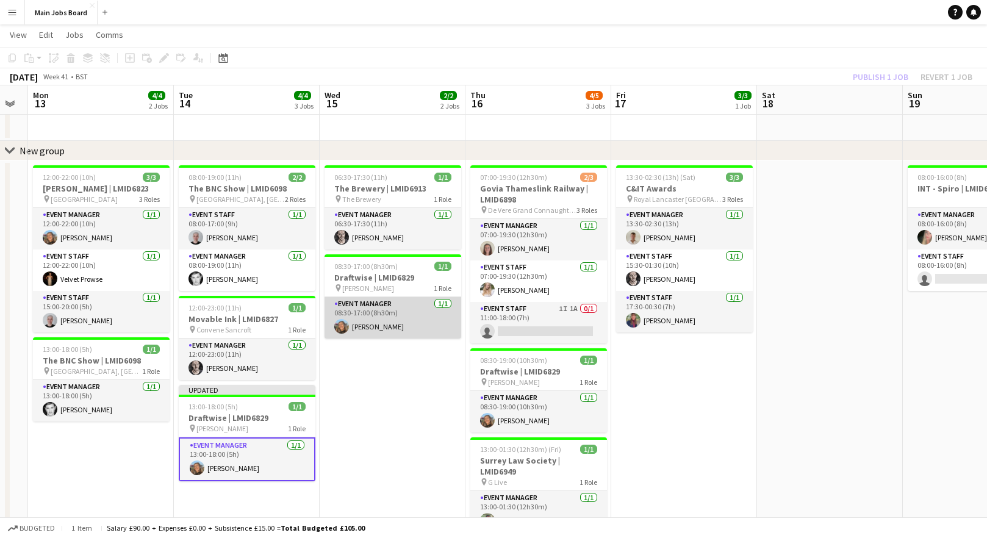
click at [424, 311] on app-card-role "Event Manager 1/1 08:30-17:00 (8h30m) Rebecca Kitto" at bounding box center [393, 317] width 137 height 41
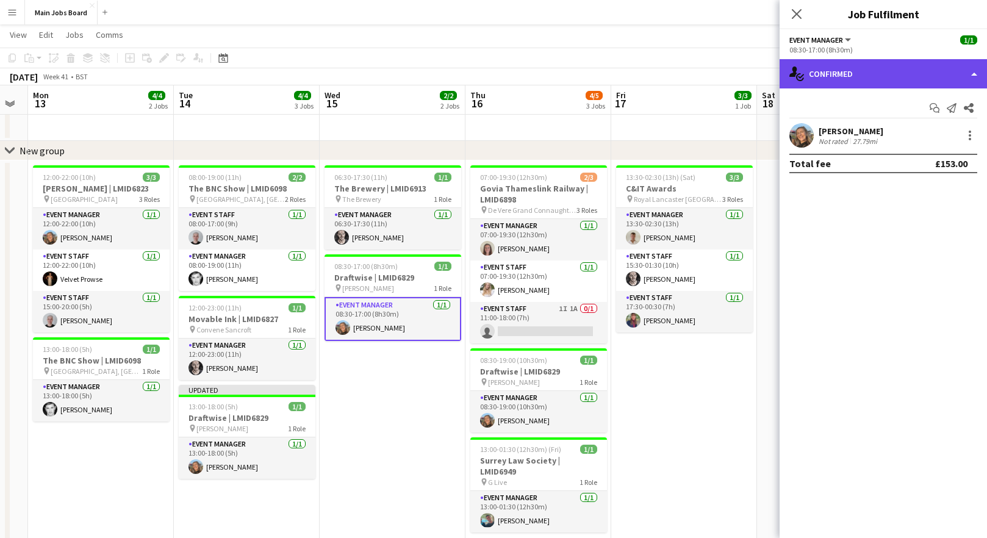
click at [860, 74] on div "single-neutral-actions-check-2 Confirmed" at bounding box center [883, 73] width 207 height 29
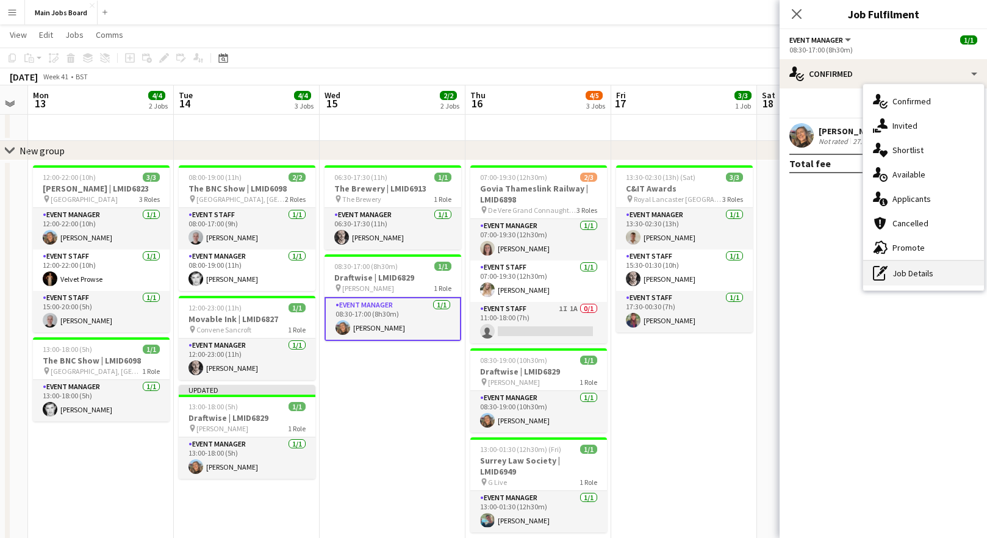
click at [902, 283] on div "pen-write Job Details" at bounding box center [923, 273] width 121 height 24
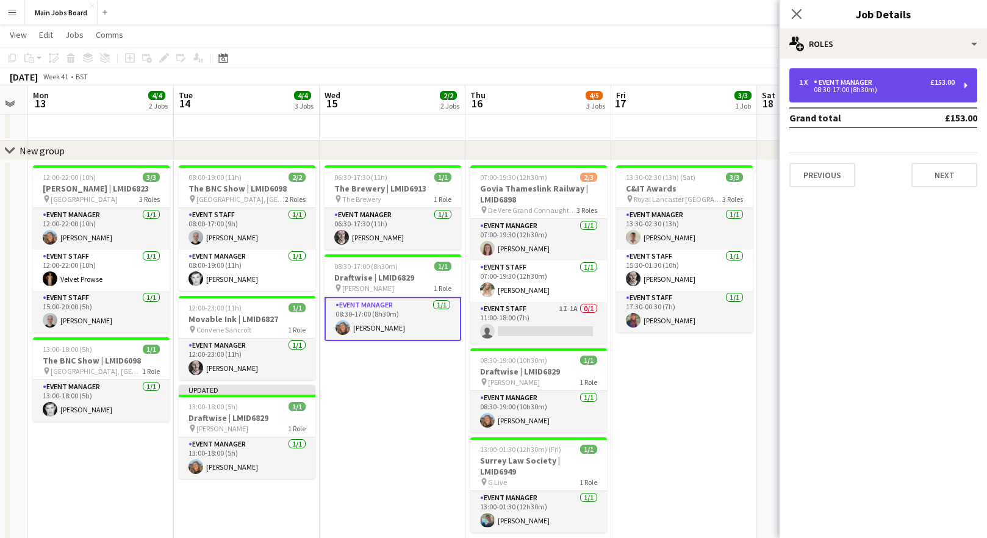
click at [847, 87] on div "08:30-17:00 (8h30m)" at bounding box center [877, 90] width 156 height 6
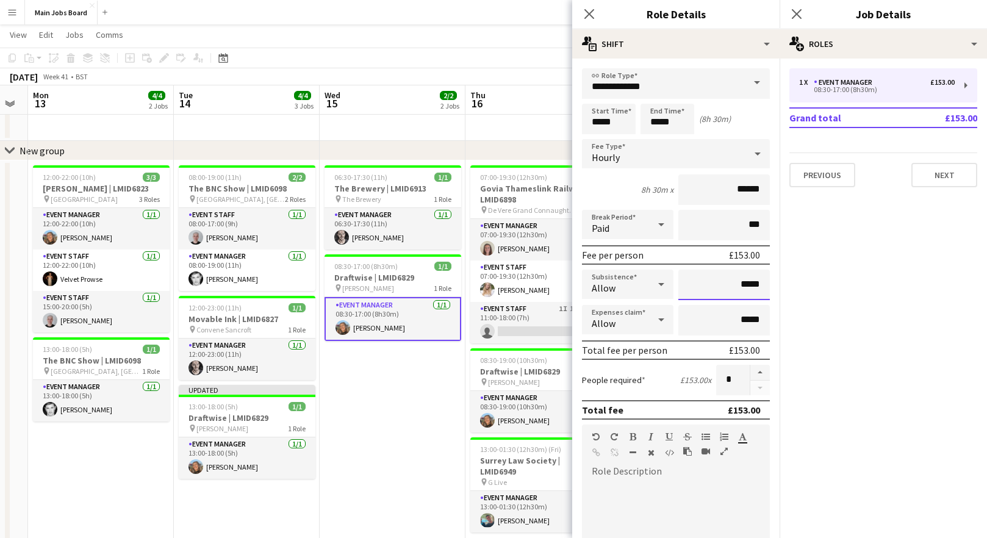
click at [758, 286] on input "*****" at bounding box center [724, 285] width 92 height 31
type input "**"
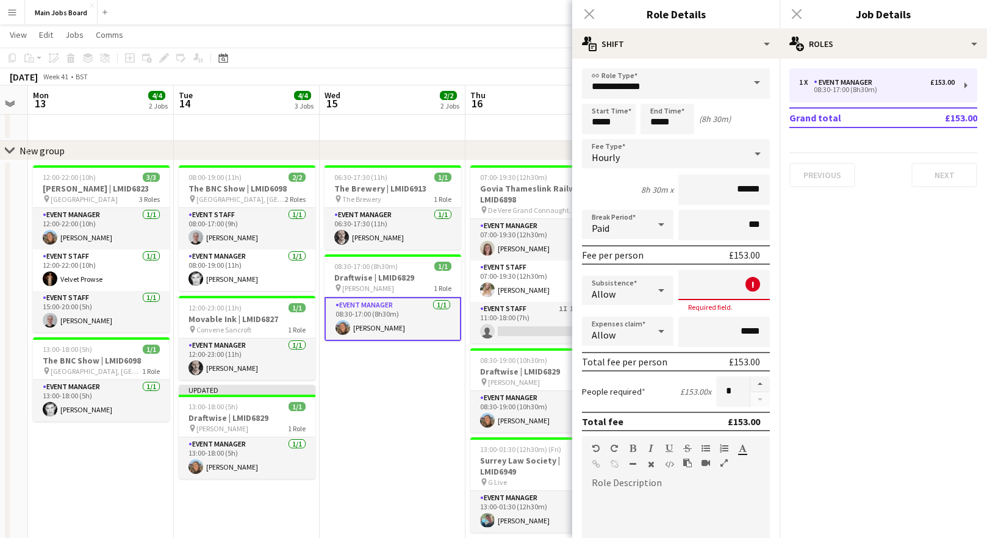
click at [729, 288] on input at bounding box center [724, 285] width 92 height 31
click at [743, 286] on input at bounding box center [724, 285] width 92 height 31
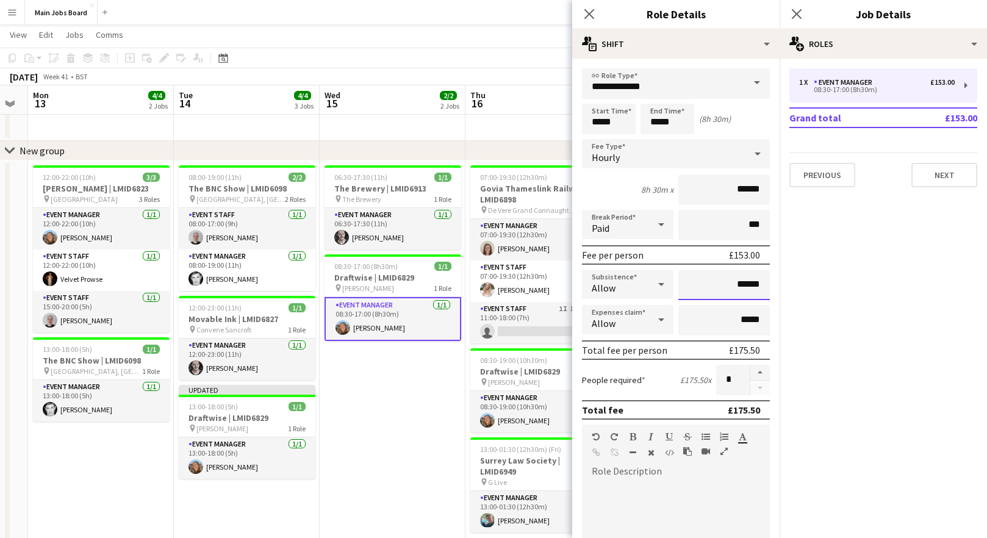
type input "******"
click at [914, 333] on mat-expansion-panel "pencil3 General details 1 x Event Manager £153.00 08:30-17:00 (8h30m) Grand tot…" at bounding box center [883, 299] width 207 height 480
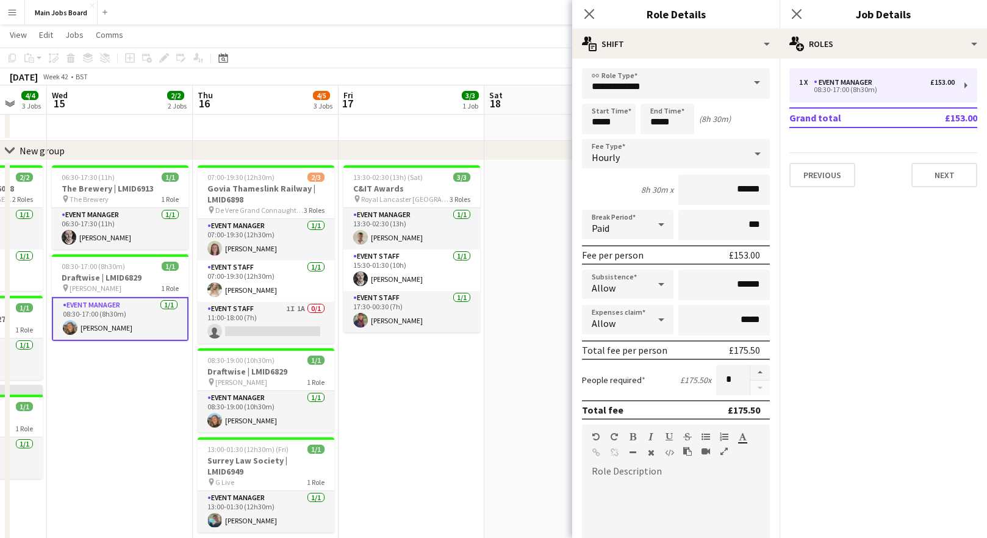
scroll to position [0, 365]
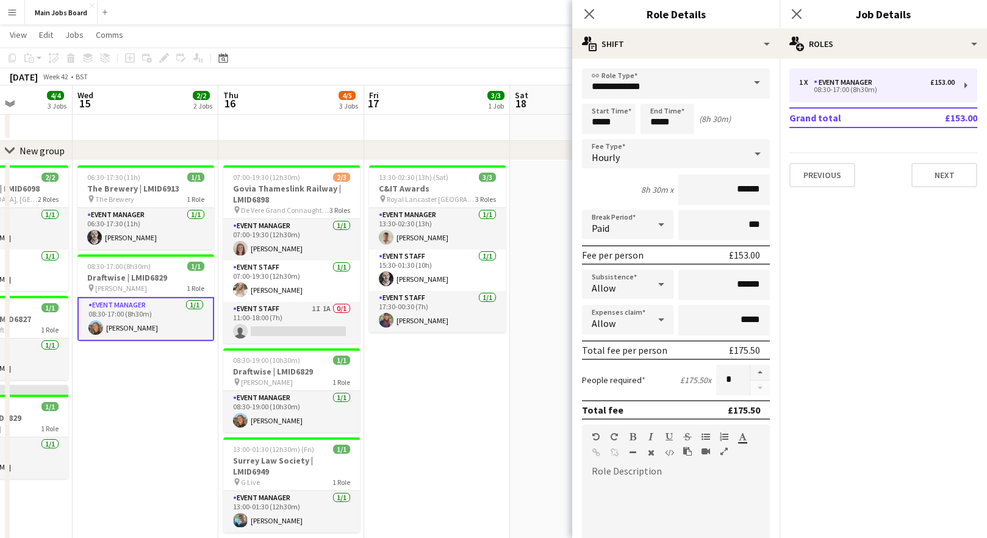
drag, startPoint x: 410, startPoint y: 392, endPoint x: 163, endPoint y: 384, distance: 247.2
click at [163, 384] on app-calendar-viewport "Sun 12 Mon 13 4/4 2 Jobs Tue 14 4/4 3 Jobs Wed 15 2/2 2 Jobs Thu 16 4/5 3 Jobs …" at bounding box center [493, 371] width 987 height 713
click at [225, 411] on app-card-role "Event Manager 1/1 08:30-19:00 (10h30m) Rebecca Kitto" at bounding box center [291, 411] width 137 height 41
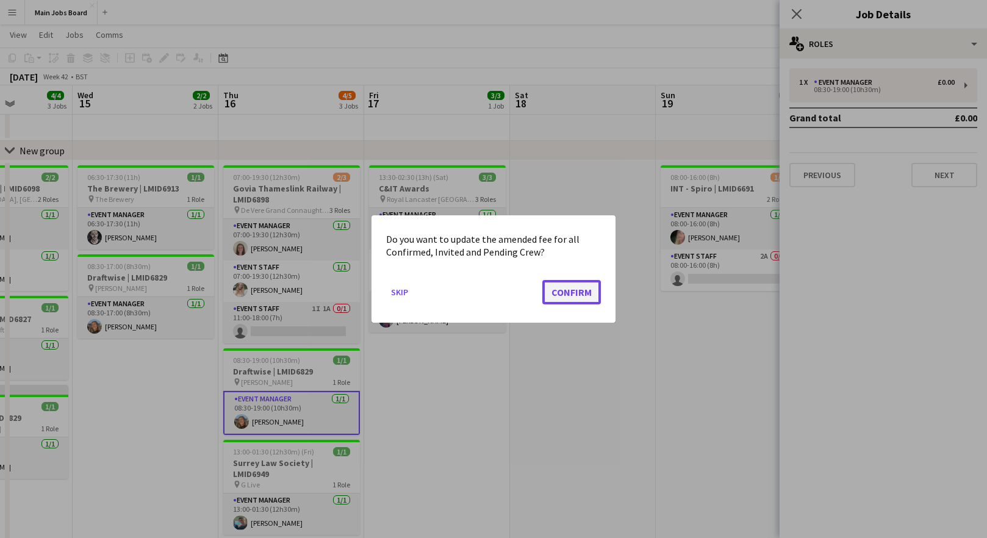
click at [581, 289] on button "Confirm" at bounding box center [571, 292] width 59 height 24
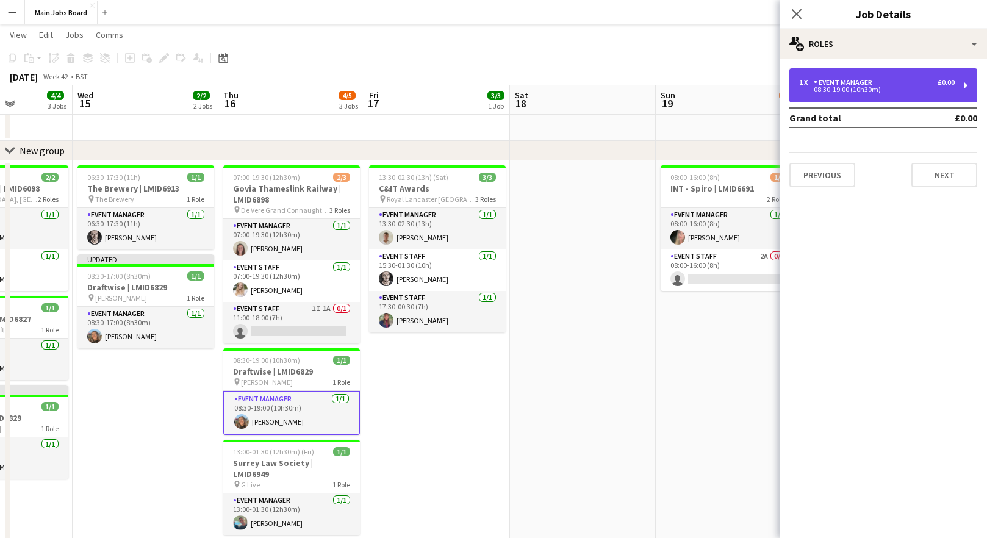
click at [851, 84] on div "Event Manager" at bounding box center [845, 82] width 63 height 9
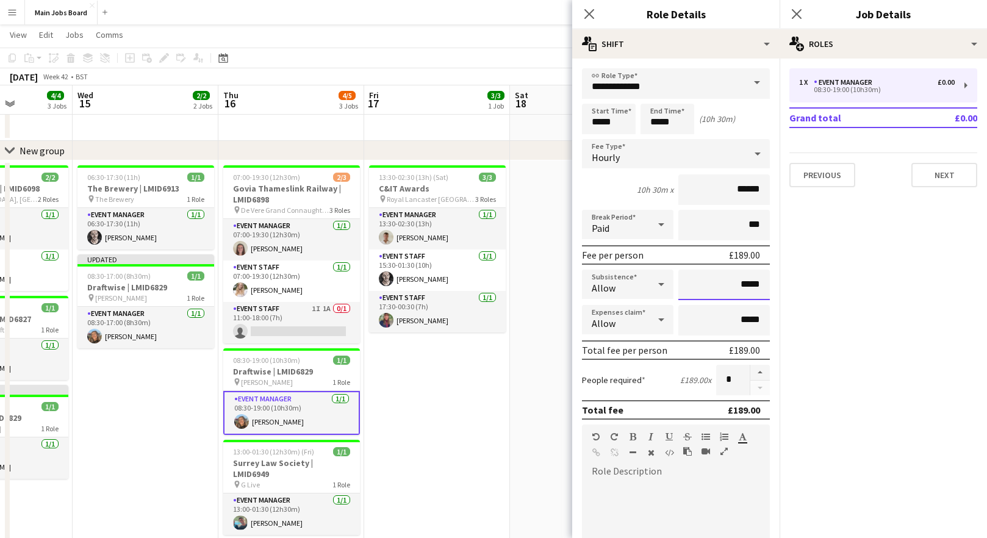
click at [767, 289] on input "*****" at bounding box center [724, 285] width 92 height 31
type input "**"
type input "*****"
click at [797, 13] on icon "Close pop-in" at bounding box center [797, 14] width 12 height 12
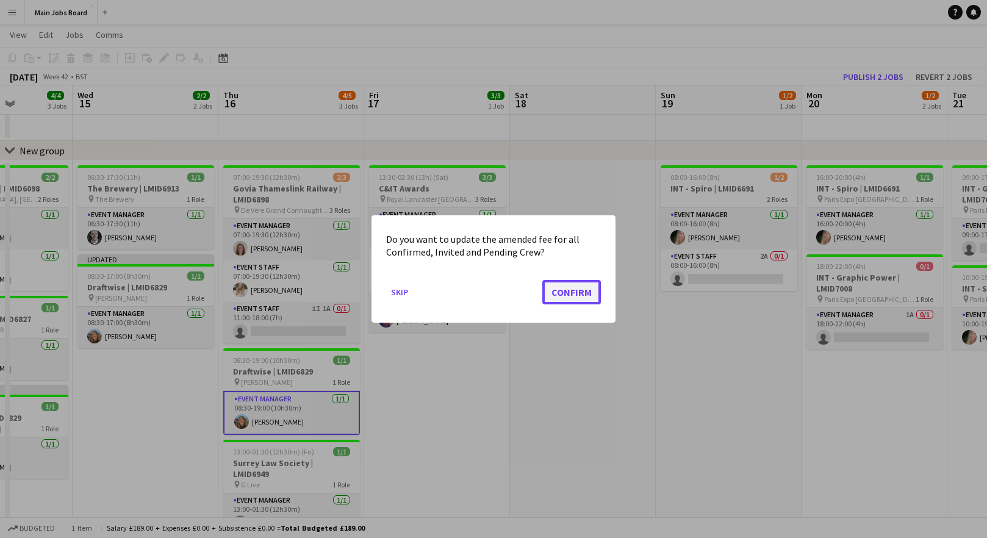
click at [581, 283] on button "Confirm" at bounding box center [571, 292] width 59 height 24
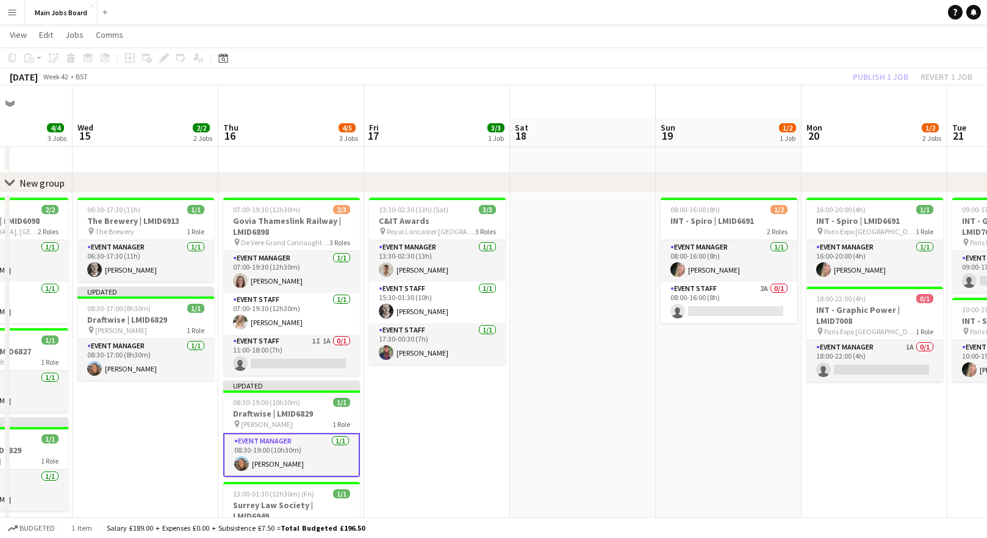
scroll to position [32, 0]
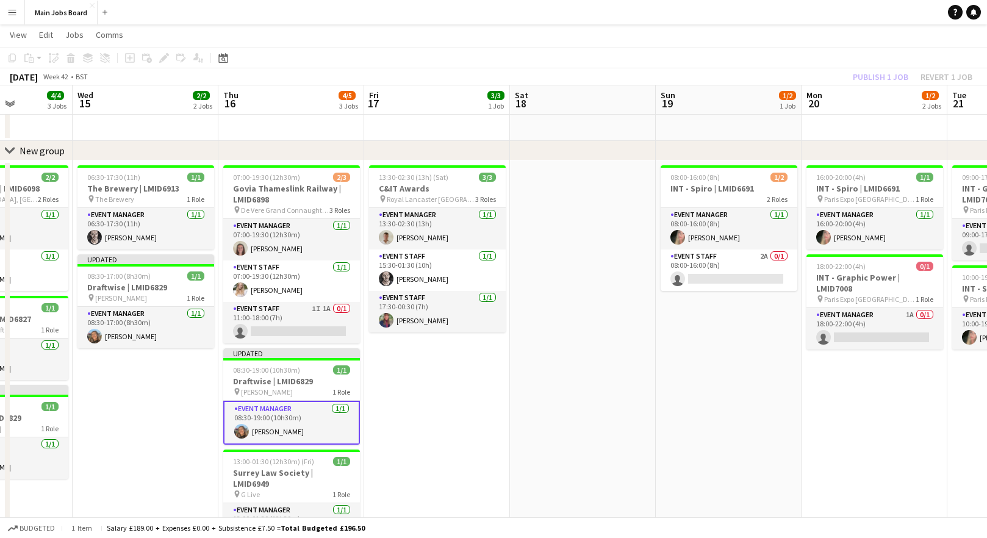
click at [886, 76] on div "Publish 1 job Revert 1 job" at bounding box center [912, 77] width 149 height 16
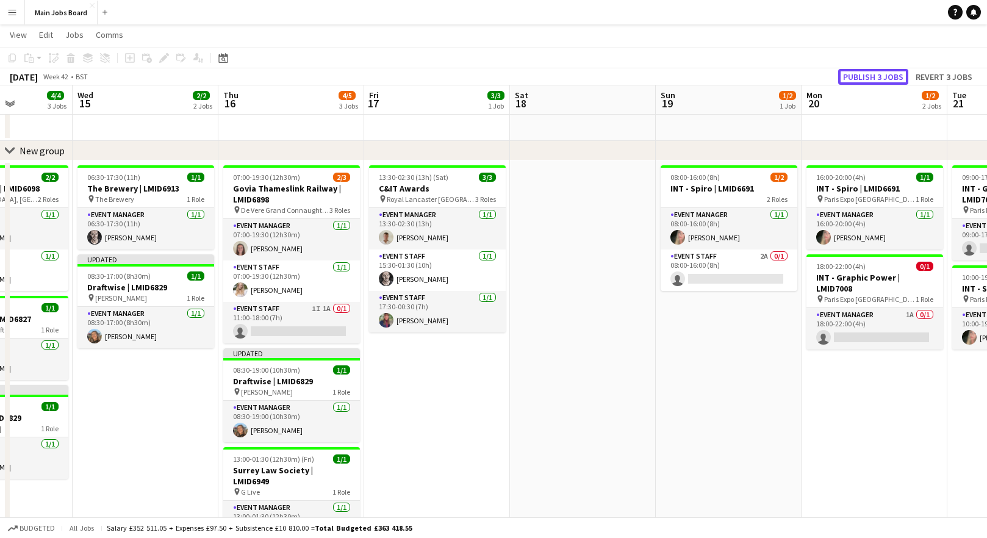
click at [886, 76] on button "Publish 3 jobs" at bounding box center [873, 77] width 70 height 16
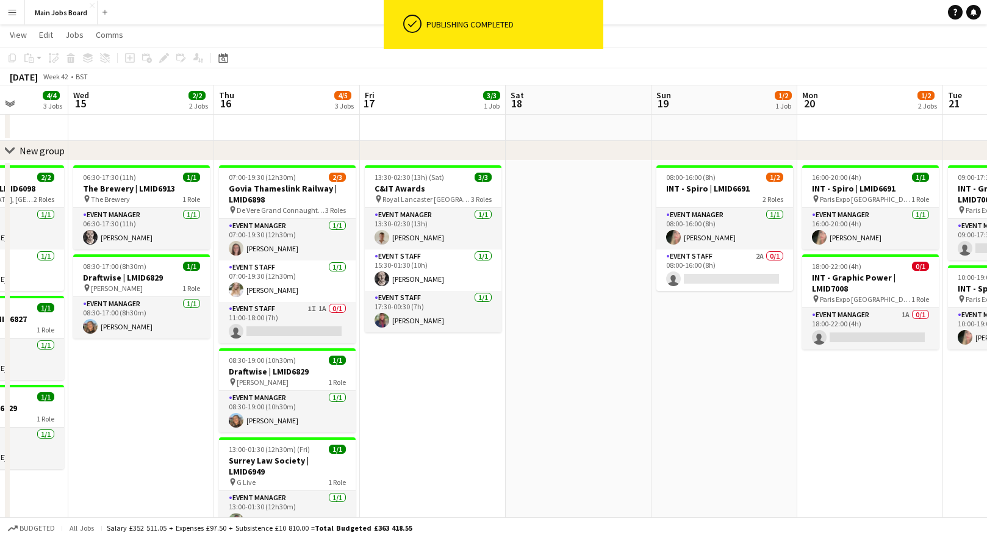
drag, startPoint x: 413, startPoint y: 408, endPoint x: 553, endPoint y: 399, distance: 140.0
click at [556, 399] on app-calendar-viewport "Sun 12 Mon 13 4/4 2 Jobs Tue 14 4/4 3 Jobs Wed 15 2/2 2 Jobs Thu 16 4/5 3 Jobs …" at bounding box center [493, 371] width 987 height 713
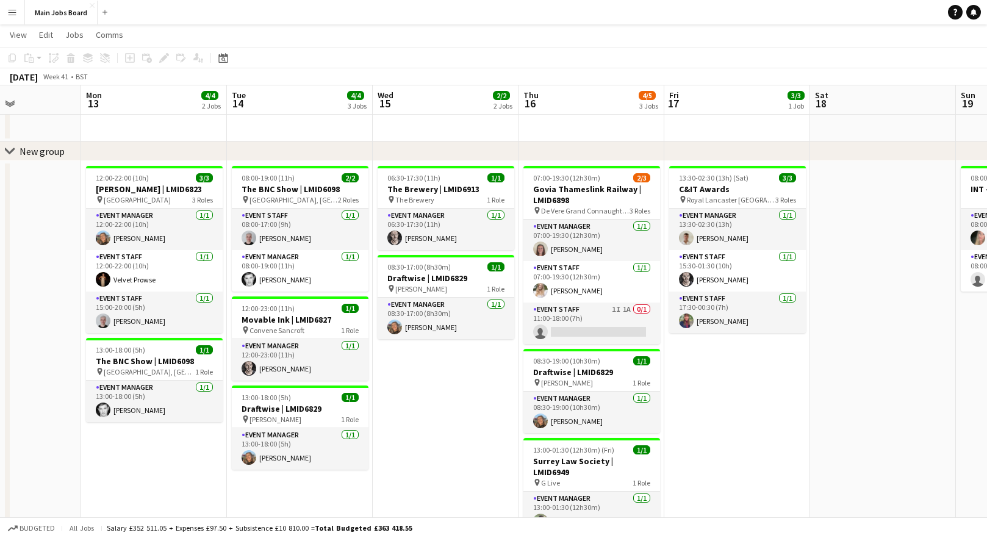
scroll to position [0, 353]
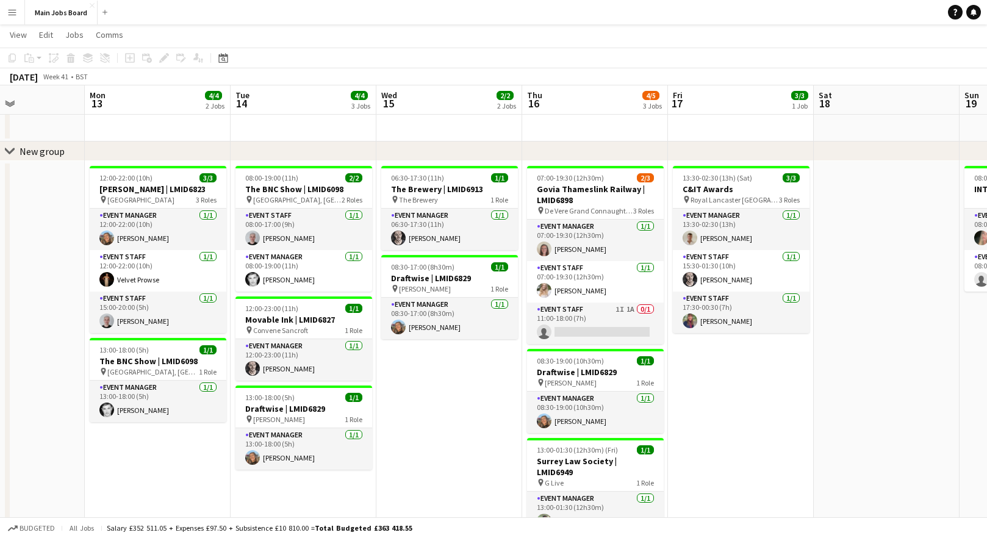
drag, startPoint x: 553, startPoint y: 394, endPoint x: 714, endPoint y: 391, distance: 161.1
click at [714, 391] on app-calendar-viewport "Fri 10 3/3 2 Jobs Sat 11 2/2 1 Job Sun 12 Mon 13 4/4 2 Jobs Tue 14 4/4 3 Jobs W…" at bounding box center [493, 372] width 987 height 713
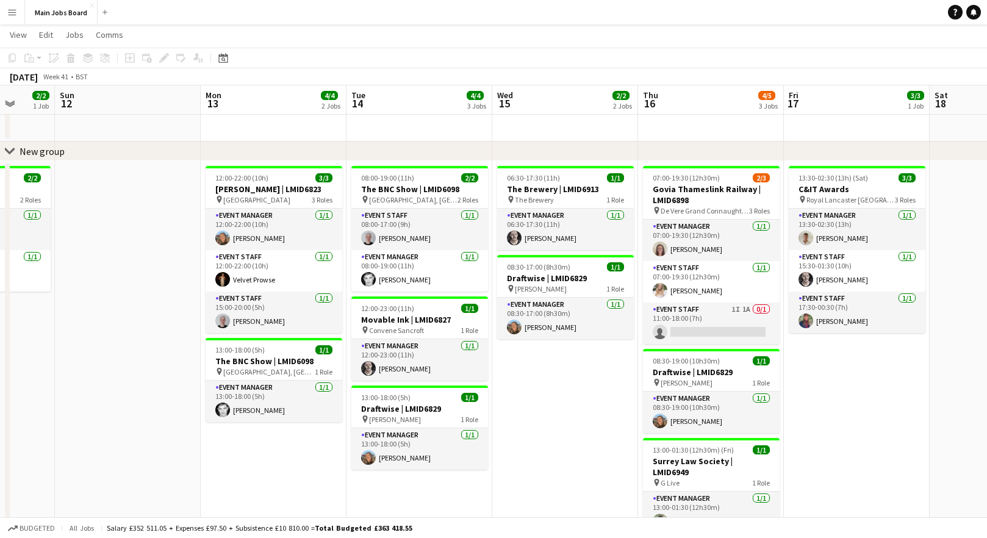
drag, startPoint x: 71, startPoint y: 300, endPoint x: 417, endPoint y: 300, distance: 346.6
click at [416, 300] on app-calendar-viewport "Thu 9 6/6 3 Jobs Fri 10 3/3 2 Jobs Sat 11 2/2 1 Job Sun 12 Mon 13 4/4 2 Jobs Tu…" at bounding box center [493, 372] width 987 height 713
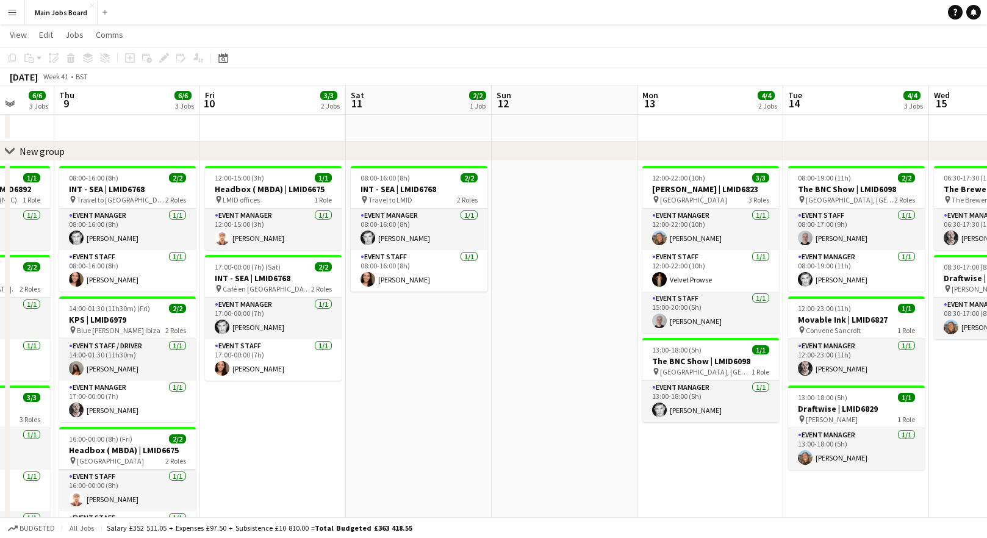
scroll to position [0, 380]
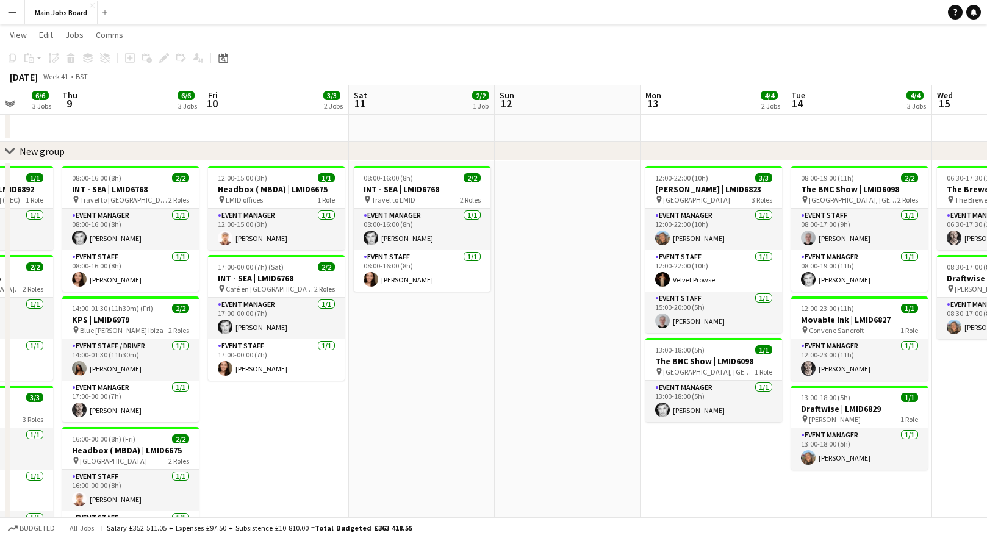
drag, startPoint x: 254, startPoint y: 331, endPoint x: 463, endPoint y: 332, distance: 209.3
click at [463, 331] on app-calendar-viewport "Mon 6 5/5 4 Jobs Tue 7 6/6 5 Jobs Wed 8 6/6 3 Jobs Thu 9 6/6 3 Jobs Fri 10 3/3 …" at bounding box center [493, 372] width 987 height 713
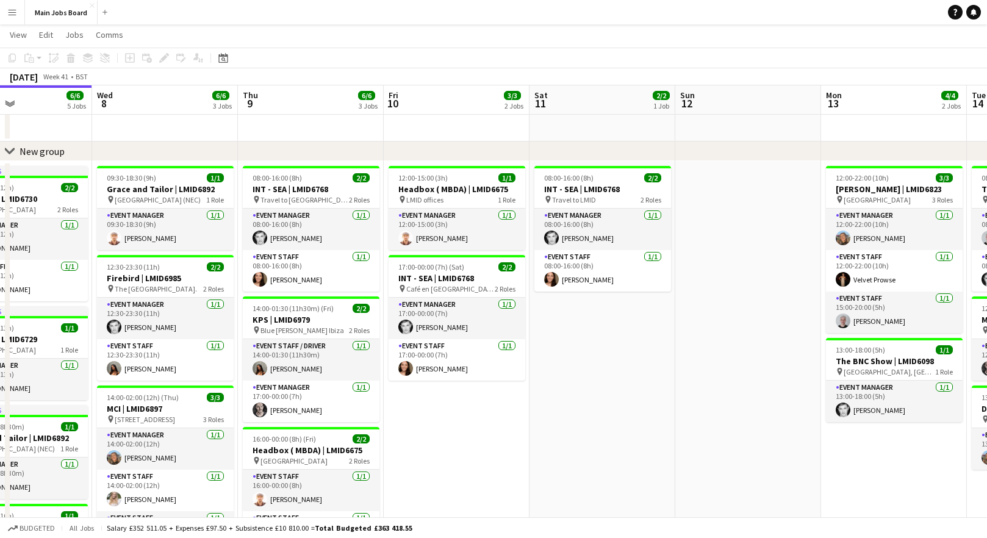
drag, startPoint x: 270, startPoint y: 392, endPoint x: 451, endPoint y: 392, distance: 180.6
click at [451, 392] on app-calendar-viewport "Sun 5 1/1 1 Job Mon 6 5/5 4 Jobs Tue 7 6/6 5 Jobs Wed 8 6/6 3 Jobs Thu 9 6/6 3 …" at bounding box center [493, 372] width 987 height 713
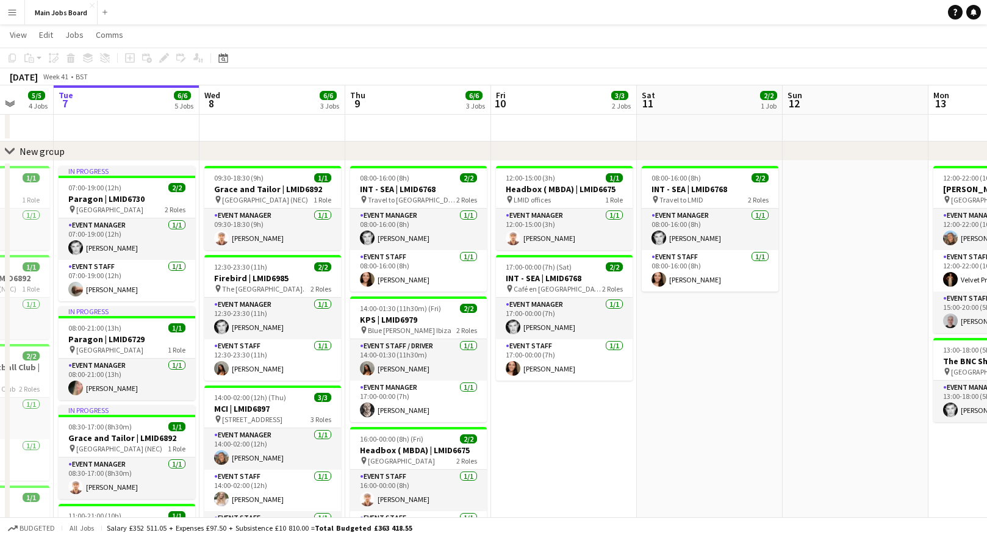
scroll to position [0, 299]
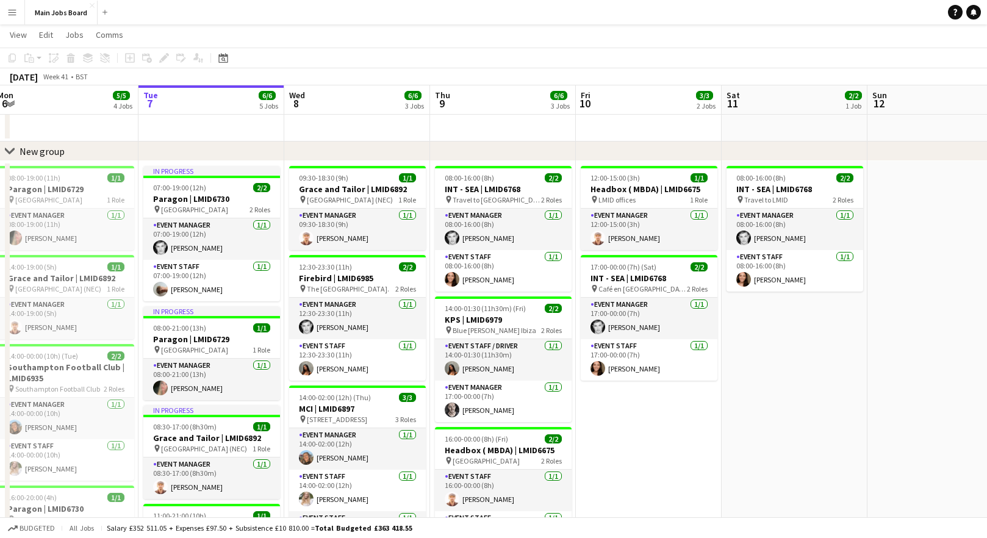
drag, startPoint x: 253, startPoint y: 374, endPoint x: 445, endPoint y: 374, distance: 192.2
click at [445, 374] on app-calendar-viewport "Sat 4 Sun 5 1/1 1 Job Mon 6 5/5 4 Jobs Tue 7 6/6 5 Jobs Wed 8 6/6 3 Jobs Thu 9 …" at bounding box center [493, 372] width 987 height 713
click at [357, 411] on h3 "MCI | LMID6897" at bounding box center [357, 408] width 137 height 11
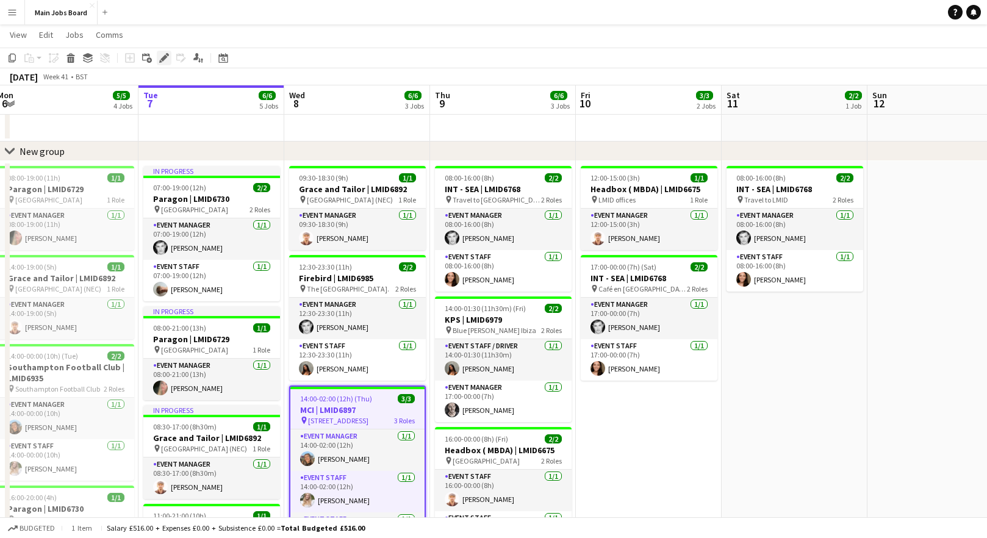
click at [163, 60] on icon at bounding box center [163, 58] width 7 height 7
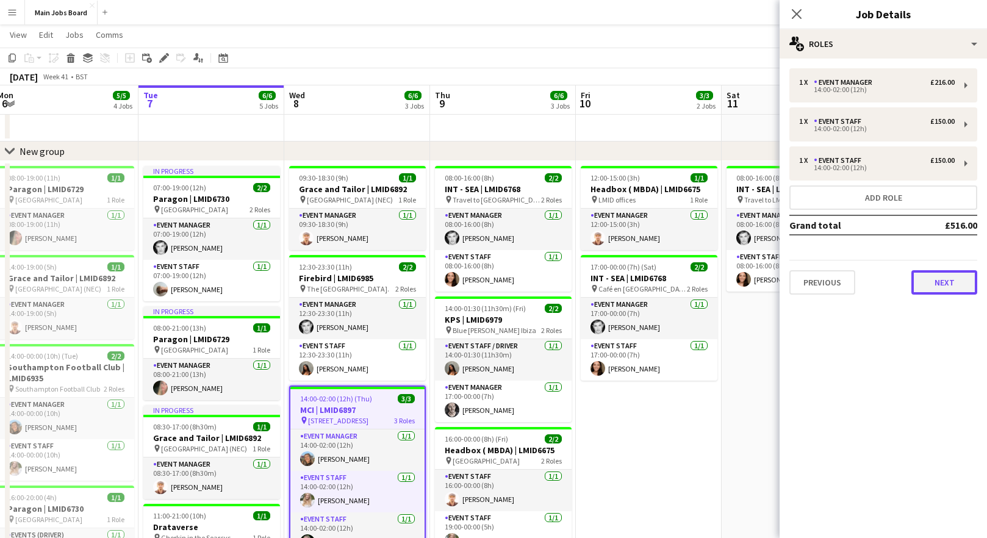
click at [914, 270] on button "Next" at bounding box center [945, 282] width 66 height 24
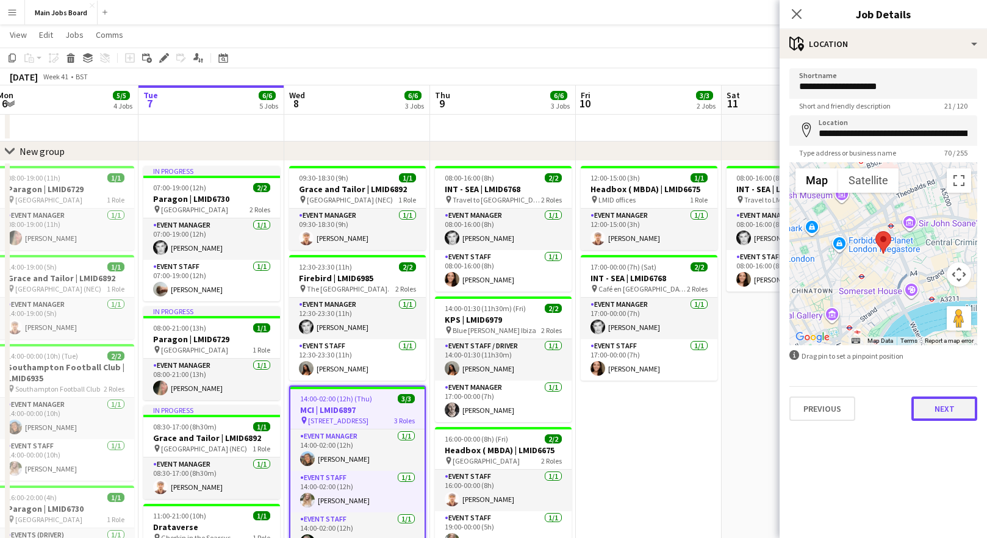
click at [914, 411] on button "Next" at bounding box center [945, 409] width 66 height 24
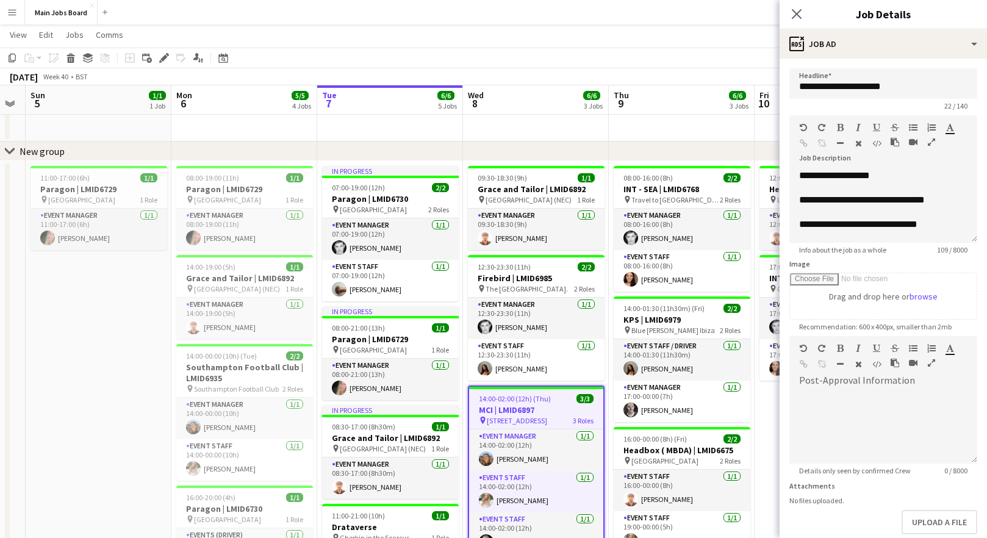
drag, startPoint x: 444, startPoint y: 412, endPoint x: 620, endPoint y: 400, distance: 176.2
click at [622, 400] on app-calendar-viewport "Fri 3 Sat 4 Sun 5 1/1 1 Job Mon 6 5/5 4 Jobs Tue 7 6/6 5 Jobs Wed 8 6/6 3 Jobs …" at bounding box center [493, 372] width 987 height 713
click at [246, 374] on h3 "Southampton Football Club | LMID6935" at bounding box center [243, 373] width 137 height 22
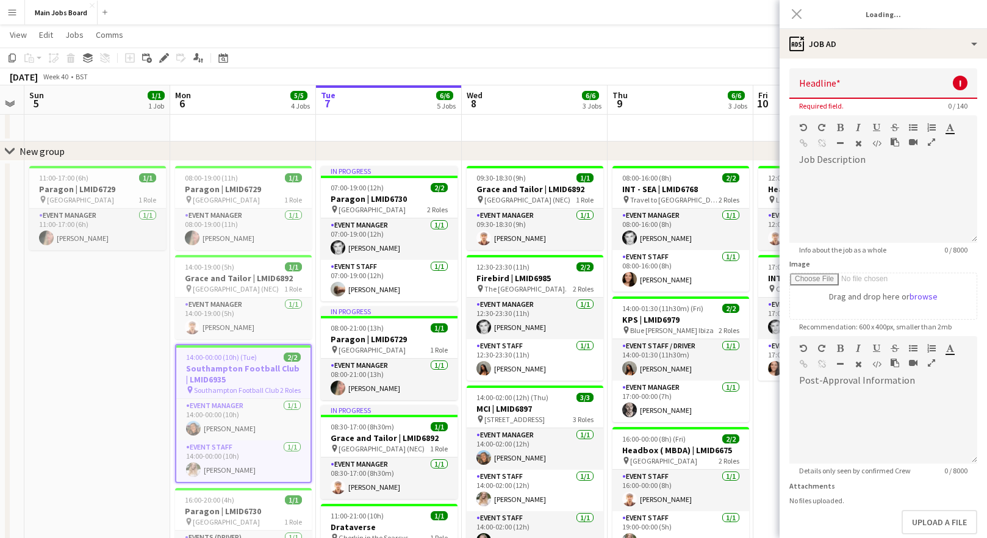
type input "**********"
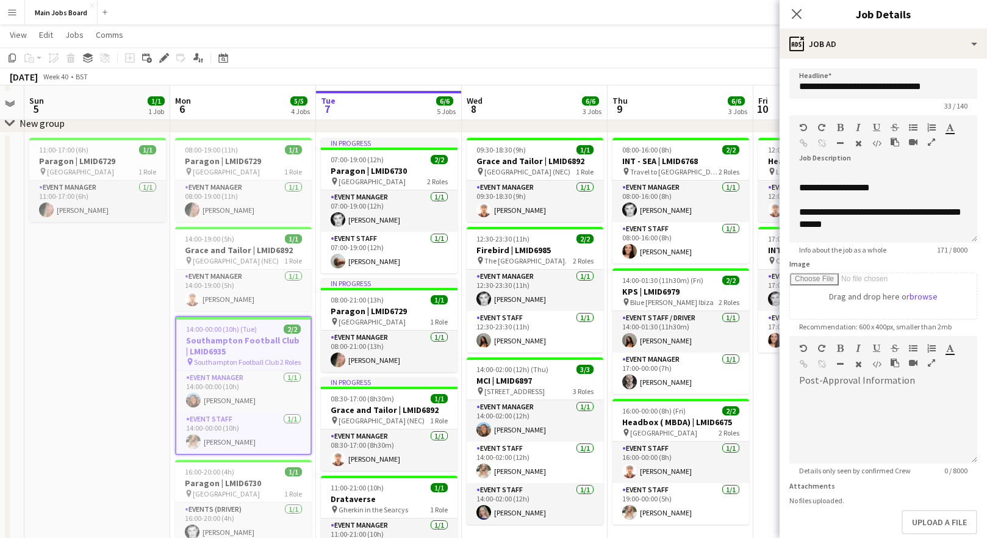
scroll to position [54, 0]
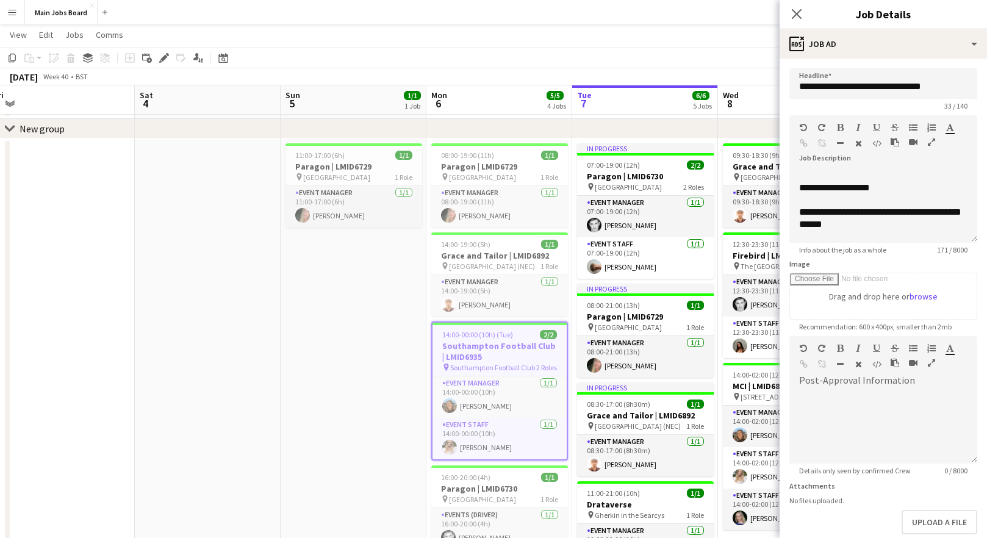
drag, startPoint x: 145, startPoint y: 340, endPoint x: 407, endPoint y: 316, distance: 263.4
click at [407, 316] on app-calendar-viewport "Wed 1 7/7 5 Jobs Thu 2 7/7 4 Jobs Fri 3 Sat 4 Sun 5 1/1 1 Job Mon 6 5/5 4 Jobs …" at bounding box center [493, 366] width 987 height 747
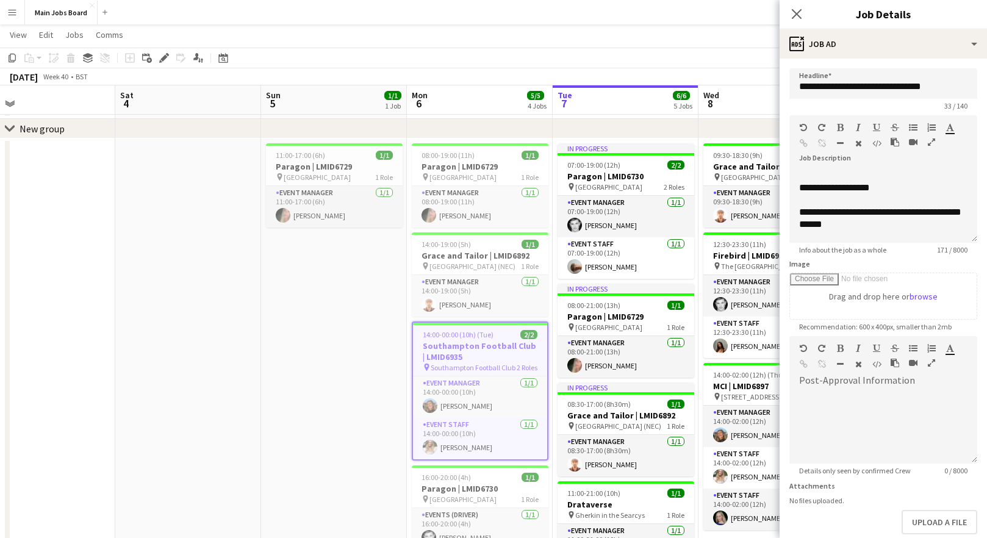
drag, startPoint x: 239, startPoint y: 317, endPoint x: 650, endPoint y: 314, distance: 411.3
click at [649, 314] on app-calendar-viewport "Wed 1 7/7 5 Jobs Thu 2 7/7 4 Jobs Fri 3 Sat 4 Sun 5 1/1 1 Job Mon 6 5/5 4 Jobs …" at bounding box center [493, 366] width 987 height 747
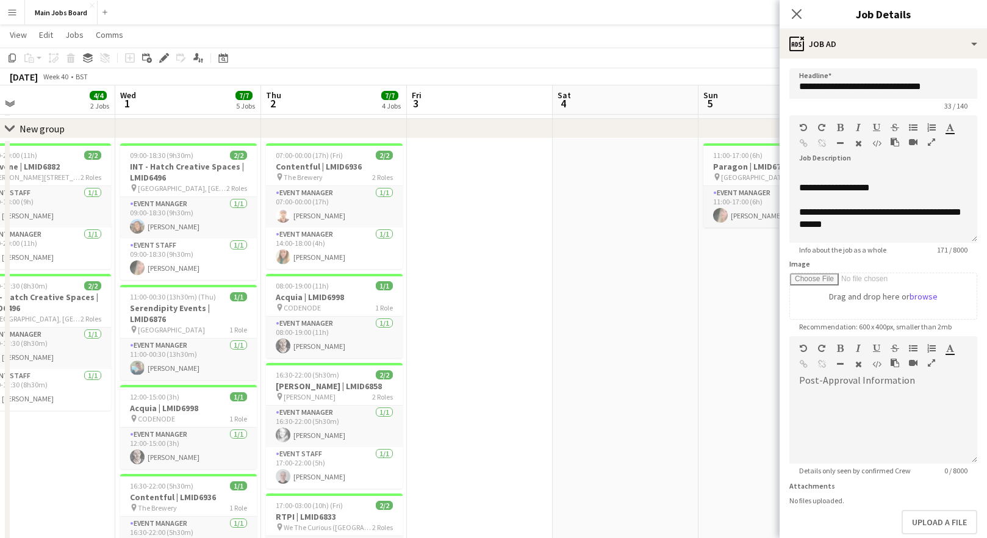
scroll to position [0, 319]
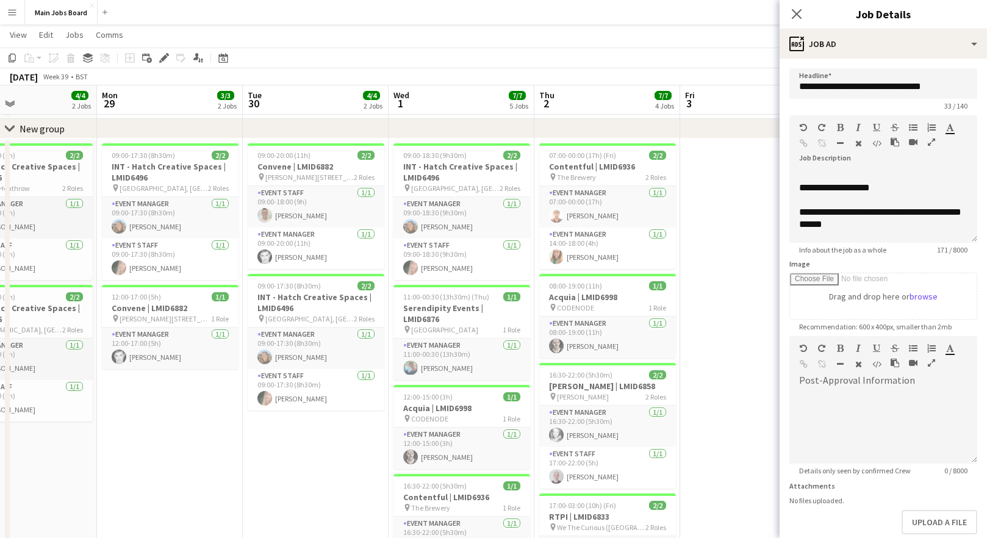
drag, startPoint x: 230, startPoint y: 414, endPoint x: 501, endPoint y: 414, distance: 270.9
click at [501, 414] on app-calendar-viewport "Fri 26 1/1 1 Job Sat 27 1/1 1 Job Sun 28 4/4 2 Jobs Mon 29 3/3 2 Jobs Tue 30 4/…" at bounding box center [493, 366] width 987 height 747
click at [179, 179] on h3 "INT - Hatch Creative Spaces | LMID6496" at bounding box center [171, 172] width 137 height 22
type input "**********"
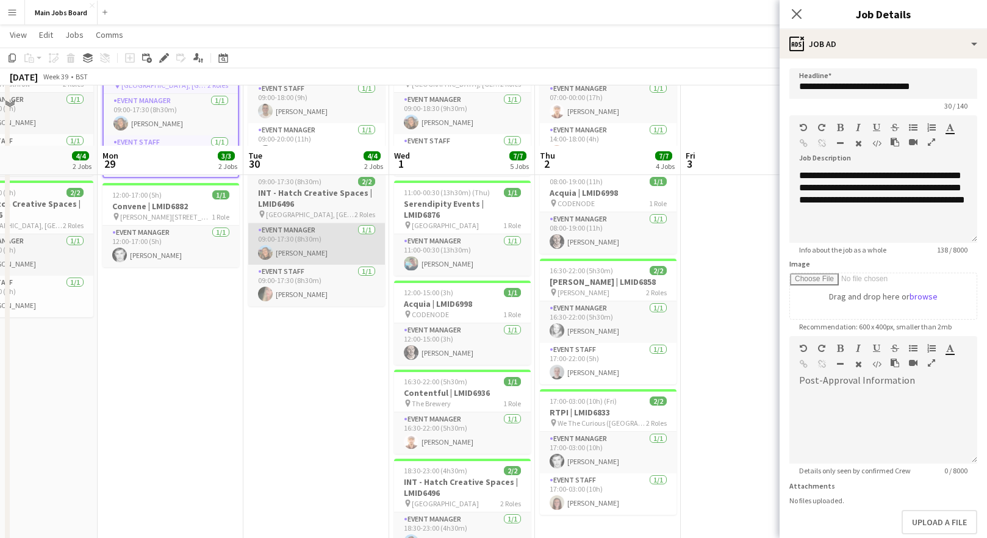
scroll to position [154, 0]
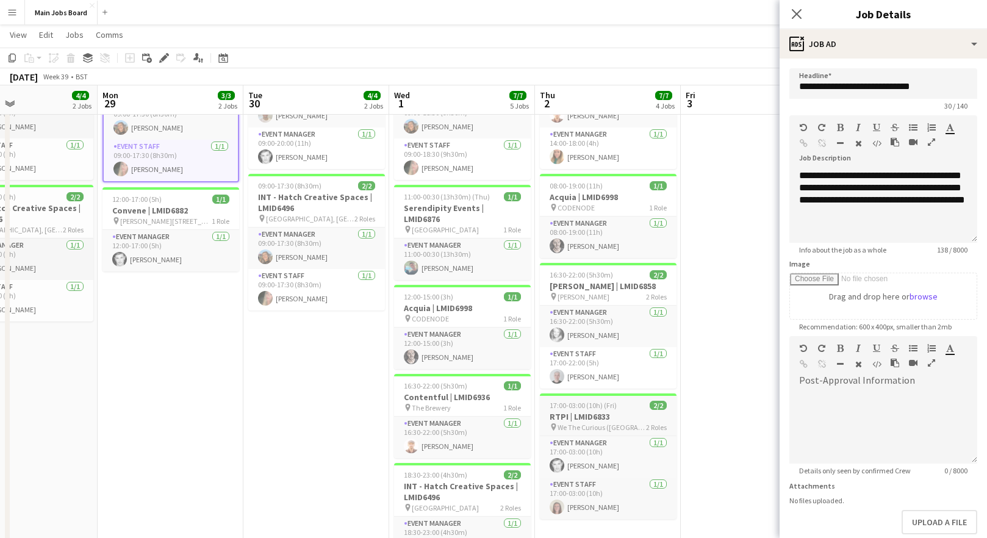
click at [579, 416] on h3 "RTPI | LMID6833" at bounding box center [608, 416] width 137 height 11
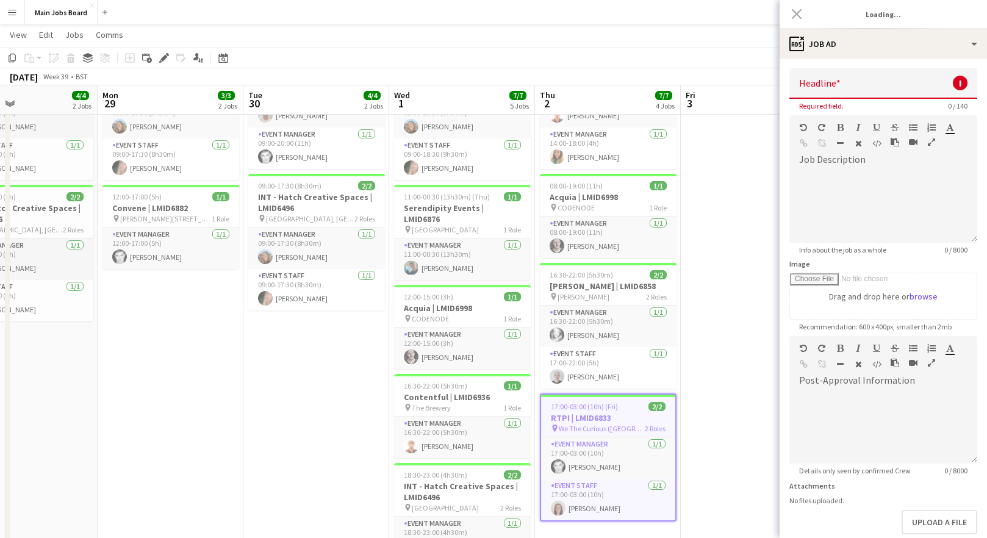
type input "**********"
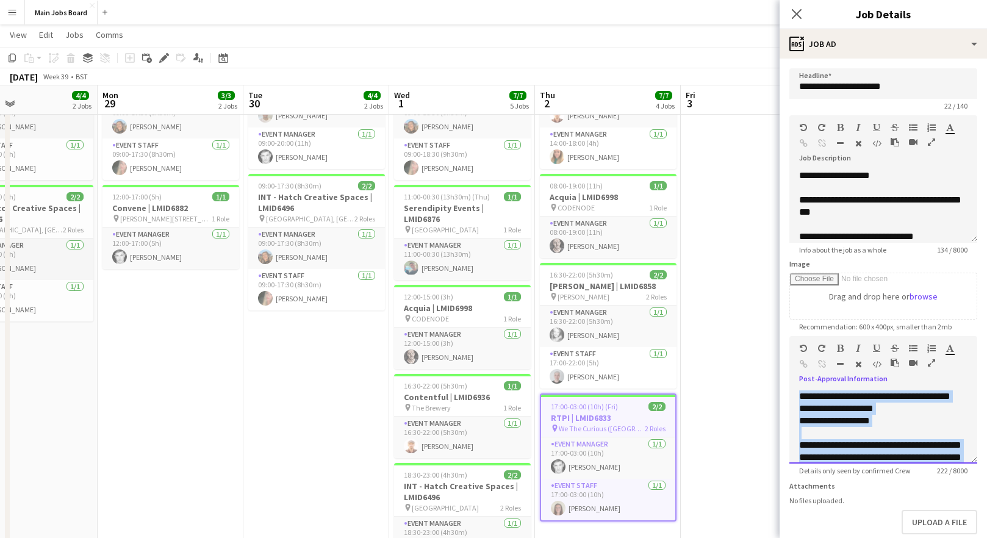
scroll to position [46, 0]
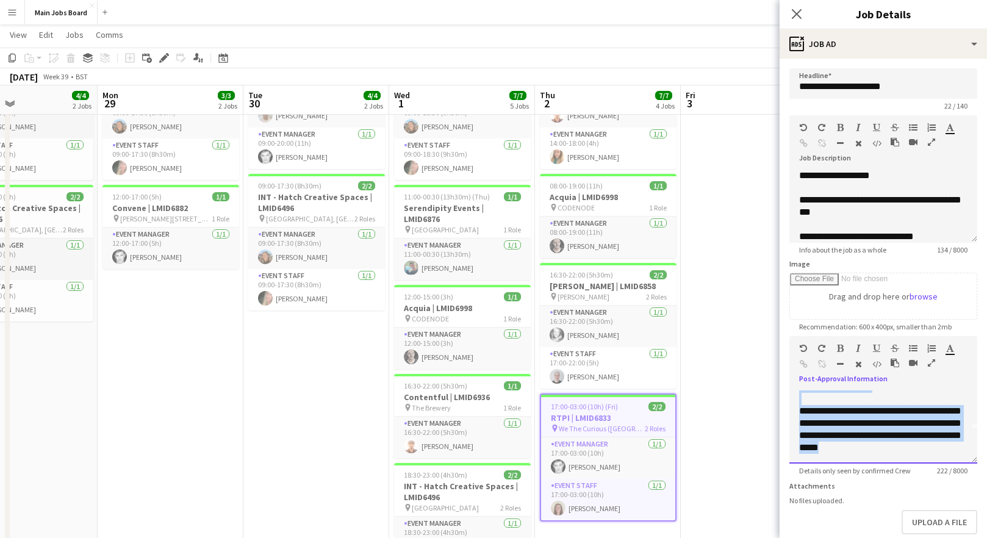
drag, startPoint x: 797, startPoint y: 394, endPoint x: 962, endPoint y: 483, distance: 186.5
click at [914, 464] on div "**********" at bounding box center [884, 427] width 188 height 73
copy div "**********"
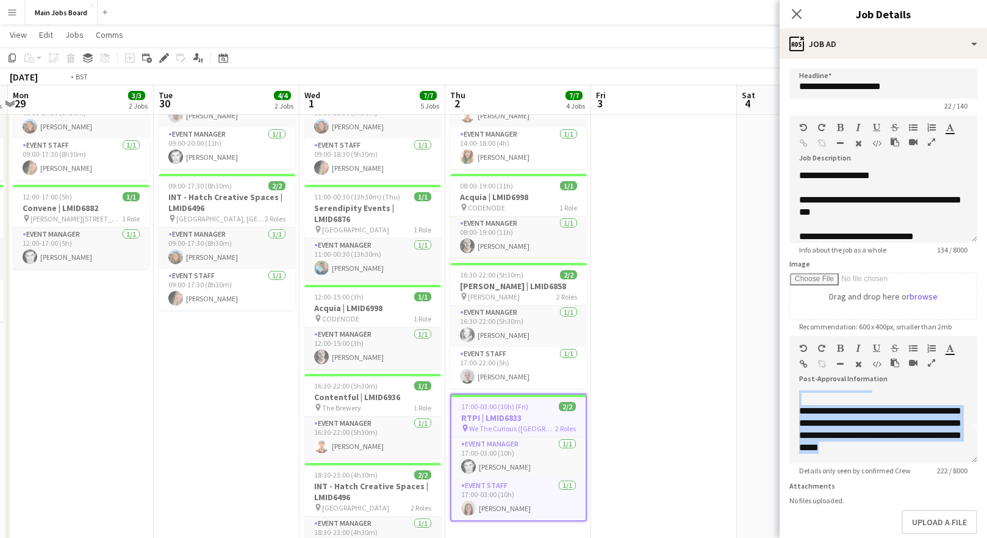
drag, startPoint x: 732, startPoint y: 335, endPoint x: 428, endPoint y: 329, distance: 303.3
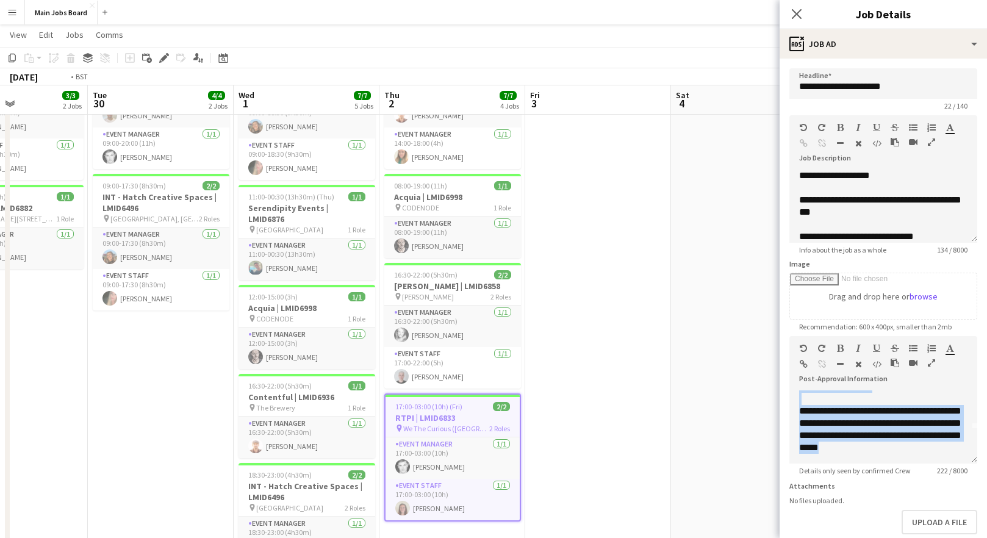
click at [430, 329] on app-calendar-viewport "Fri 26 1/1 1 Job Sat 27 1/1 1 Job Sun 28 4/4 2 Jobs Mon 29 3/3 2 Jobs Tue 30 4/…" at bounding box center [493, 266] width 987 height 747
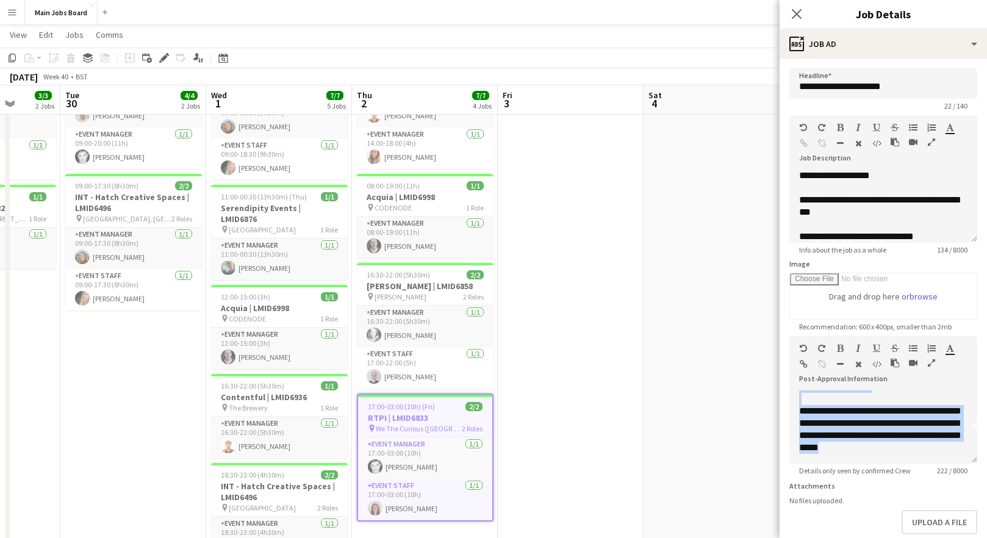
drag, startPoint x: 644, startPoint y: 342, endPoint x: 361, endPoint y: 345, distance: 283.1
click at [368, 345] on app-calendar-viewport "Sat 27 1/1 1 Job Sun 28 4/4 2 Jobs Mon 29 3/3 2 Jobs Tue 30 4/4 2 Jobs Wed 1 7/…" at bounding box center [493, 266] width 987 height 747
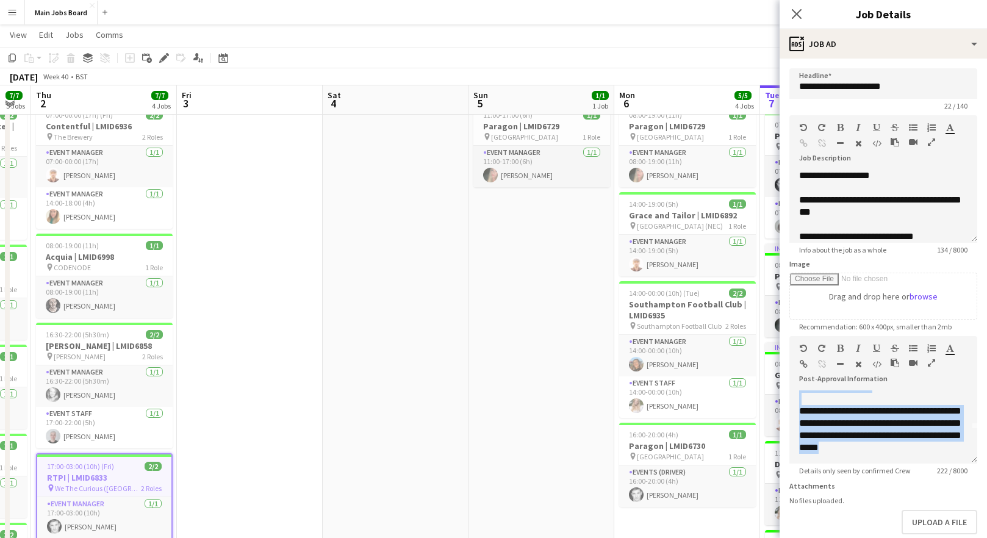
scroll to position [0, 489]
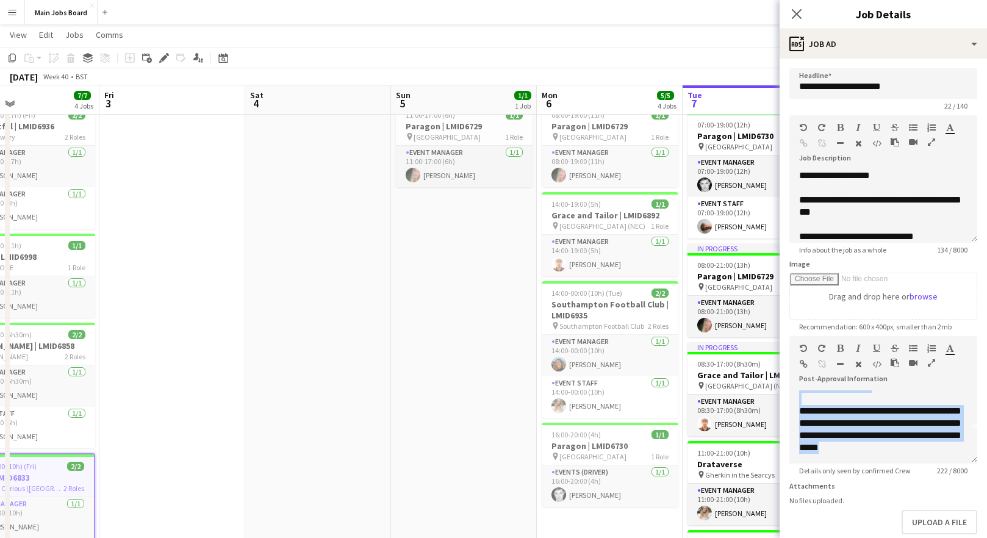
drag, startPoint x: 486, startPoint y: 359, endPoint x: 329, endPoint y: 368, distance: 157.0
click at [331, 367] on app-calendar-viewport "Mon 29 3/3 2 Jobs Tue 30 4/4 2 Jobs Wed 1 7/7 5 Jobs Thu 2 7/7 4 Jobs Fri 3 Sat…" at bounding box center [493, 326] width 987 height 747
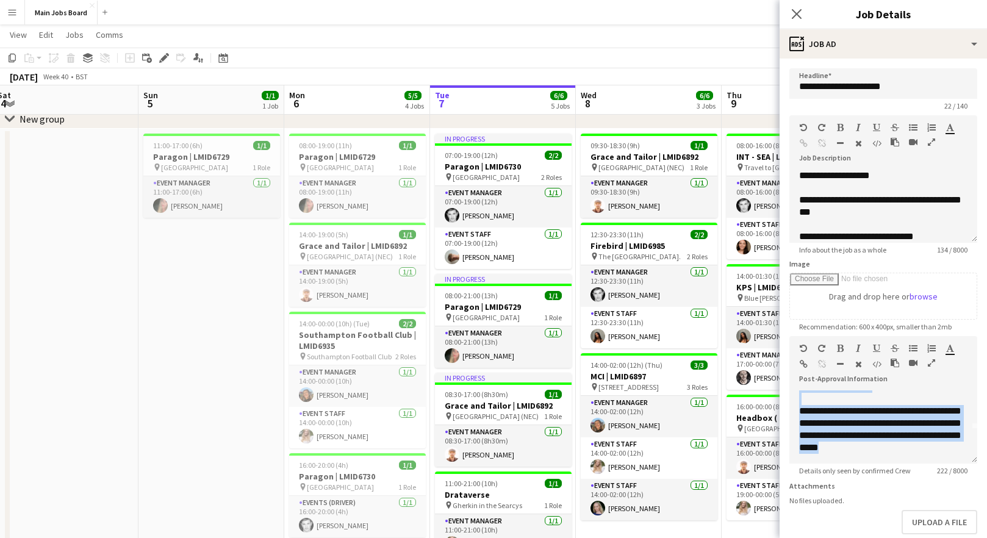
scroll to position [0, 458]
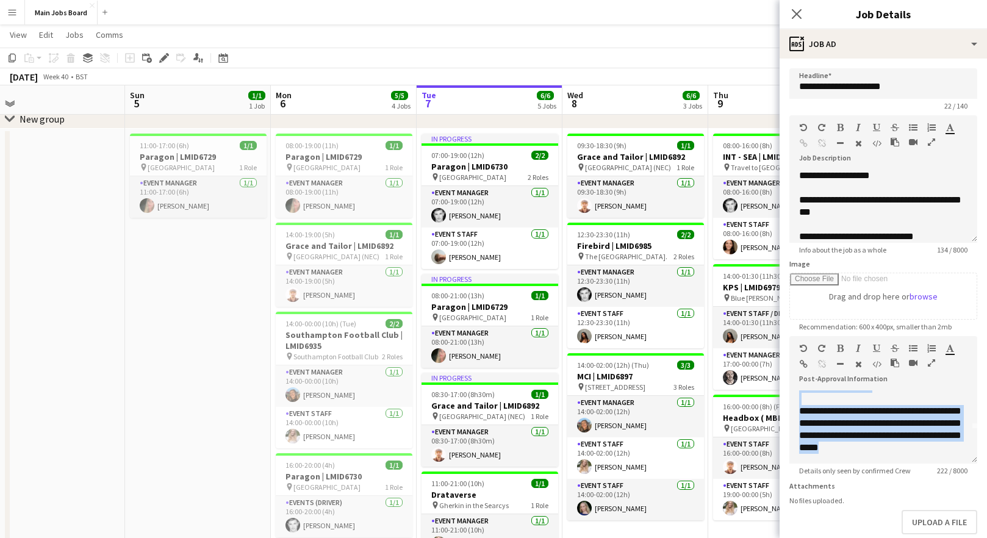
drag, startPoint x: 499, startPoint y: 371, endPoint x: 384, endPoint y: 378, distance: 115.6
click at [384, 378] on app-calendar-viewport "Wed 1 7/7 5 Jobs Thu 2 7/7 4 Jobs Fri 3 Sat 4 Sun 5 1/1 1 Job Mon 6 5/5 4 Jobs …" at bounding box center [493, 357] width 987 height 747
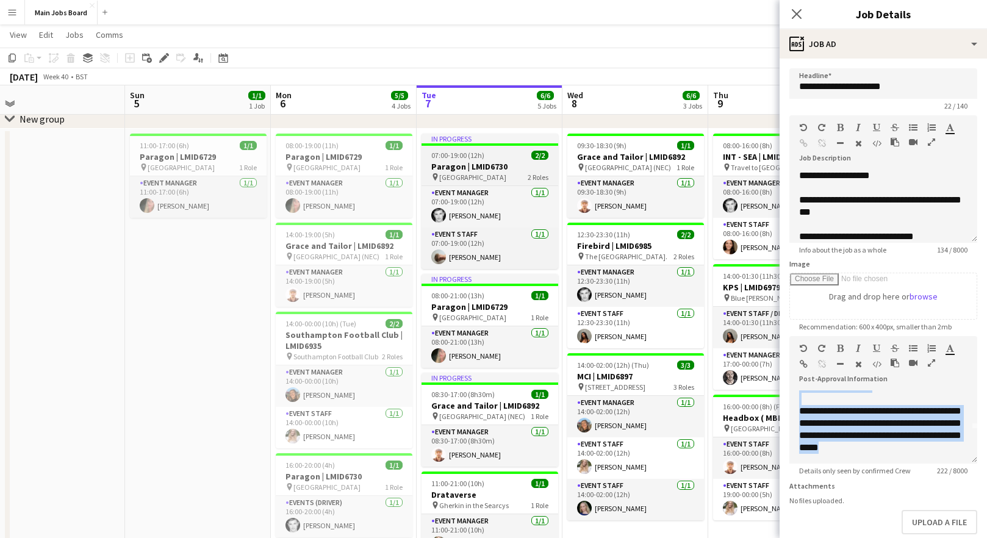
click at [453, 163] on h3 "Paragon | LMID6730" at bounding box center [490, 166] width 137 height 11
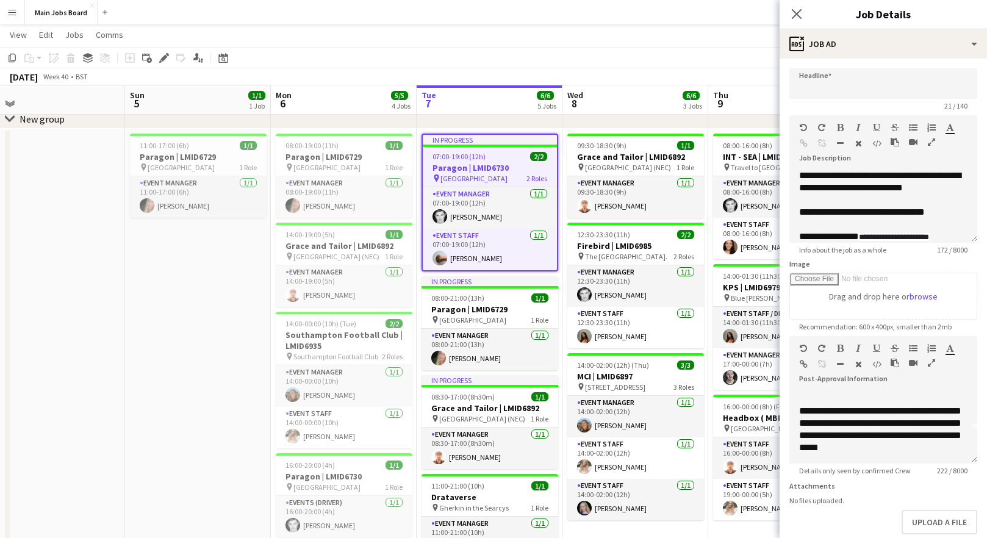
type input "**********"
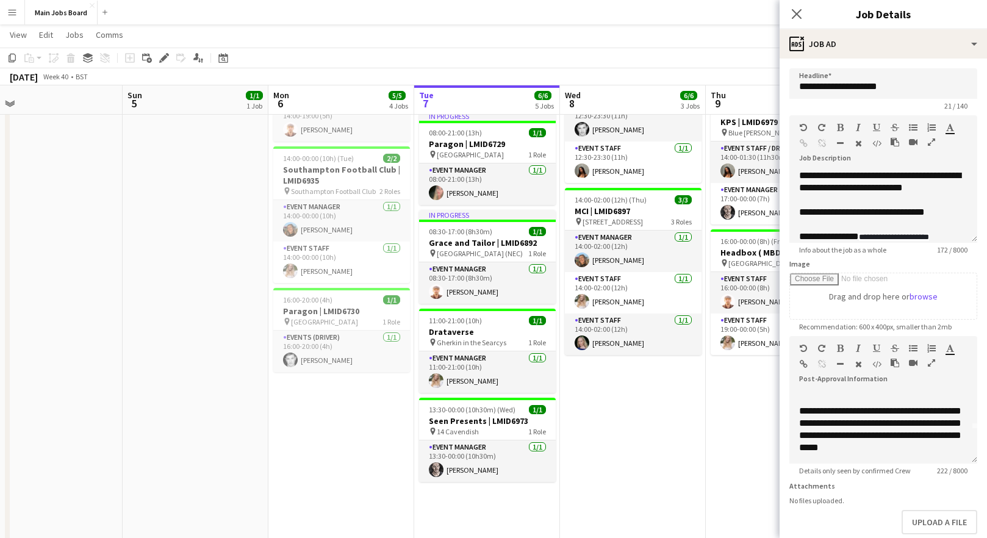
scroll to position [0, 506]
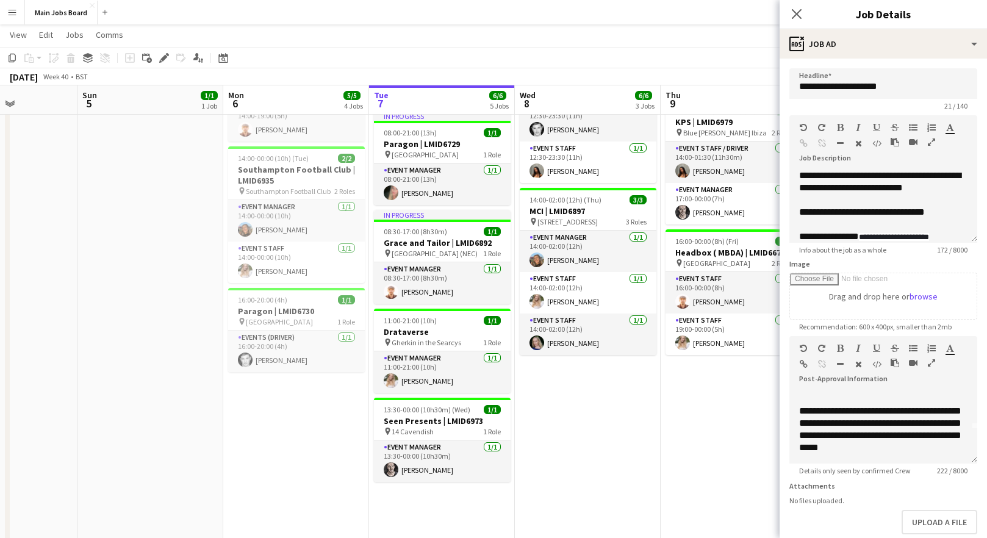
drag, startPoint x: 677, startPoint y: 422, endPoint x: 483, endPoint y: 427, distance: 194.1
click at [483, 427] on app-calendar-viewport "Wed 1 7/7 5 Jobs Thu 2 7/7 4 Jobs Fri 3 Sat 4 Sun 5 1/1 1 Job Mon 6 5/5 4 Jobs …" at bounding box center [493, 191] width 987 height 747
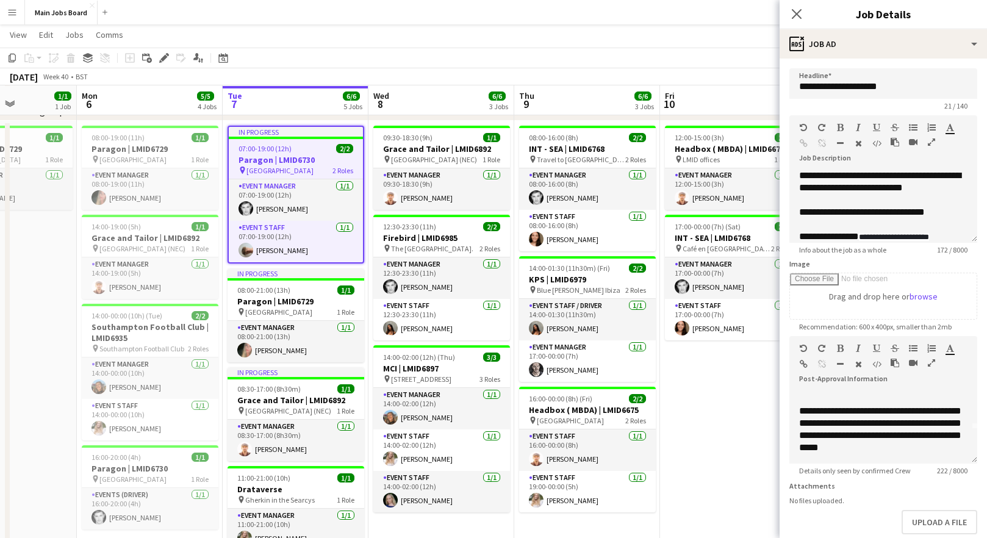
scroll to position [73, 0]
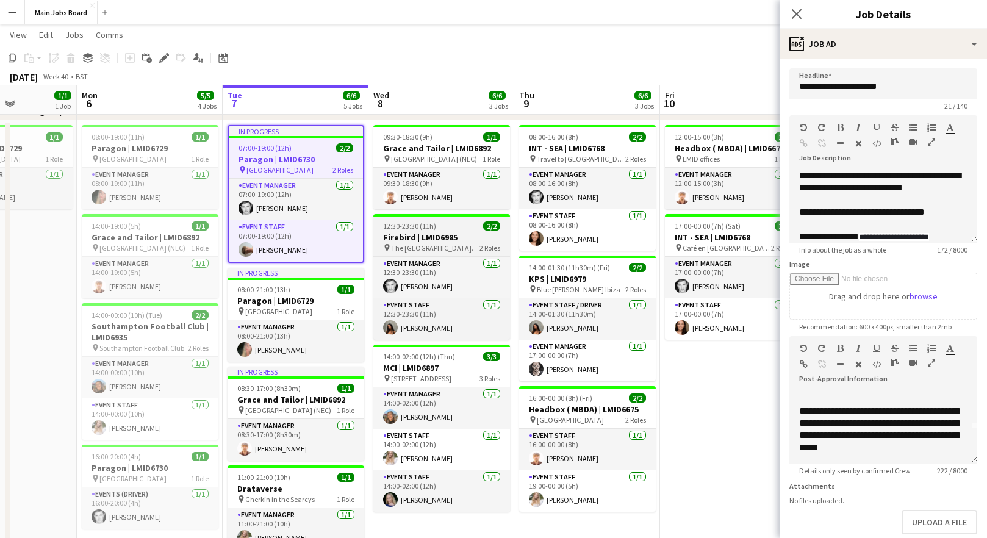
click at [431, 230] on span "12:30-23:30 (11h)" at bounding box center [409, 225] width 53 height 9
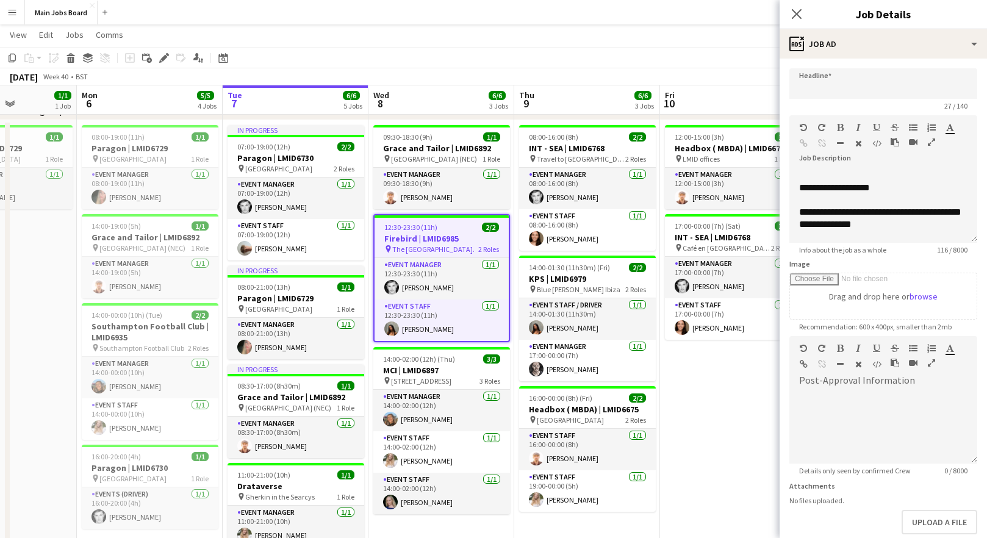
type input "**********"
click at [852, 404] on div at bounding box center [884, 427] width 188 height 73
paste div
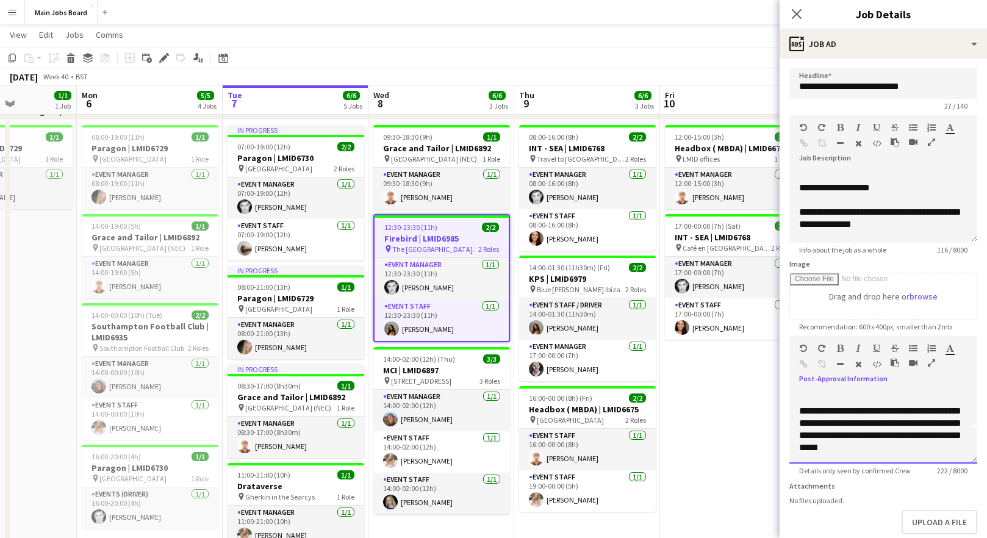
scroll to position [0, 0]
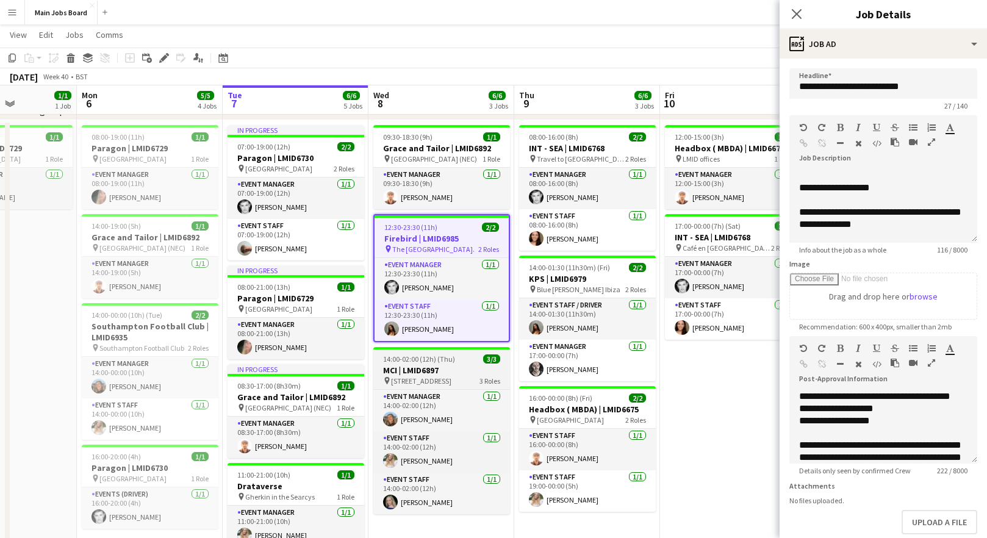
click at [452, 365] on h3 "MCI | LMID6897" at bounding box center [441, 370] width 137 height 11
type input "**********"
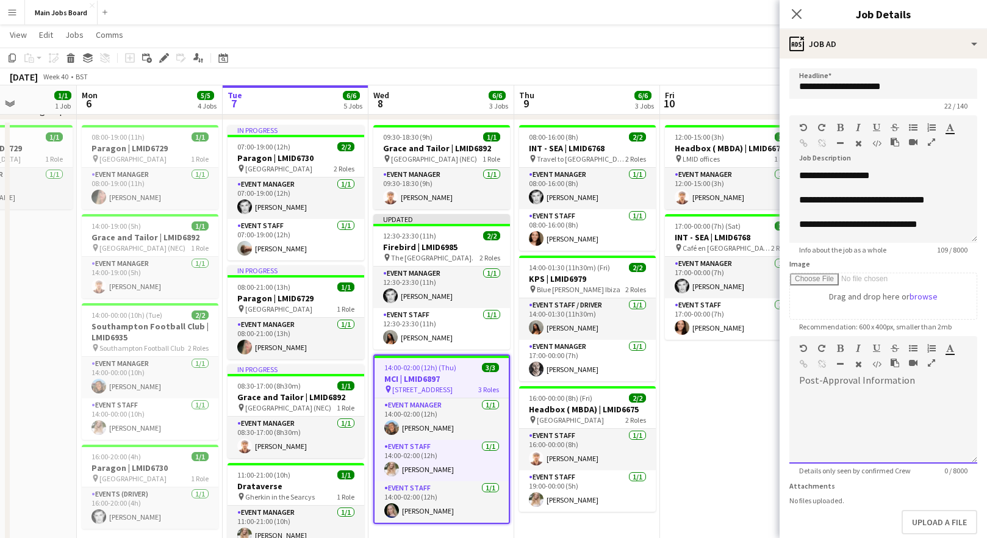
click at [793, 419] on div at bounding box center [884, 427] width 188 height 73
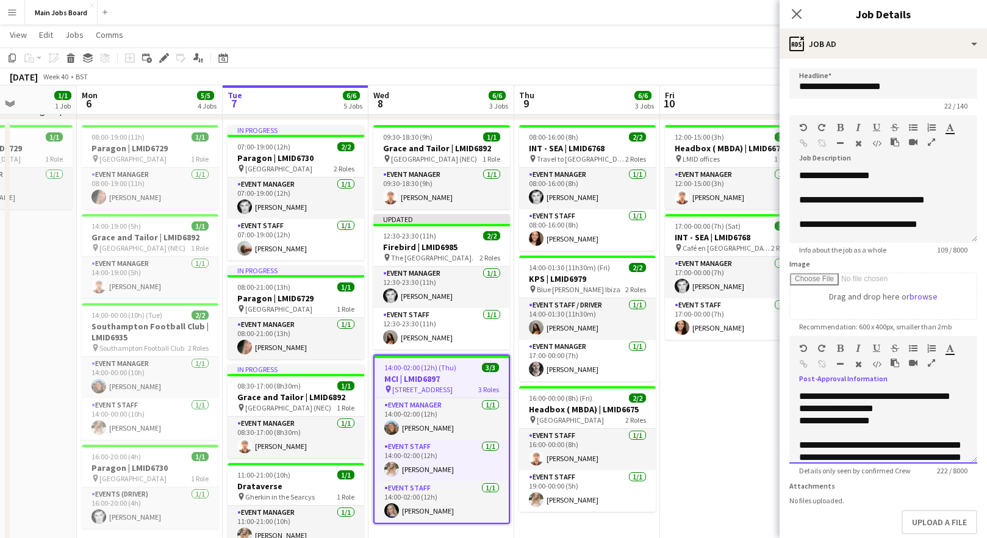
click at [914, 410] on div "**********" at bounding box center [884, 427] width 188 height 73
click at [876, 425] on div "**********" at bounding box center [884, 427] width 188 height 73
click at [791, 16] on icon "Close pop-in" at bounding box center [797, 14] width 12 height 12
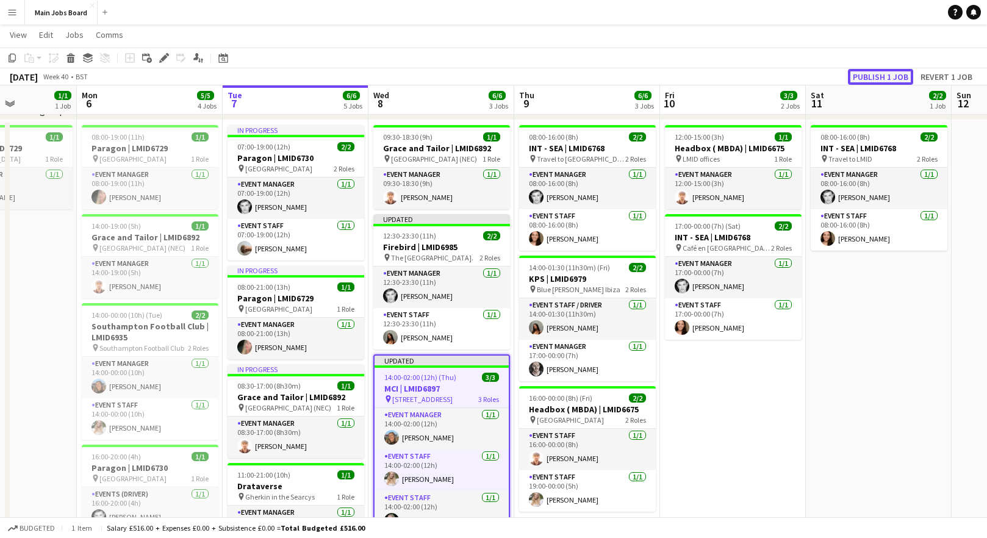
click at [868, 74] on button "Publish 1 job" at bounding box center [880, 77] width 65 height 16
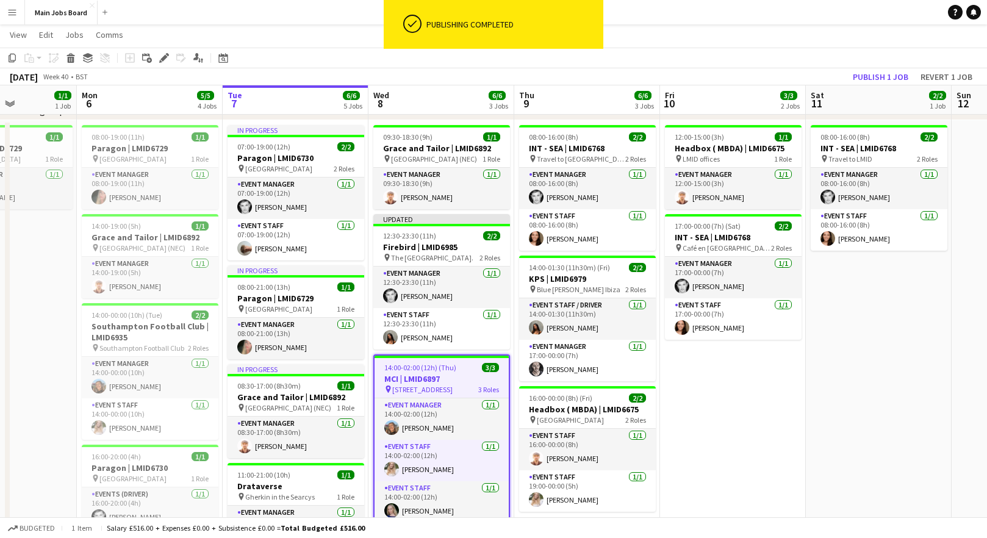
click at [418, 367] on span "14:00-02:00 (12h) (Thu)" at bounding box center [420, 367] width 72 height 9
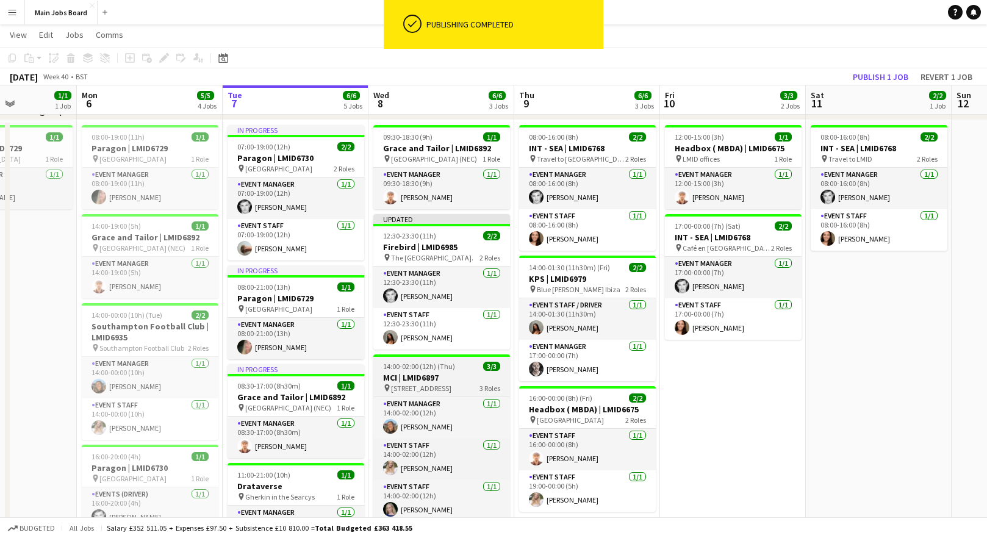
click at [418, 367] on span "14:00-02:00 (12h) (Thu)" at bounding box center [419, 366] width 72 height 9
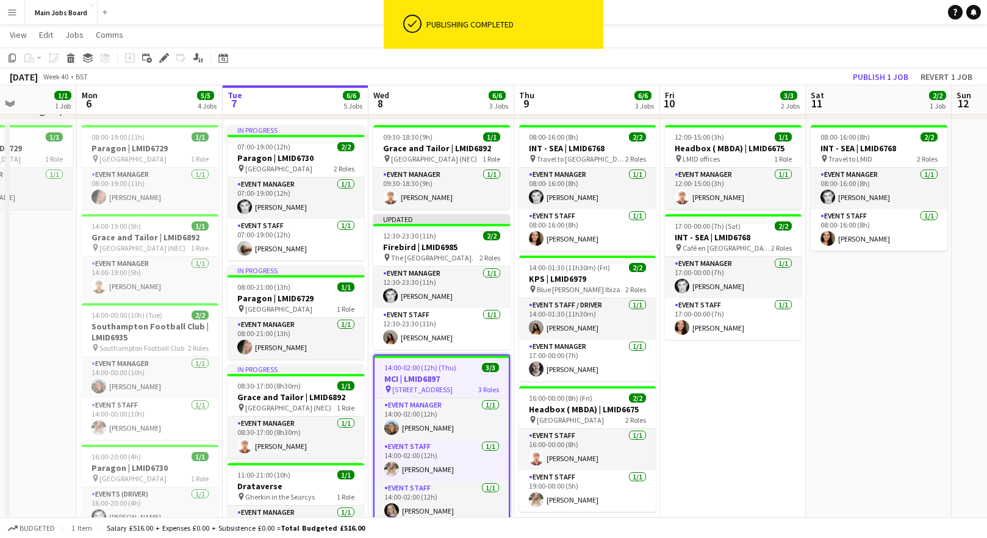
click at [165, 65] on app-toolbar "Copy Paste Paste Command V Paste with crew Command Shift V Paste linked Job Del…" at bounding box center [493, 58] width 987 height 21
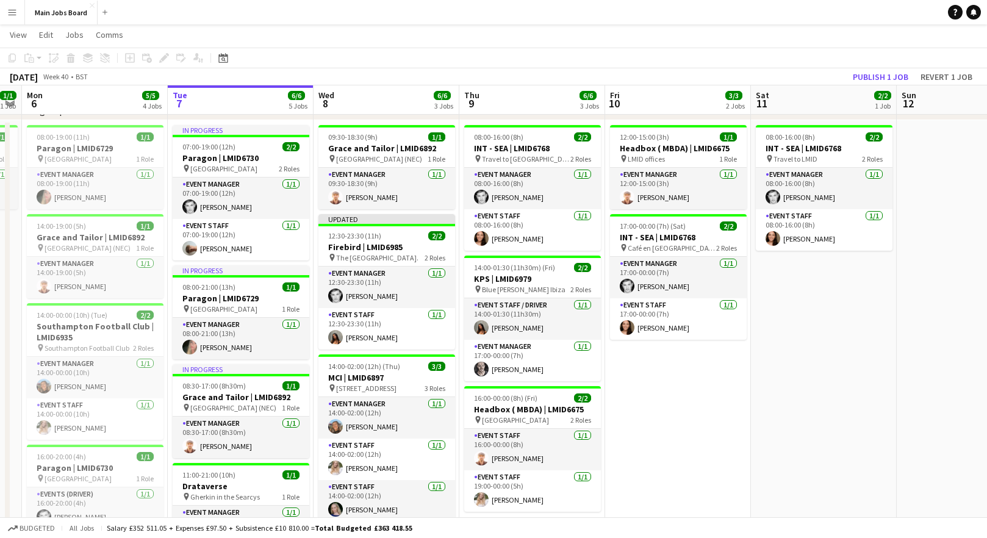
scroll to position [0, 417]
drag, startPoint x: 749, startPoint y: 403, endPoint x: 693, endPoint y: 406, distance: 56.2
click at [693, 406] on app-calendar-viewport "Fri 3 Sat 4 Sun 5 1/1 1 Job Mon 6 5/5 4 Jobs Tue 7 6/6 5 Jobs Wed 8 6/6 3 Jobs …" at bounding box center [493, 348] width 987 height 747
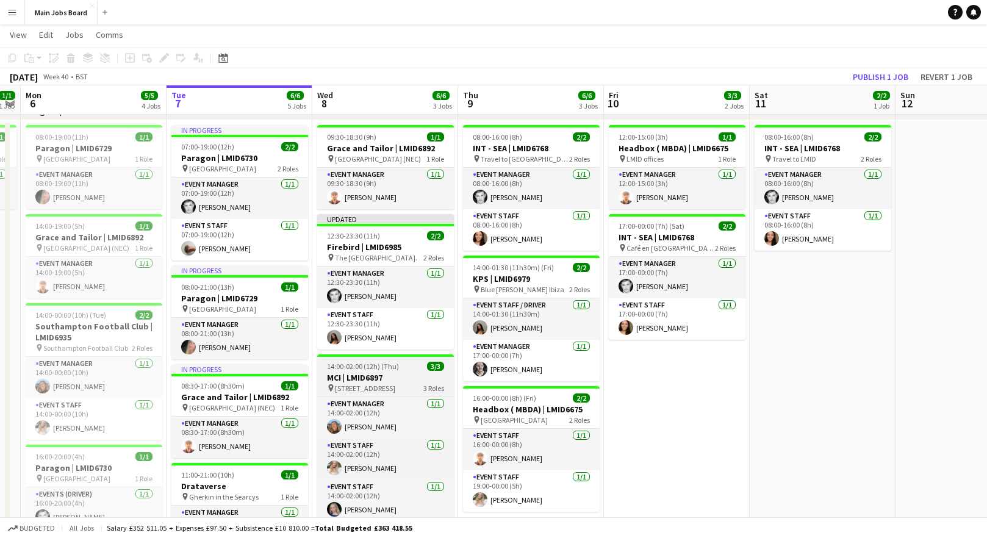
click at [386, 383] on h3 "MCI | LMID6897" at bounding box center [385, 377] width 137 height 11
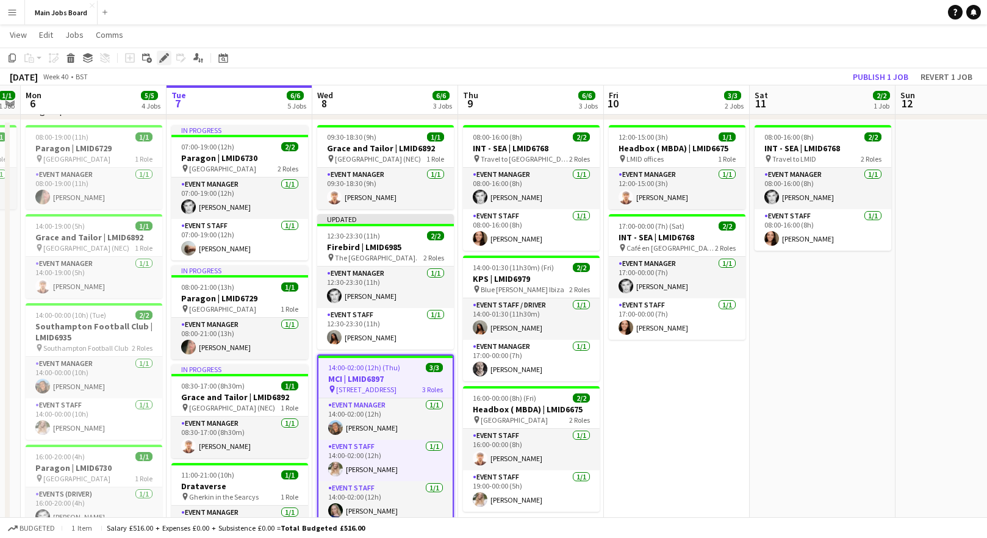
click at [164, 60] on icon at bounding box center [163, 58] width 7 height 7
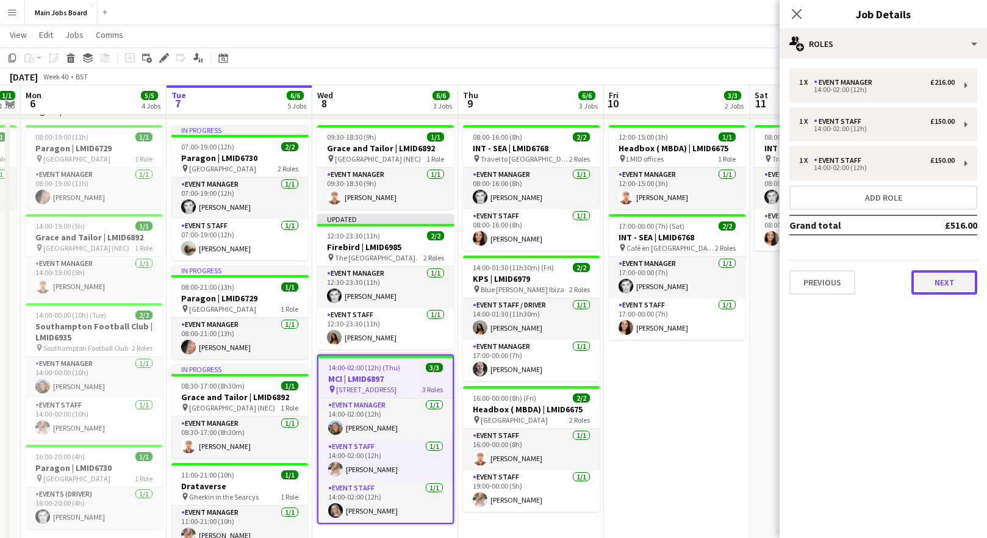
click at [914, 272] on button "Next" at bounding box center [945, 282] width 66 height 24
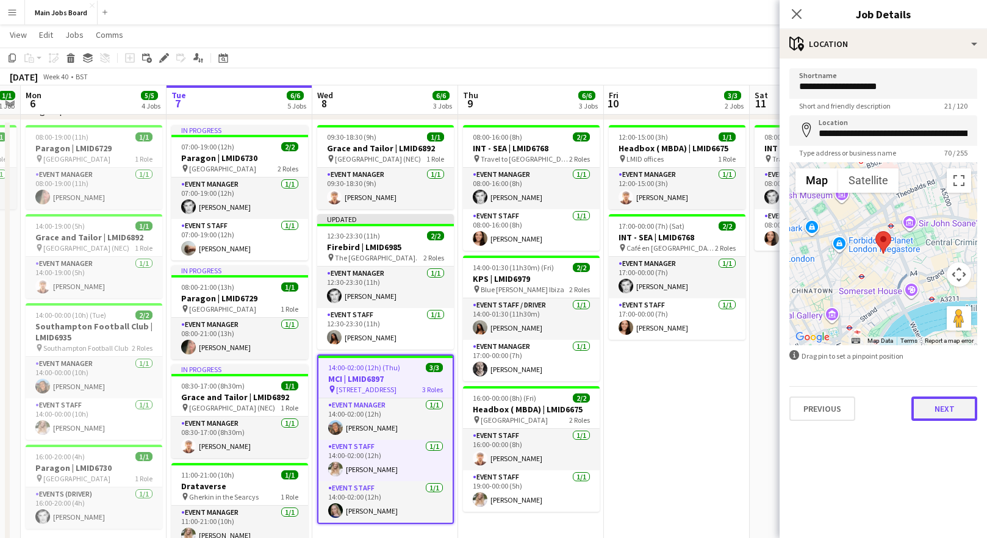
click at [914, 414] on button "Next" at bounding box center [945, 409] width 66 height 24
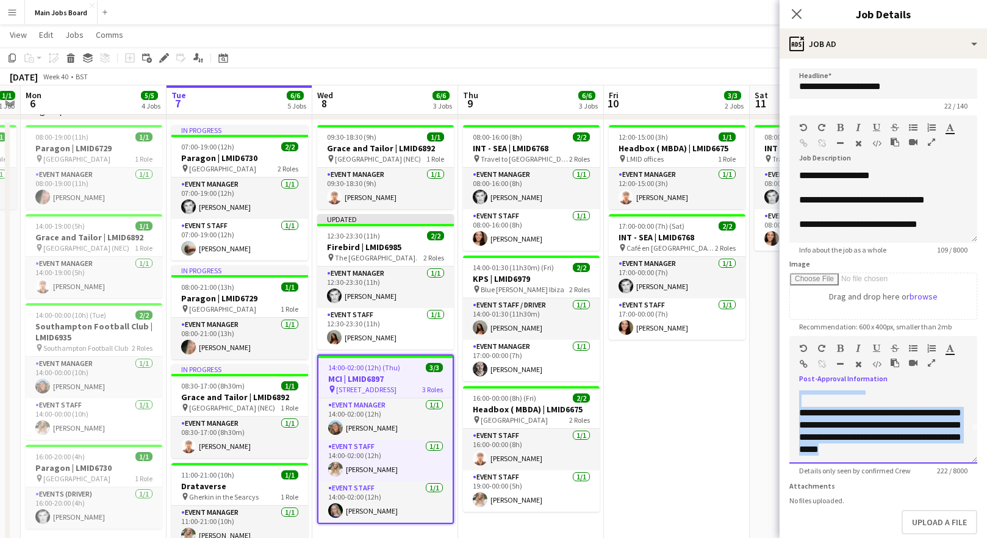
scroll to position [46, 0]
drag, startPoint x: 799, startPoint y: 397, endPoint x: 914, endPoint y: 477, distance: 140.3
click at [914, 464] on div "**********" at bounding box center [884, 427] width 188 height 73
copy div "**********"
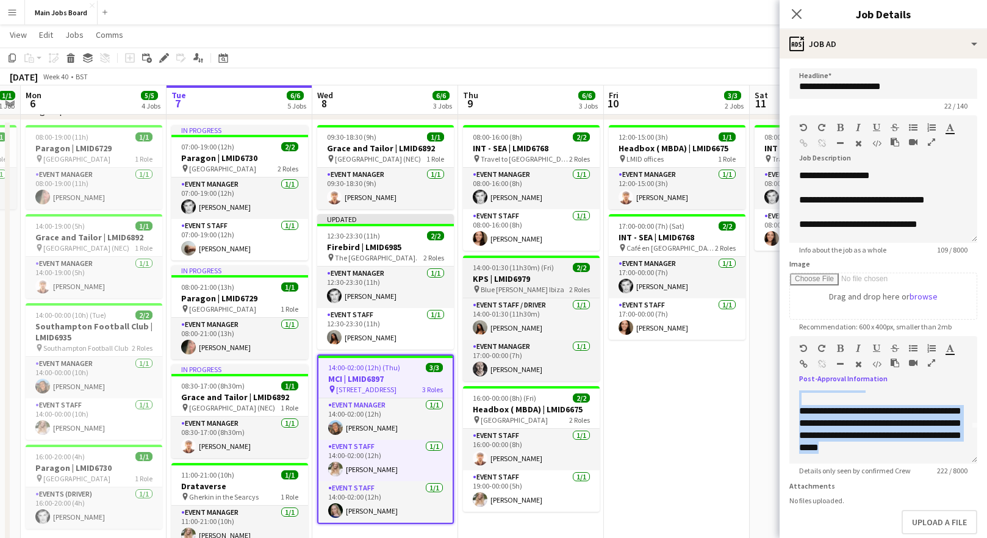
click at [517, 269] on span "14:00-01:30 (11h30m) (Fri)" at bounding box center [513, 267] width 81 height 9
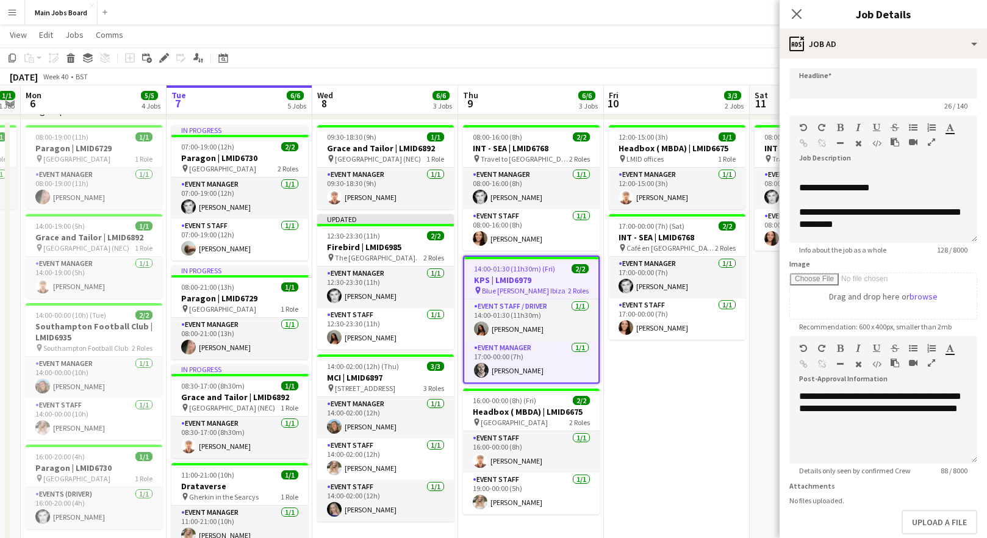
type input "**********"
click at [854, 424] on div "**********" at bounding box center [884, 427] width 188 height 73
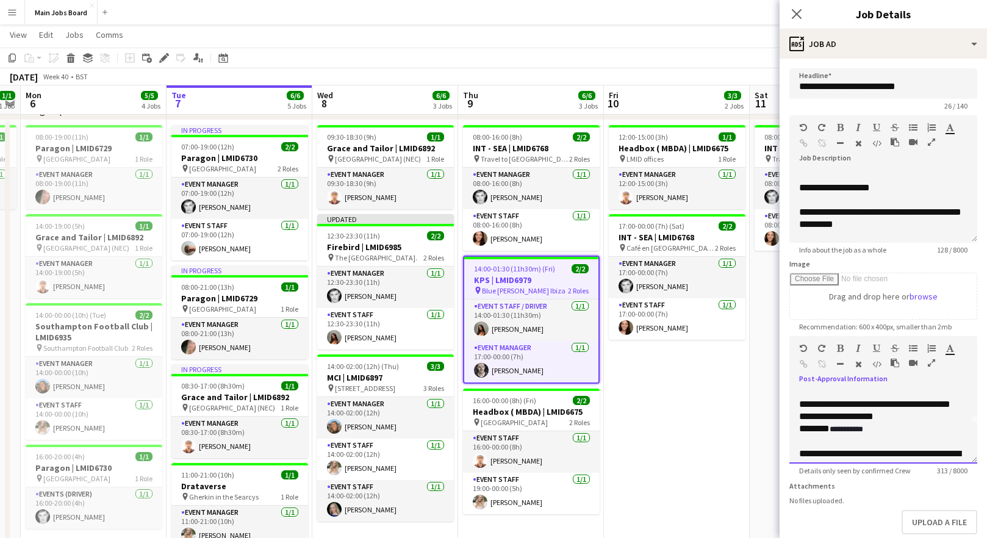
scroll to position [34, 0]
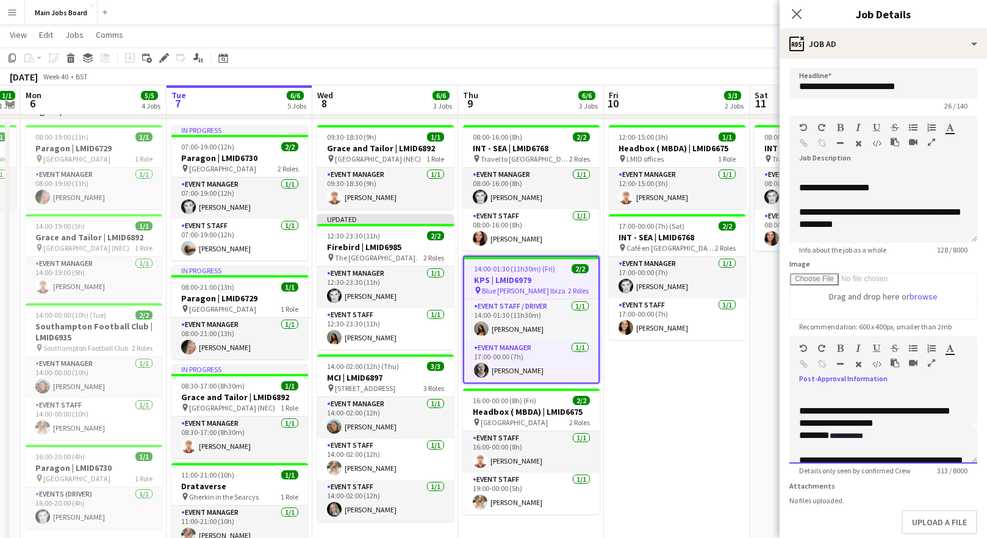
click at [887, 425] on div "**********" at bounding box center [883, 460] width 168 height 110
click at [863, 436] on span "**********" at bounding box center [847, 436] width 34 height 8
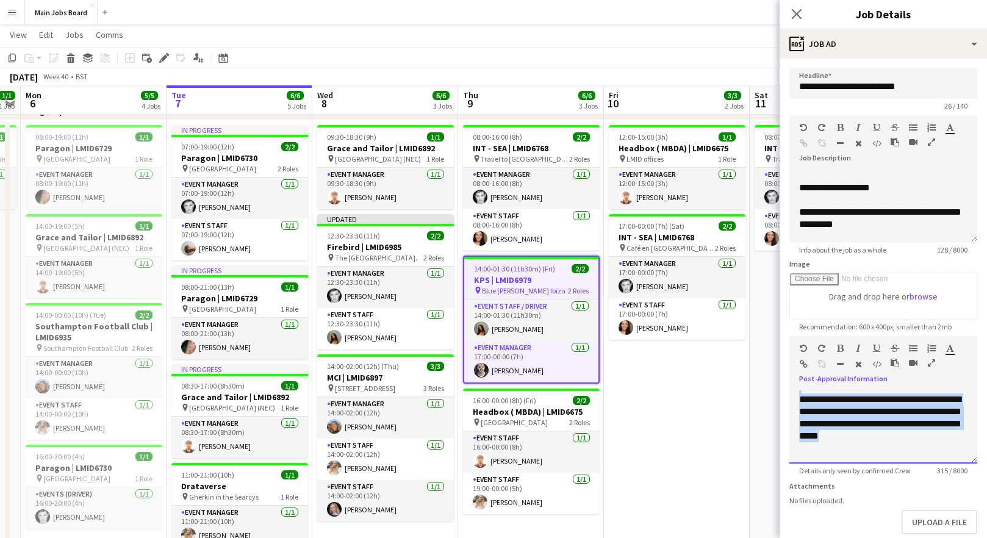
drag, startPoint x: 797, startPoint y: 409, endPoint x: 893, endPoint y: 501, distance: 132.9
click at [893, 464] on div "**********" at bounding box center [884, 427] width 188 height 73
copy div "**********"
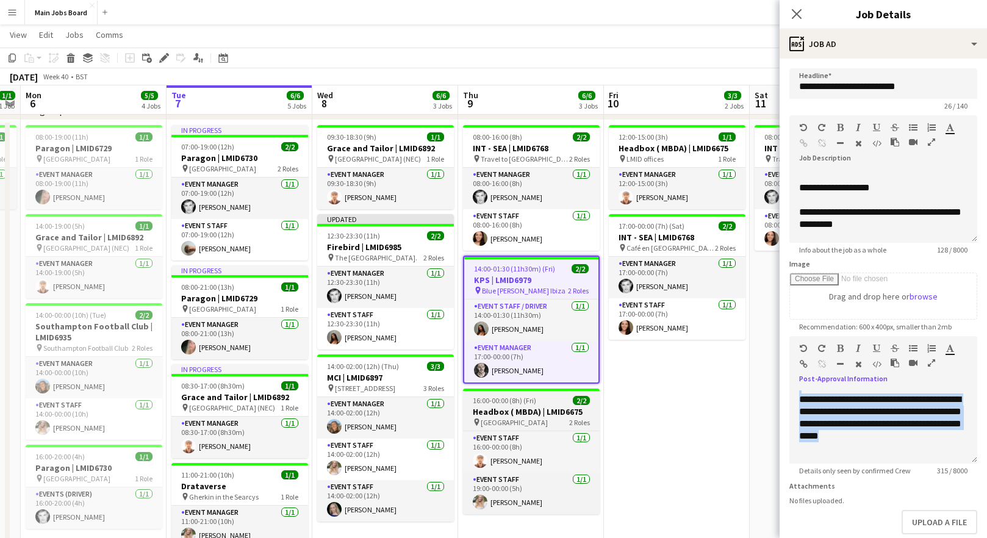
click at [506, 396] on span "16:00-00:00 (8h) (Fri)" at bounding box center [504, 400] width 63 height 9
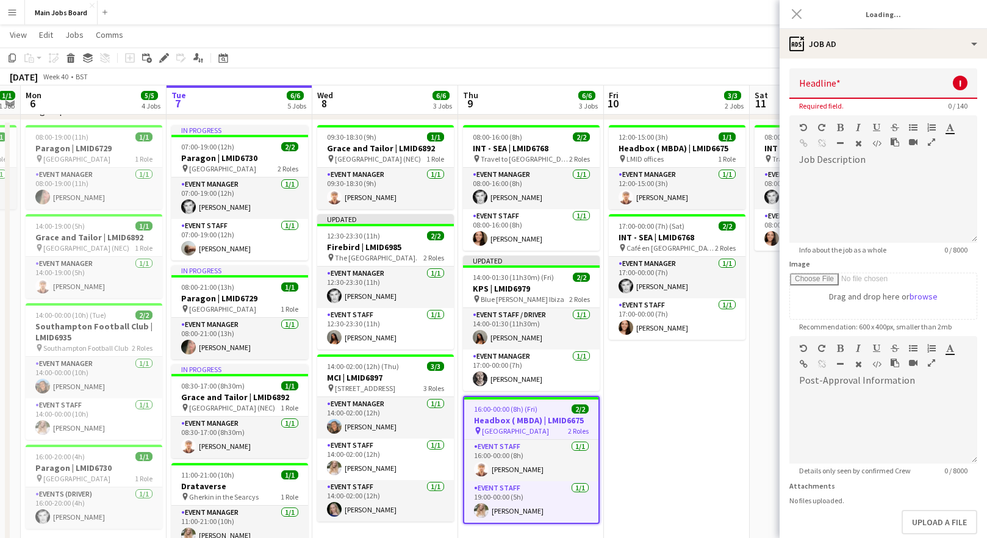
type input "**********"
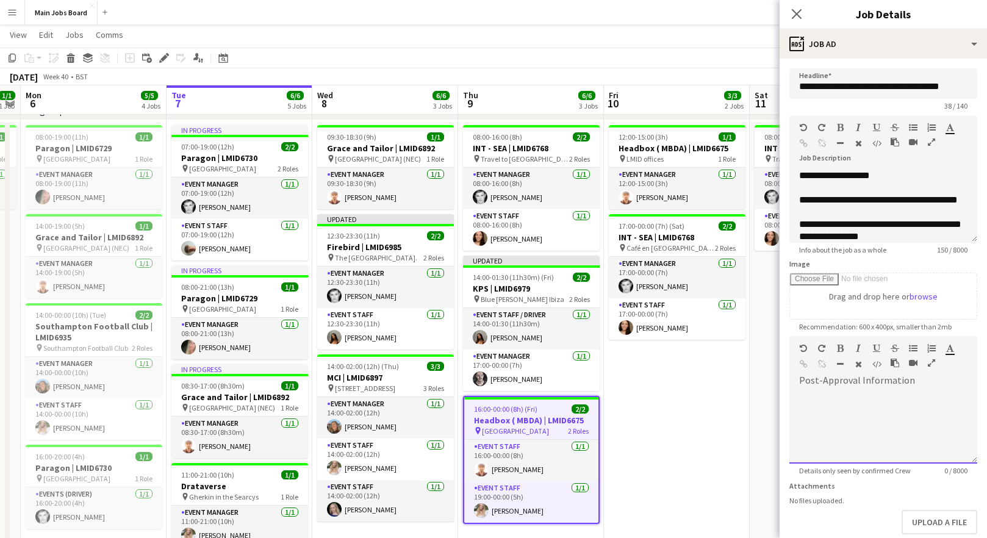
click at [821, 418] on div at bounding box center [884, 427] width 188 height 73
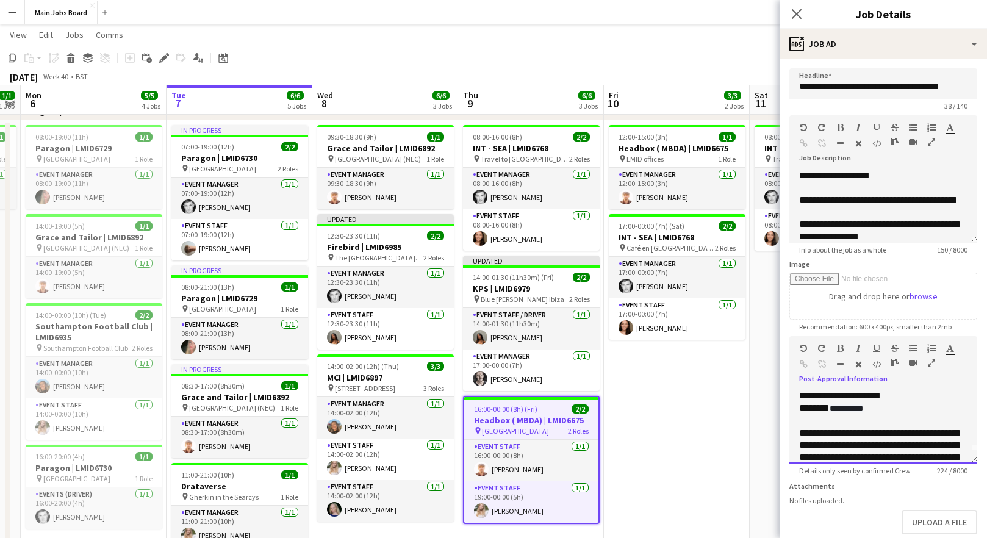
scroll to position [0, 0]
click at [914, 407] on div "**********" at bounding box center [884, 427] width 188 height 73
click at [863, 419] on span "**********" at bounding box center [847, 421] width 34 height 8
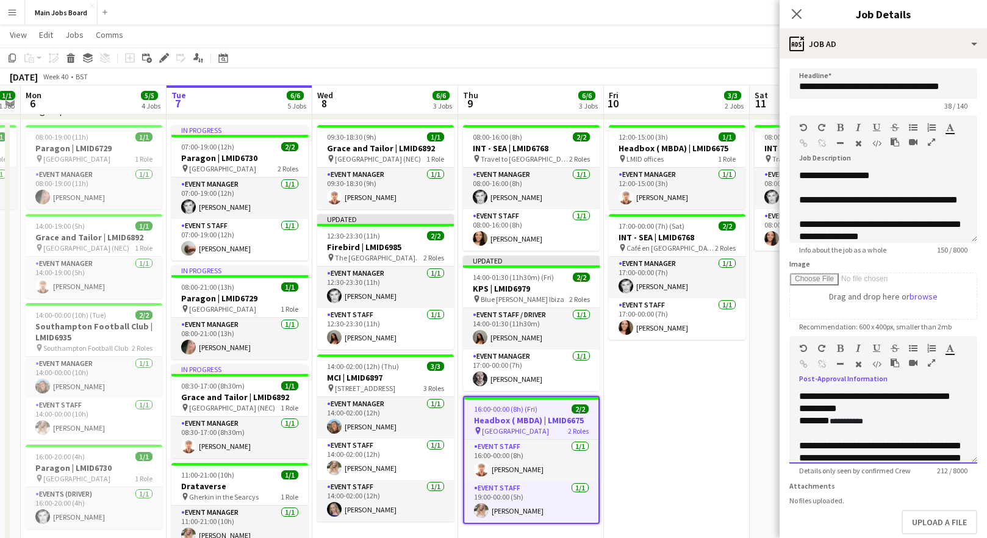
click at [863, 419] on span "**********" at bounding box center [847, 421] width 34 height 8
click at [792, 16] on icon "Close pop-in" at bounding box center [797, 14] width 12 height 12
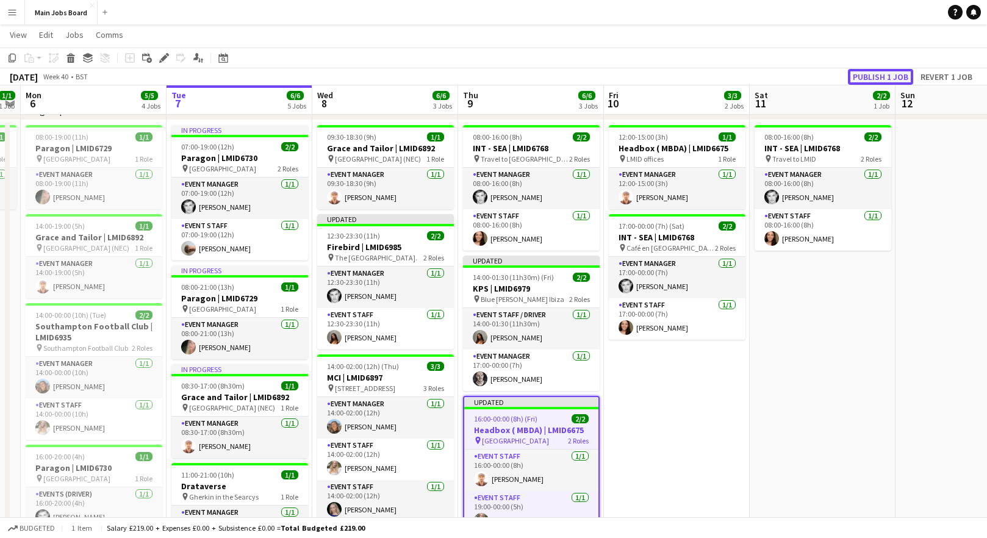
click at [877, 78] on button "Publish 1 job" at bounding box center [880, 77] width 65 height 16
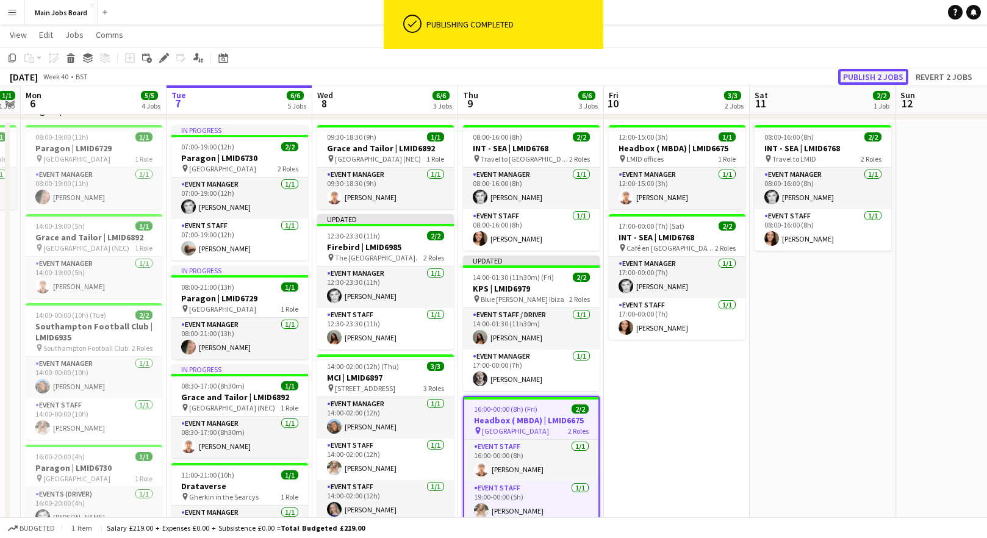
click at [877, 78] on button "Publish 2 jobs" at bounding box center [873, 77] width 70 height 16
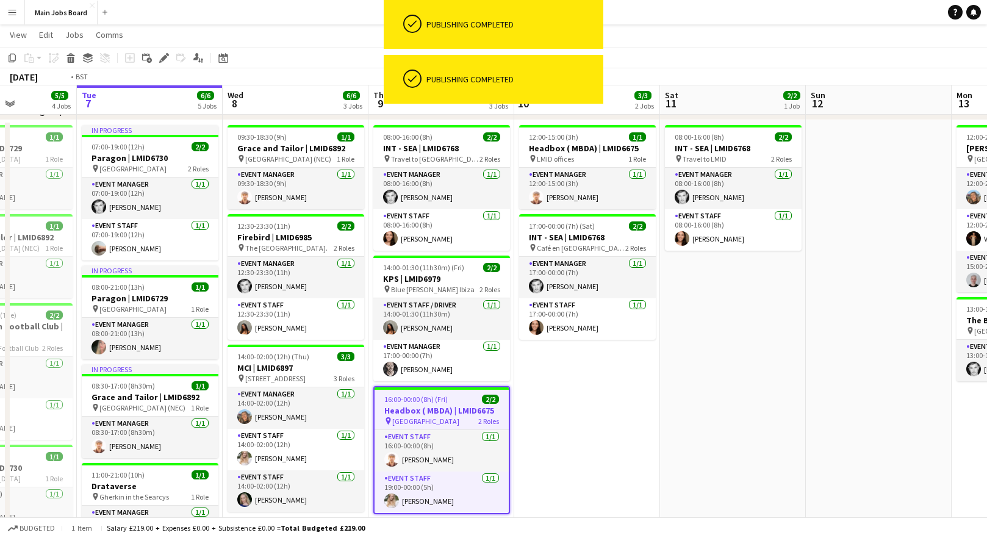
scroll to position [0, 509]
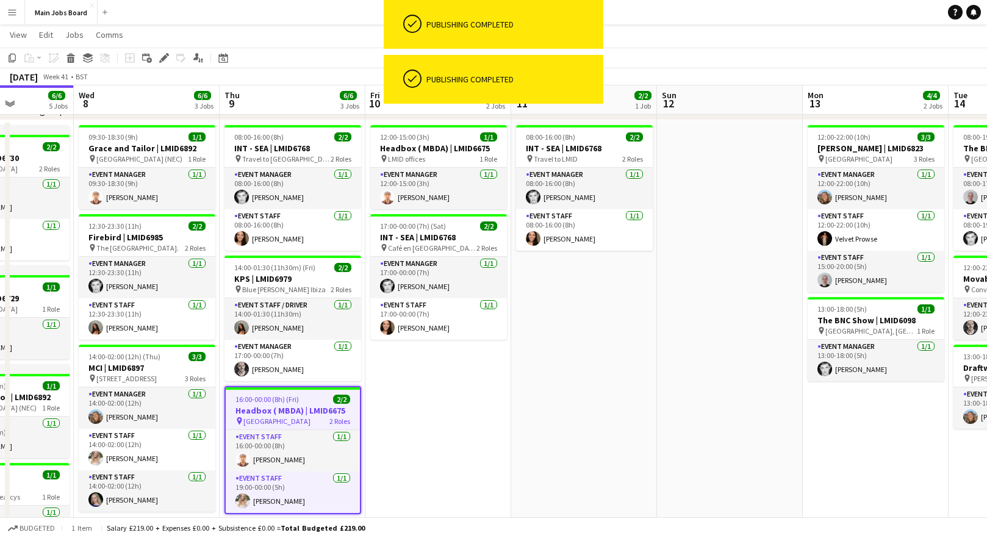
drag, startPoint x: 798, startPoint y: 391, endPoint x: 560, endPoint y: 391, distance: 238.6
click at [560, 391] on app-calendar-viewport "Sat 4 Sun 5 1/1 1 Job Mon 6 5/5 4 Jobs Tue 7 6/6 5 Jobs Wed 8 6/6 3 Jobs Thu 9 …" at bounding box center [493, 348] width 987 height 747
click at [132, 361] on app-job-card "14:00-02:00 (12h) (Thu) 3/3 MCI | LMID6897 pin 60 Great Queen Street 3 Roles Ev…" at bounding box center [147, 428] width 137 height 167
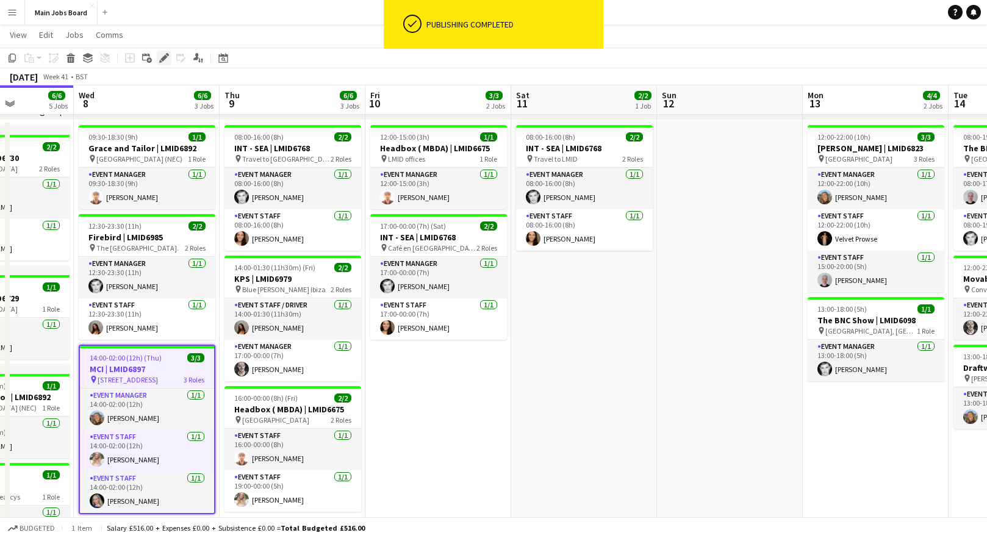
click at [165, 56] on icon at bounding box center [163, 58] width 7 height 7
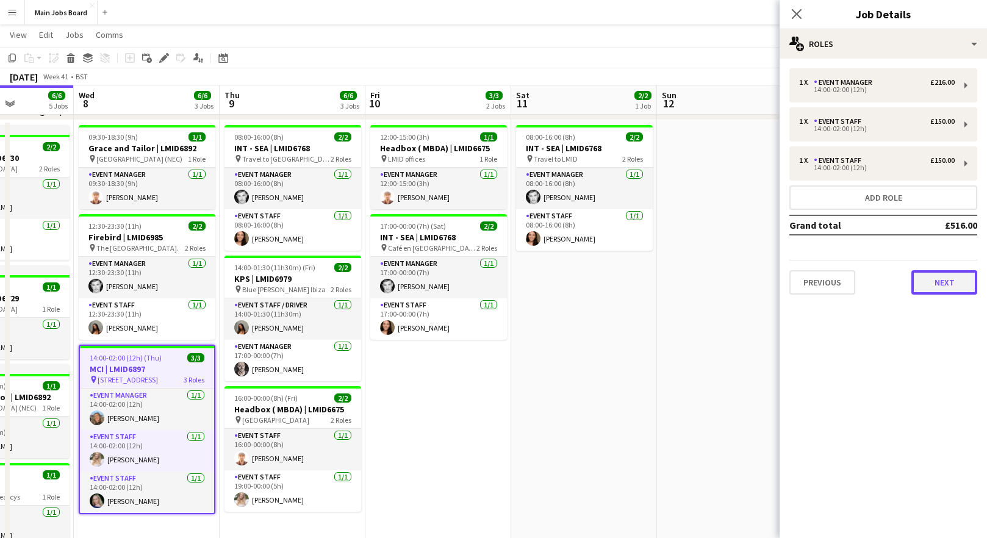
click at [914, 281] on button "Next" at bounding box center [945, 282] width 66 height 24
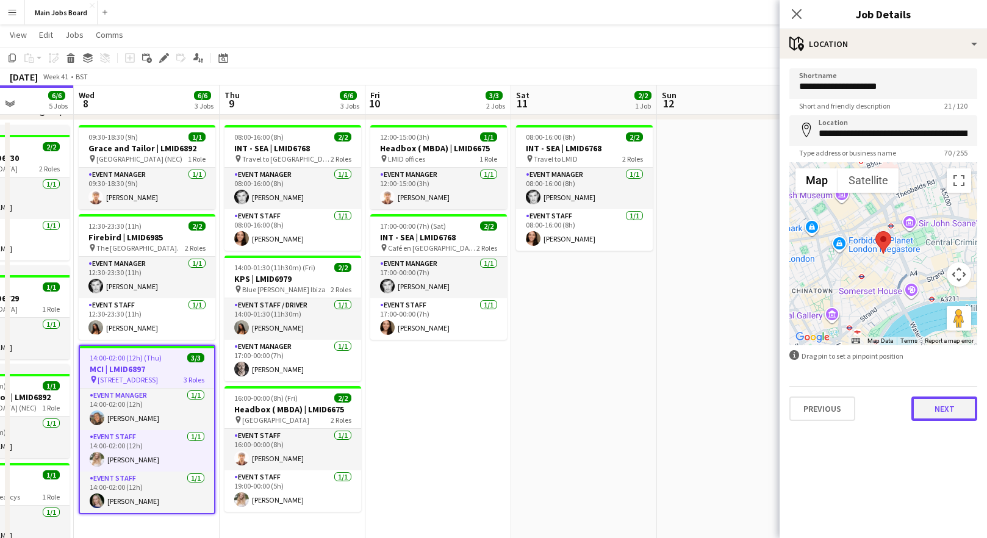
click at [914, 408] on button "Next" at bounding box center [945, 409] width 66 height 24
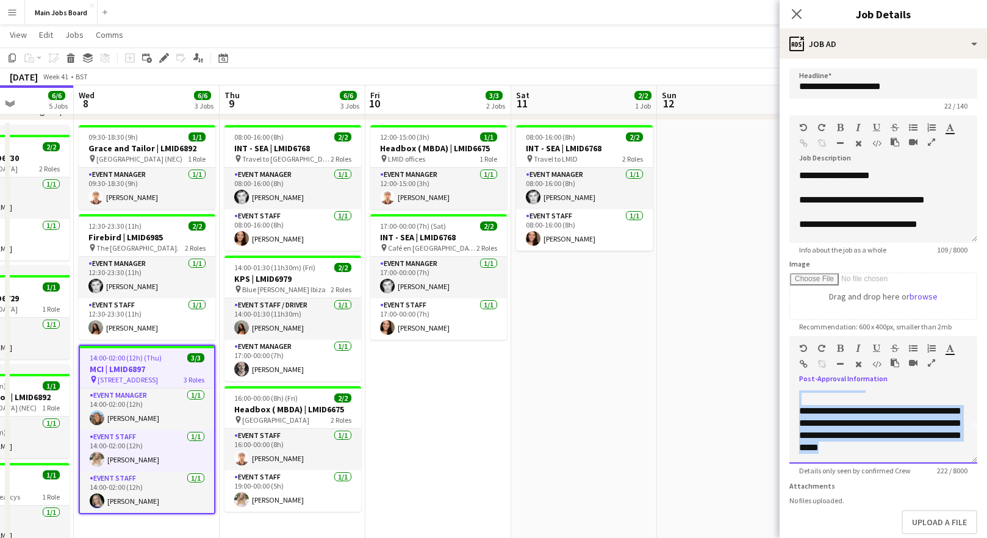
scroll to position [46, 0]
drag, startPoint x: 797, startPoint y: 397, endPoint x: 921, endPoint y: 480, distance: 149.1
click at [914, 464] on div "**********" at bounding box center [884, 427] width 188 height 73
copy div "**********"
click at [677, 469] on app-date-cell at bounding box center [730, 421] width 146 height 602
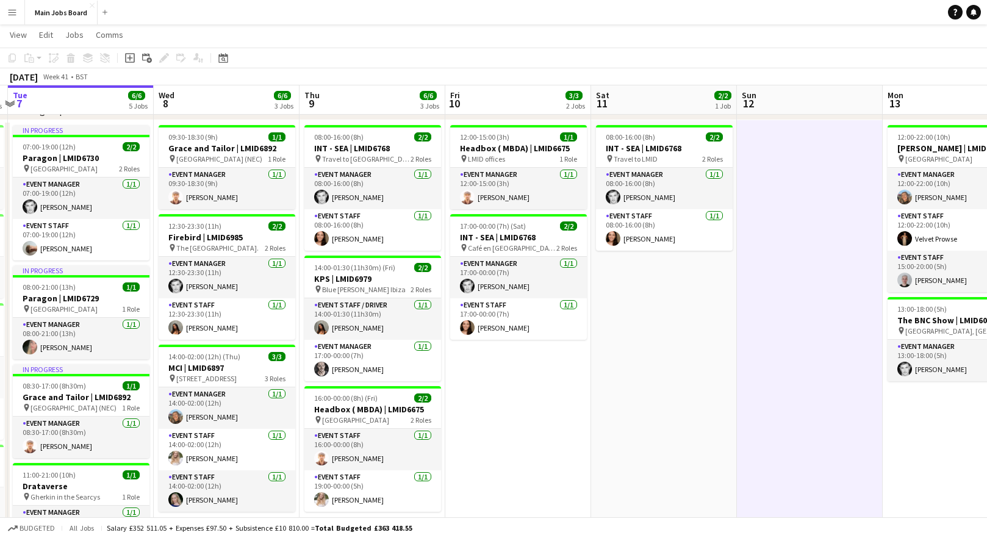
scroll to position [0, 457]
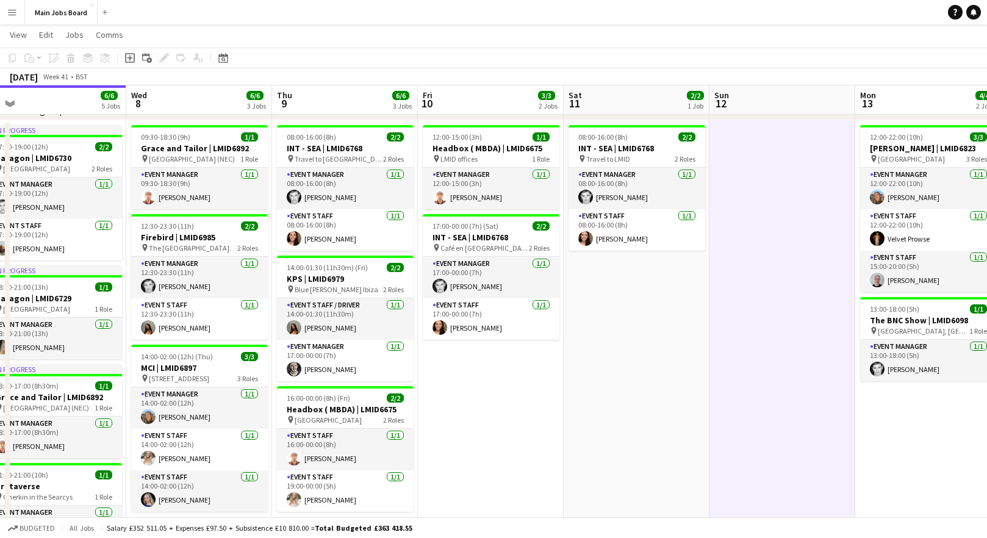
drag, startPoint x: 713, startPoint y: 381, endPoint x: 619, endPoint y: 381, distance: 94.6
click at [620, 381] on app-calendar-viewport "Sat 4 Sun 5 1/1 1 Job Mon 6 5/5 4 Jobs Tue 7 6/6 5 Jobs Wed 8 6/6 3 Jobs Thu 9 …" at bounding box center [493, 348] width 987 height 747
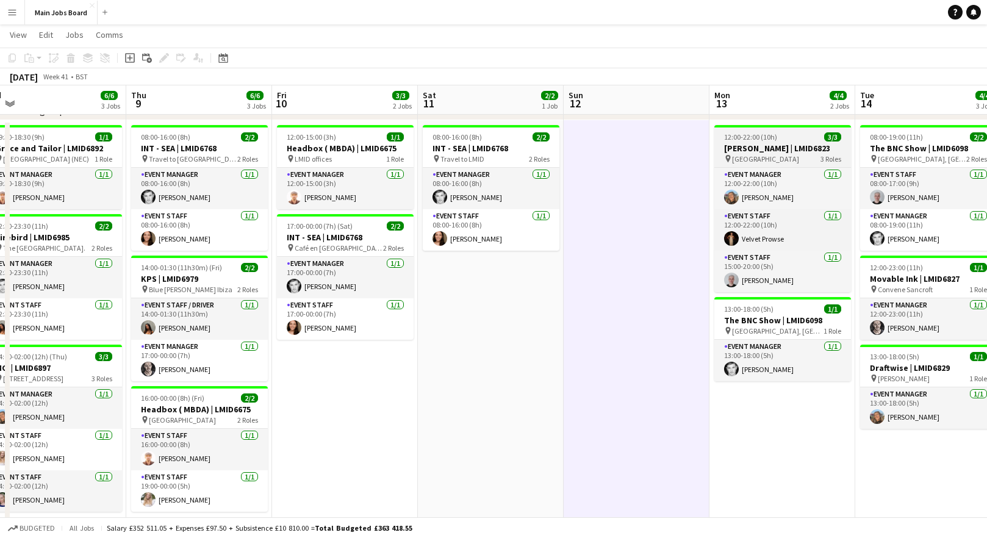
click at [758, 150] on h3 "Macfarlanes | LMID6823" at bounding box center [782, 148] width 137 height 11
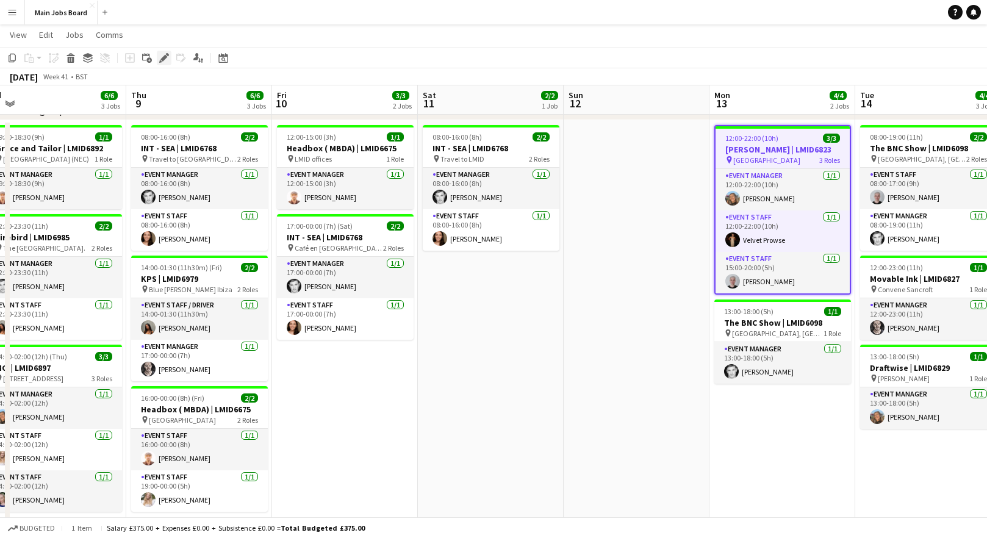
click at [164, 62] on icon "Edit" at bounding box center [164, 58] width 10 height 10
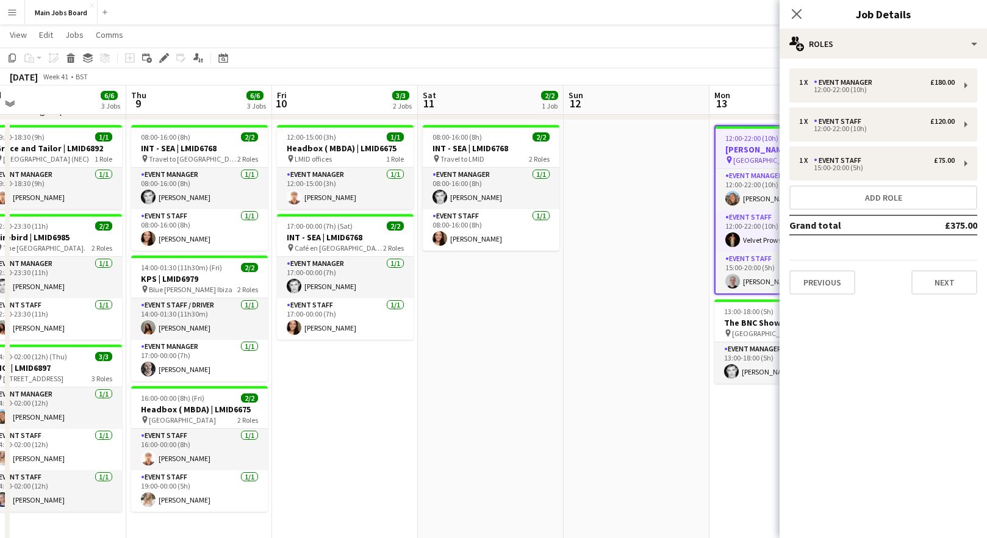
click at [914, 288] on div "1 x Event Manager £180.00 12:00-22:00 (10h) 1 x Event Staff £120.00 12:00-22:00…" at bounding box center [883, 181] width 207 height 226
click at [914, 286] on button "Next" at bounding box center [945, 282] width 66 height 24
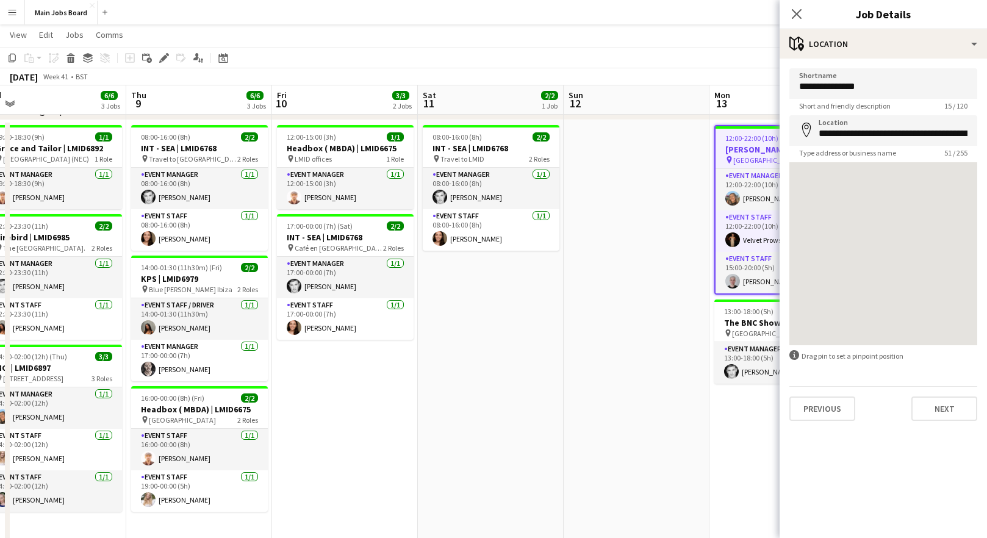
click at [914, 431] on div "**********" at bounding box center [883, 245] width 207 height 372
click at [914, 413] on button "Next" at bounding box center [945, 409] width 66 height 24
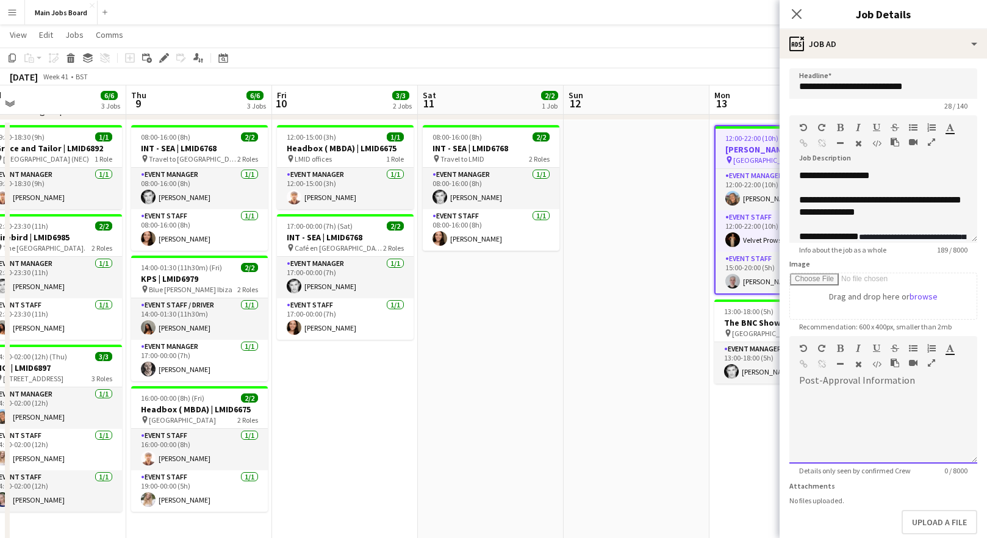
click at [914, 394] on div at bounding box center [884, 427] width 188 height 73
paste div
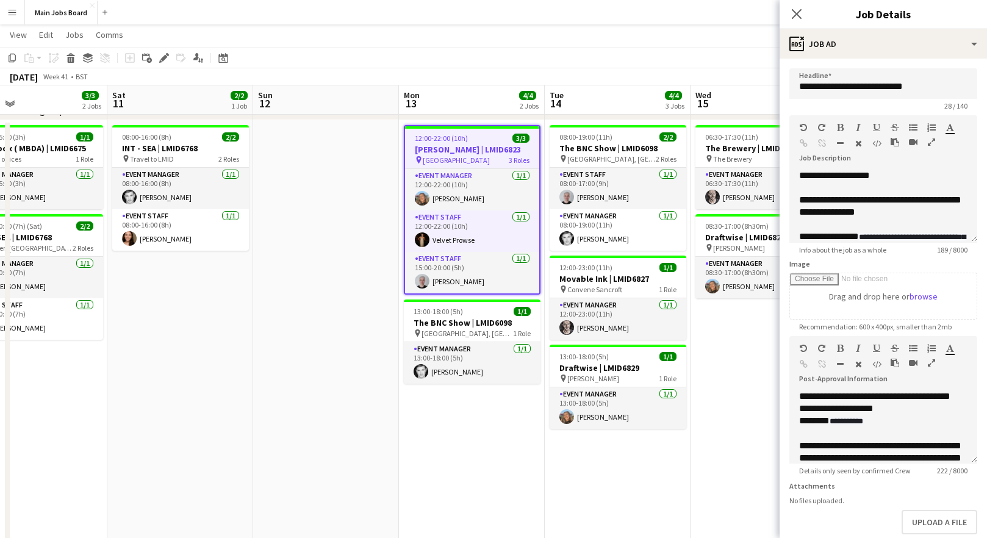
scroll to position [0, 480]
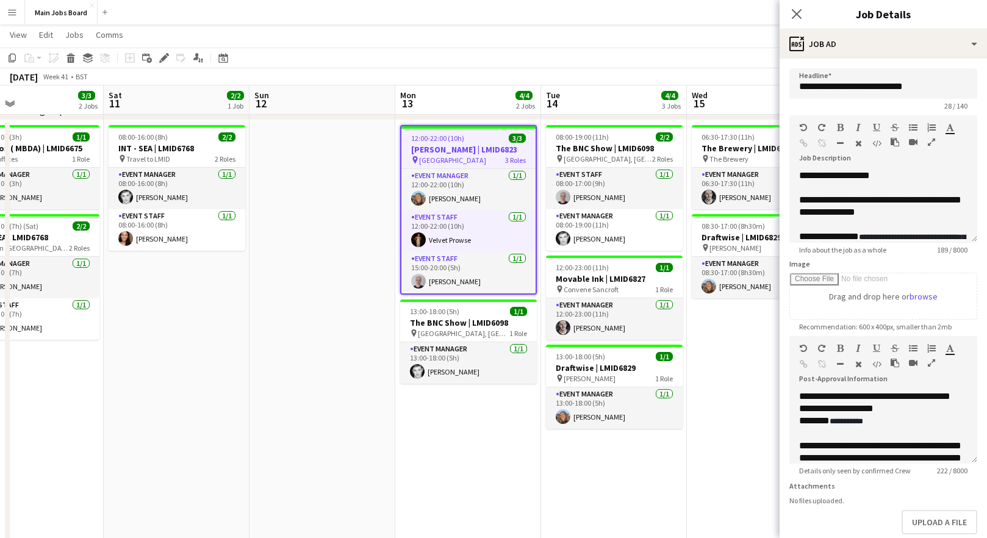
drag, startPoint x: 707, startPoint y: 417, endPoint x: 393, endPoint y: 417, distance: 314.2
click at [393, 417] on app-calendar-viewport "Tue 7 6/6 5 Jobs Wed 8 6/6 3 Jobs Thu 9 6/6 3 Jobs Fri 10 3/3 2 Jobs Sat 11 2/2…" at bounding box center [493, 348] width 987 height 747
click at [796, 13] on icon at bounding box center [797, 14] width 12 height 12
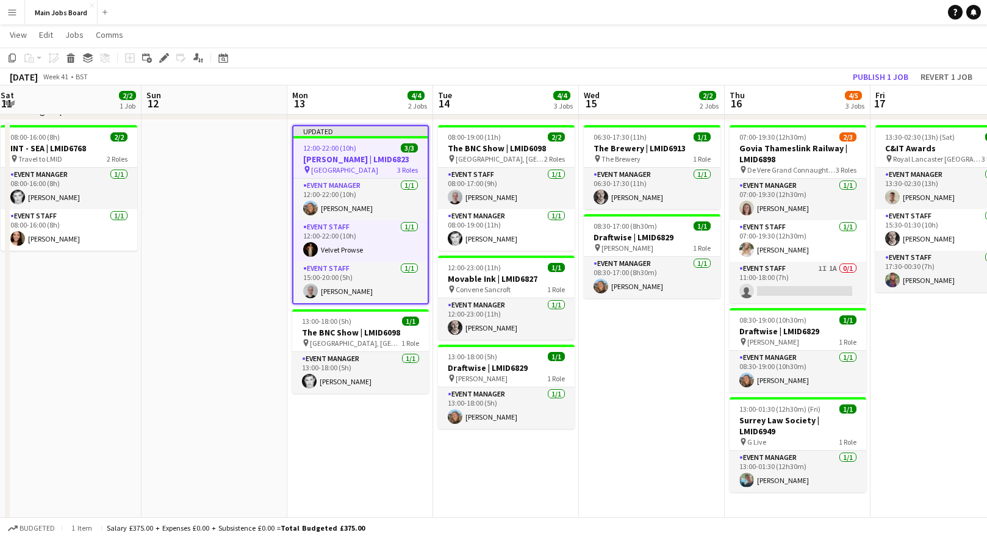
drag, startPoint x: 721, startPoint y: 375, endPoint x: 602, endPoint y: 375, distance: 119.0
click at [603, 375] on app-calendar-viewport "Wed 8 6/6 3 Jobs Thu 9 6/6 3 Jobs Fri 10 3/3 2 Jobs Sat 11 2/2 1 Job Sun 12 Mon…" at bounding box center [493, 348] width 987 height 747
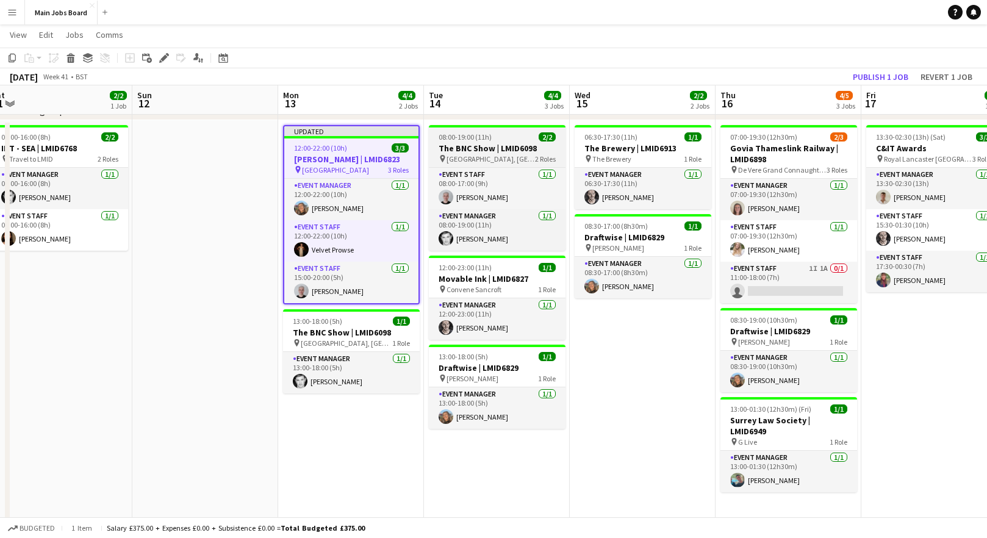
click at [476, 148] on h3 "The BNC Show | LMID6098" at bounding box center [497, 148] width 137 height 11
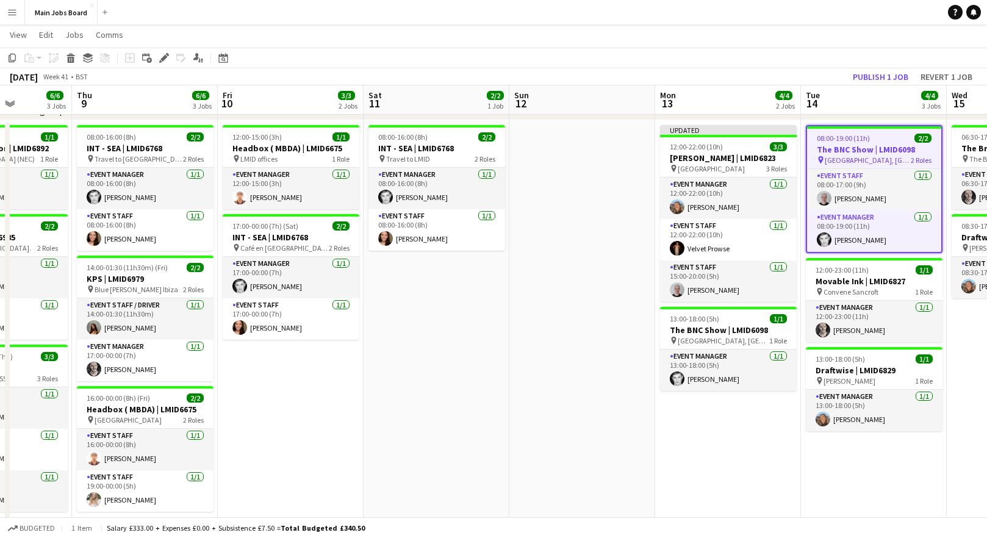
scroll to position [0, 327]
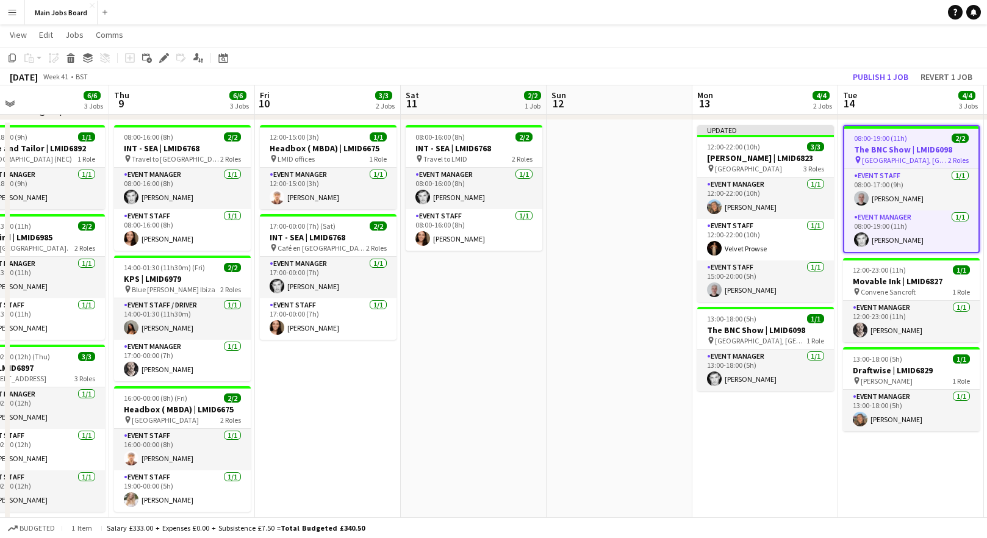
drag, startPoint x: 145, startPoint y: 373, endPoint x: 561, endPoint y: 350, distance: 416.8
click at [561, 350] on app-calendar-viewport "Mon 6 5/5 4 Jobs Tue 7 6/6 5 Jobs Wed 8 6/6 3 Jobs Thu 9 6/6 3 Jobs Fri 10 3/3 …" at bounding box center [493, 348] width 987 height 747
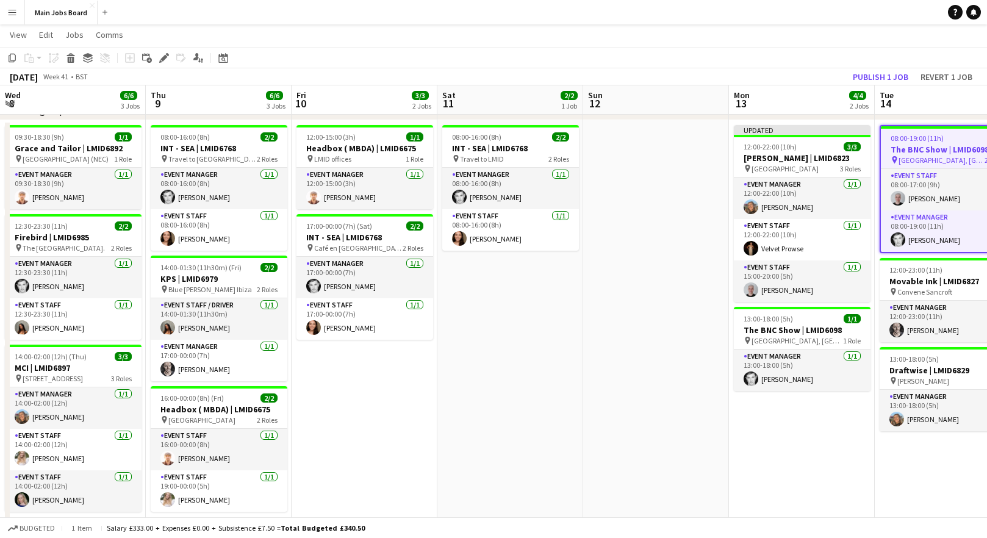
drag, startPoint x: 279, startPoint y: 423, endPoint x: 326, endPoint y: 423, distance: 47.6
click at [326, 423] on app-calendar-viewport "Mon 6 5/5 4 Jobs Tue 7 6/6 5 Jobs Wed 8 6/6 3 Jobs Thu 9 6/6 3 Jobs Fri 10 3/3 …" at bounding box center [493, 348] width 987 height 747
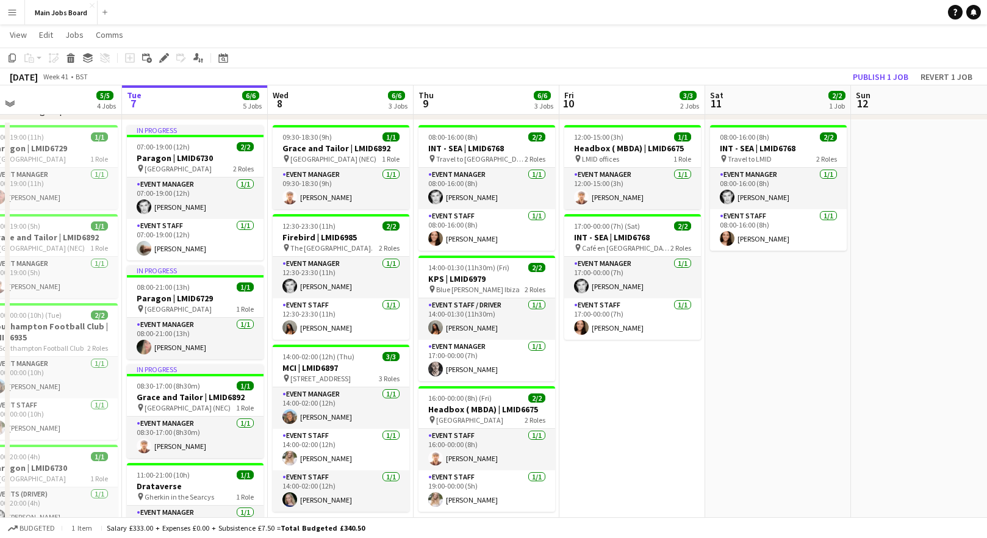
drag, startPoint x: 195, startPoint y: 303, endPoint x: 456, endPoint y: 281, distance: 262.1
click at [455, 280] on app-calendar-viewport "Sat 4 Sun 5 1/1 1 Job Mon 6 5/5 4 Jobs Tue 7 6/6 5 Jobs Wed 8 6/6 3 Jobs Thu 9 …" at bounding box center [493, 348] width 987 height 747
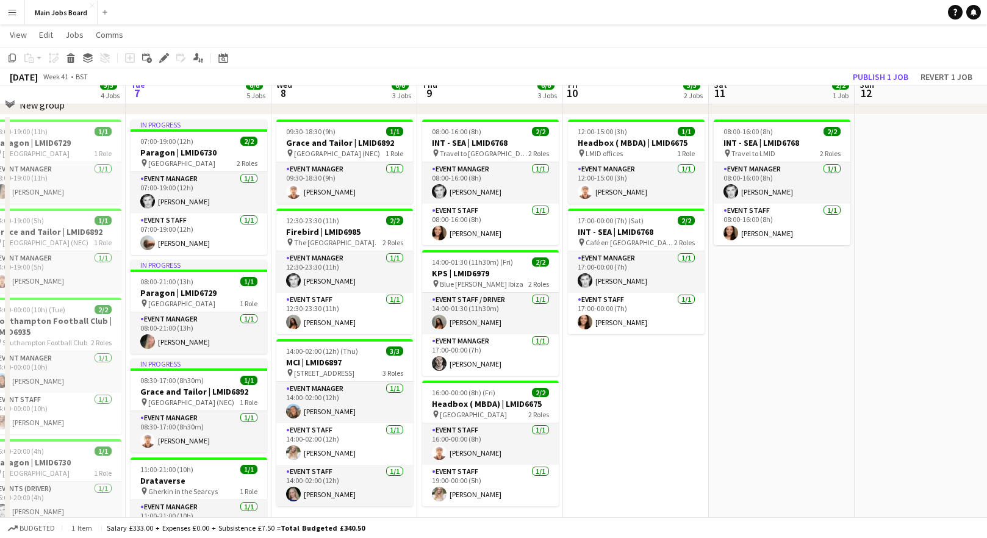
scroll to position [68, 0]
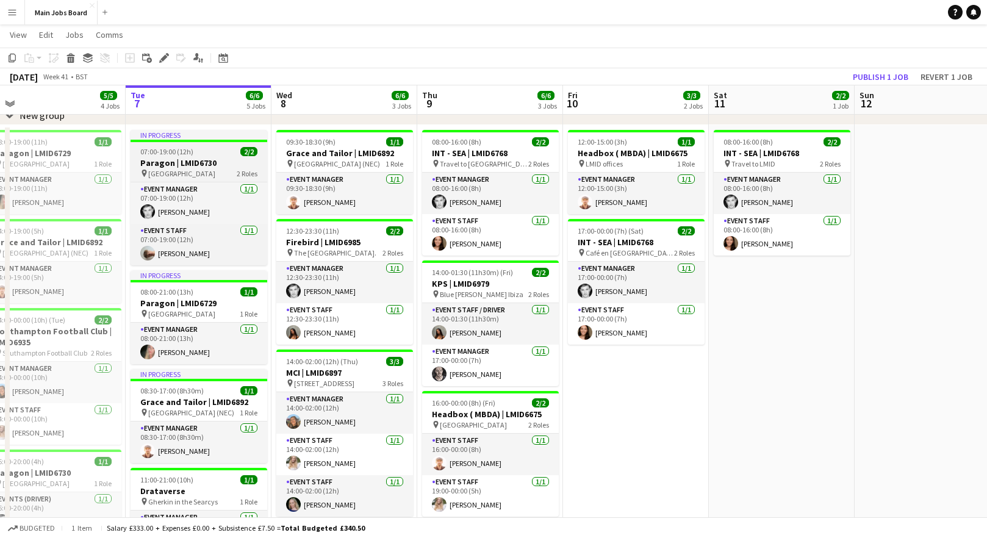
click at [166, 156] on span "07:00-19:00 (12h)" at bounding box center [166, 151] width 53 height 9
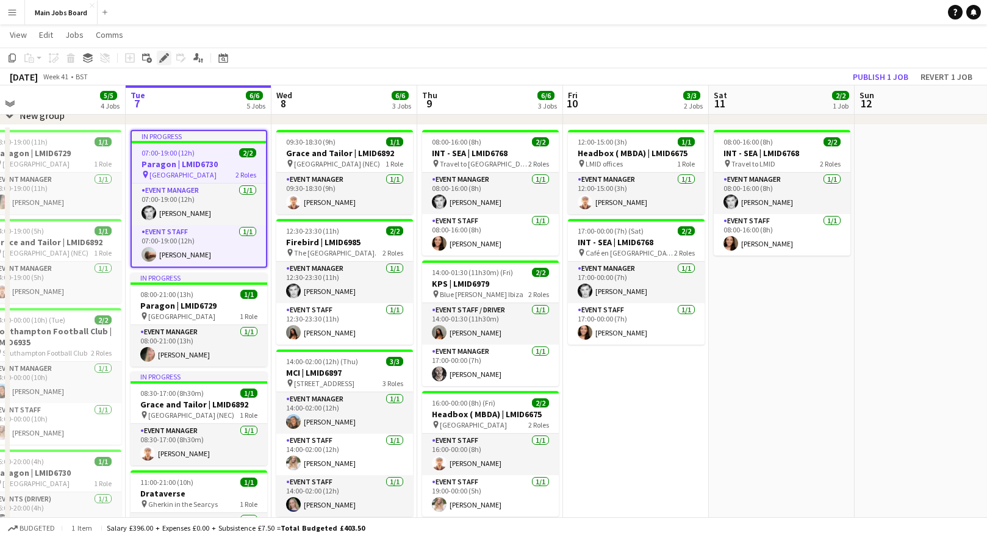
click at [159, 61] on div "Edit" at bounding box center [164, 58] width 15 height 15
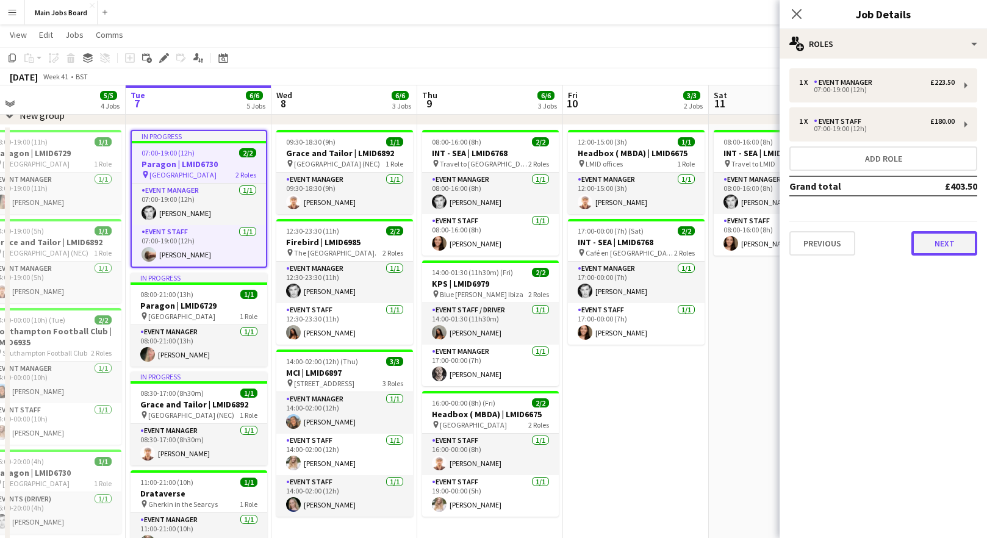
click at [914, 254] on button "Next" at bounding box center [945, 243] width 66 height 24
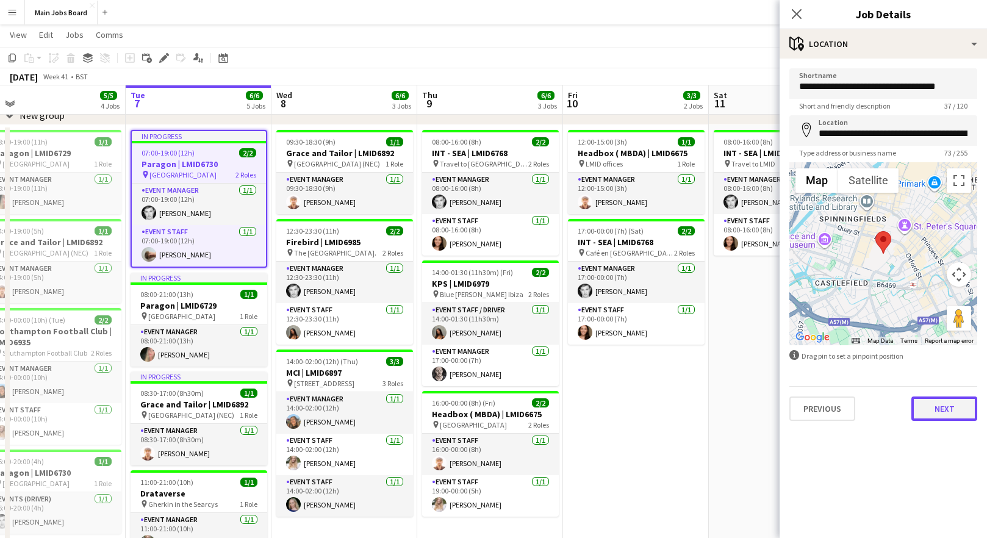
click at [914, 411] on button "Next" at bounding box center [945, 409] width 66 height 24
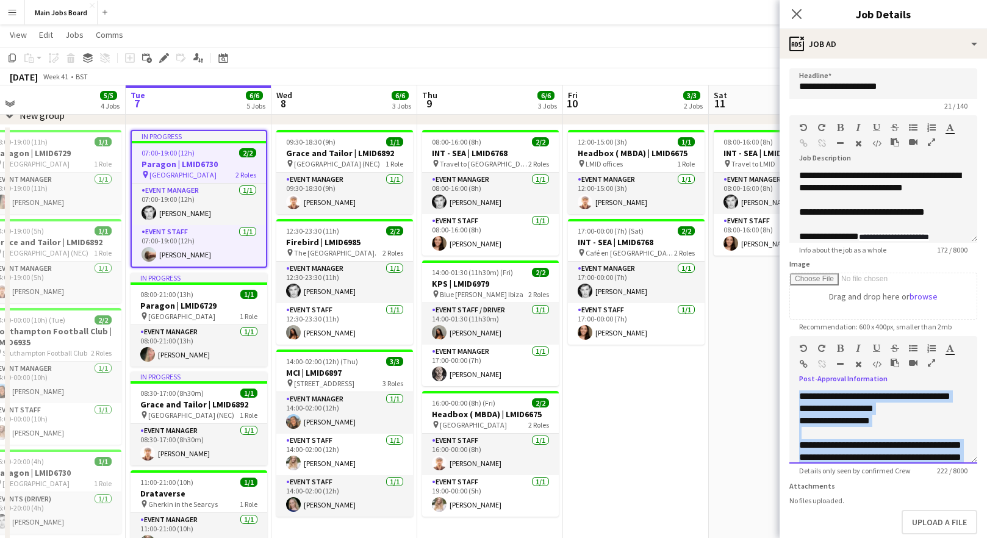
drag, startPoint x: 797, startPoint y: 392, endPoint x: 911, endPoint y: 495, distance: 153.3
click at [911, 495] on form "**********" at bounding box center [883, 330] width 207 height 525
copy div "**********"
click at [669, 460] on app-date-cell "12:00-15:00 (3h) 1/1 Headbox ( MBDA) | LMID6675 pin LMID offices 1 Role Event M…" at bounding box center [636, 426] width 146 height 602
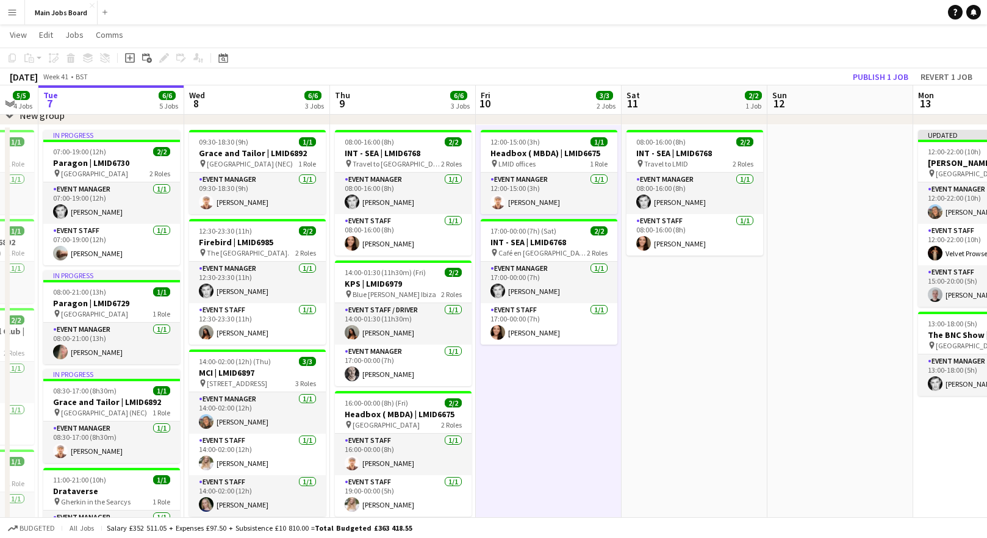
drag, startPoint x: 738, startPoint y: 436, endPoint x: 348, endPoint y: 436, distance: 389.9
click at [348, 436] on app-calendar-viewport "Sat 4 Sun 5 1/1 1 Job Mon 6 5/5 4 Jobs Tue 7 6/6 5 Jobs Wed 8 6/6 3 Jobs Thu 9 …" at bounding box center [493, 353] width 987 height 747
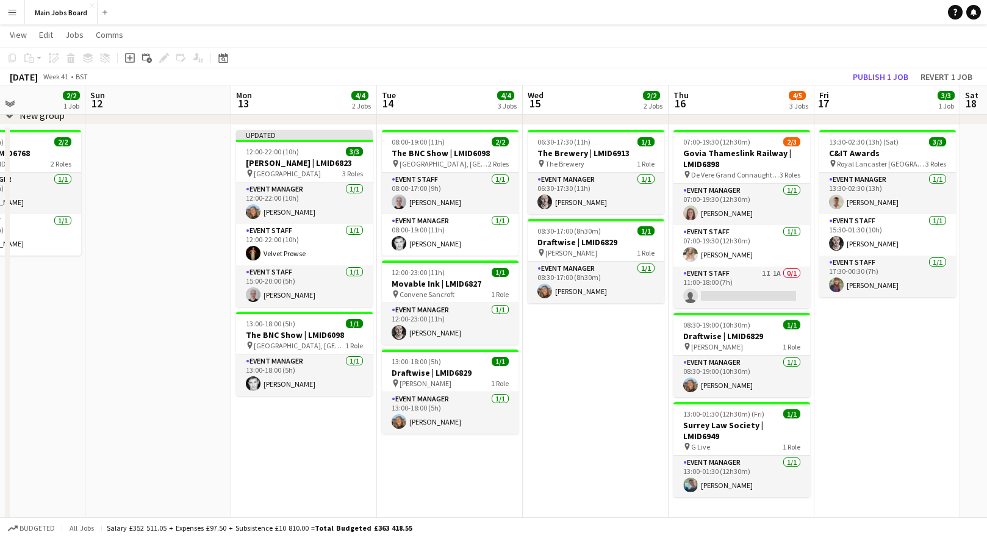
drag, startPoint x: 662, startPoint y: 386, endPoint x: 278, endPoint y: 417, distance: 385.7
click at [278, 417] on app-calendar-viewport "Thu 9 6/6 3 Jobs Fri 10 3/3 2 Jobs Sat 11 2/2 1 Job Sun 12 Mon 13 4/4 2 Jobs Tu…" at bounding box center [493, 353] width 987 height 747
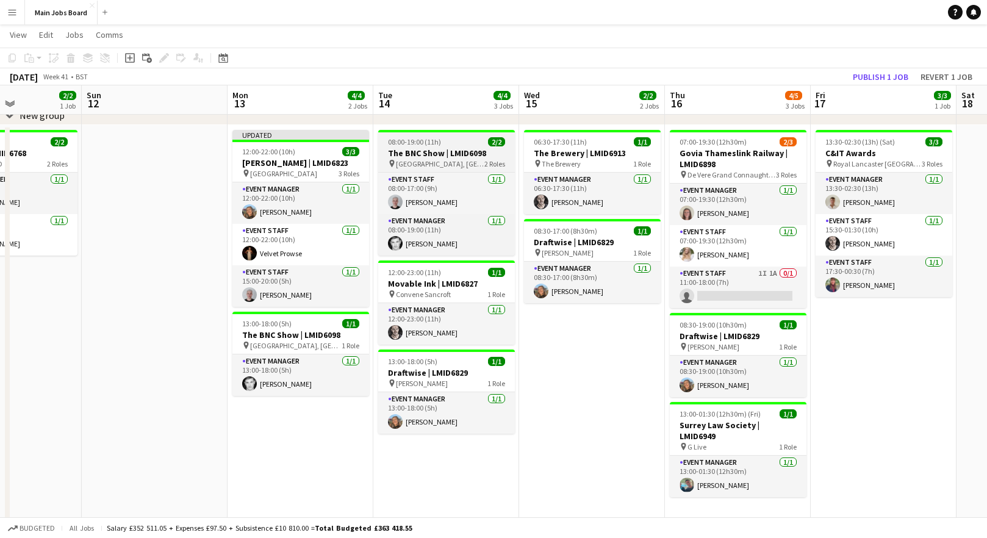
click at [419, 156] on h3 "The BNC Show | LMID6098" at bounding box center [446, 153] width 137 height 11
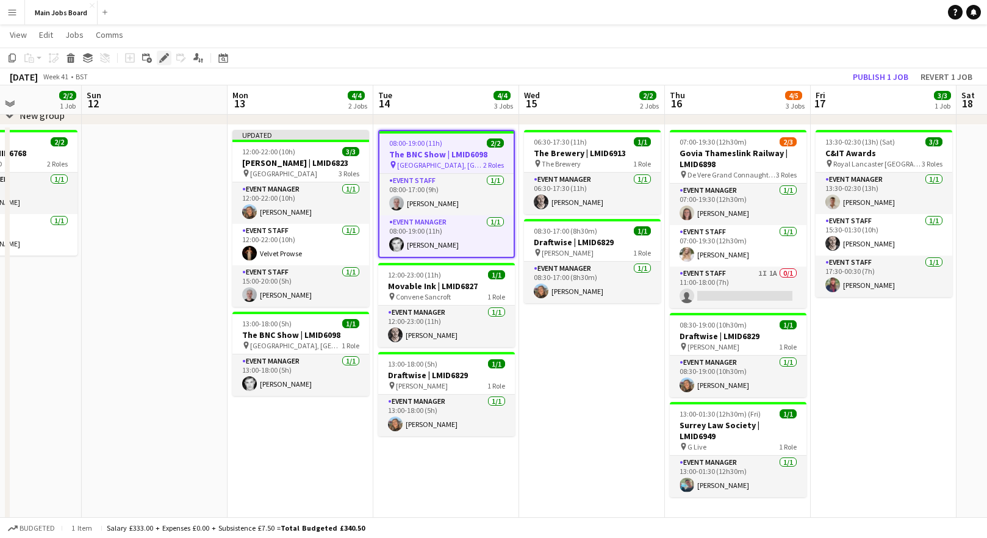
click at [165, 59] on icon at bounding box center [163, 58] width 7 height 7
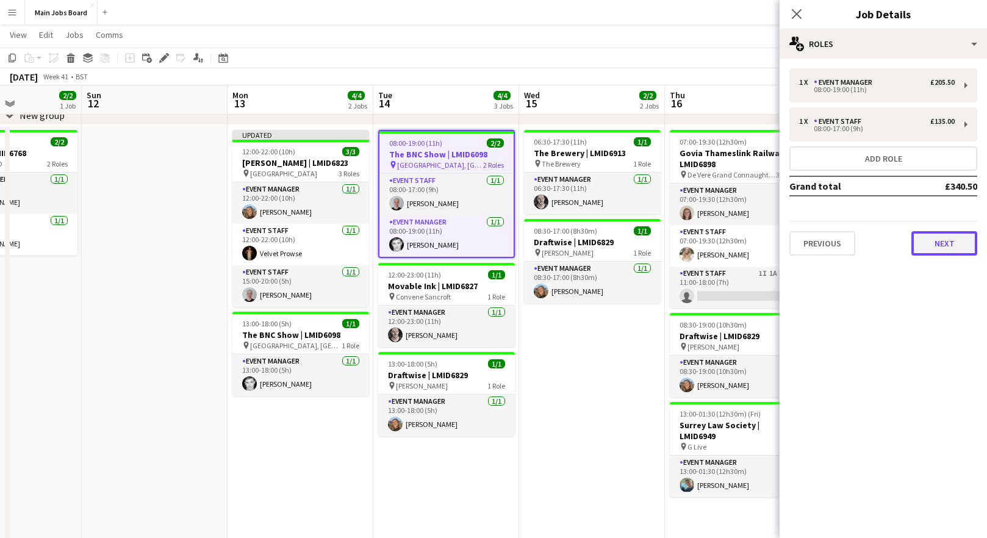
click at [914, 237] on button "Next" at bounding box center [945, 243] width 66 height 24
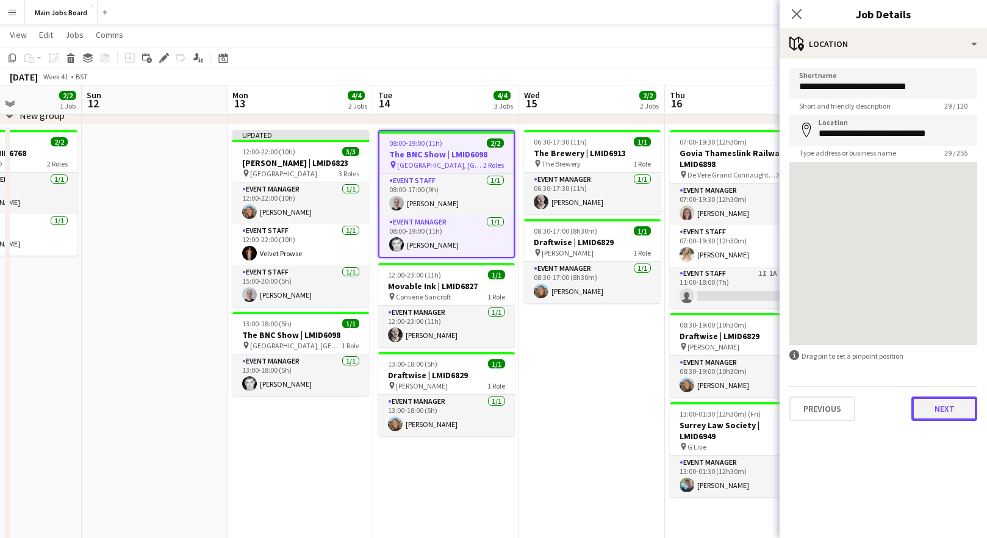
click at [914, 413] on button "Next" at bounding box center [945, 409] width 66 height 24
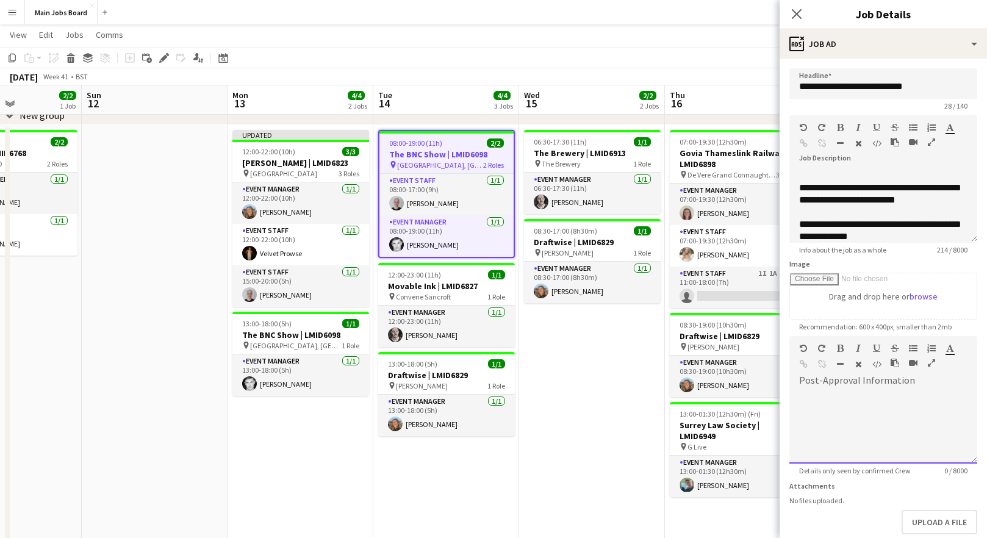
click at [882, 401] on div at bounding box center [884, 427] width 188 height 73
paste div
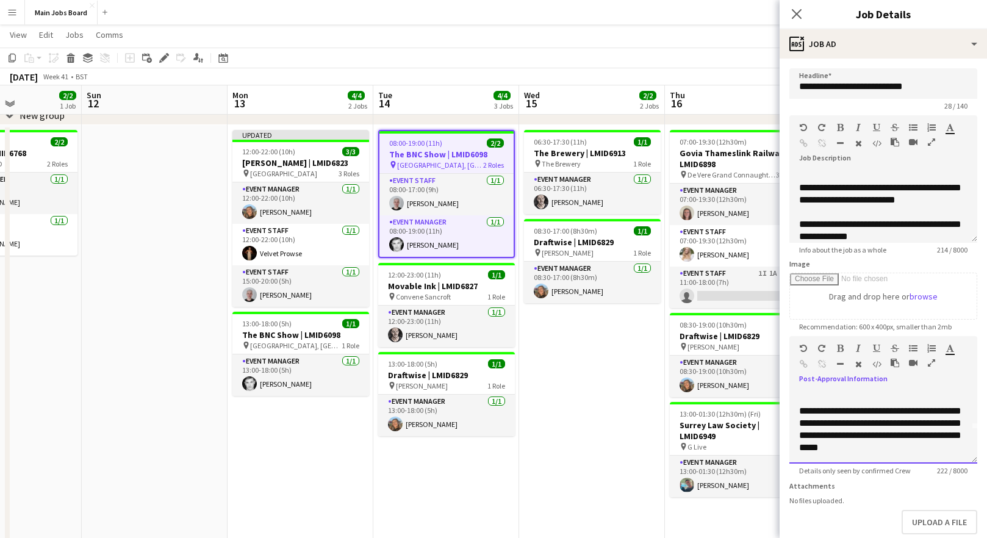
scroll to position [0, 0]
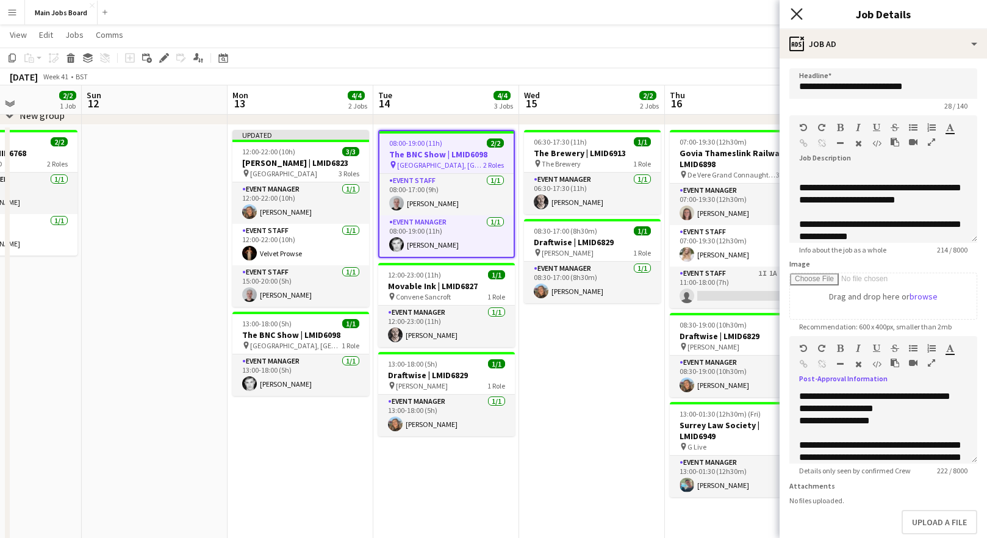
click at [798, 17] on icon "Close pop-in" at bounding box center [797, 14] width 12 height 12
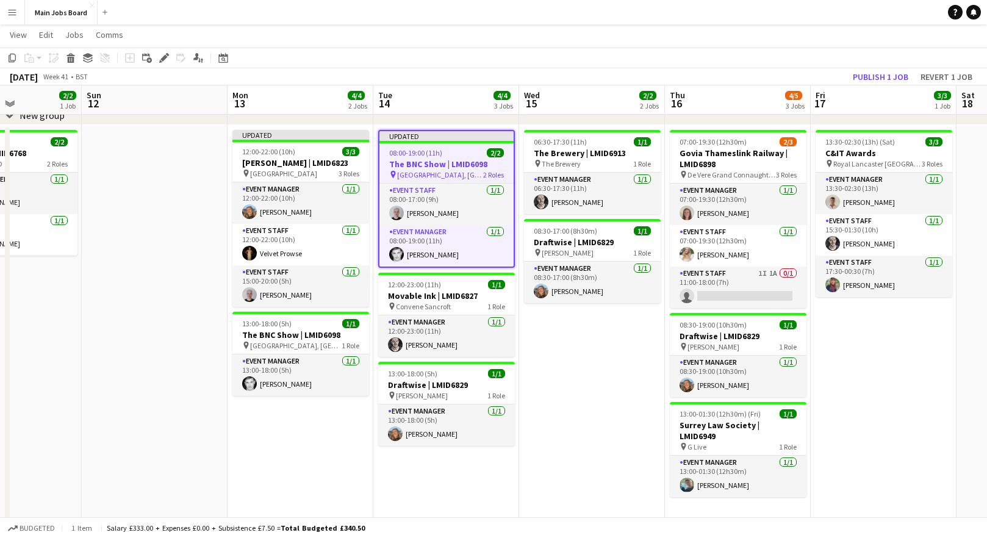
click at [863, 65] on app-toolbar "Copy Paste Paste Command V Paste with crew Command Shift V Paste linked Job Del…" at bounding box center [493, 58] width 987 height 21
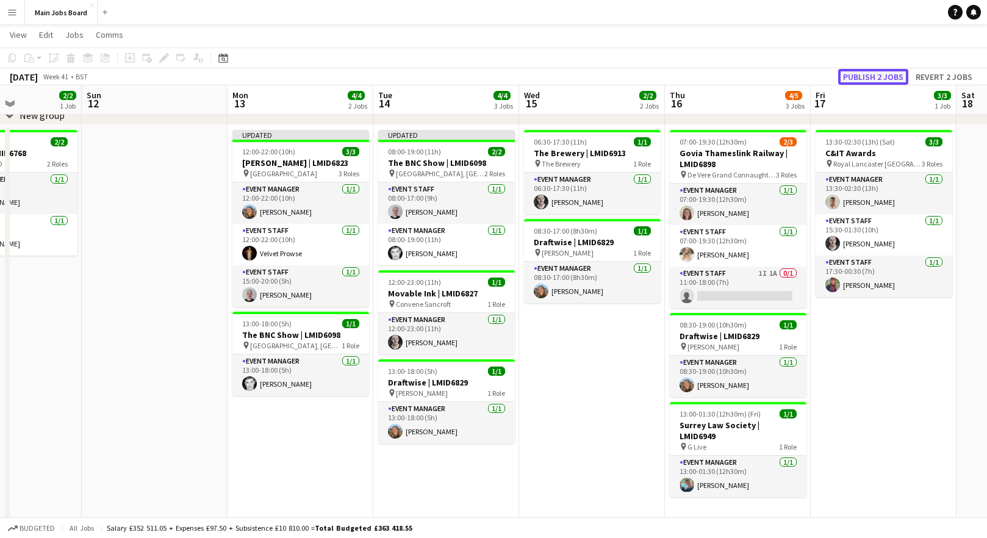
click at [866, 73] on button "Publish 2 jobs" at bounding box center [873, 77] width 70 height 16
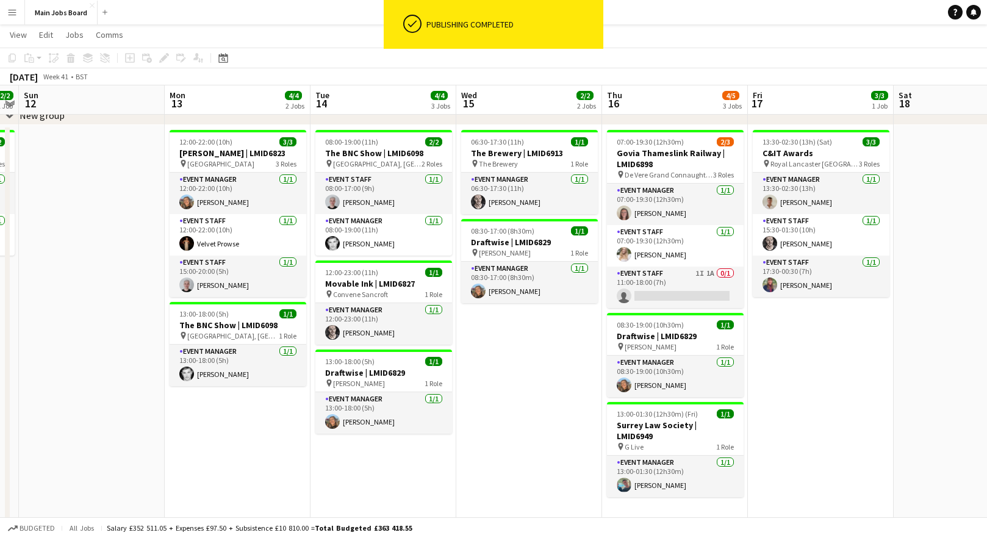
drag, startPoint x: 582, startPoint y: 397, endPoint x: 519, endPoint y: 400, distance: 63.5
click at [519, 400] on app-calendar-viewport "Thu 9 6/6 3 Jobs Fri 10 3/3 2 Jobs Sat 11 2/2 1 Job Sun 12 Mon 13 4/4 2 Jobs Tu…" at bounding box center [493, 353] width 987 height 747
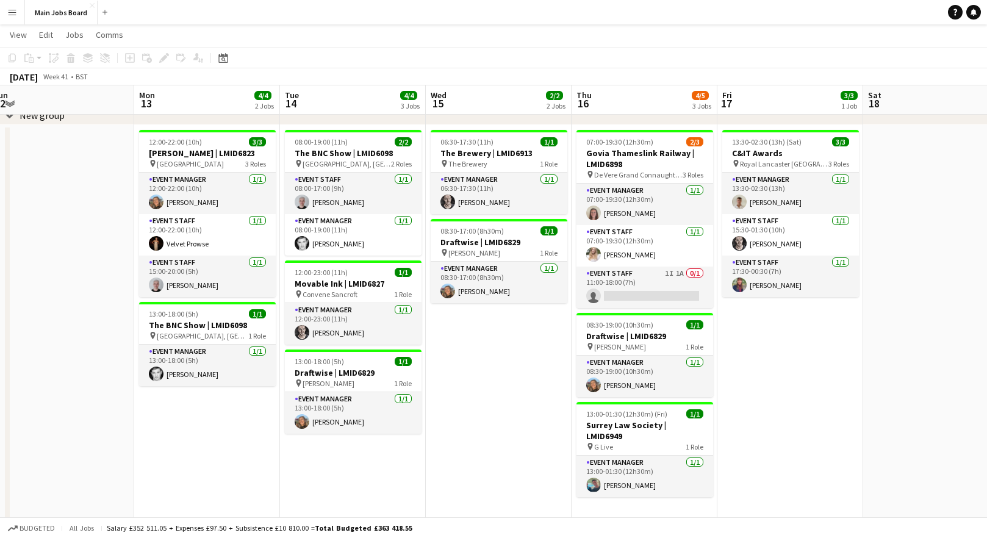
scroll to position [0, 491]
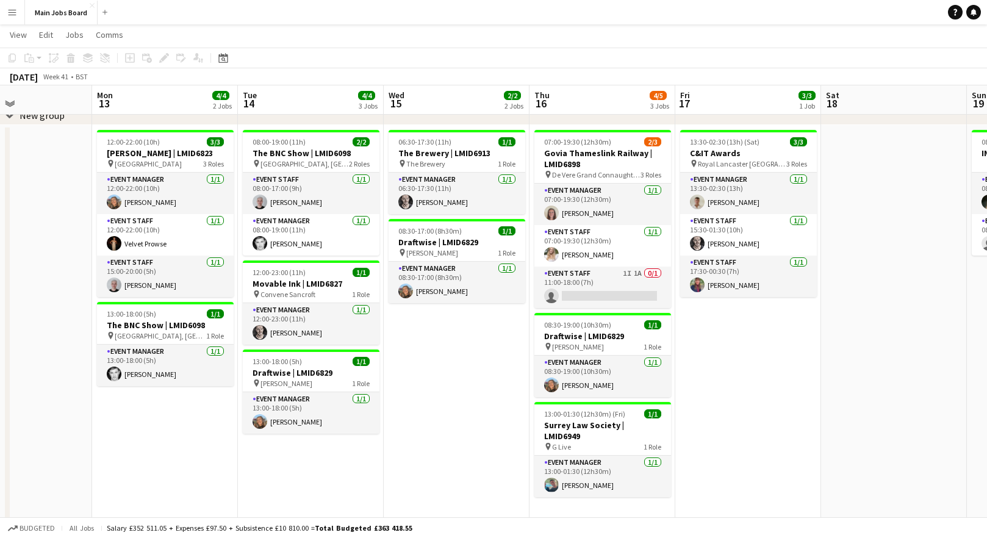
drag, startPoint x: 518, startPoint y: 400, endPoint x: 445, endPoint y: 407, distance: 73.0
click at [446, 407] on app-calendar-viewport "Thu 9 6/6 3 Jobs Fri 10 3/3 2 Jobs Sat 11 2/2 1 Job Sun 12 Mon 13 4/4 2 Jobs Tu…" at bounding box center [493, 353] width 987 height 747
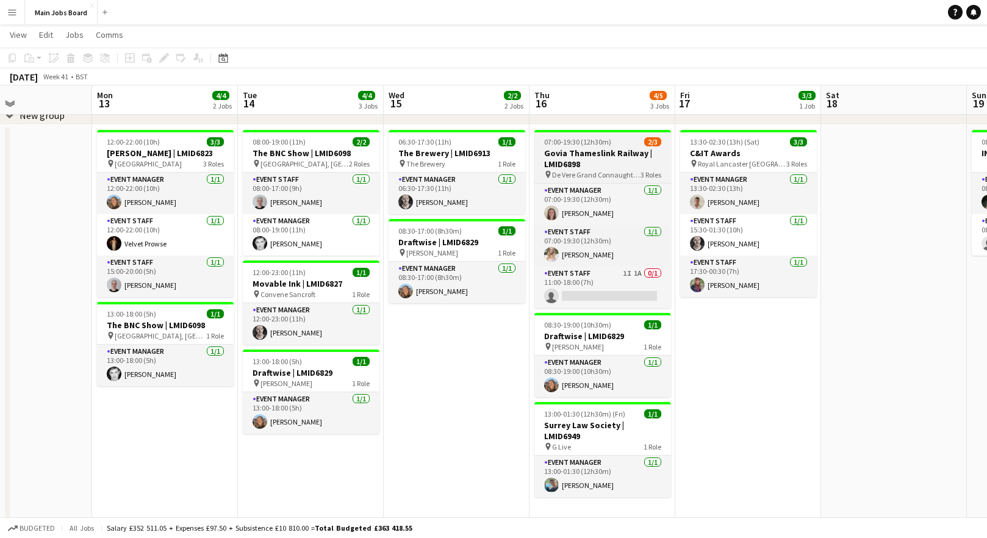
click at [589, 162] on h3 "Govia Thameslink Railway | LMID6898" at bounding box center [603, 159] width 137 height 22
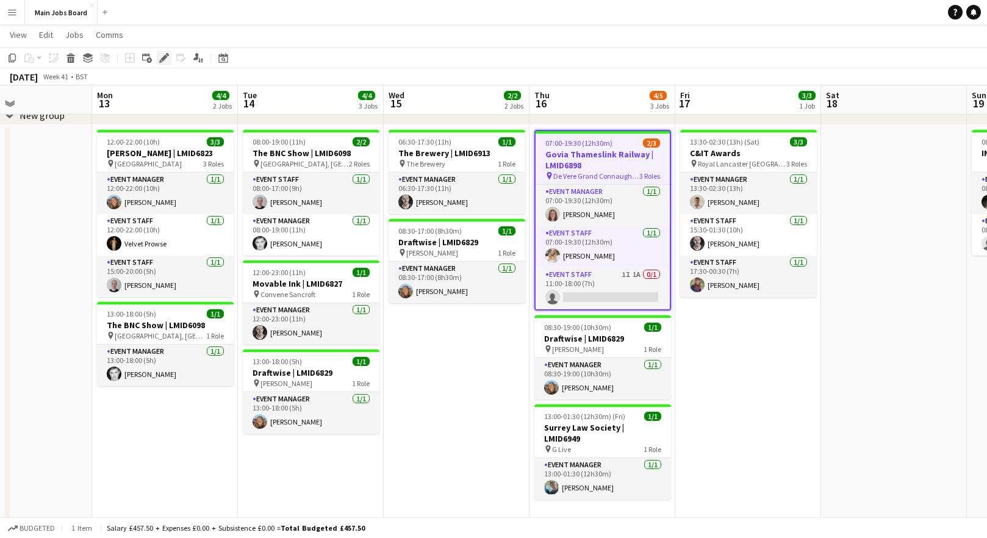
click at [160, 60] on icon at bounding box center [160, 61] width 3 height 3
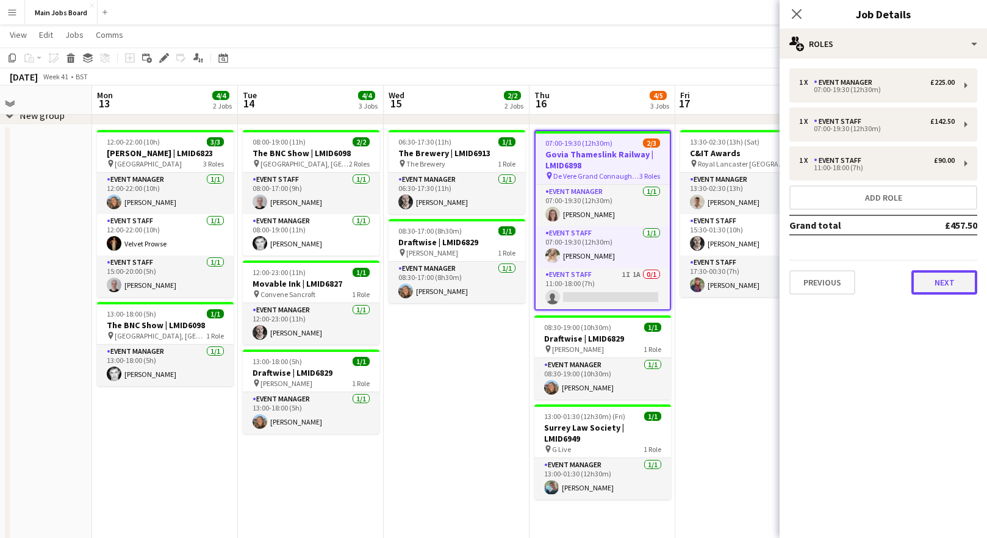
click at [914, 278] on button "Next" at bounding box center [945, 282] width 66 height 24
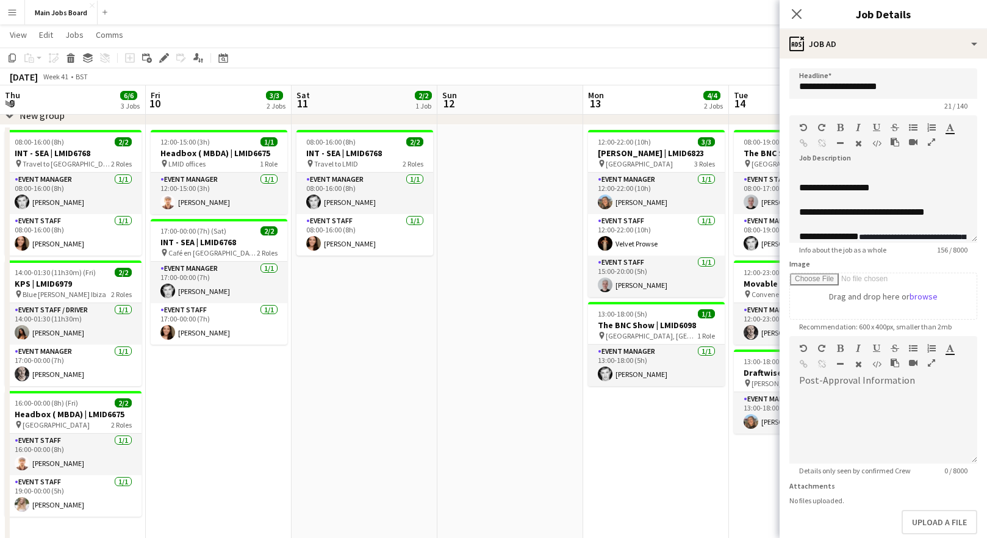
scroll to position [0, 491]
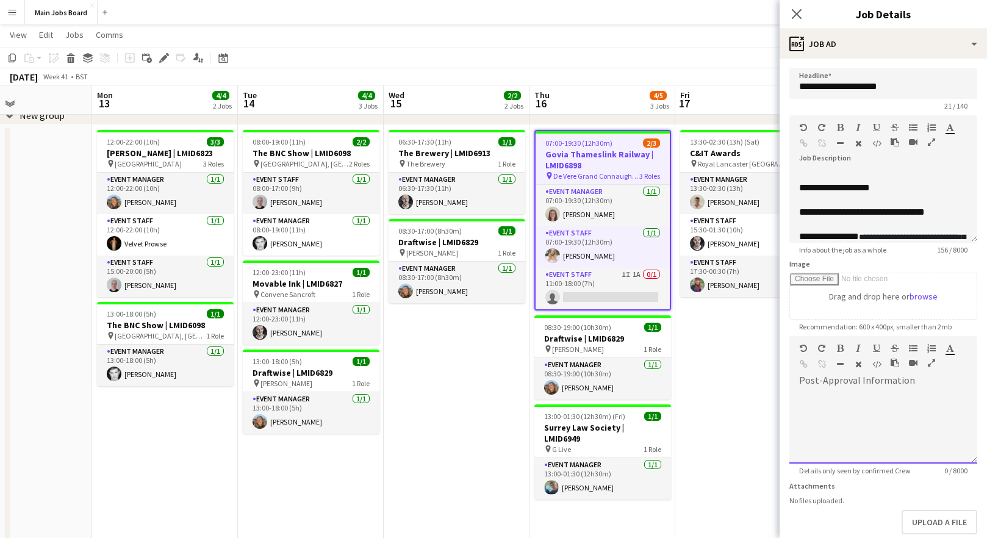
click at [910, 392] on div at bounding box center [884, 423] width 188 height 82
paste div
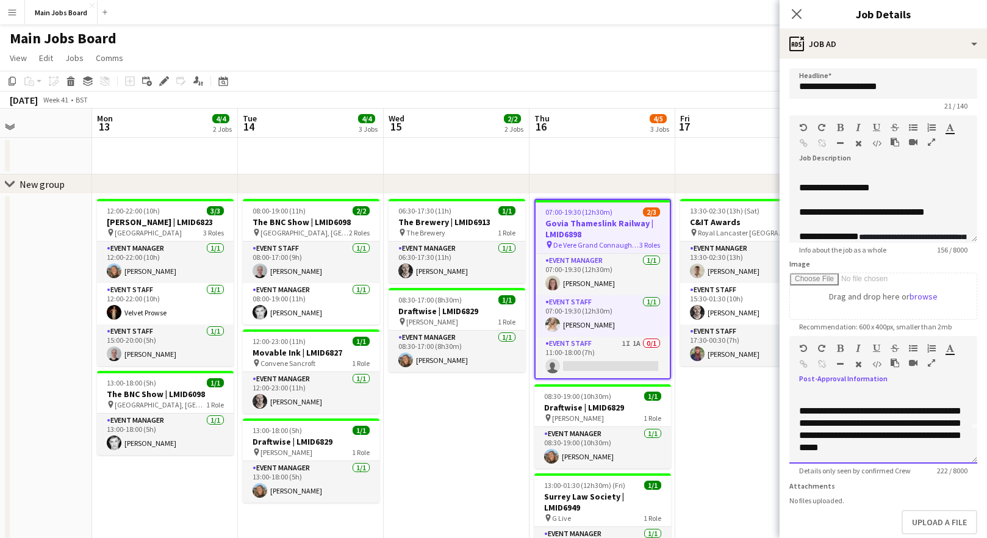
scroll to position [0, 0]
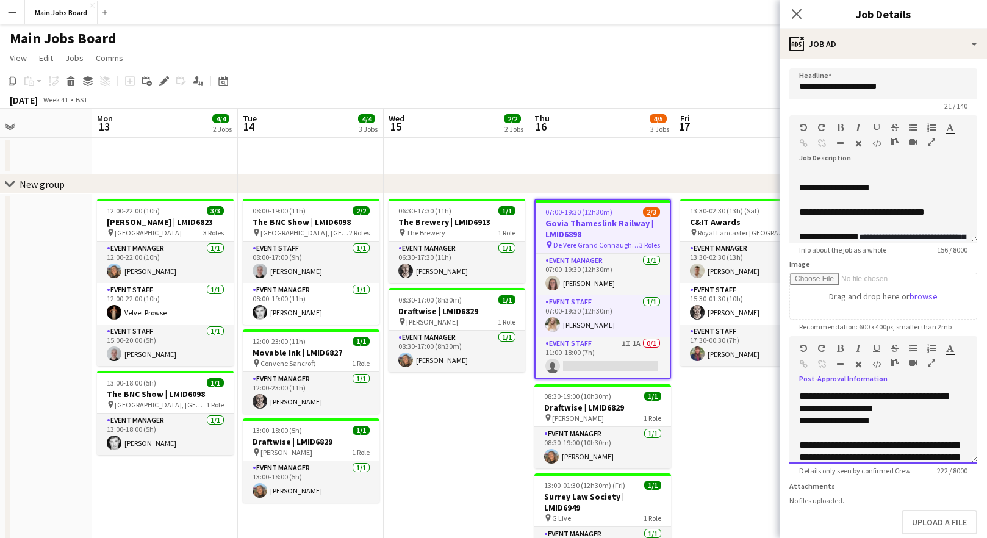
click at [888, 411] on div "**********" at bounding box center [884, 427] width 188 height 73
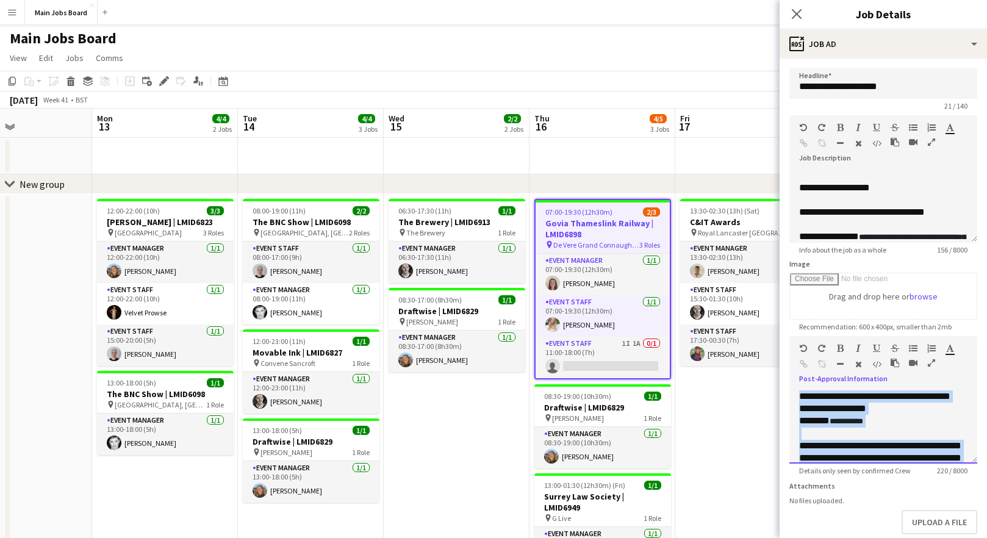
scroll to position [46, 0]
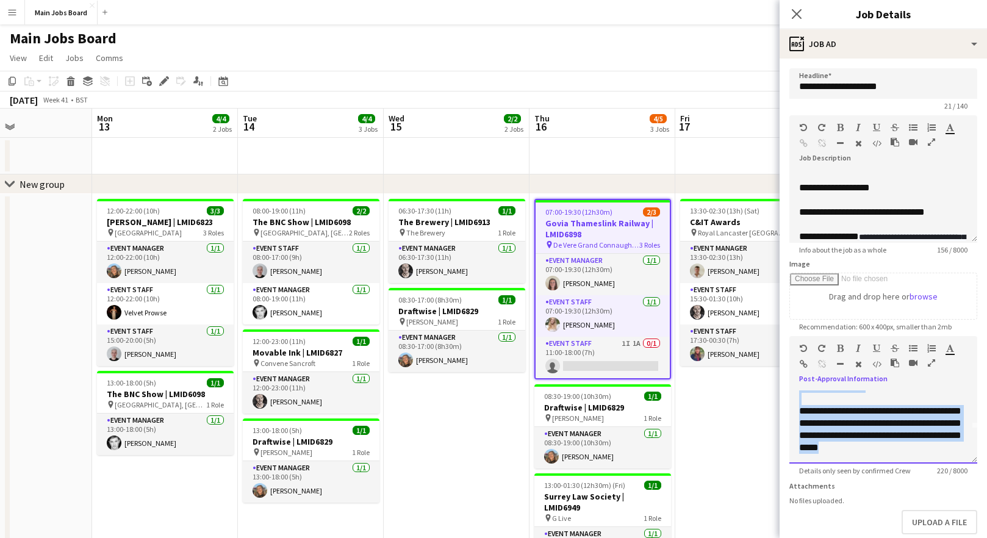
drag, startPoint x: 799, startPoint y: 395, endPoint x: 913, endPoint y: 483, distance: 144.0
click at [913, 464] on div "**********" at bounding box center [884, 427] width 188 height 73
copy div "**********"
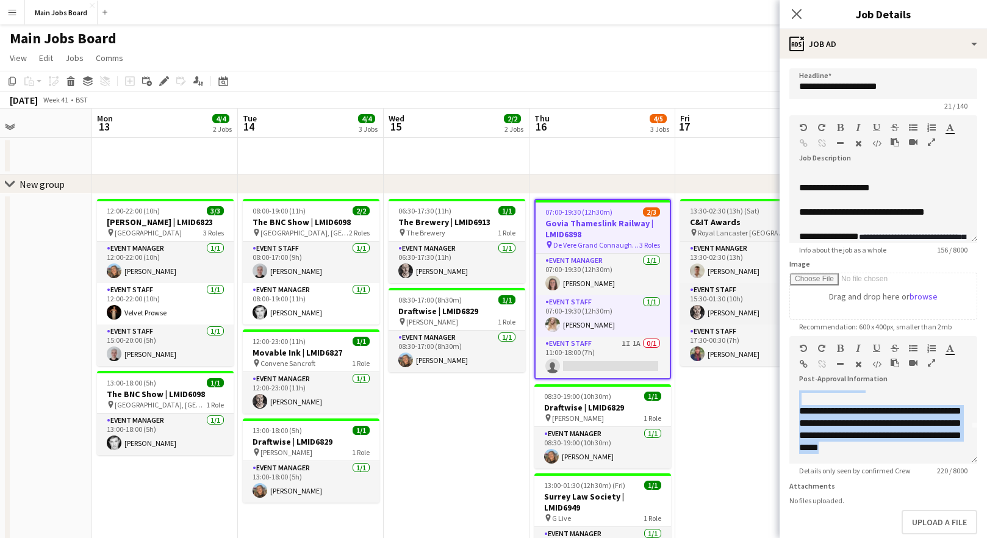
click at [735, 226] on h3 "C&IT Awards" at bounding box center [748, 222] width 137 height 11
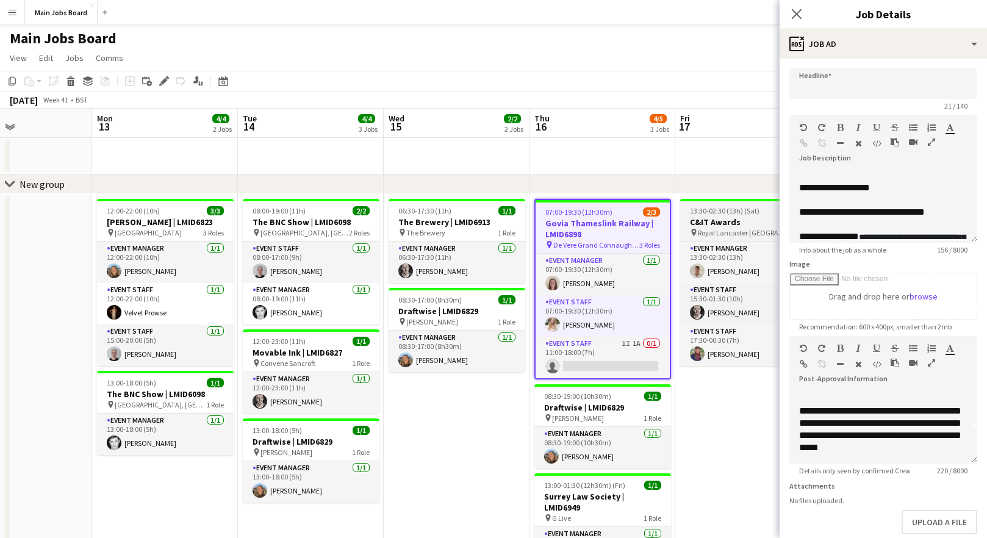
type input "**********"
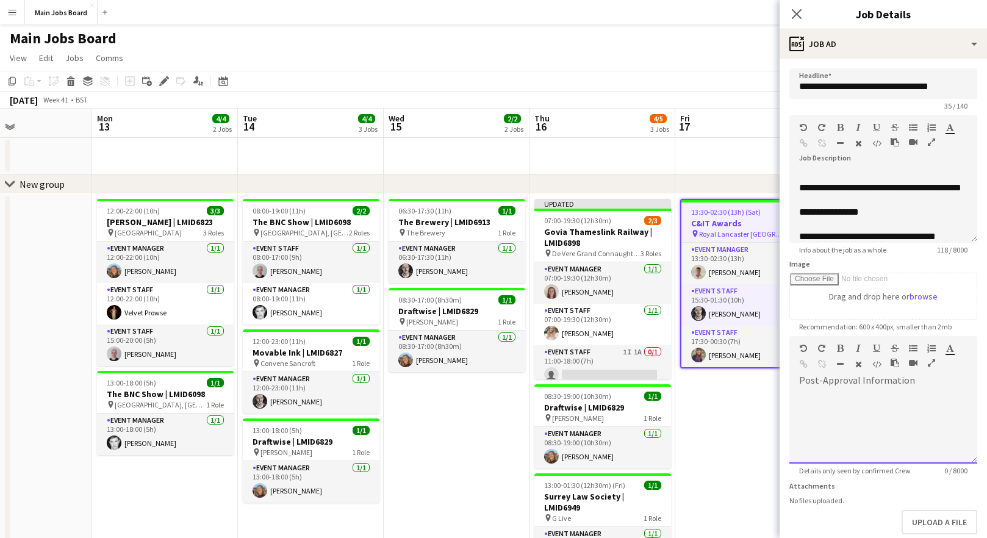
click at [848, 393] on div at bounding box center [884, 427] width 188 height 73
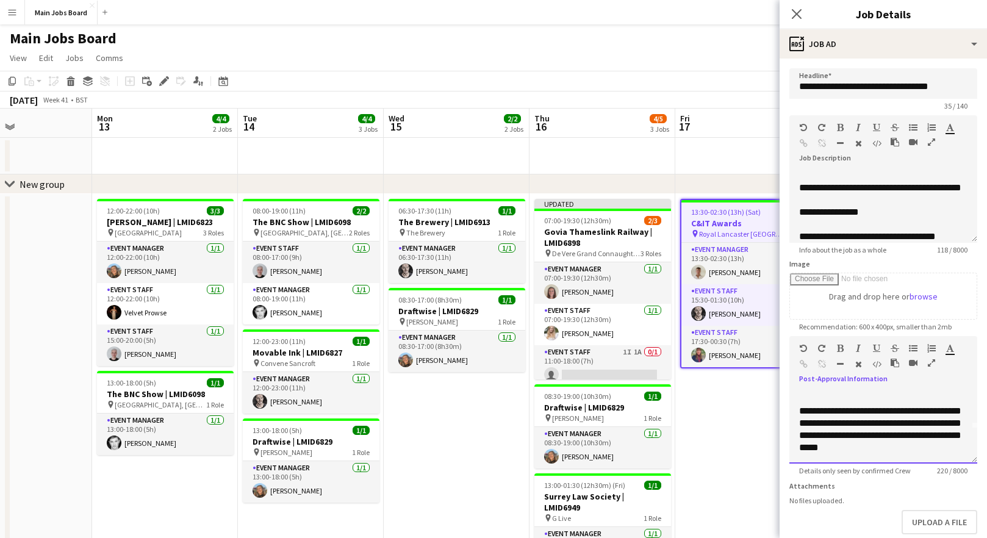
scroll to position [0, 0]
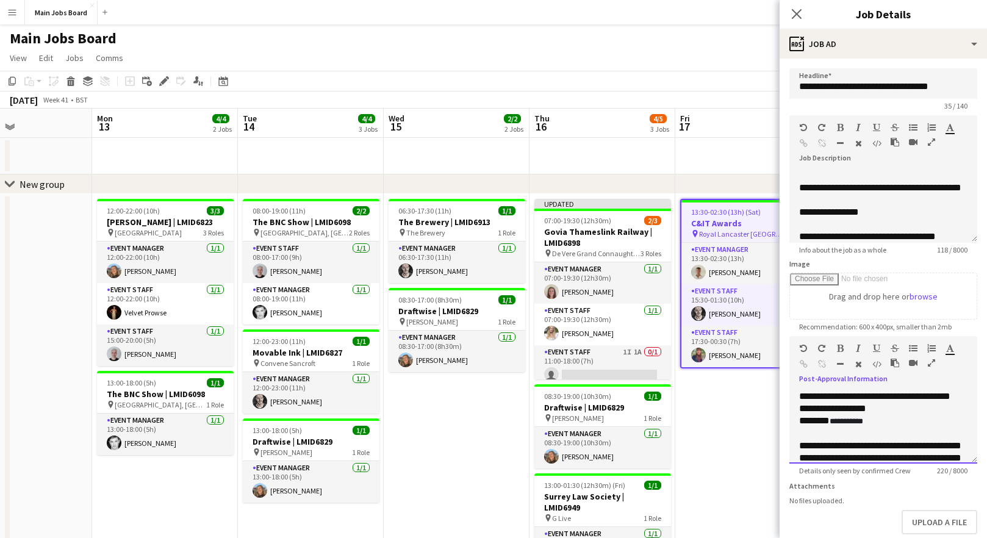
click at [890, 417] on div "**********" at bounding box center [884, 427] width 188 height 73
click at [863, 420] on span "**********" at bounding box center [847, 421] width 34 height 8
click at [802, 16] on icon "Close pop-in" at bounding box center [797, 14] width 12 height 12
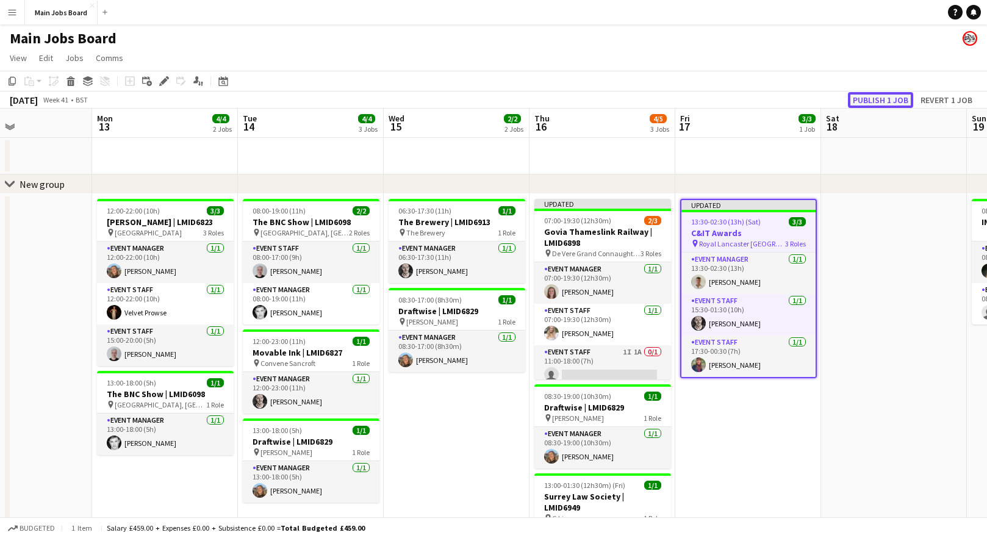
click at [869, 100] on button "Publish 1 job" at bounding box center [880, 100] width 65 height 16
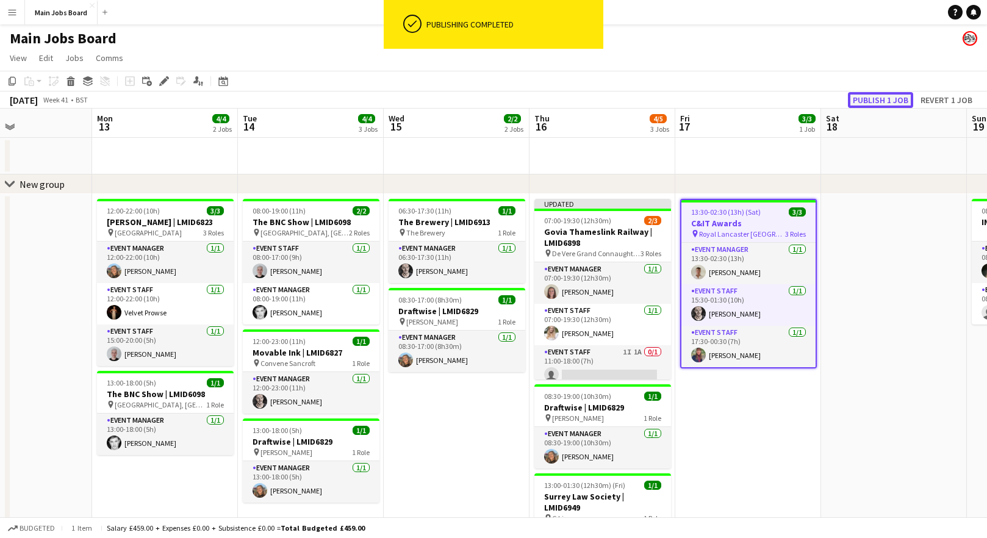
click at [869, 100] on button "Publish 1 job" at bounding box center [880, 100] width 65 height 16
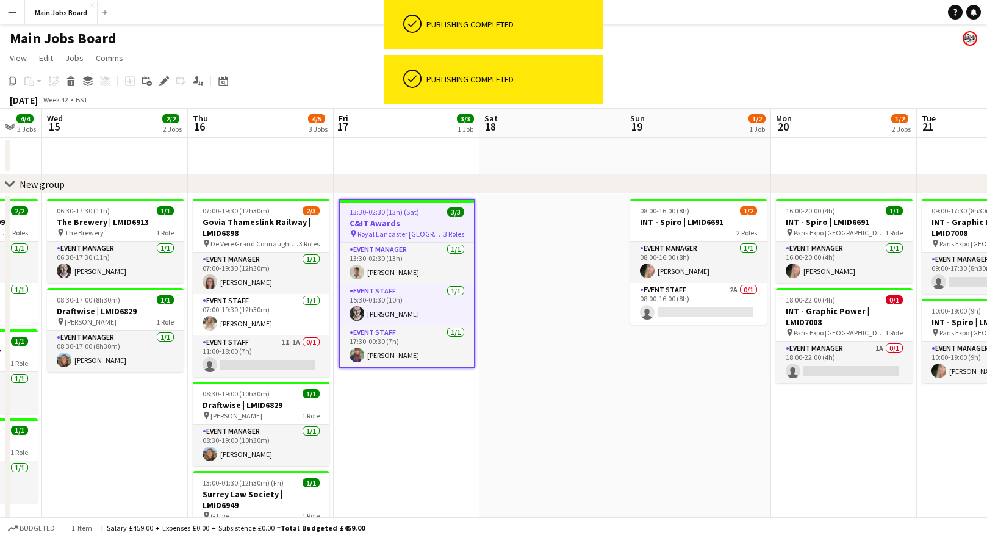
drag, startPoint x: 819, startPoint y: 415, endPoint x: 476, endPoint y: 414, distance: 342.9
click at [476, 416] on app-calendar-viewport "Sun 12 Mon 13 4/4 2 Jobs Tue 14 4/4 3 Jobs Wed 15 2/2 2 Jobs Thu 16 4/5 3 Jobs …" at bounding box center [493, 452] width 987 height 687
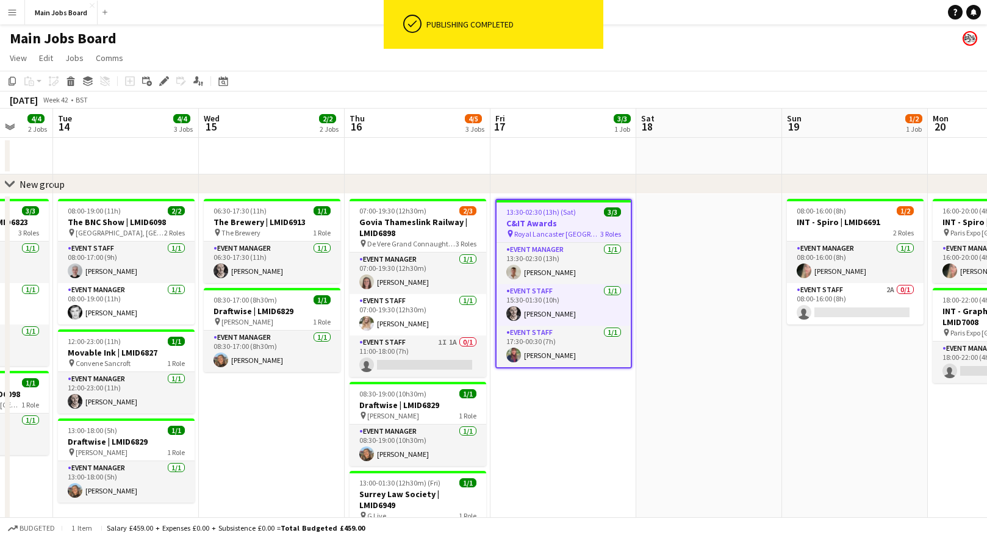
drag, startPoint x: 644, startPoint y: 406, endPoint x: 800, endPoint y: 322, distance: 176.6
click at [800, 322] on app-calendar-viewport "Sat 11 2/2 1 Job Sun 12 Mon 13 4/4 2 Jobs Tue 14 4/4 3 Jobs Wed 15 2/2 2 Jobs T…" at bounding box center [493, 452] width 987 height 687
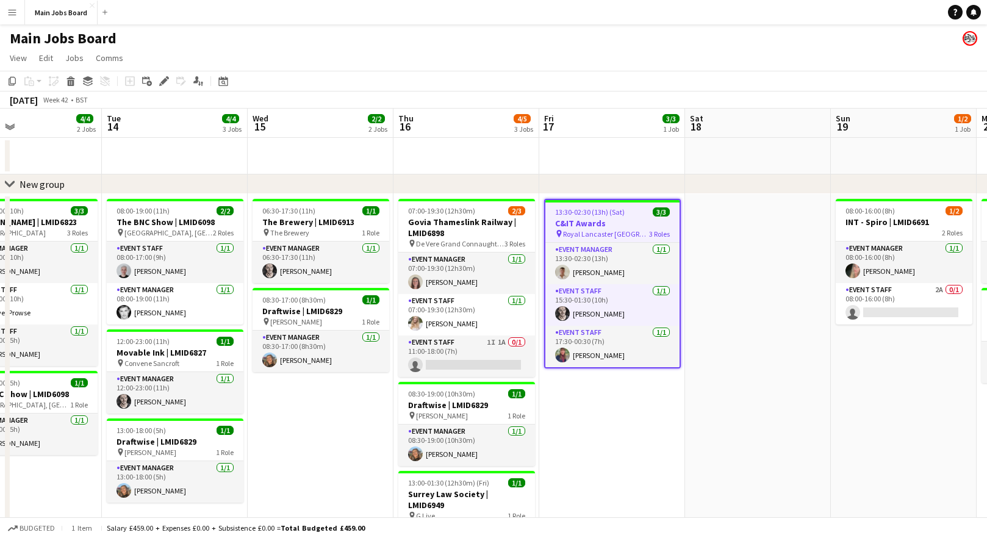
drag, startPoint x: 516, startPoint y: 413, endPoint x: 596, endPoint y: 410, distance: 80.6
click at [592, 412] on app-calendar-viewport "Sat 11 2/2 1 Job Sun 12 Mon 13 4/4 2 Jobs Tue 14 4/4 3 Jobs Wed 15 2/2 2 Jobs T…" at bounding box center [493, 452] width 987 height 687
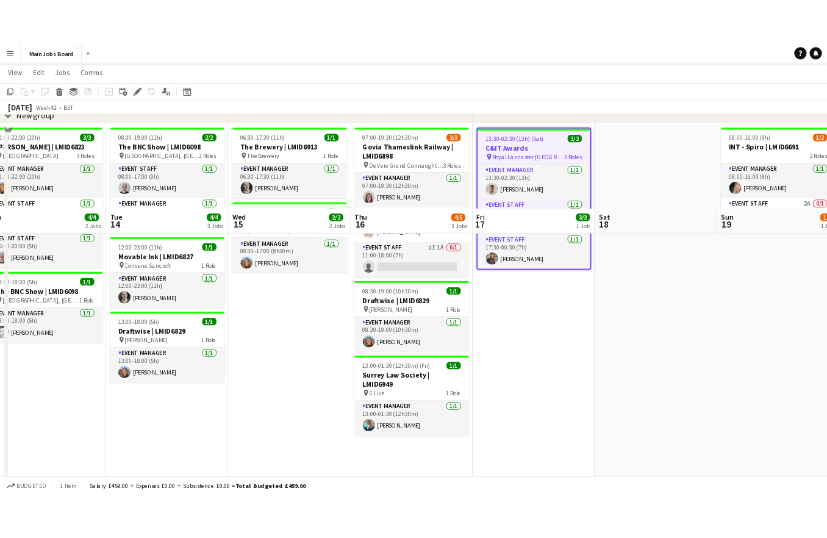
scroll to position [0, 0]
